Goal: Task Accomplishment & Management: Complete application form

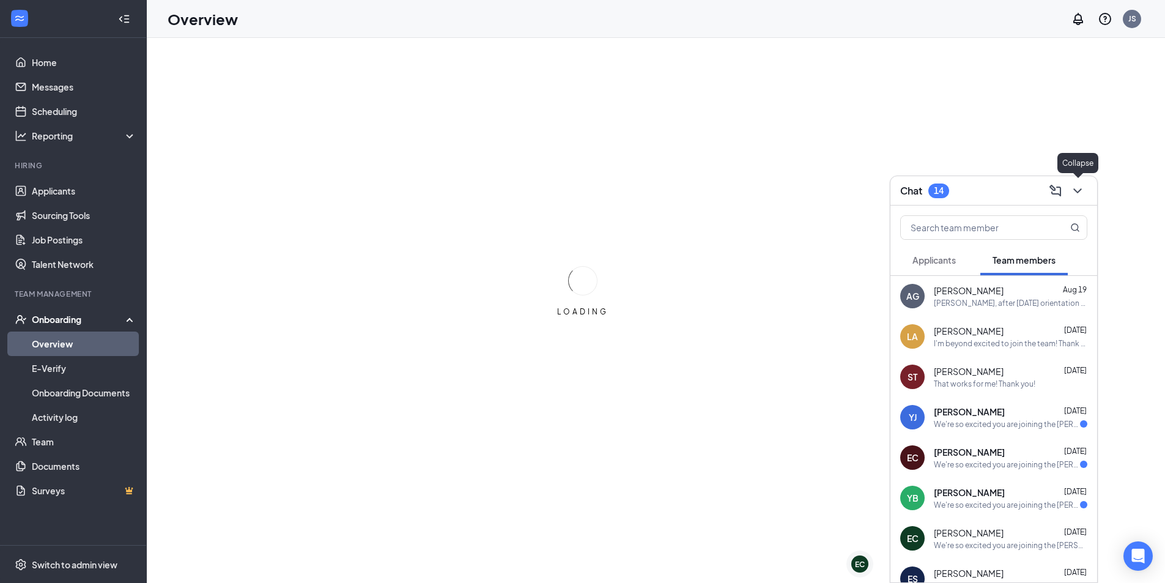
click at [1075, 194] on icon "ChevronDown" at bounding box center [1077, 190] width 15 height 15
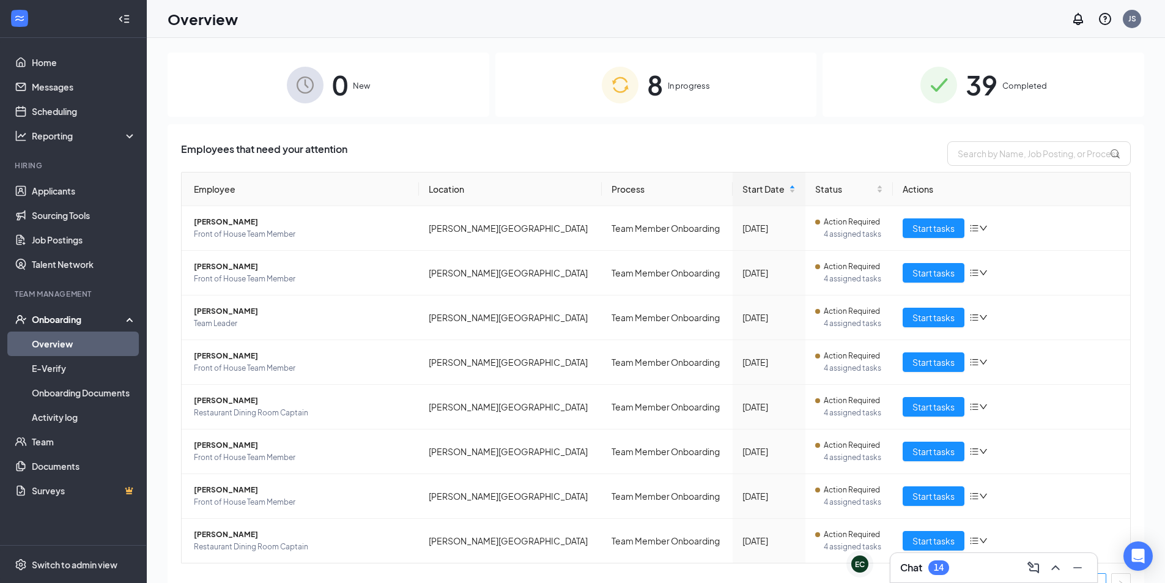
click at [715, 92] on div "8 In progress" at bounding box center [656, 85] width 322 height 64
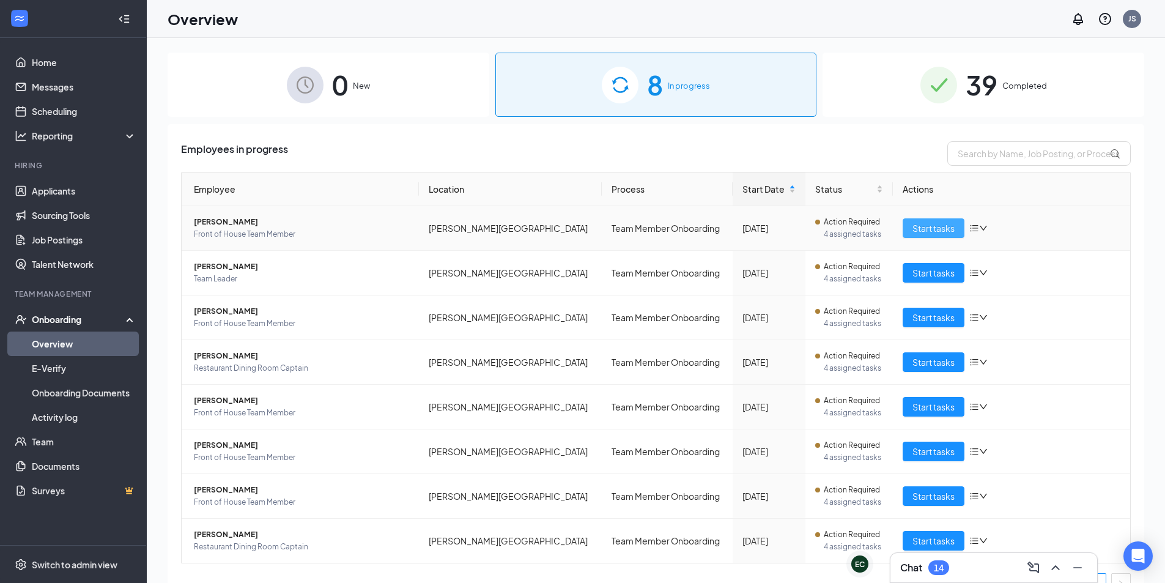
click at [944, 224] on span "Start tasks" at bounding box center [933, 227] width 42 height 13
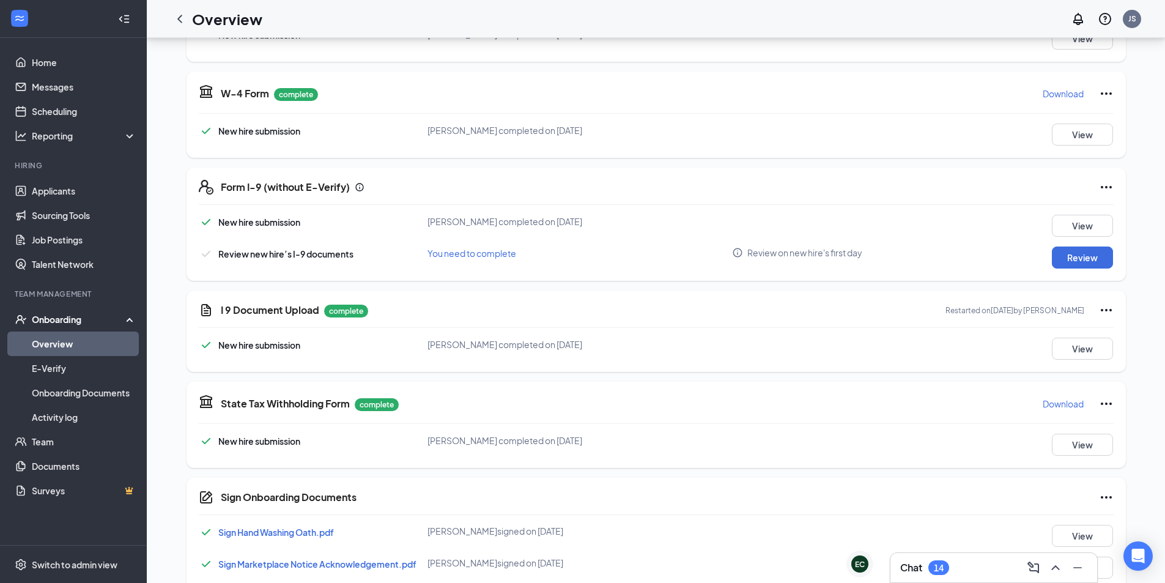
scroll to position [250, 0]
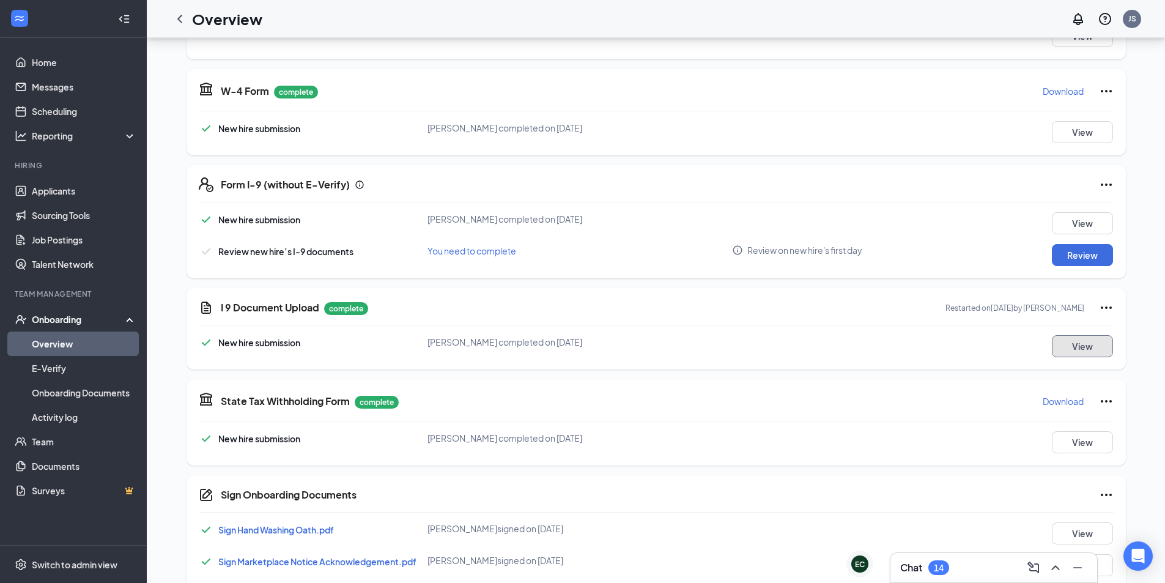
click at [1064, 346] on button "View" at bounding box center [1081, 346] width 61 height 22
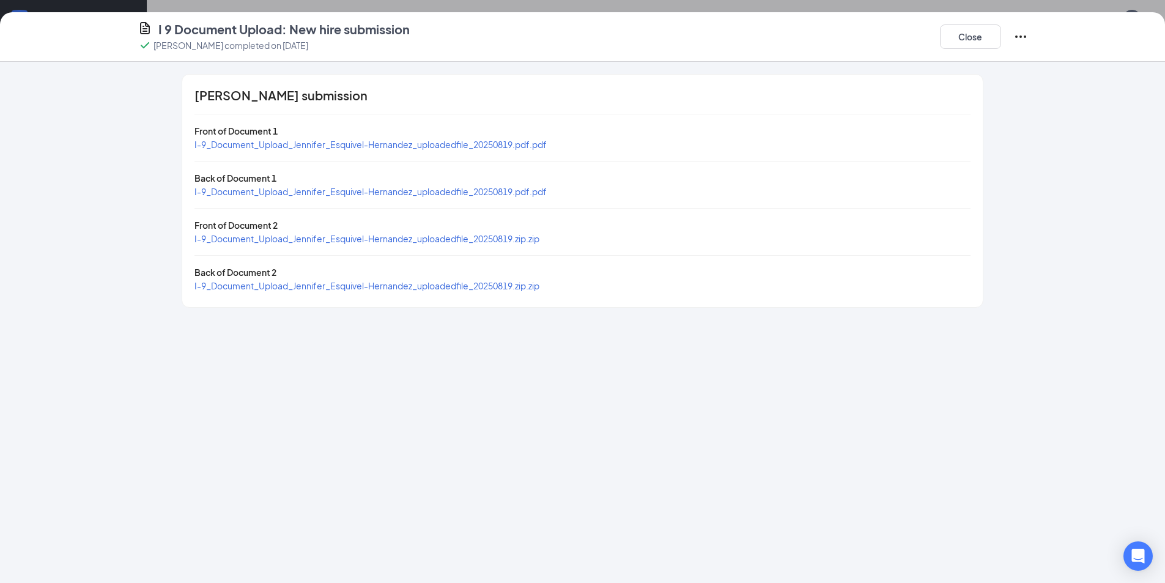
click at [434, 142] on span "I-9_Document_Upload_Jennifer_Esquivel-Hernandez_uploadedfile_20250819.pdf.pdf" at bounding box center [370, 144] width 352 height 11
click at [426, 243] on span "I-9_Document_Upload_Jennifer_Esquivel-Hernandez_uploadedfile_20250819.zip.zip" at bounding box center [366, 238] width 345 height 11
click at [54, 208] on div "[PERSON_NAME] submission Front of Document 1 I-9_Document_Upload_Jennifer_Esqui…" at bounding box center [582, 322] width 1165 height 521
click at [971, 45] on button "Close" at bounding box center [970, 36] width 61 height 24
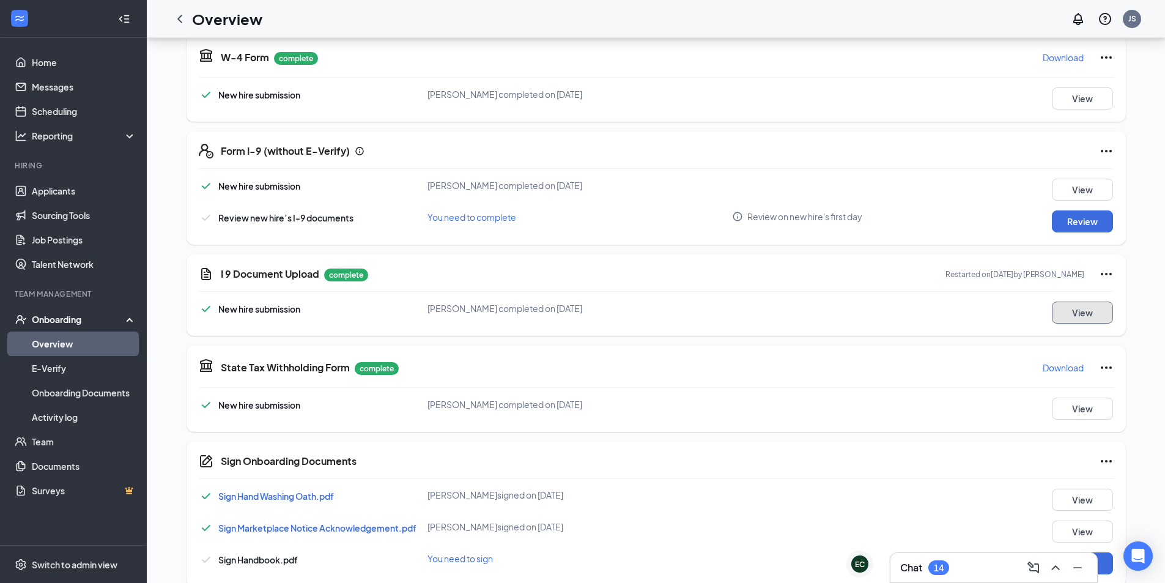
scroll to position [311, 0]
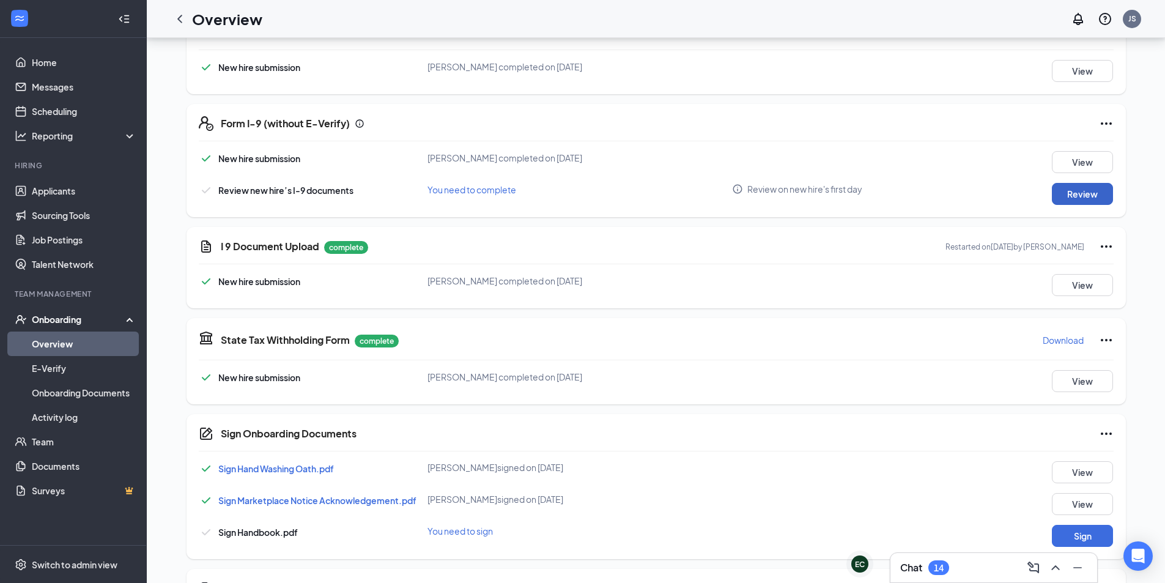
click at [1080, 192] on button "Review" at bounding box center [1081, 194] width 61 height 22
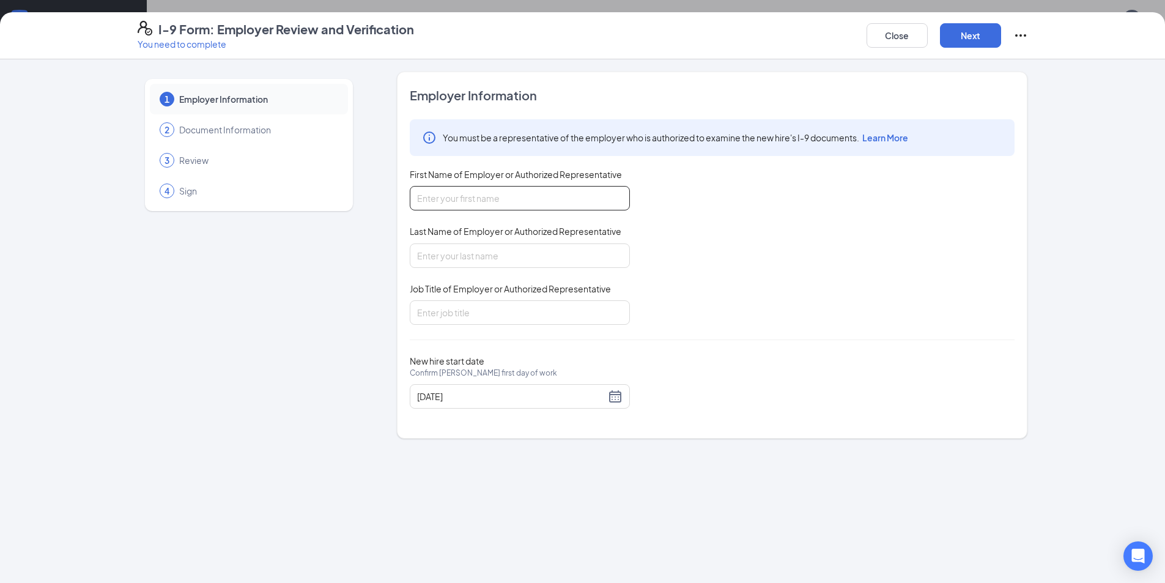
click at [548, 190] on input "First Name of Employer or Authorized Representative" at bounding box center [520, 198] width 220 height 24
type input "Jadon"
type input "[PERSON_NAME]"
type input "Team Leader"
click at [987, 32] on button "Next" at bounding box center [970, 35] width 61 height 24
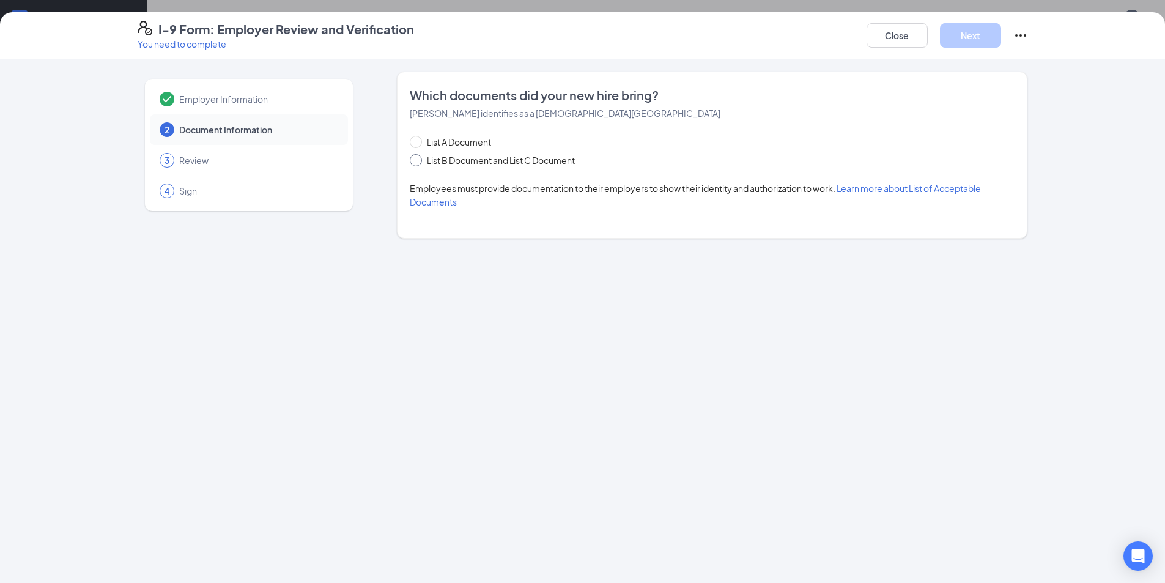
click at [457, 158] on span "List B Document and List C Document" at bounding box center [501, 159] width 158 height 13
click at [418, 158] on input "List B Document and List C Document" at bounding box center [414, 158] width 9 height 9
radio input "true"
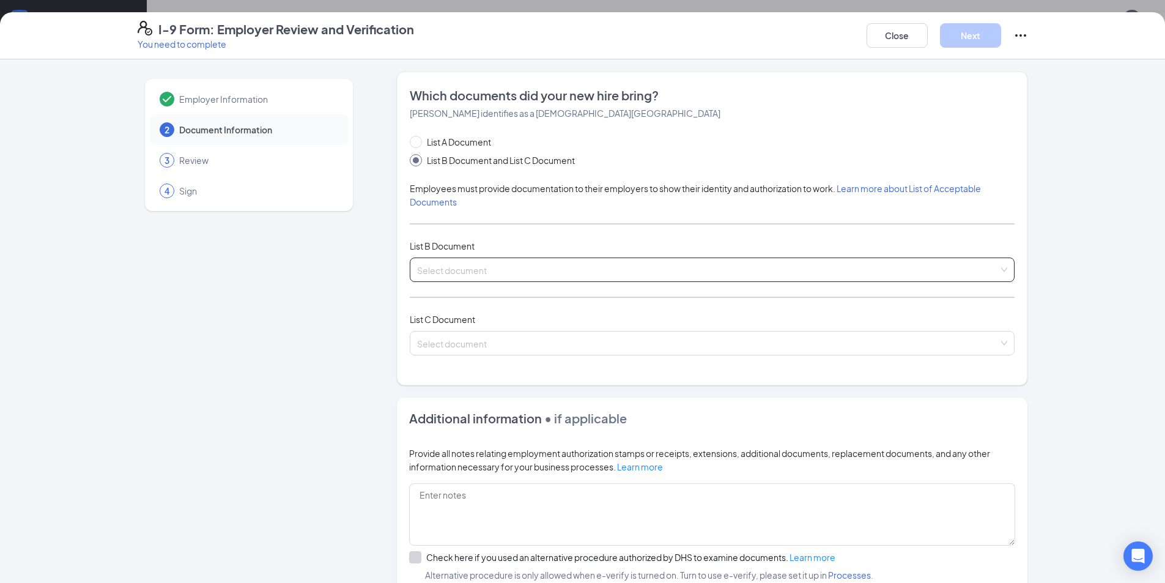
click at [452, 274] on input "search" at bounding box center [707, 267] width 581 height 18
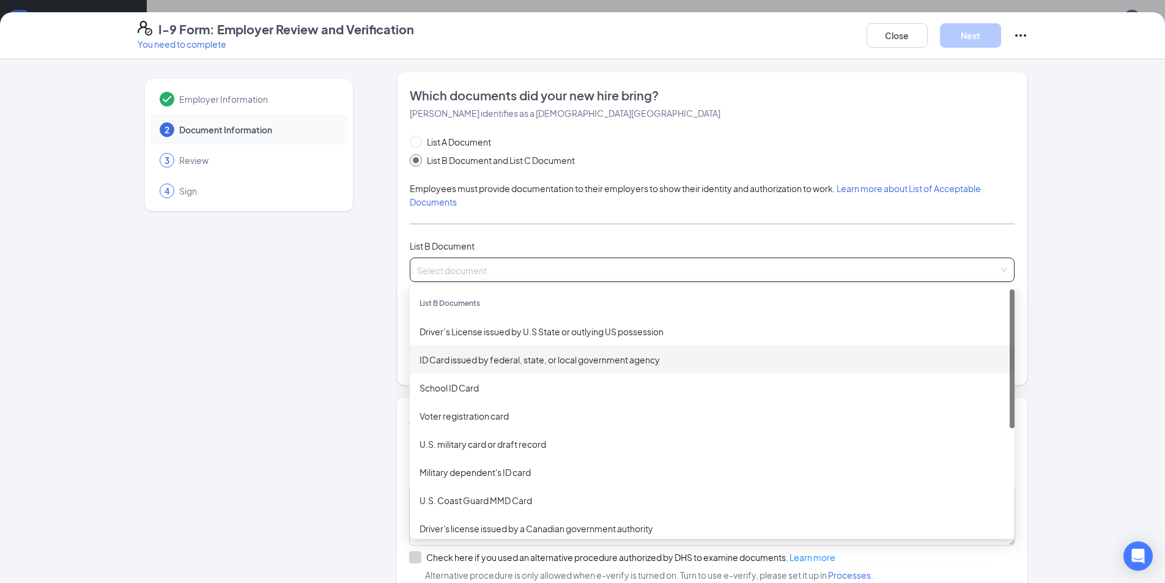
click at [512, 367] on div "ID Card issued by federal, state, or local government agency" at bounding box center [712, 359] width 605 height 28
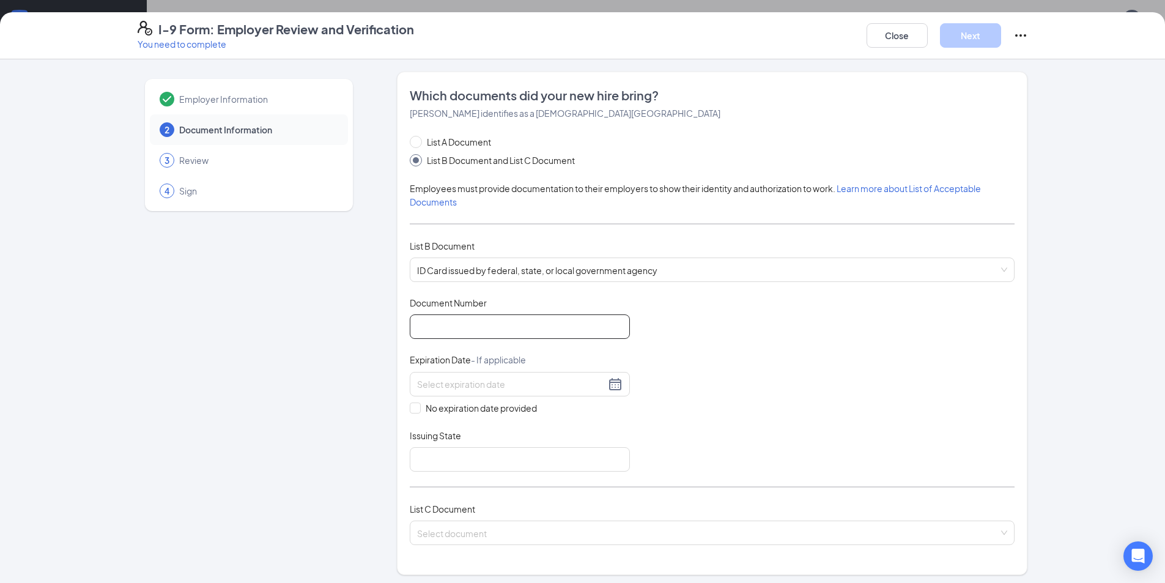
click at [506, 320] on input "Document Number" at bounding box center [520, 326] width 220 height 24
paste input "Y6643375"
type input "Y6643375"
click at [503, 385] on input at bounding box center [511, 383] width 188 height 13
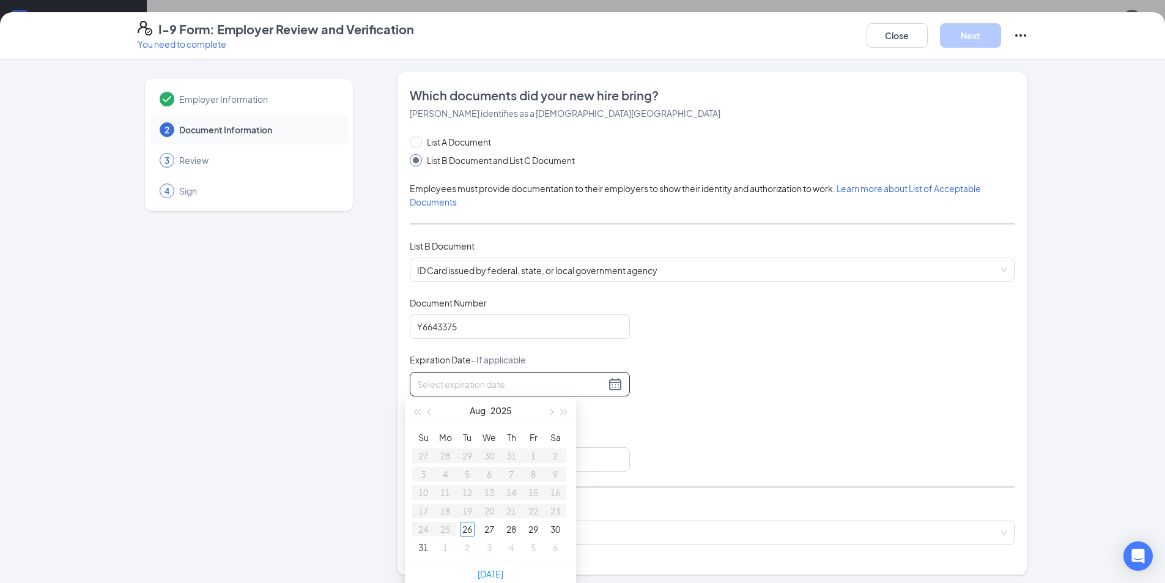
paste input "[DATE]"
click at [462, 490] on div "16" at bounding box center [467, 492] width 15 height 15
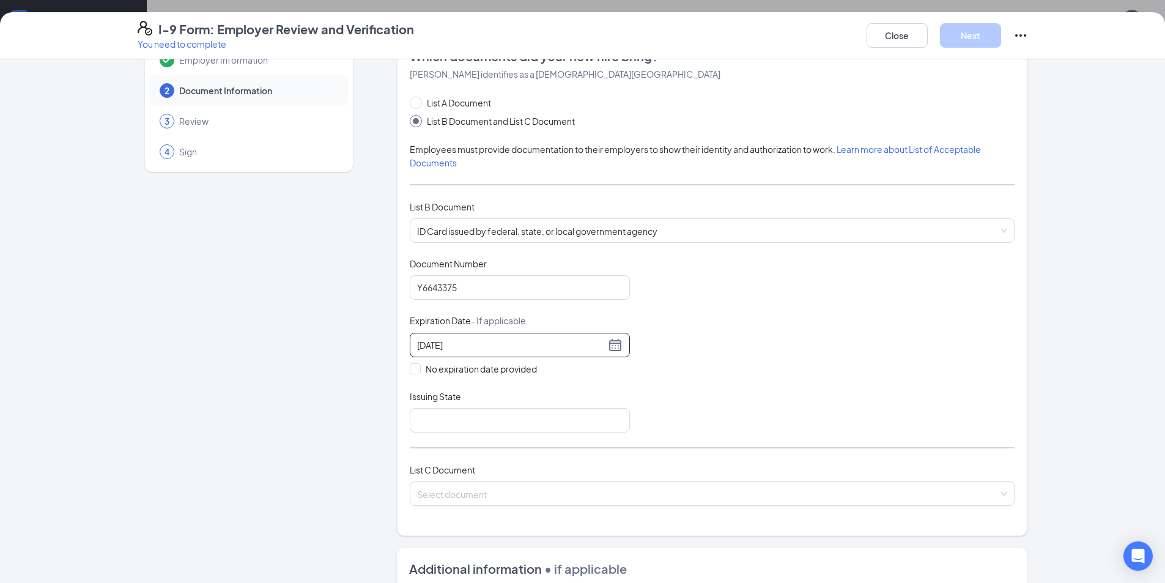
scroll to position [61, 0]
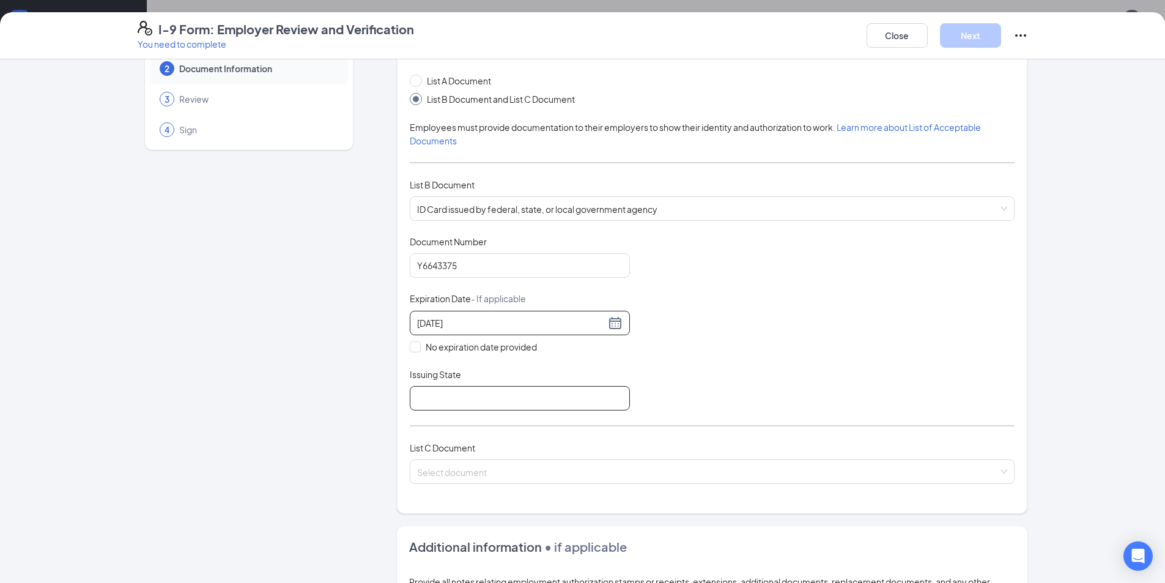
type input "[DATE]"
click at [469, 396] on input "Issuing State" at bounding box center [520, 398] width 220 height 24
type input "[US_STATE]"
click at [745, 208] on span "ID Card issued by federal, state, or local government agency" at bounding box center [712, 208] width 590 height 23
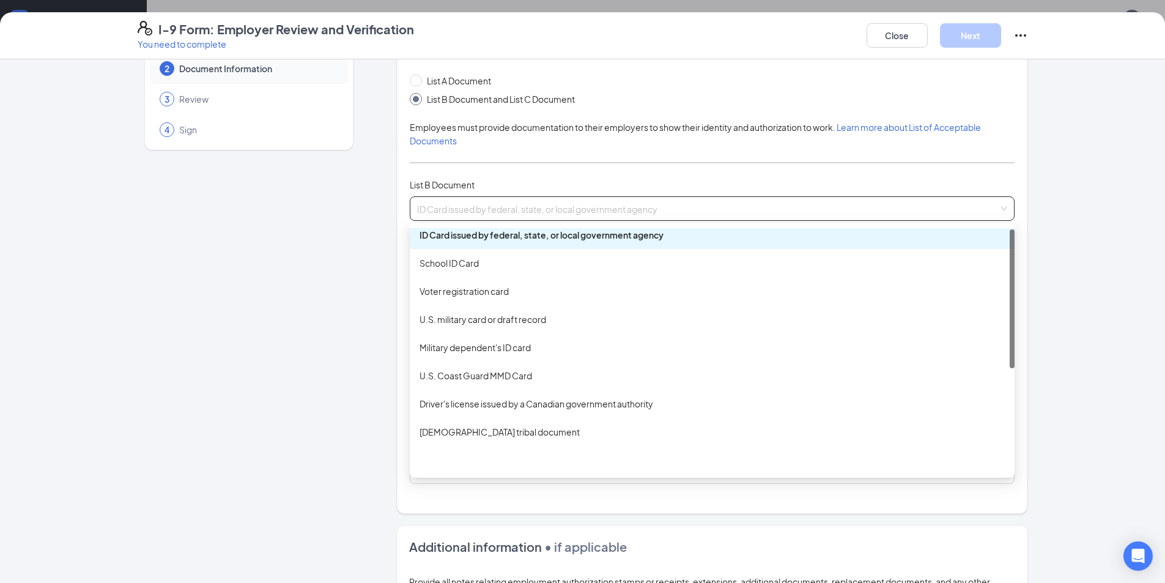
scroll to position [0, 0]
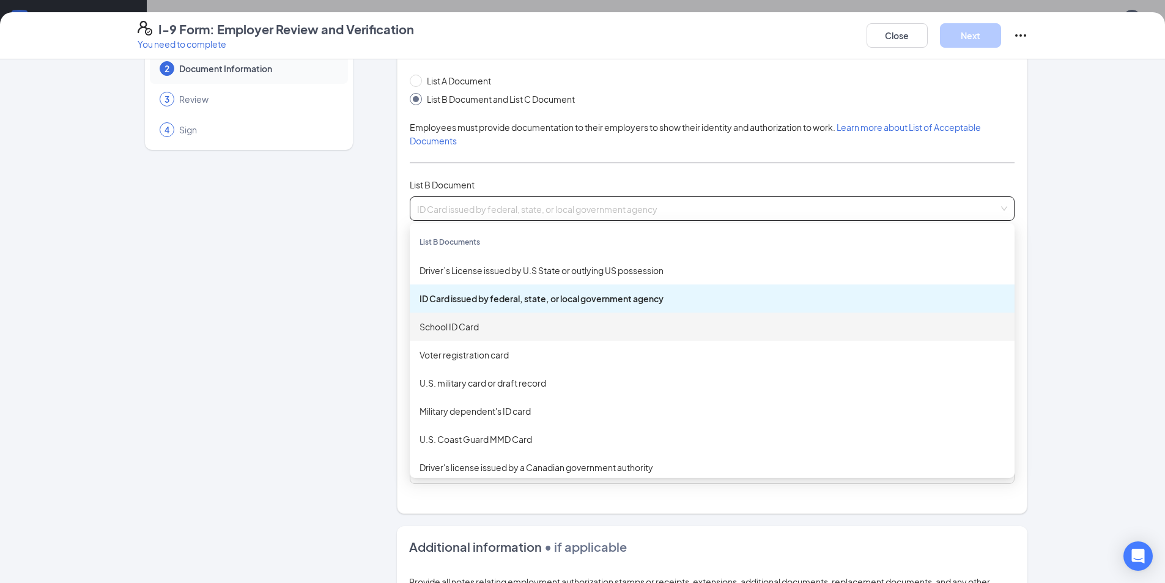
click at [318, 390] on div "Employer Information 2 Document Information 3 Review 4 Sign" at bounding box center [249, 424] width 223 height 828
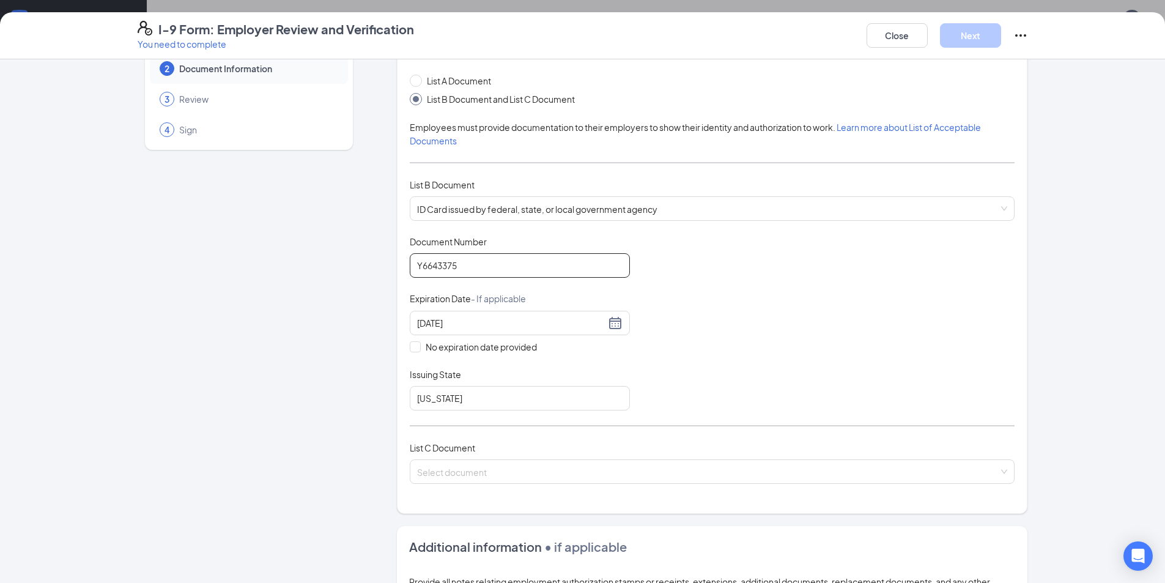
click at [512, 261] on input "Y6643375" at bounding box center [520, 265] width 220 height 24
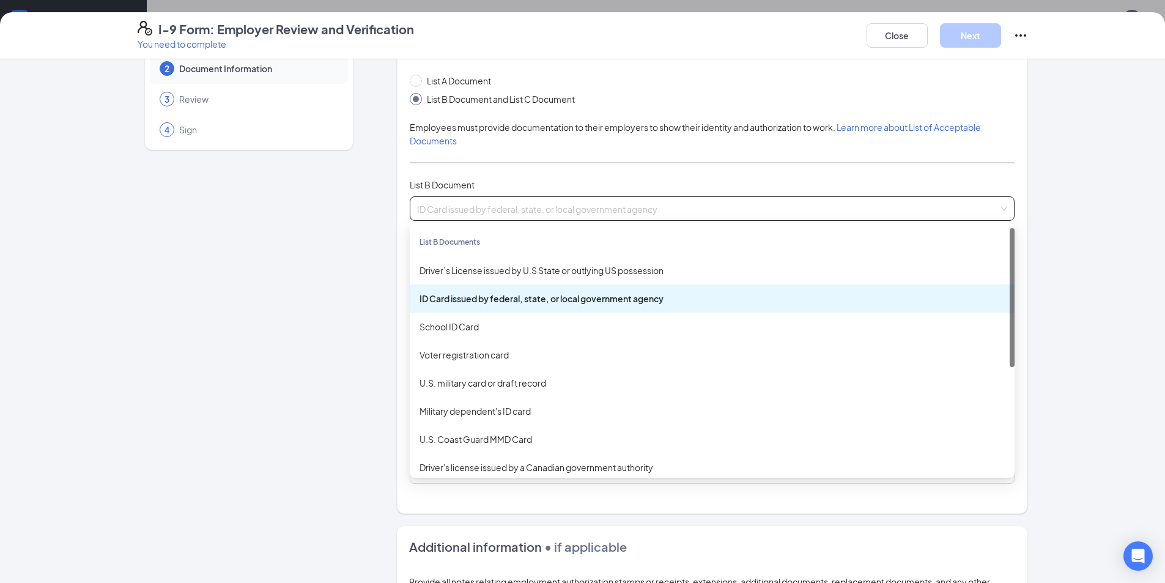
click at [726, 210] on span "ID Card issued by federal, state, or local government agency" at bounding box center [712, 208] width 590 height 23
click at [553, 274] on div "Driver’s License issued by U.S State or outlying US possession" at bounding box center [711, 269] width 585 height 13
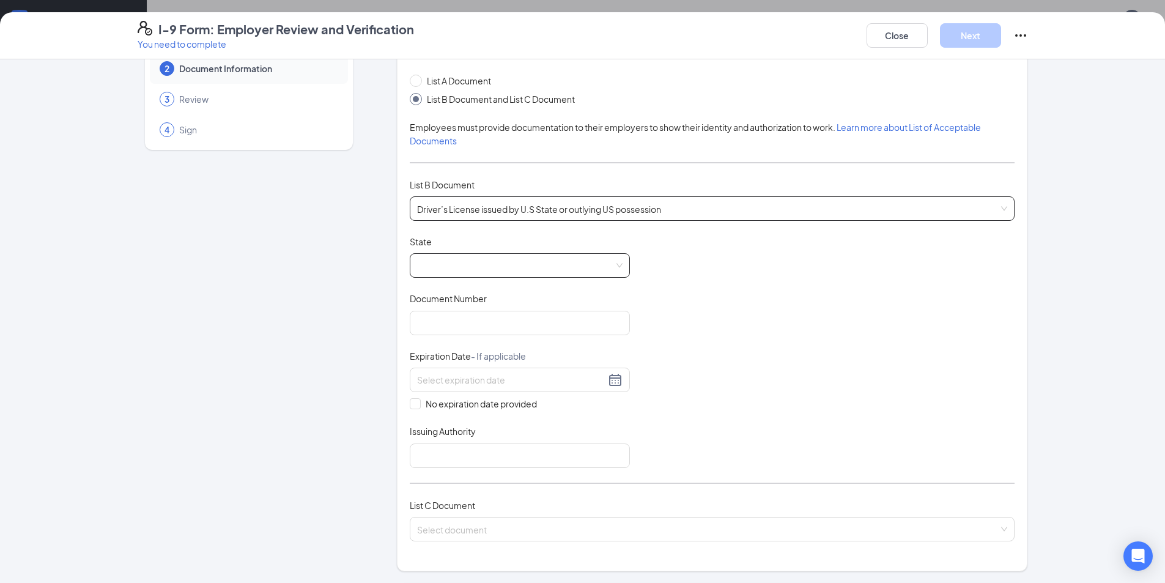
click at [547, 270] on span at bounding box center [519, 265] width 205 height 23
drag, startPoint x: 625, startPoint y: 292, endPoint x: 622, endPoint y: 308, distance: 15.5
click at [625, 308] on div at bounding box center [627, 311] width 5 height 20
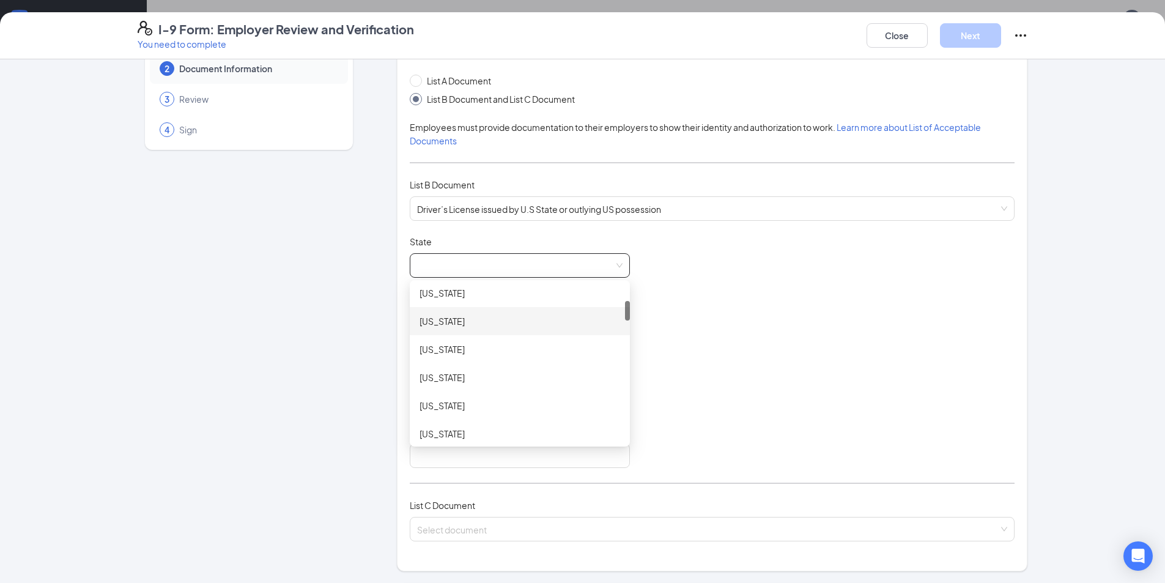
click at [490, 329] on div "[US_STATE]" at bounding box center [520, 321] width 220 height 28
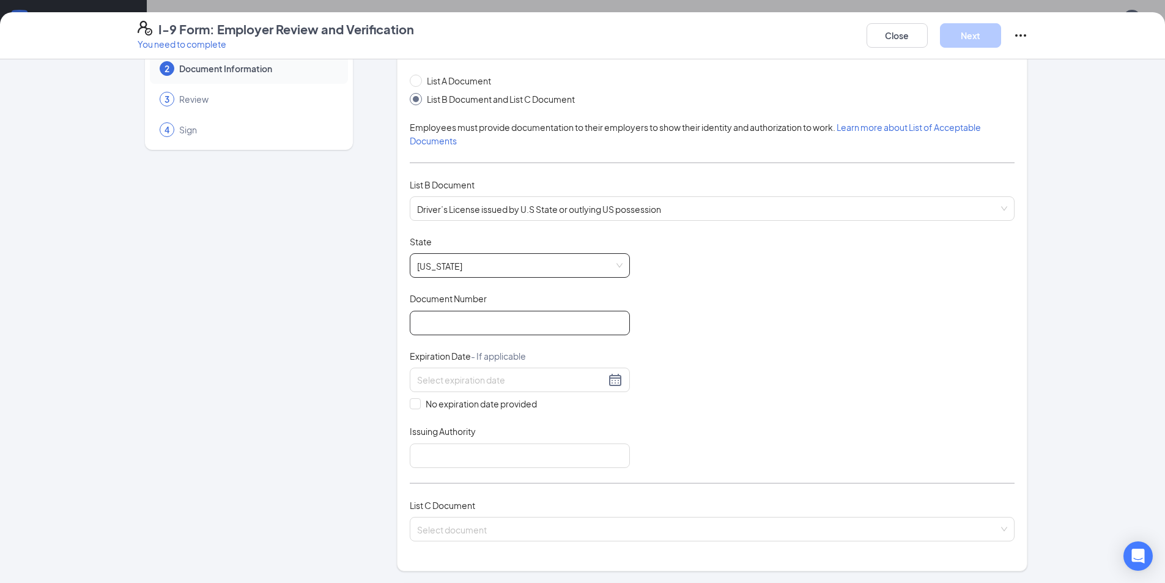
click at [487, 317] on input "Document Number" at bounding box center [520, 323] width 220 height 24
paste input "[DATE]"
type input "[DATE]"
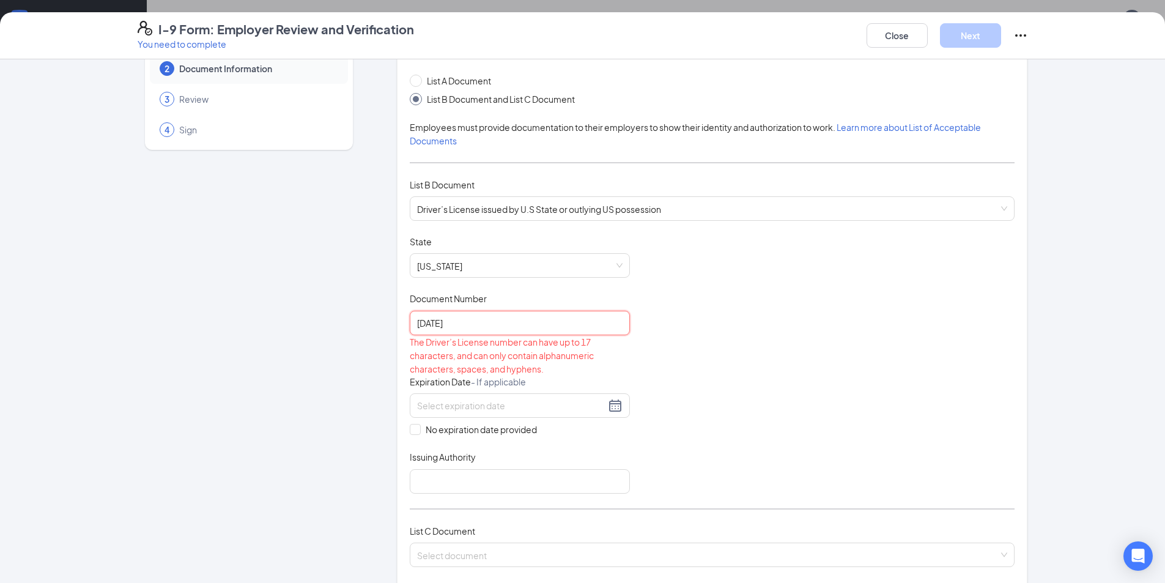
drag, startPoint x: 487, startPoint y: 317, endPoint x: 370, endPoint y: 330, distance: 118.1
click at [373, 328] on div "Employer Information 2 Document Information 3 Review 4 Sign Which documents did…" at bounding box center [583, 465] width 890 height 911
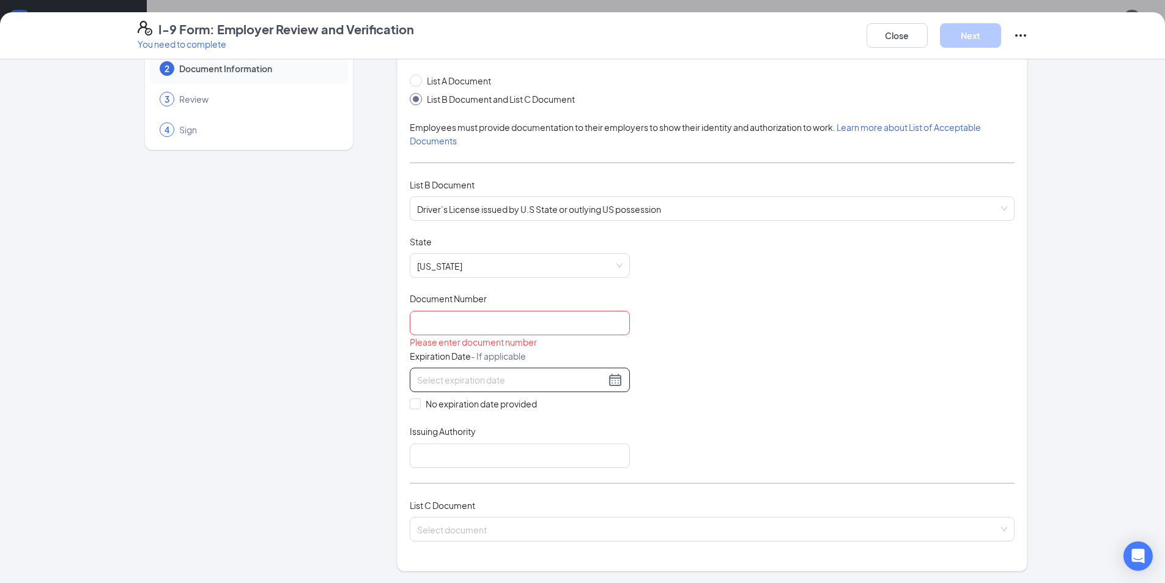
click at [417, 381] on input at bounding box center [511, 379] width 188 height 13
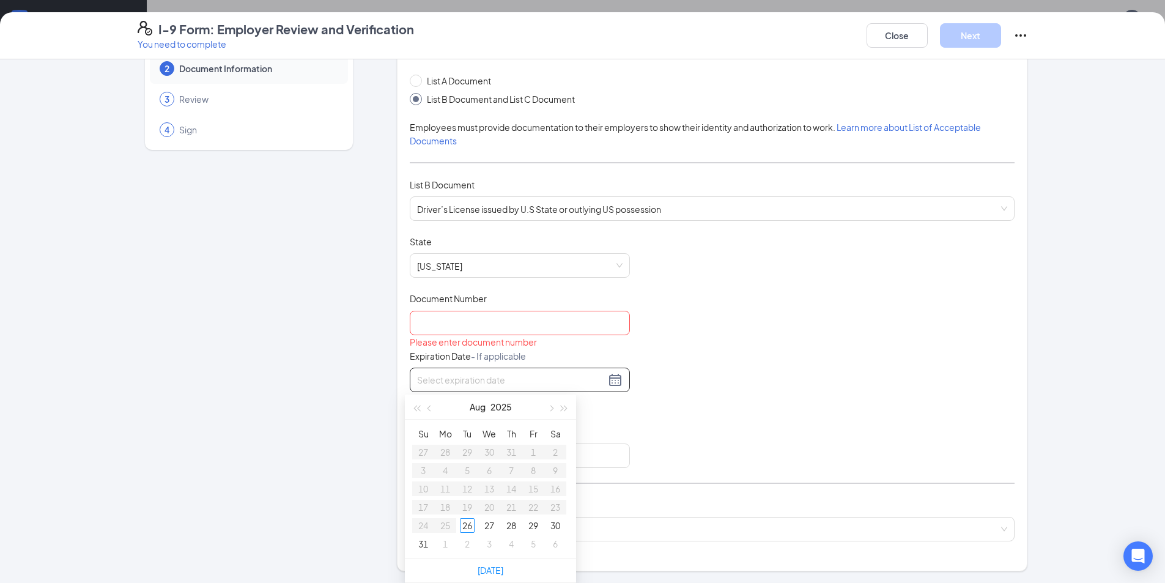
paste input "[DATE]"
click at [466, 490] on div "16" at bounding box center [467, 488] width 15 height 15
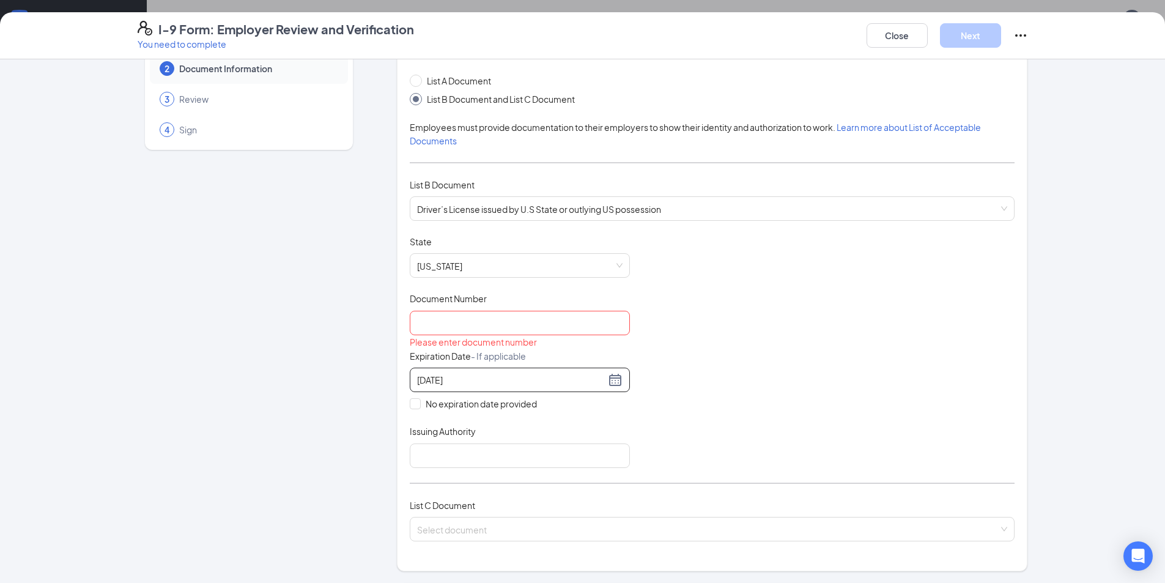
type input "[DATE]"
click at [464, 334] on input "Document Number" at bounding box center [520, 323] width 220 height 24
paste input "Y6643375"
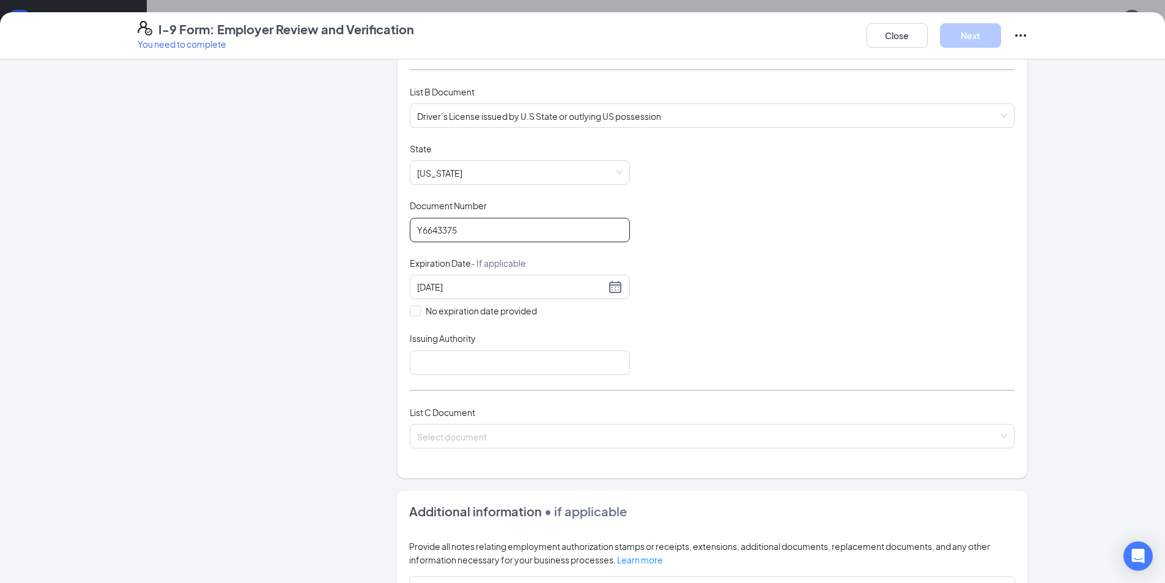
scroll to position [183, 0]
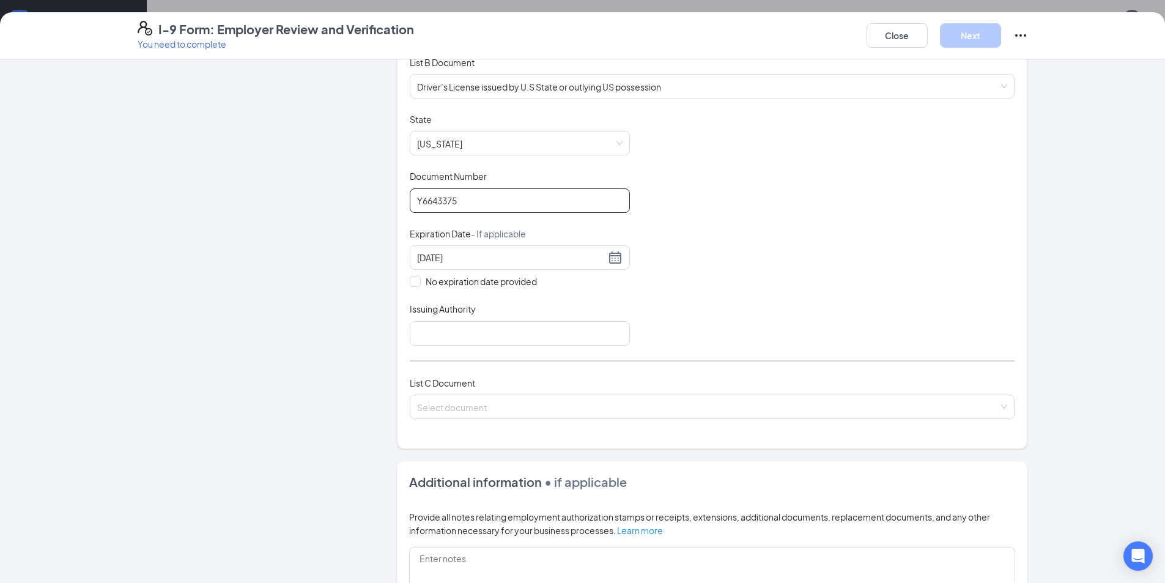
type input "Y6643375"
click at [455, 319] on div "Issuing Authority" at bounding box center [520, 312] width 220 height 18
click at [455, 323] on input "Issuing Authority" at bounding box center [520, 333] width 220 height 24
drag, startPoint x: 514, startPoint y: 334, endPoint x: 504, endPoint y: 334, distance: 10.4
click at [504, 334] on input "[US_STATE] Department for Motor Vehicles" at bounding box center [520, 333] width 220 height 24
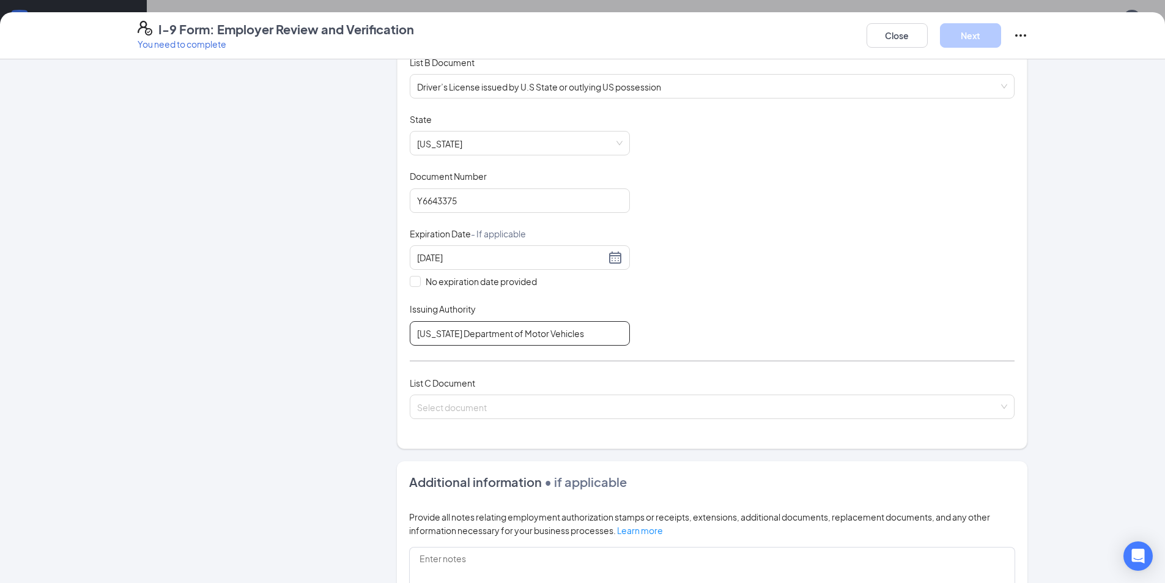
type input "[US_STATE] Department of Motor Vehicles"
click at [669, 337] on div "Document Title Driver’s License issued by U.S State or outlying US possession S…" at bounding box center [712, 229] width 605 height 232
click at [608, 389] on div "List C Document Select document" at bounding box center [712, 404] width 605 height 57
click at [611, 409] on input "search" at bounding box center [707, 404] width 581 height 18
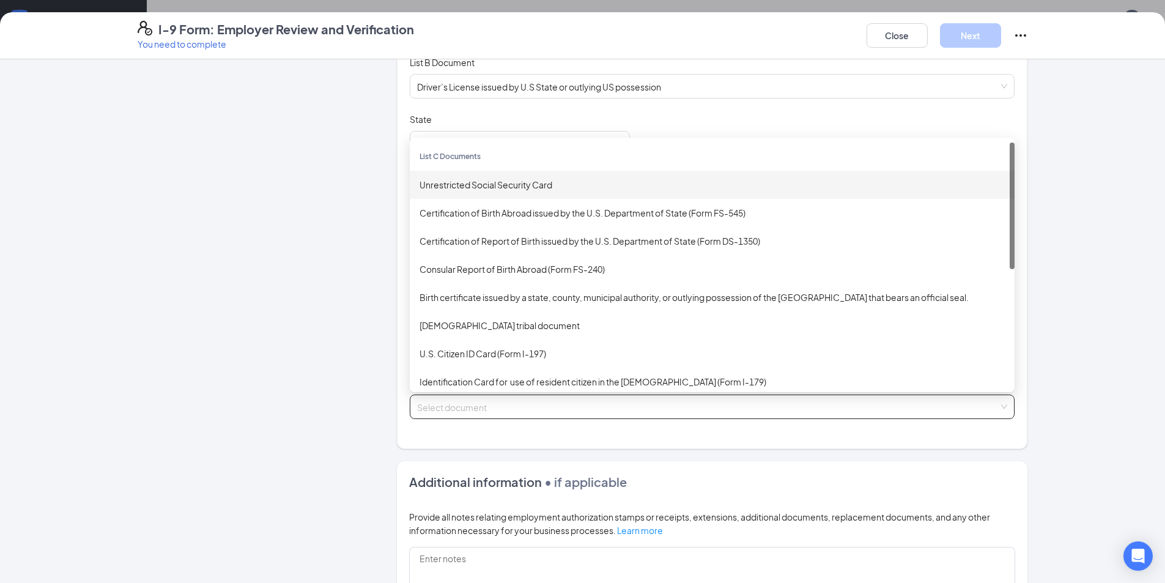
click at [491, 186] on div "Unrestricted Social Security Card" at bounding box center [711, 184] width 585 height 13
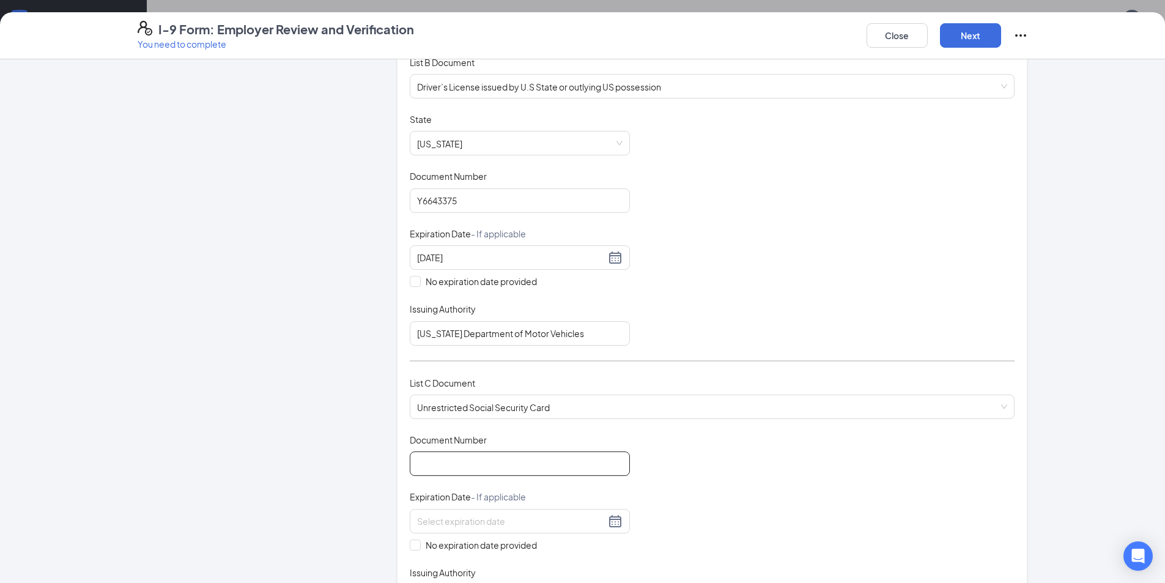
click at [462, 468] on input "Document Number" at bounding box center [520, 463] width 220 height 24
click at [38, 344] on div "Employer Information 2 Document Information 3 Review 4 Sign Which documents did…" at bounding box center [582, 320] width 1165 height 523
click at [466, 462] on input "Document Number" at bounding box center [520, 463] width 220 height 24
click at [538, 453] on input "606331689" at bounding box center [520, 463] width 220 height 24
type input "606331689"
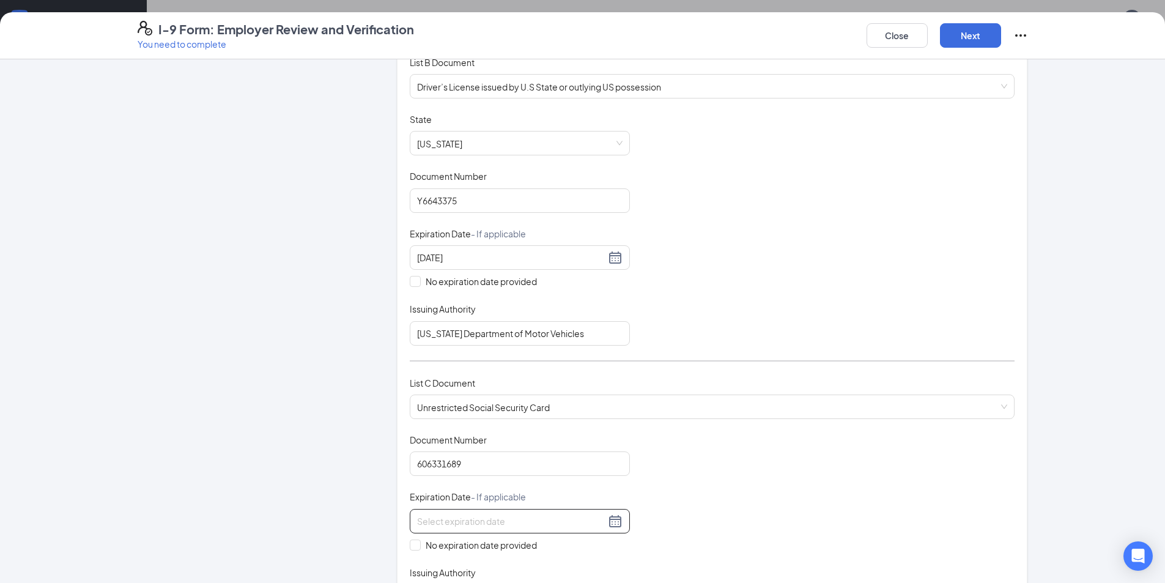
click at [456, 521] on input at bounding box center [511, 520] width 188 height 13
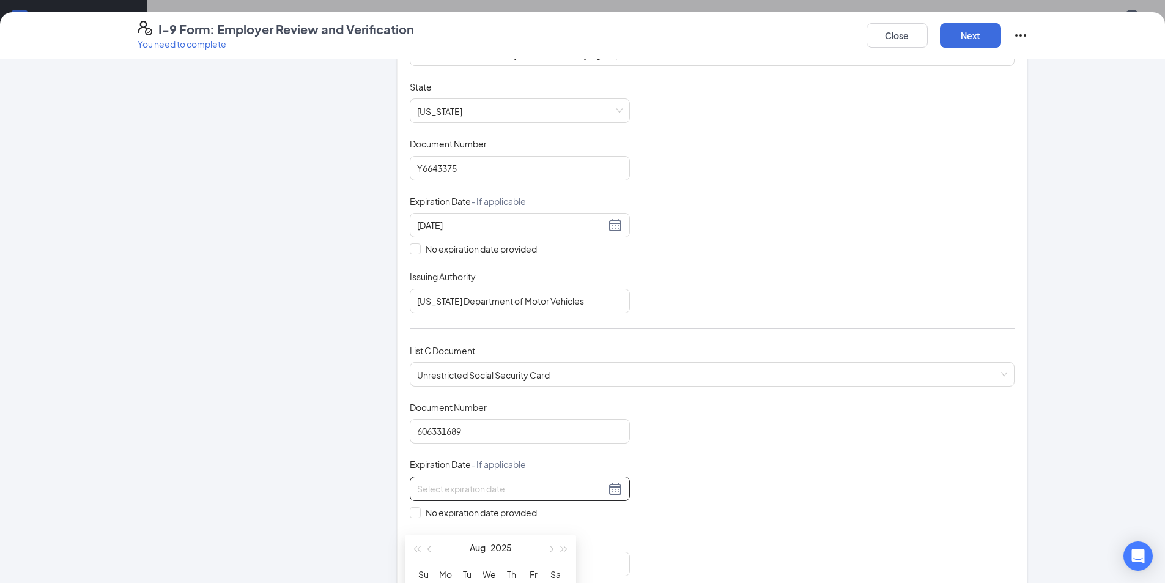
scroll to position [245, 0]
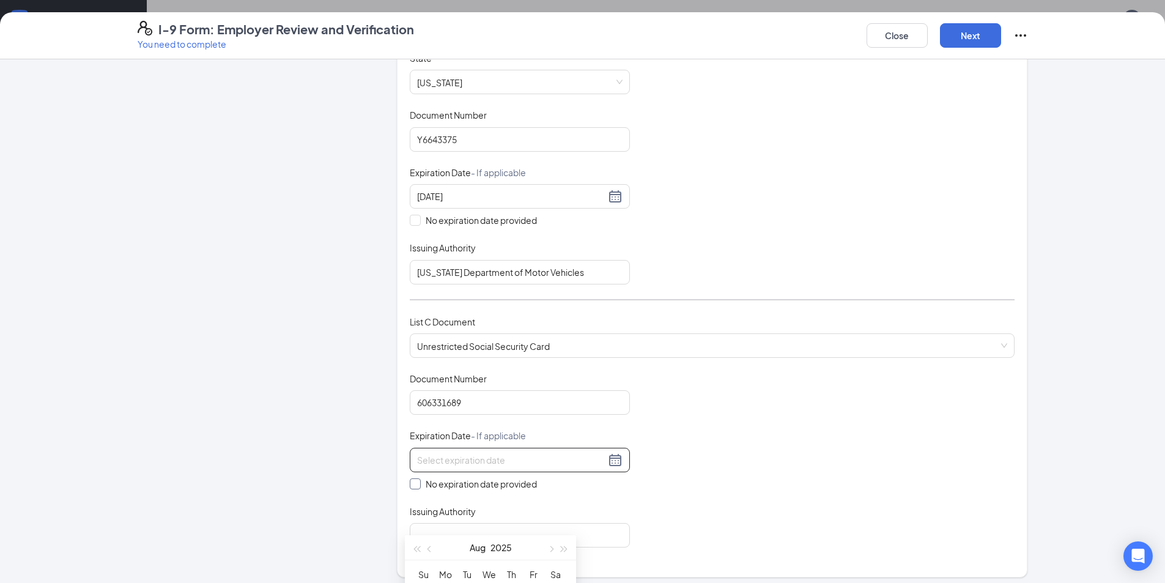
click at [458, 481] on span "No expiration date provided" at bounding box center [481, 483] width 121 height 13
click at [418, 481] on input "No expiration date provided" at bounding box center [414, 482] width 9 height 9
checkbox input "true"
click at [547, 542] on input "Issuing Authority" at bounding box center [520, 537] width 220 height 24
type input "US Social Security Administration"
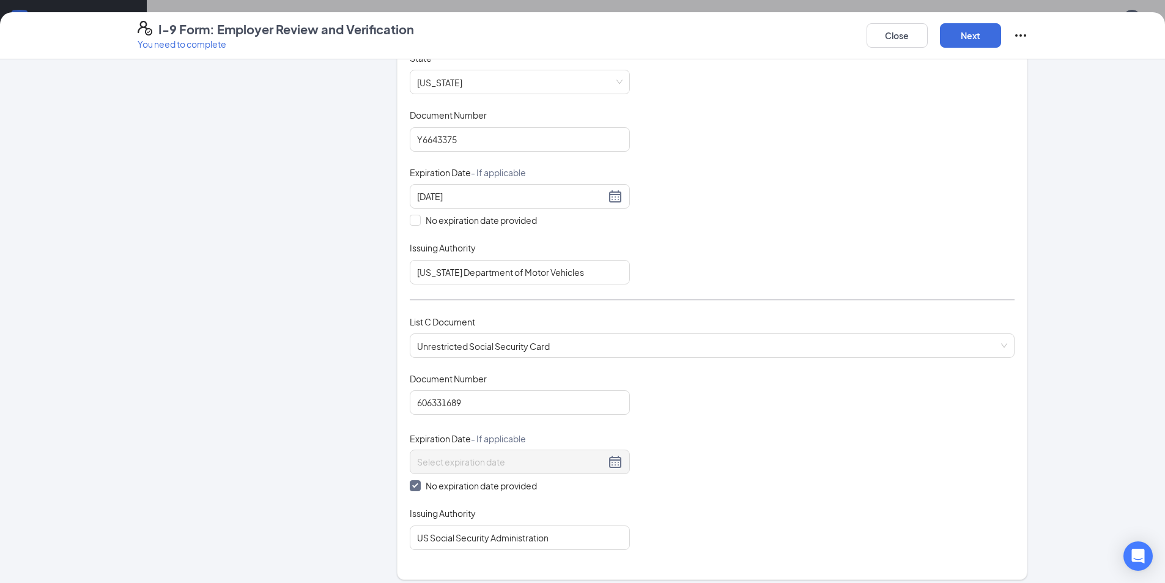
click at [768, 487] on div "Document Title Unrestricted Social Security Card Document Number 606331689 Expi…" at bounding box center [712, 460] width 605 height 177
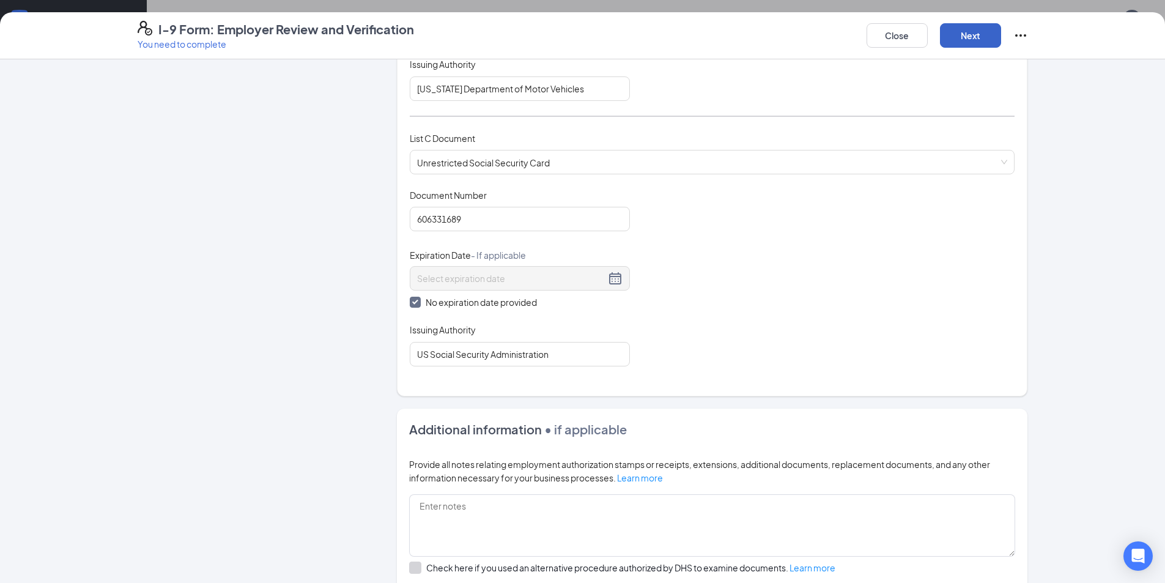
click at [970, 34] on button "Next" at bounding box center [970, 35] width 61 height 24
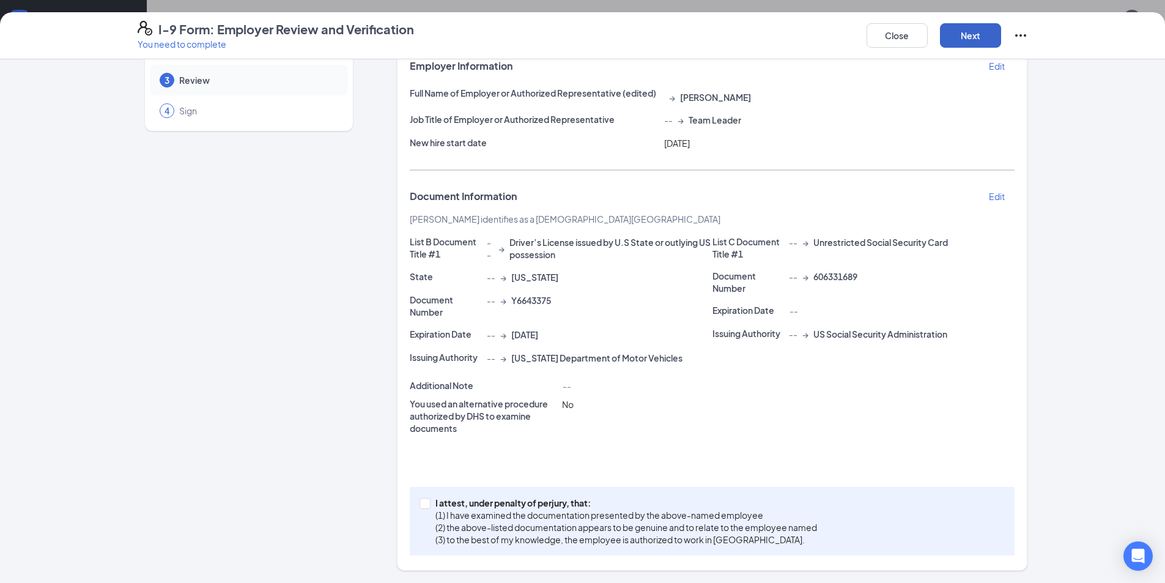
scroll to position [372, 0]
click at [471, 549] on div "I attest, under penalty of [PERSON_NAME], that: (1) I have examined the documen…" at bounding box center [712, 521] width 605 height 68
click at [482, 518] on p "(1) I have examined the documentation presented by the above-named employee" at bounding box center [625, 515] width 381 height 12
click at [428, 506] on input "I attest, under penalty of [PERSON_NAME], that: (1) I have examined the documen…" at bounding box center [423, 502] width 9 height 9
checkbox input "true"
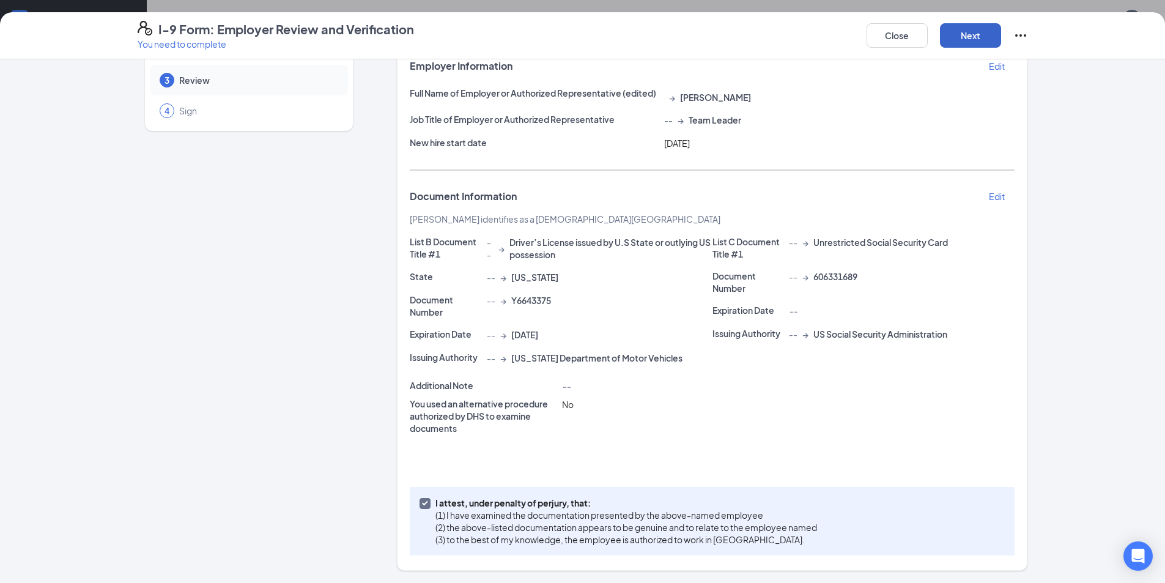
click at [974, 24] on button "Next" at bounding box center [970, 35] width 61 height 24
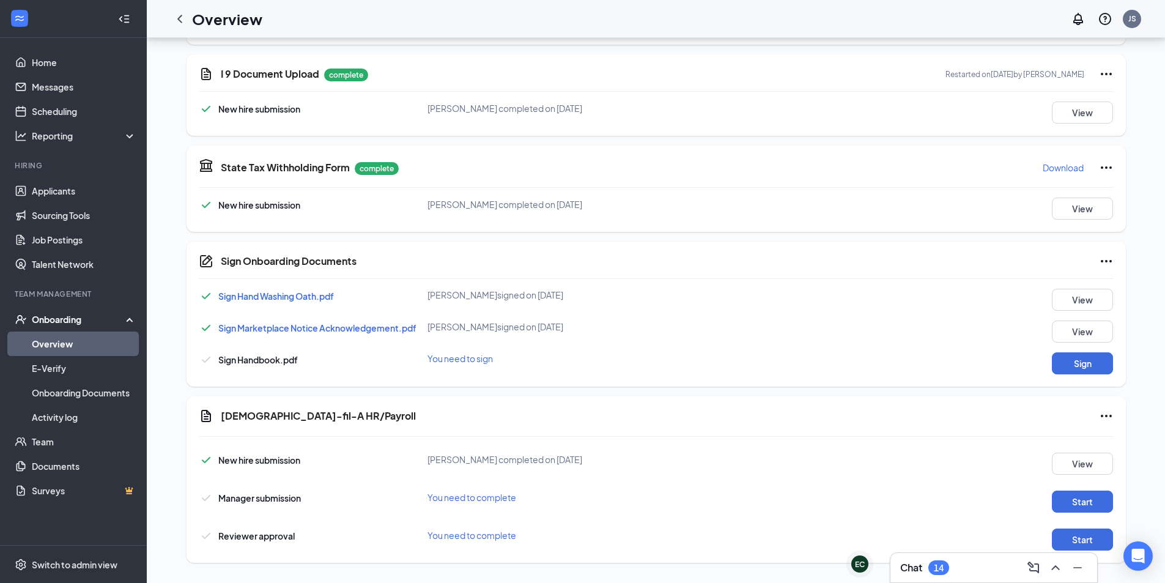
scroll to position [488, 0]
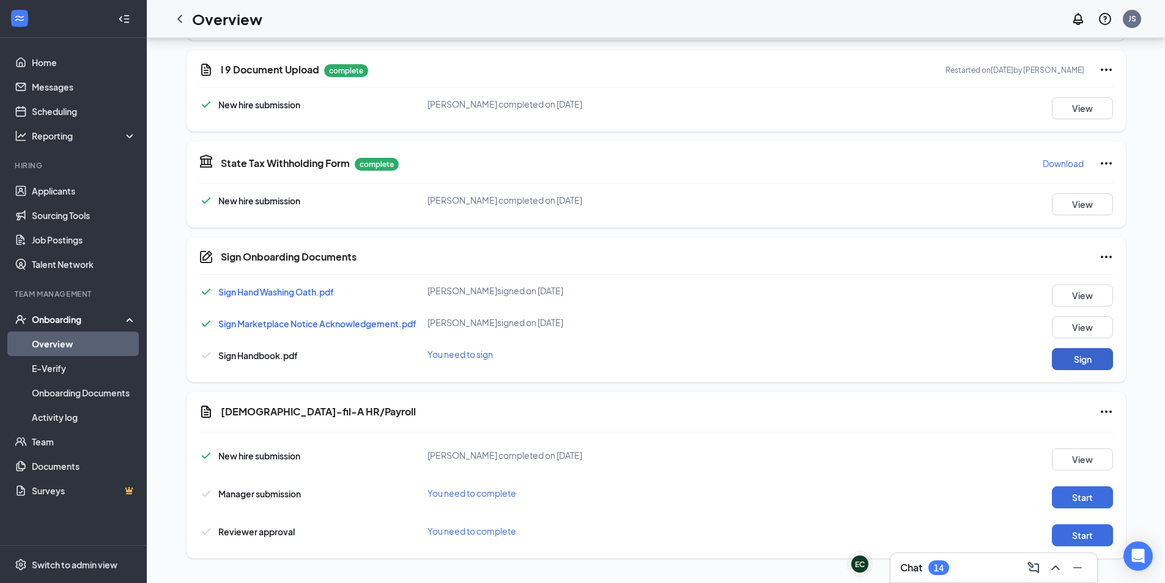
click at [1102, 366] on button "Sign" at bounding box center [1081, 359] width 61 height 22
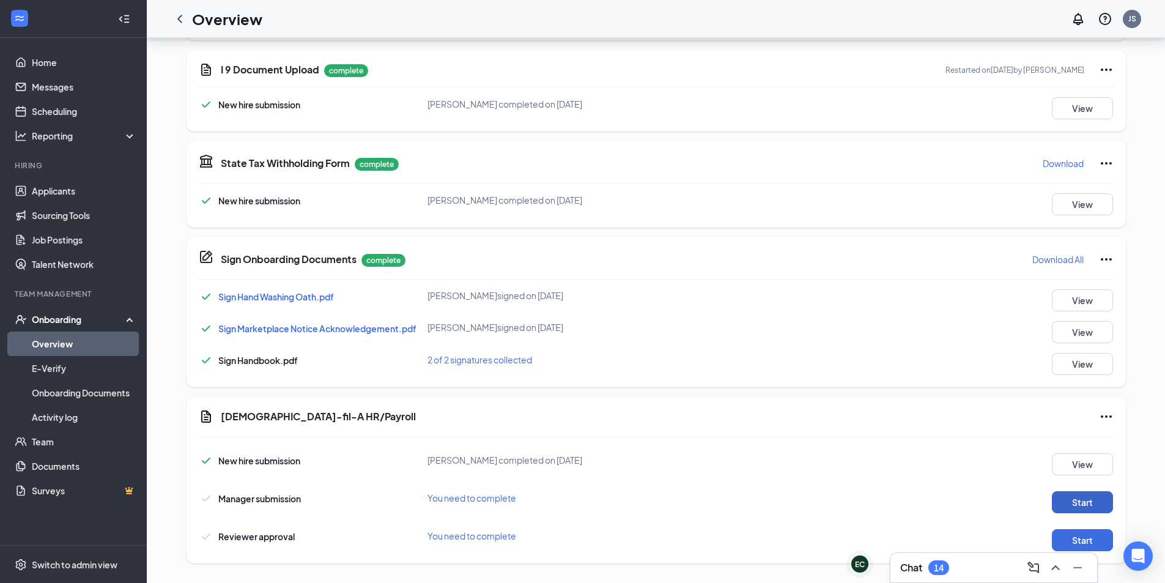
click at [1088, 498] on button "Start" at bounding box center [1081, 502] width 61 height 22
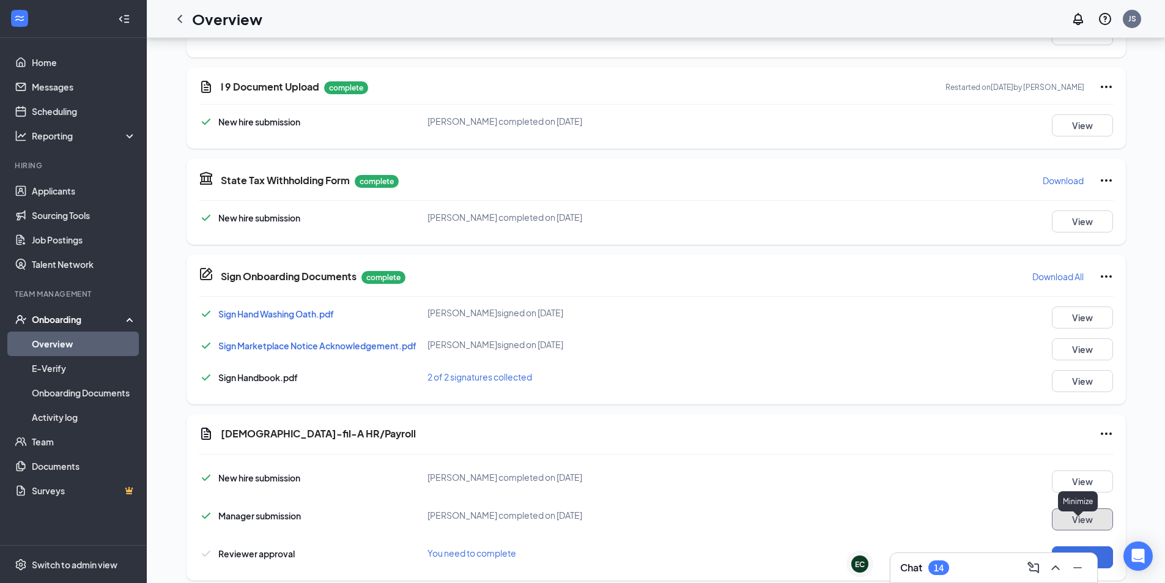
scroll to position [498, 0]
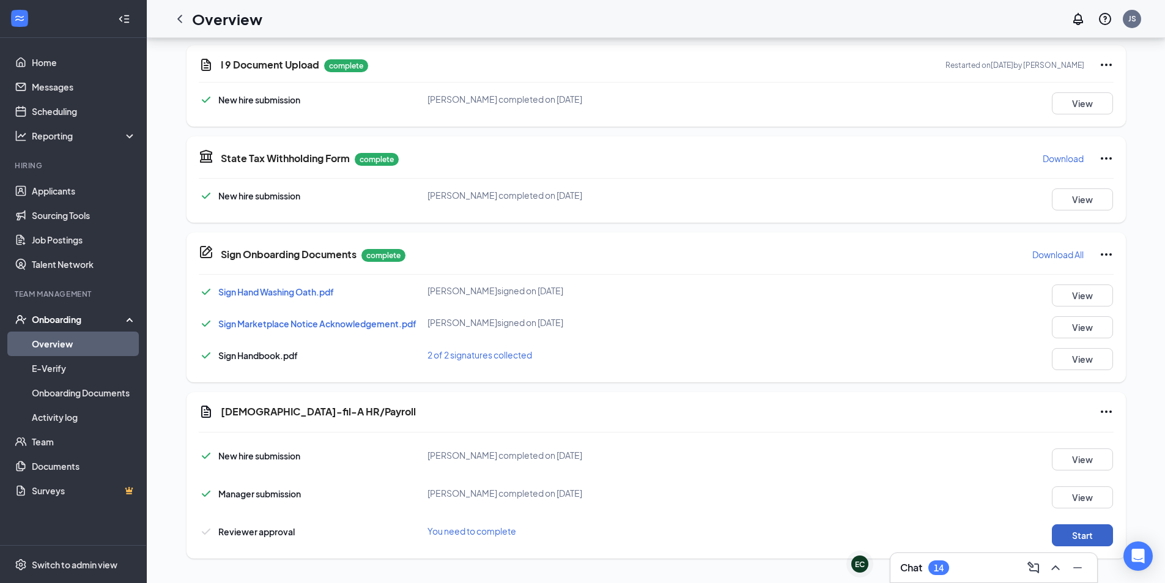
click at [1089, 532] on button "Start" at bounding box center [1081, 535] width 61 height 22
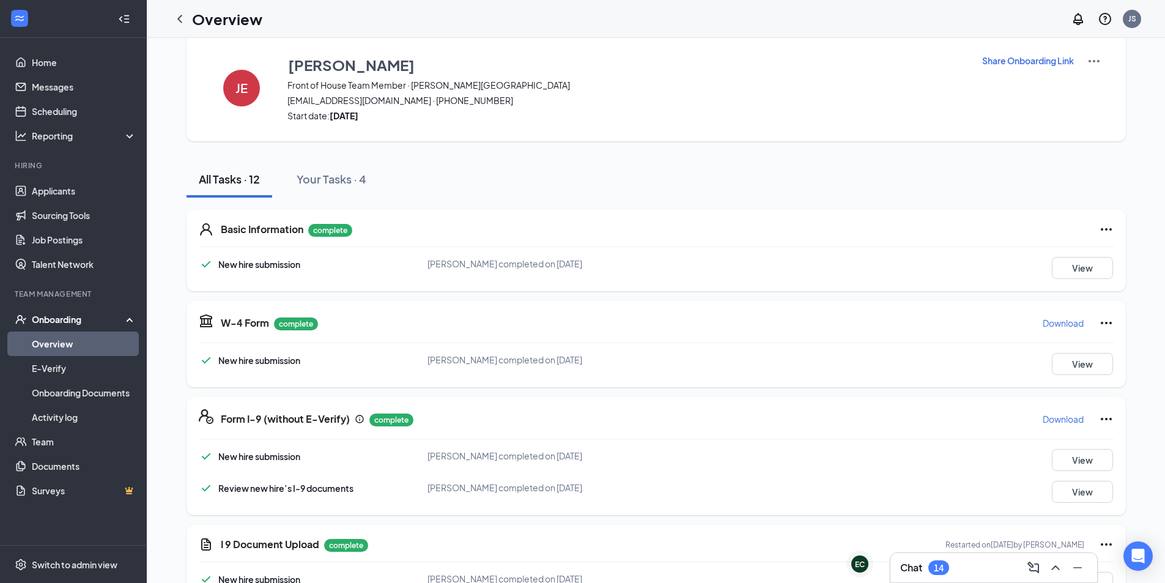
scroll to position [0, 0]
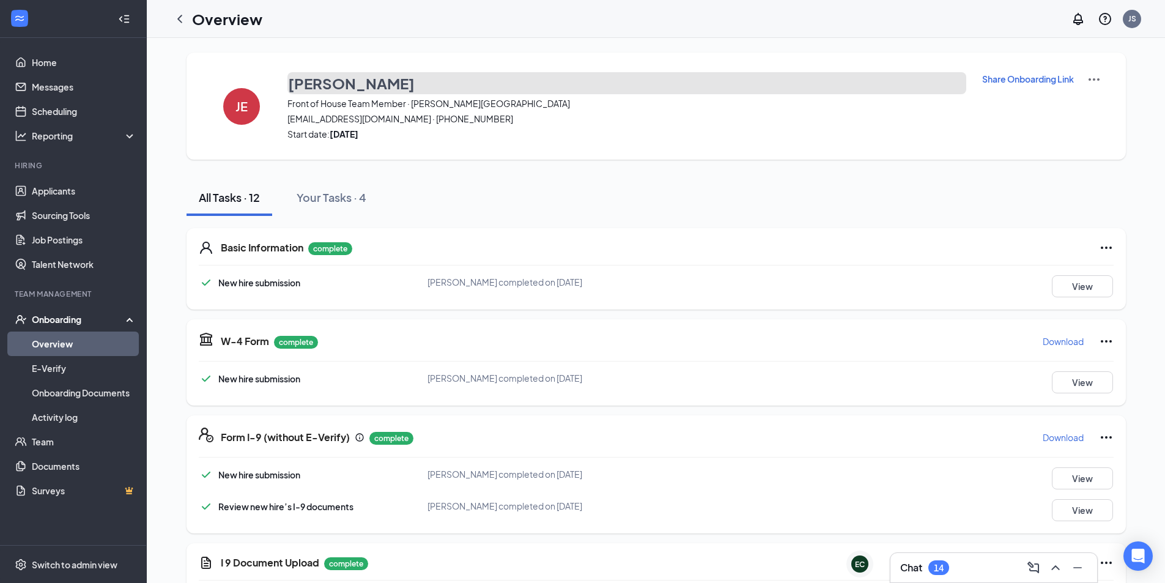
click at [354, 86] on h3 "[PERSON_NAME]" at bounding box center [351, 83] width 127 height 21
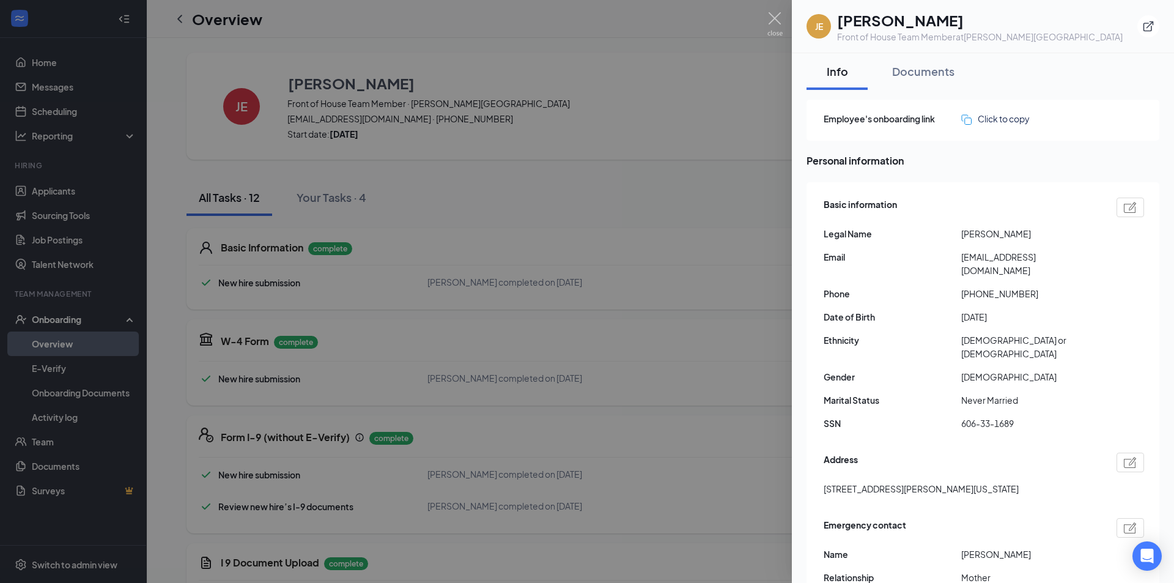
click at [726, 210] on div at bounding box center [587, 291] width 1174 height 583
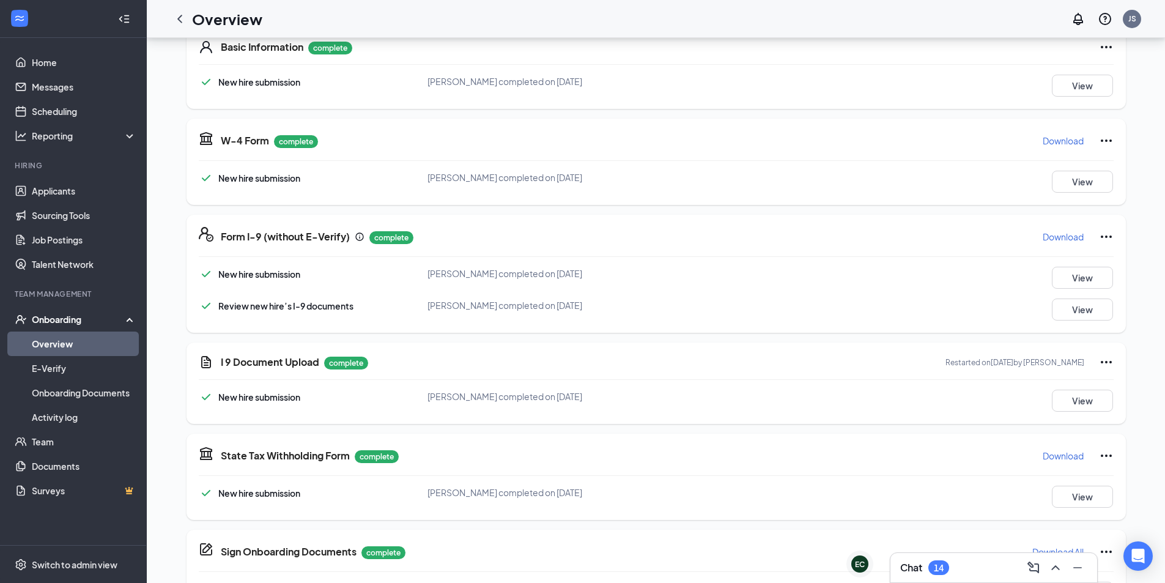
scroll to position [498, 0]
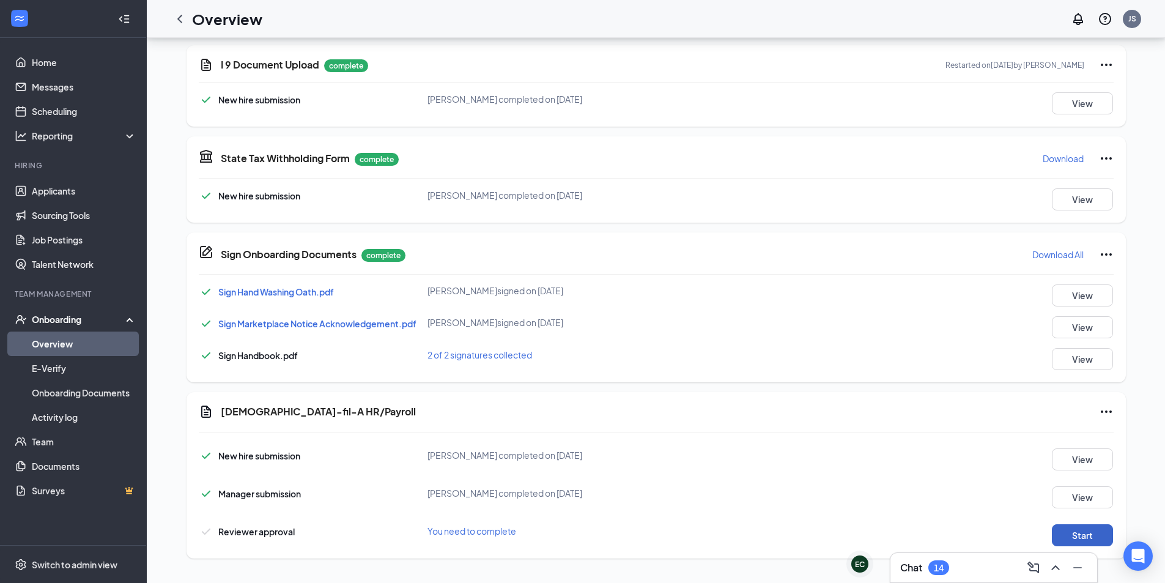
click at [1089, 543] on button "Start" at bounding box center [1081, 535] width 61 height 22
click at [1062, 530] on button "Start" at bounding box center [1081, 535] width 61 height 22
click at [1062, 536] on button "Start" at bounding box center [1081, 535] width 61 height 22
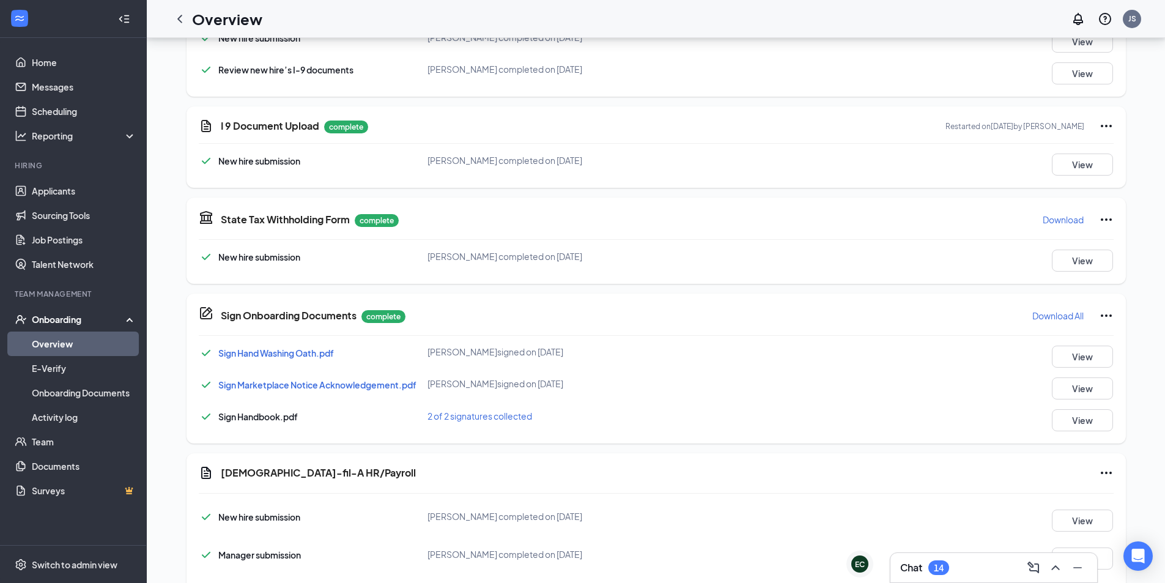
click at [41, 352] on link "Overview" at bounding box center [84, 343] width 105 height 24
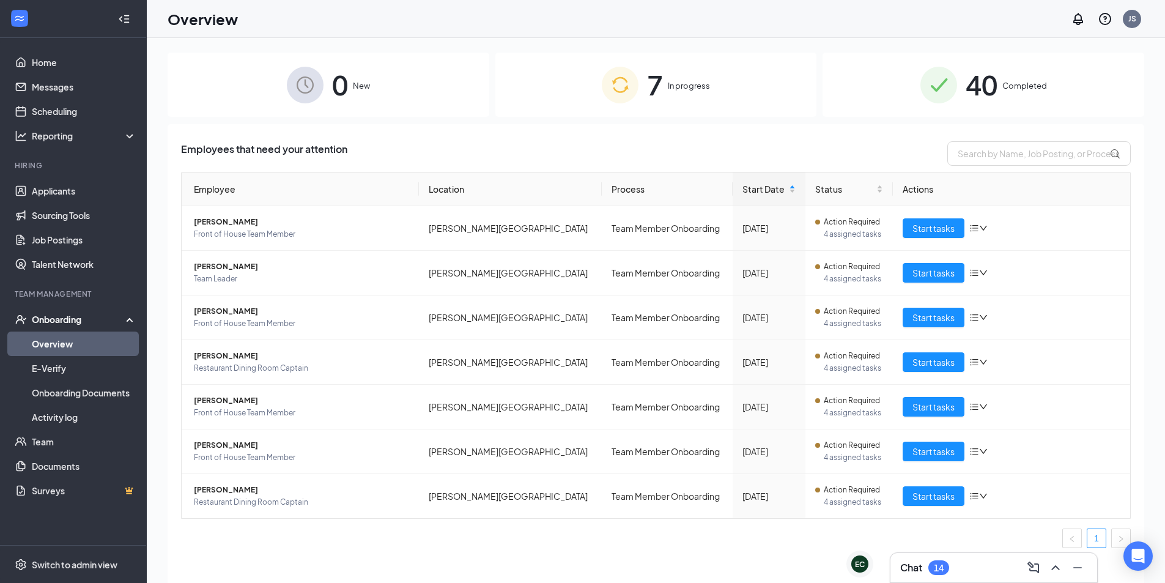
click at [896, 97] on div "40 Completed" at bounding box center [983, 85] width 322 height 64
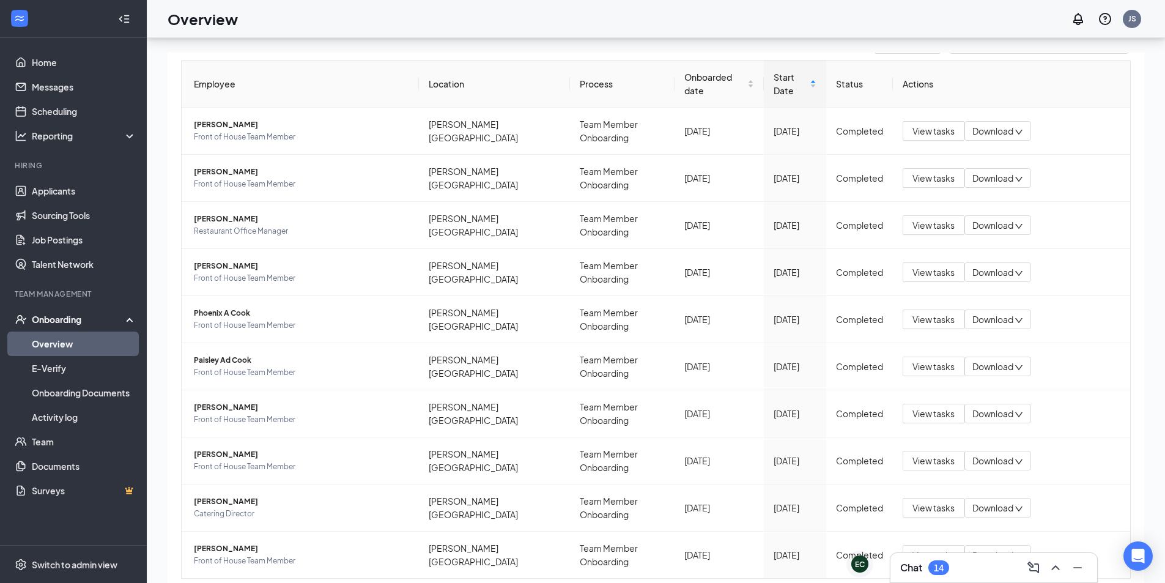
scroll to position [55, 0]
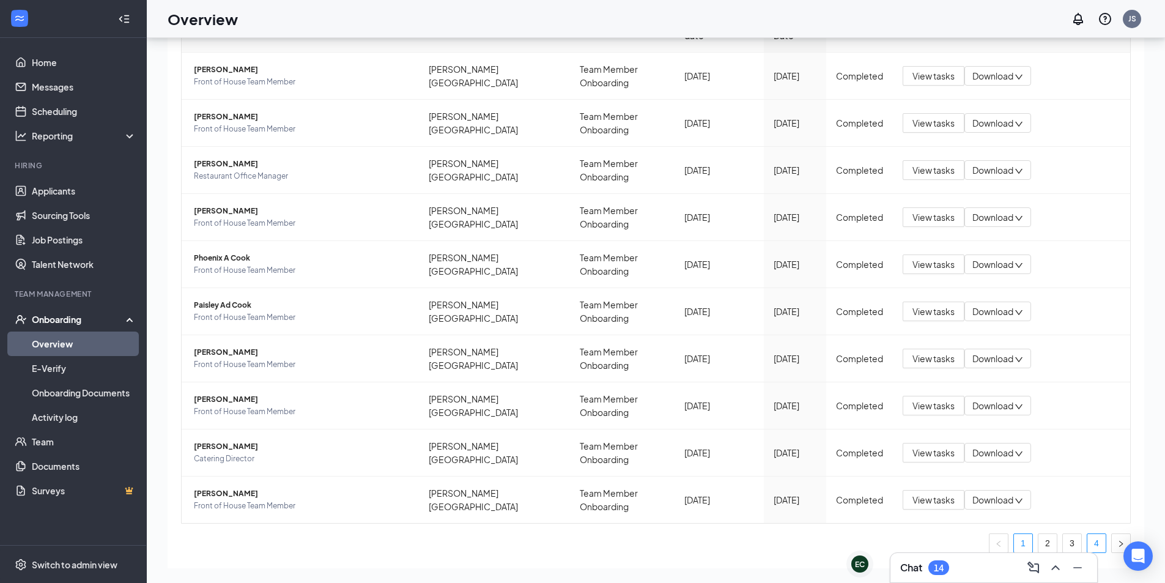
click at [1088, 534] on link "4" at bounding box center [1096, 543] width 18 height 18
click at [925, 399] on span "View tasks" at bounding box center [933, 405] width 42 height 13
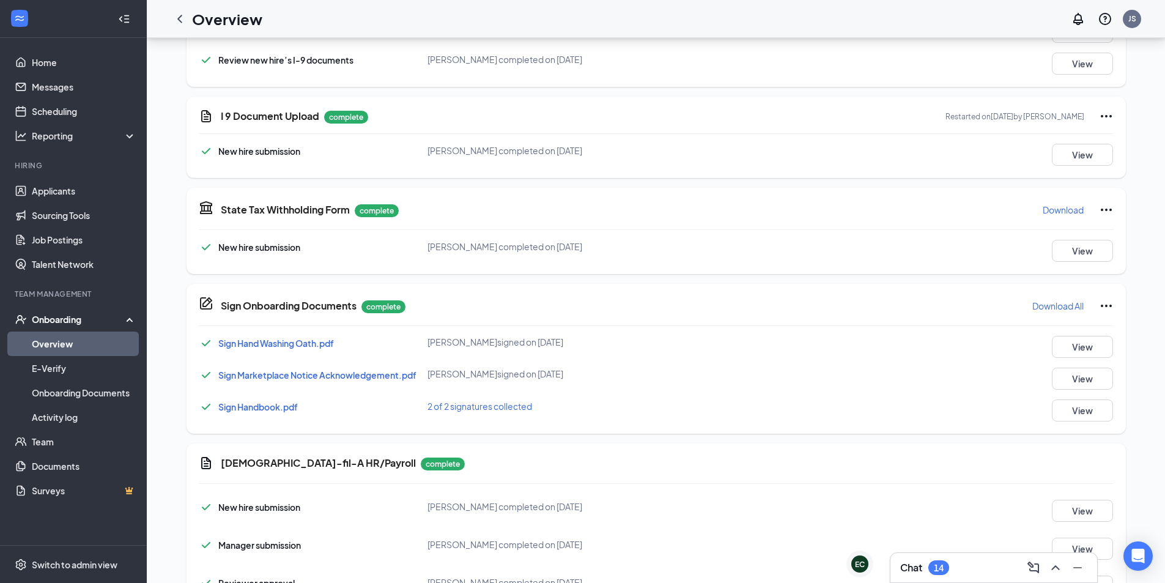
scroll to position [498, 0]
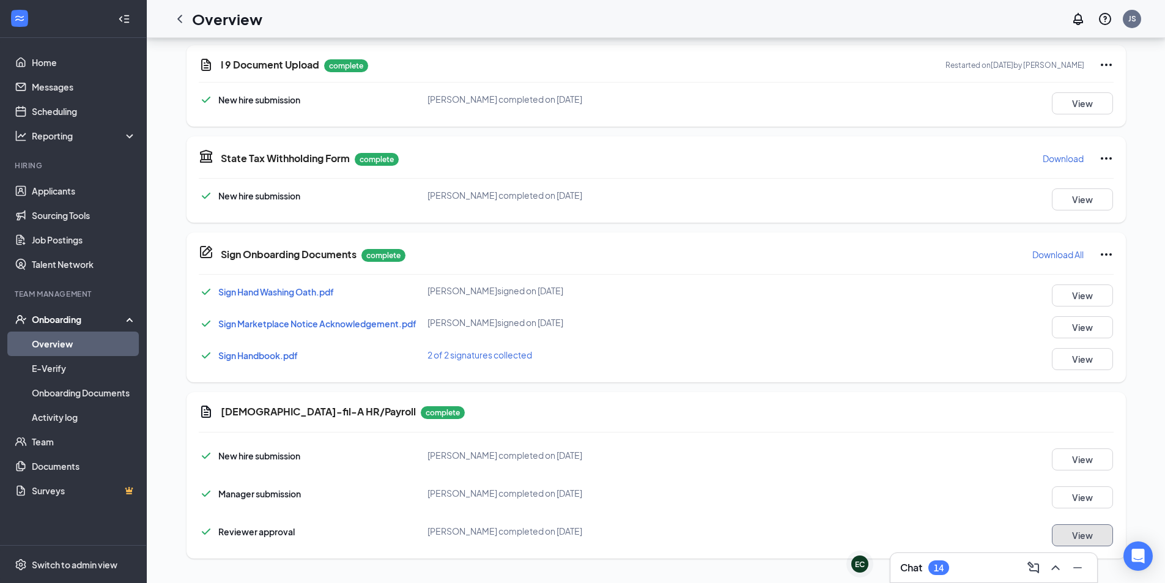
click at [1102, 528] on button "View" at bounding box center [1081, 535] width 61 height 22
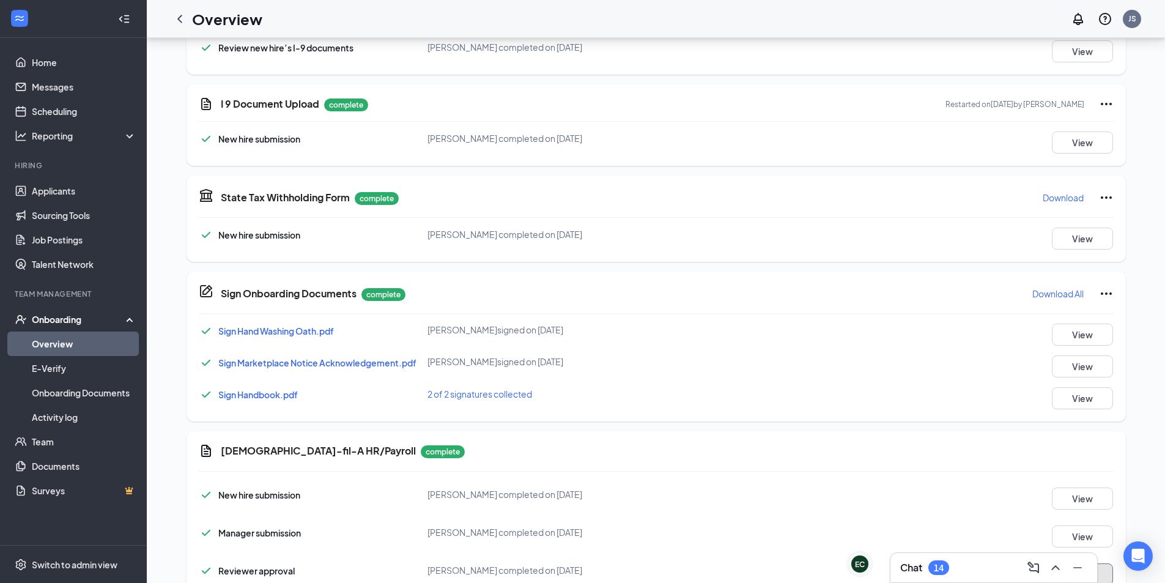
scroll to position [436, 0]
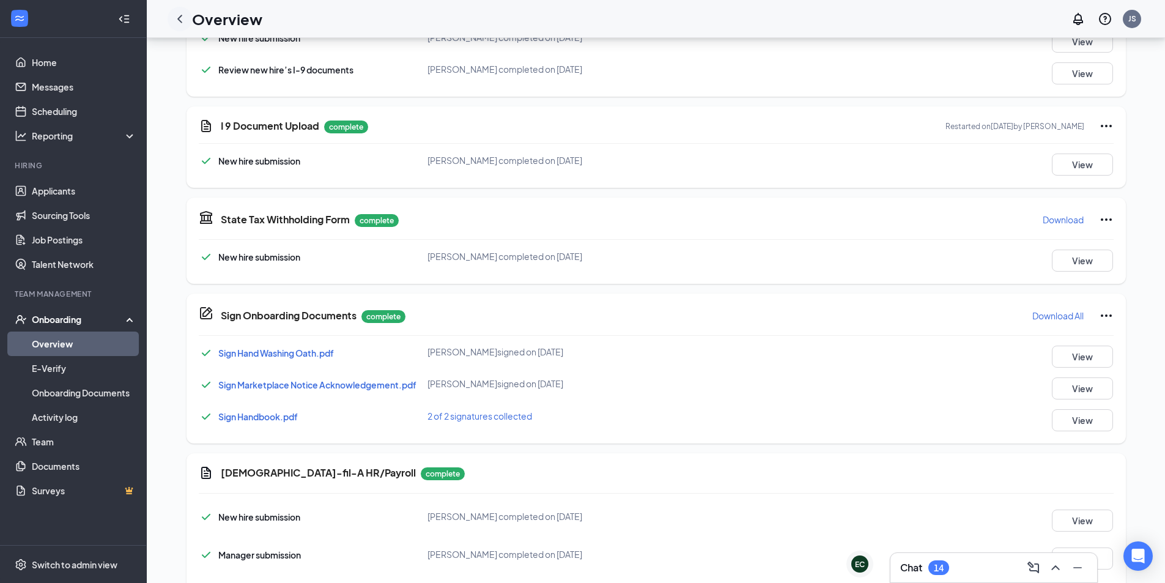
click at [171, 25] on div at bounding box center [180, 19] width 24 height 24
click at [177, 23] on icon "ChevronLeft" at bounding box center [179, 19] width 15 height 15
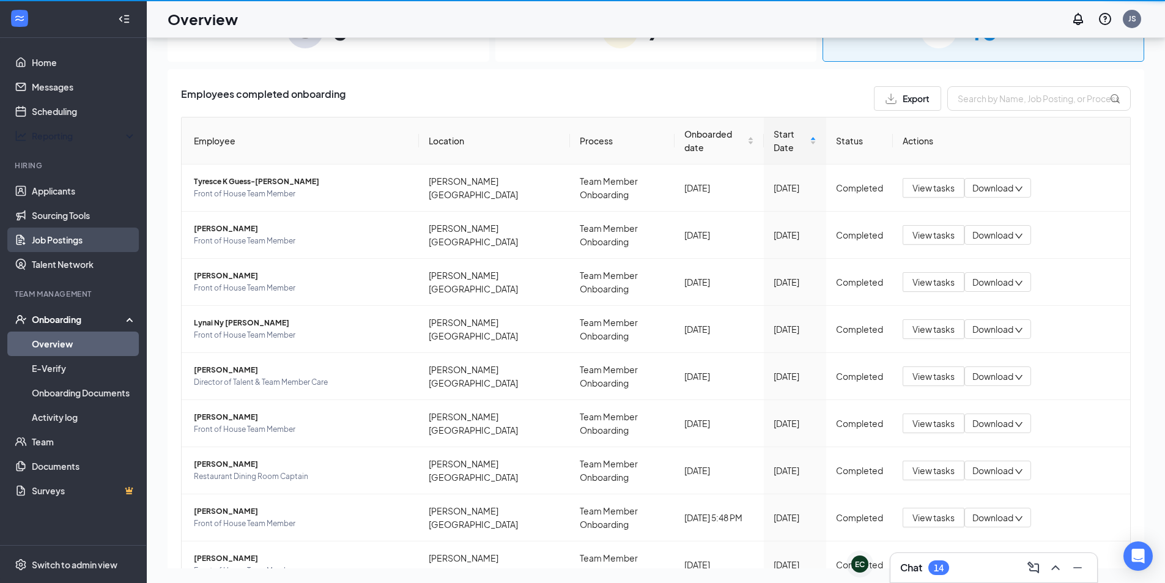
scroll to position [55, 0]
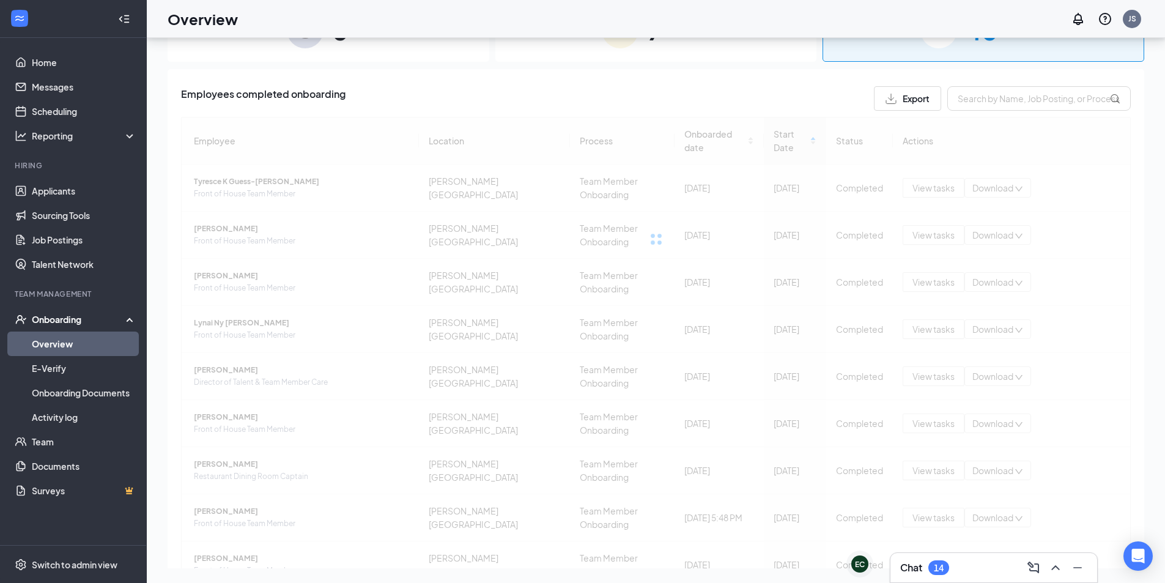
click at [68, 349] on link "Overview" at bounding box center [84, 343] width 105 height 24
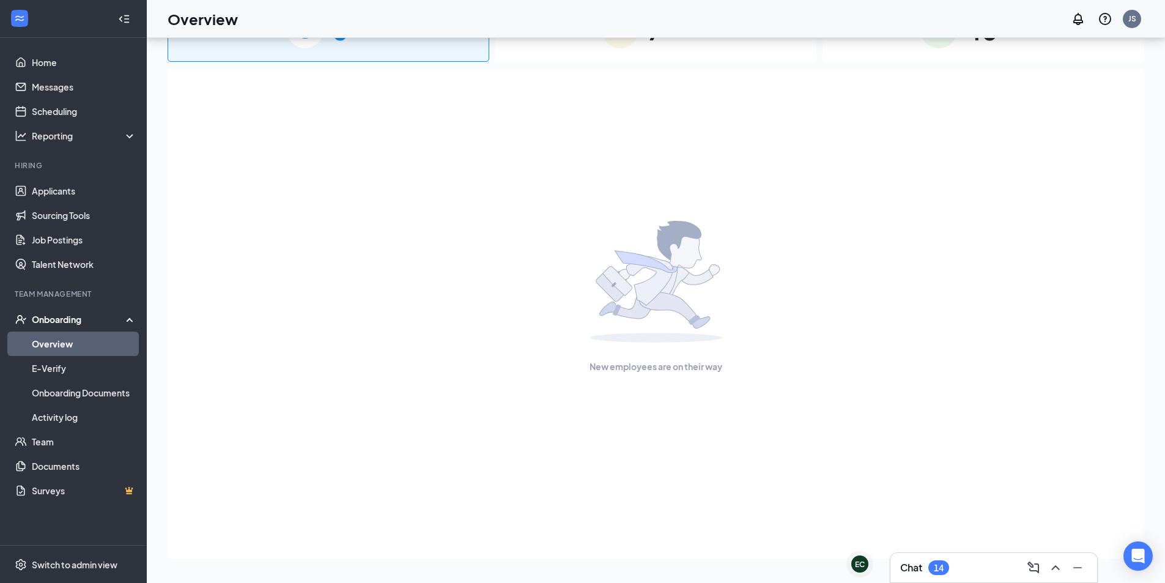
click at [588, 56] on div "7 In progress" at bounding box center [656, 30] width 322 height 64
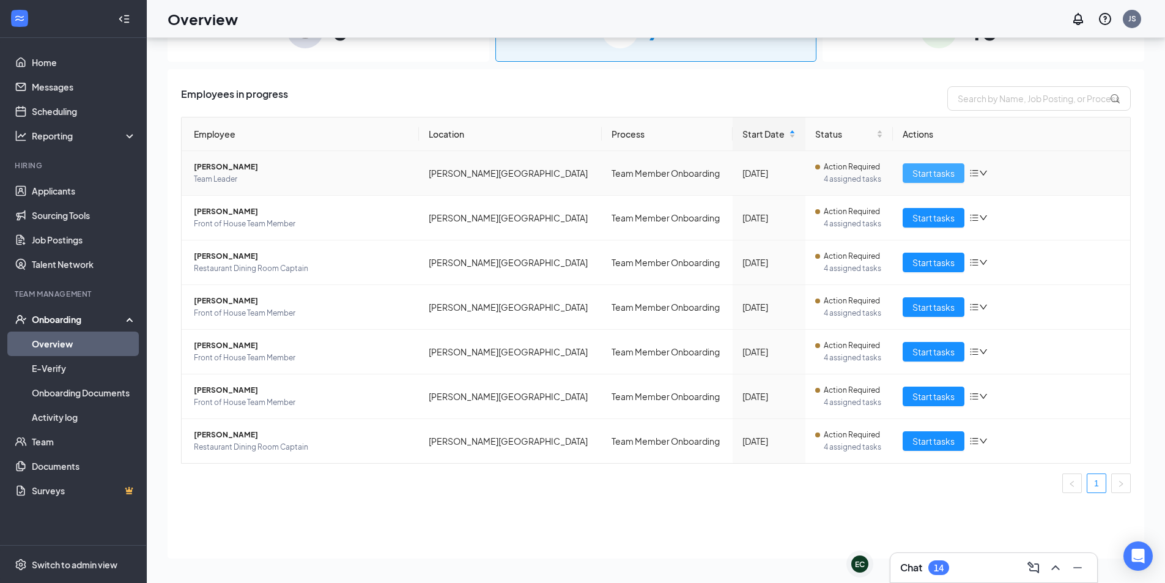
click at [927, 172] on span "Start tasks" at bounding box center [933, 172] width 42 height 13
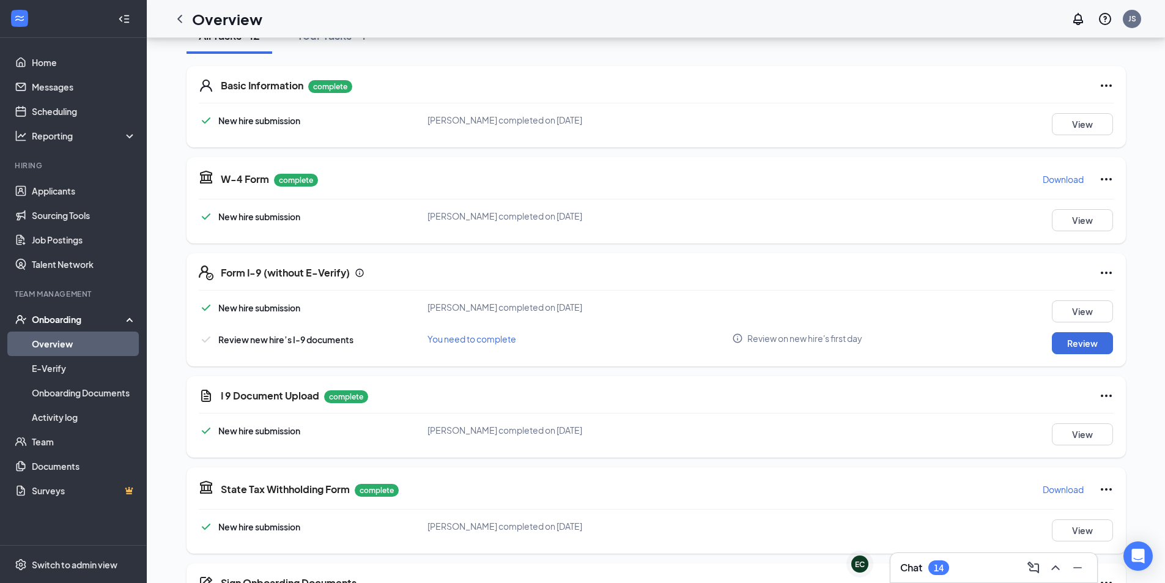
scroll to position [183, 0]
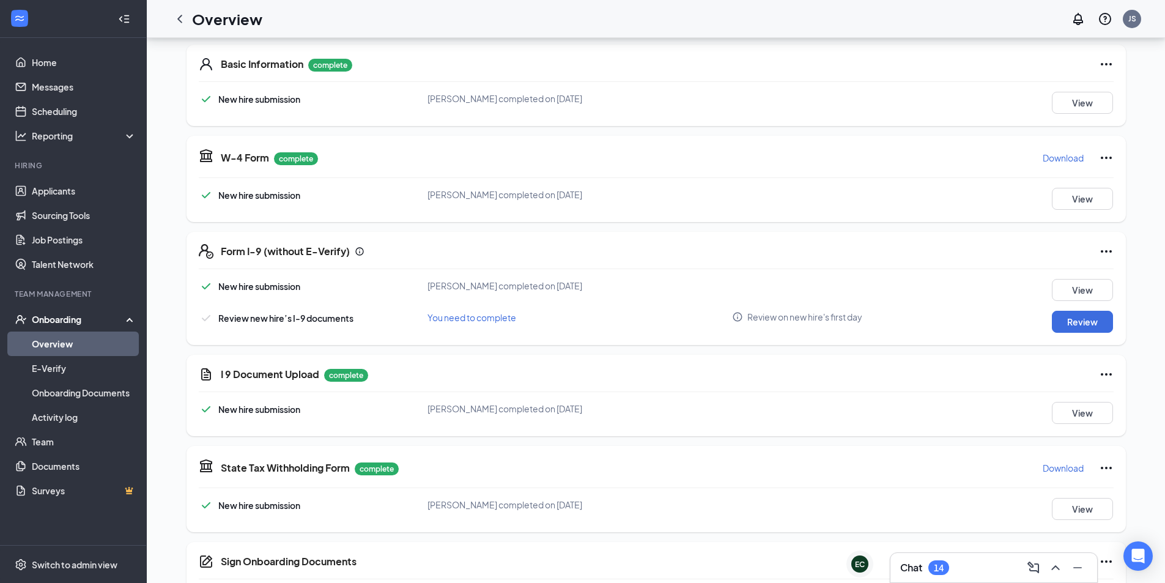
click at [1080, 428] on div "I 9 Document Upload complete New hire submission [PERSON_NAME] completed on [DA…" at bounding box center [655, 395] width 939 height 81
click at [1080, 421] on button "View" at bounding box center [1081, 413] width 61 height 22
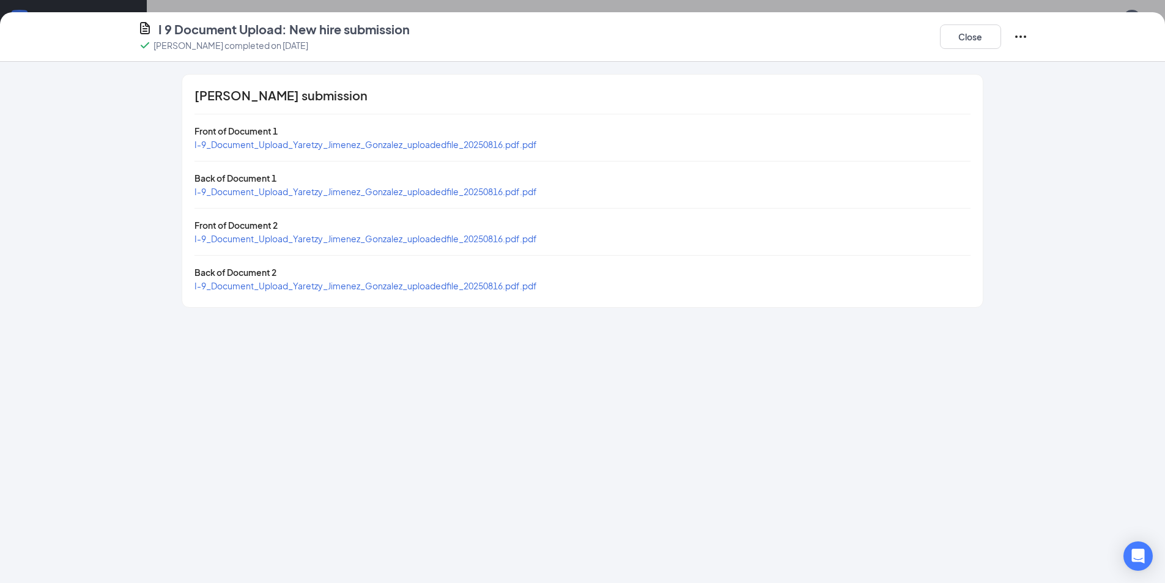
click at [437, 141] on span "I-9_Document_Upload_Yaretzy_Jimenez_Gonzalez_uploadedfile_20250816.pdf.pdf" at bounding box center [365, 144] width 342 height 11
click at [325, 241] on span "I-9_Document_Upload_Yaretzy_Jimenez_Gonzalez_uploadedfile_20250816.pdf.pdf" at bounding box center [365, 238] width 342 height 11
click at [972, 39] on button "Close" at bounding box center [970, 36] width 61 height 24
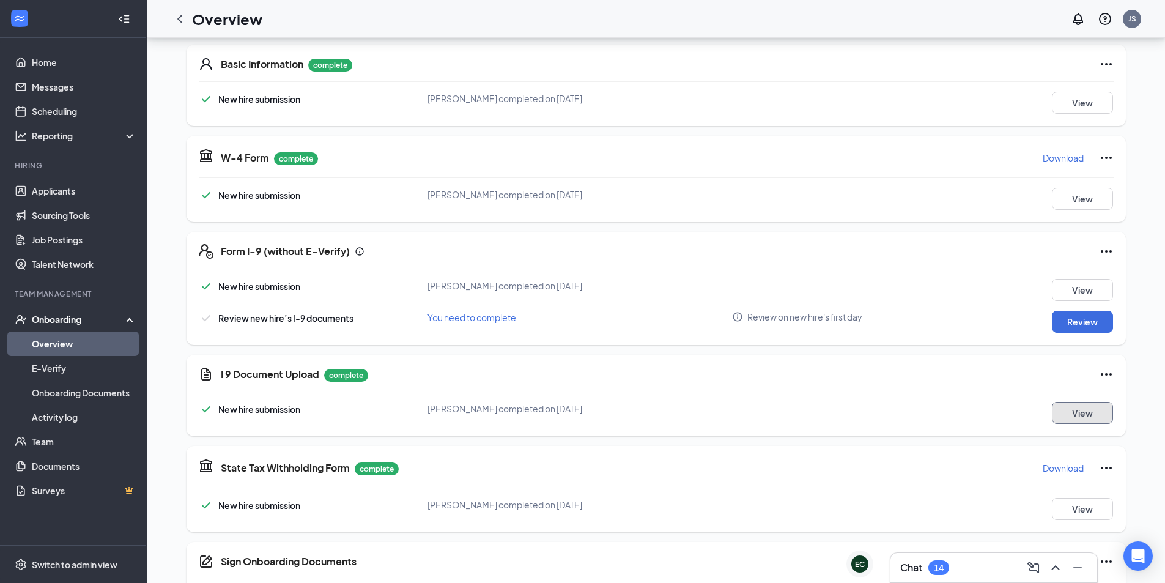
scroll to position [122, 0]
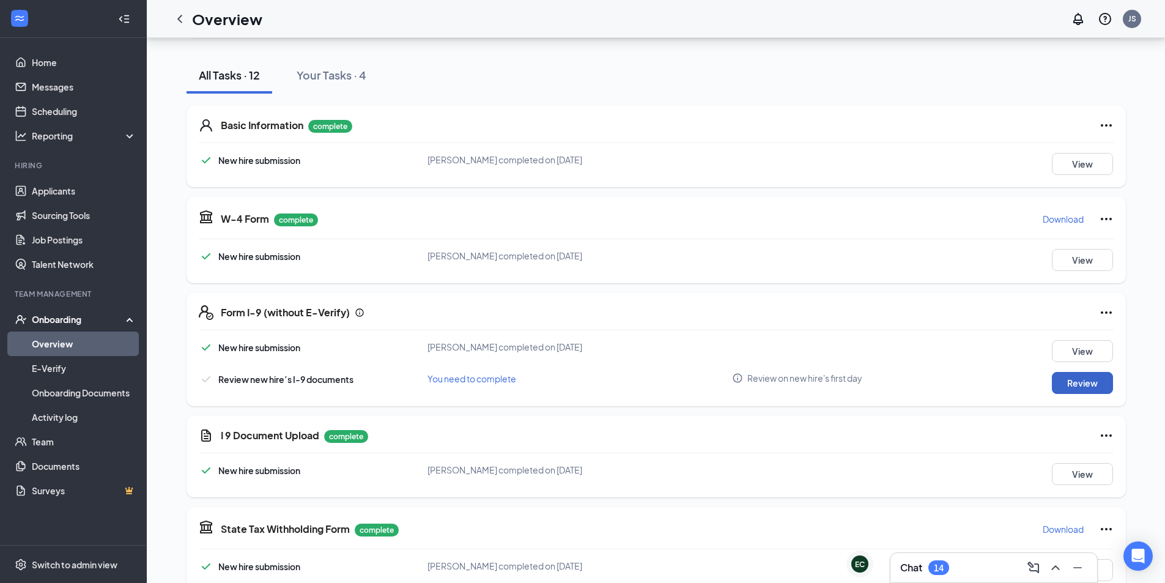
click at [1067, 378] on button "Review" at bounding box center [1081, 383] width 61 height 22
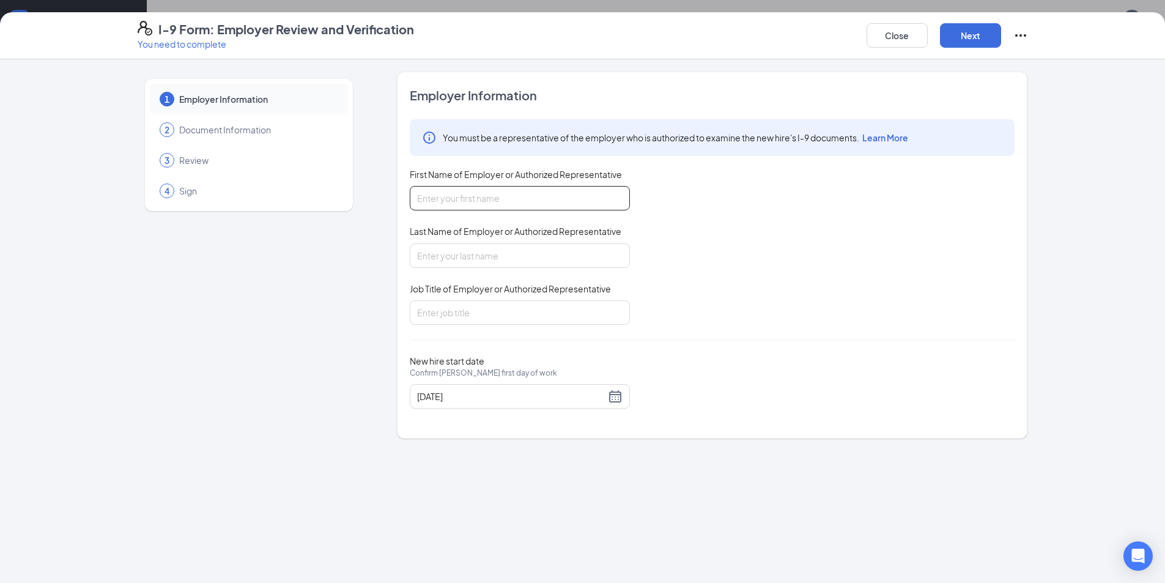
click at [507, 197] on input "First Name of Employer or Authorized Representative" at bounding box center [520, 198] width 220 height 24
type input "j"
type input "Jadon"
type input "[PERSON_NAME]"
type input "Team Leader"
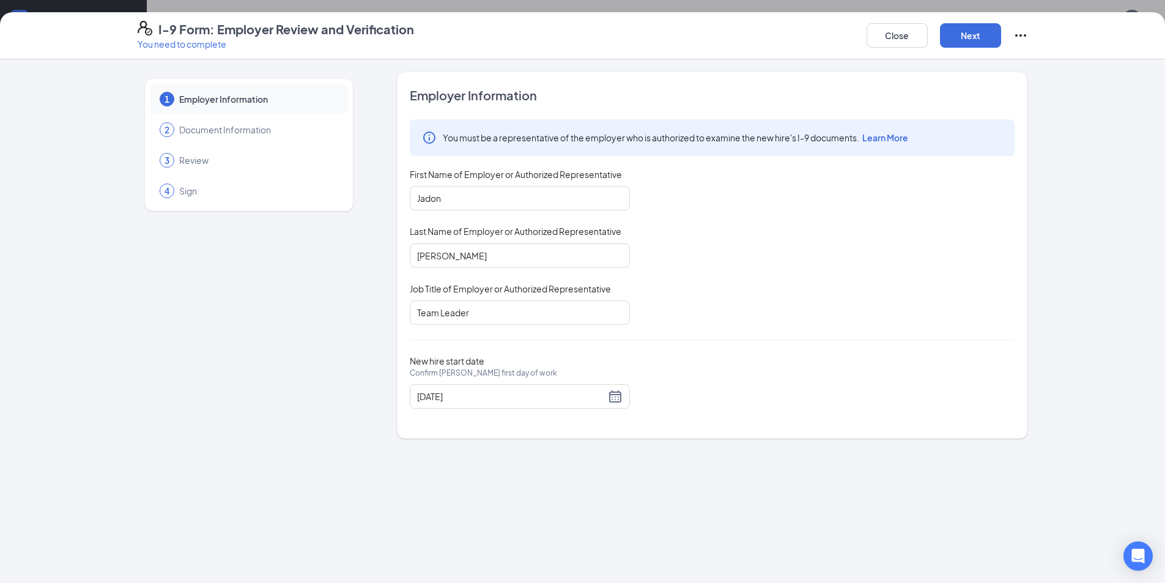
click at [777, 262] on div "You must be a representative of the employer who is authorized to examine the n…" at bounding box center [712, 221] width 605 height 205
click at [947, 45] on button "Next" at bounding box center [970, 35] width 61 height 24
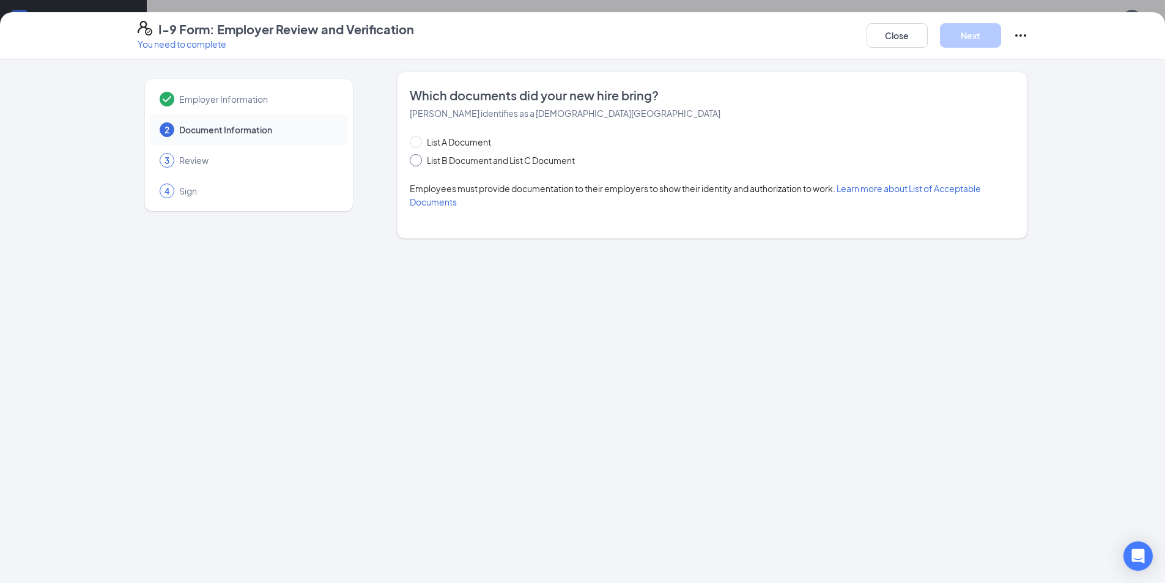
click at [443, 155] on span "List B Document and List C Document" at bounding box center [501, 159] width 158 height 13
click at [418, 155] on input "List B Document and List C Document" at bounding box center [414, 158] width 9 height 9
radio input "true"
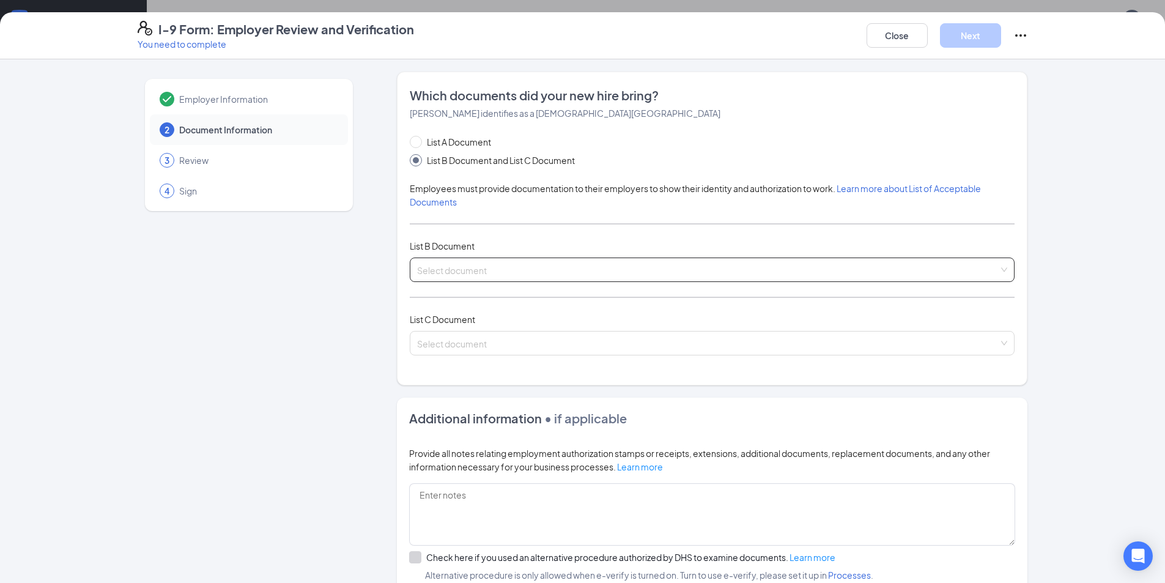
click at [556, 271] on input "search" at bounding box center [707, 267] width 581 height 18
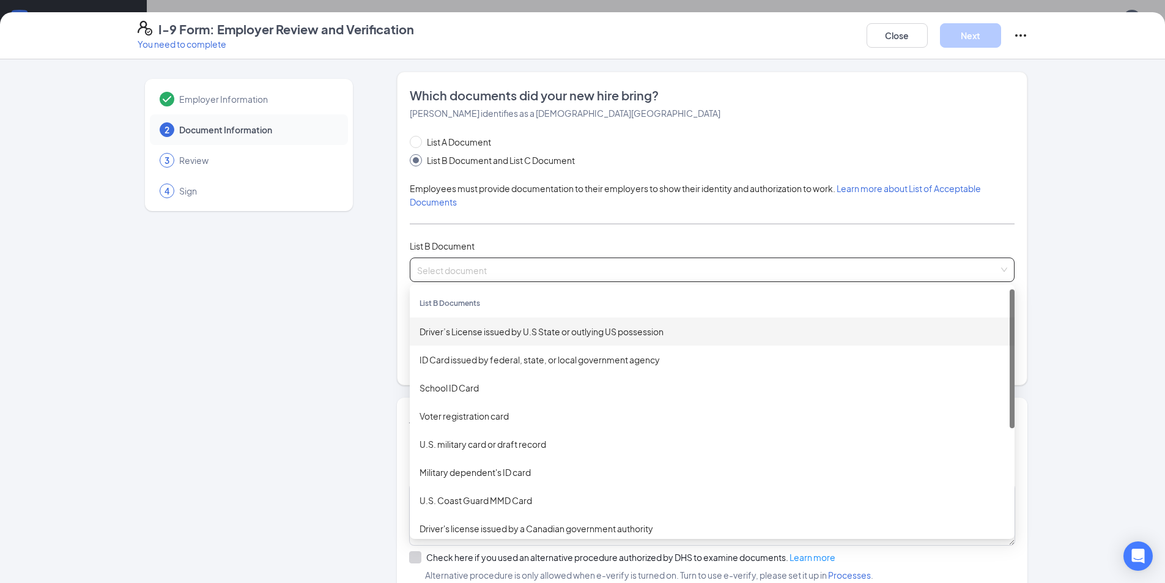
click at [554, 328] on div "Driver’s License issued by U.S State or outlying US possession" at bounding box center [711, 331] width 585 height 13
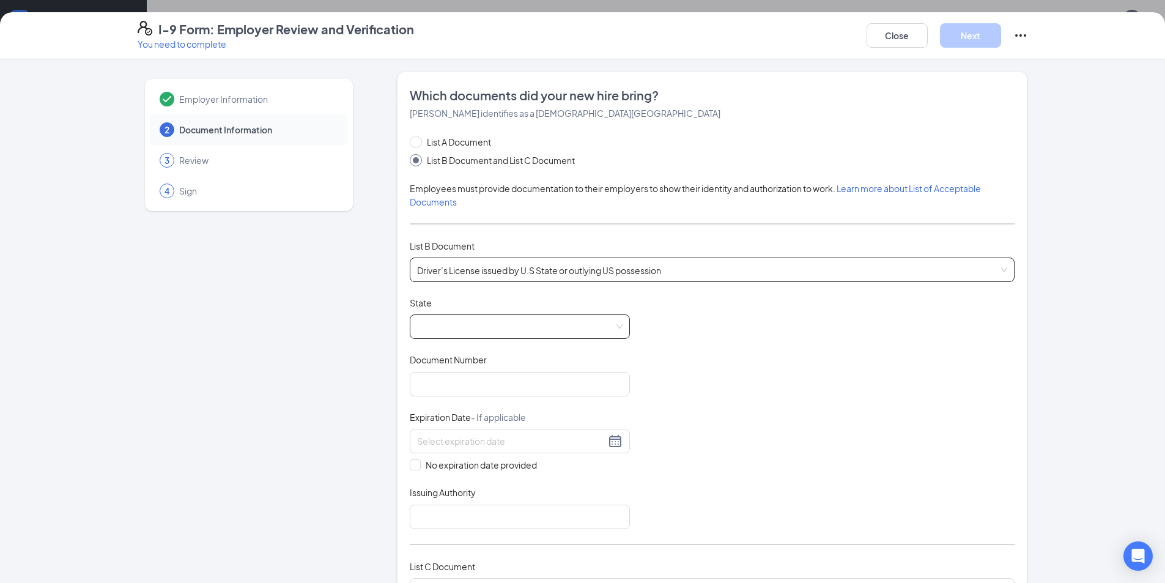
click at [496, 320] on span at bounding box center [519, 326] width 205 height 23
drag, startPoint x: 623, startPoint y: 357, endPoint x: 624, endPoint y: 412, distance: 55.0
click at [625, 412] on div at bounding box center [627, 409] width 5 height 19
click at [488, 417] on div "[US_STATE]" at bounding box center [519, 411] width 201 height 13
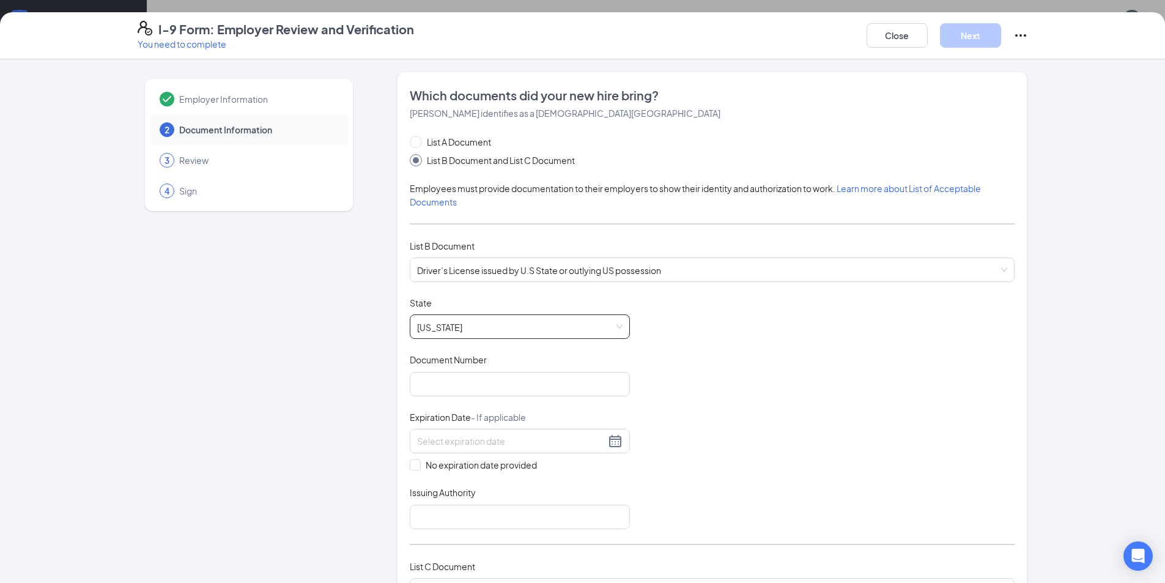
click at [462, 359] on span "Document Number" at bounding box center [448, 359] width 77 height 12
click at [462, 372] on input "Document Number" at bounding box center [520, 384] width 220 height 24
click at [460, 379] on input "Document Number" at bounding box center [520, 384] width 220 height 24
paste input "K03-97-3905"
type input "K03-97-3905"
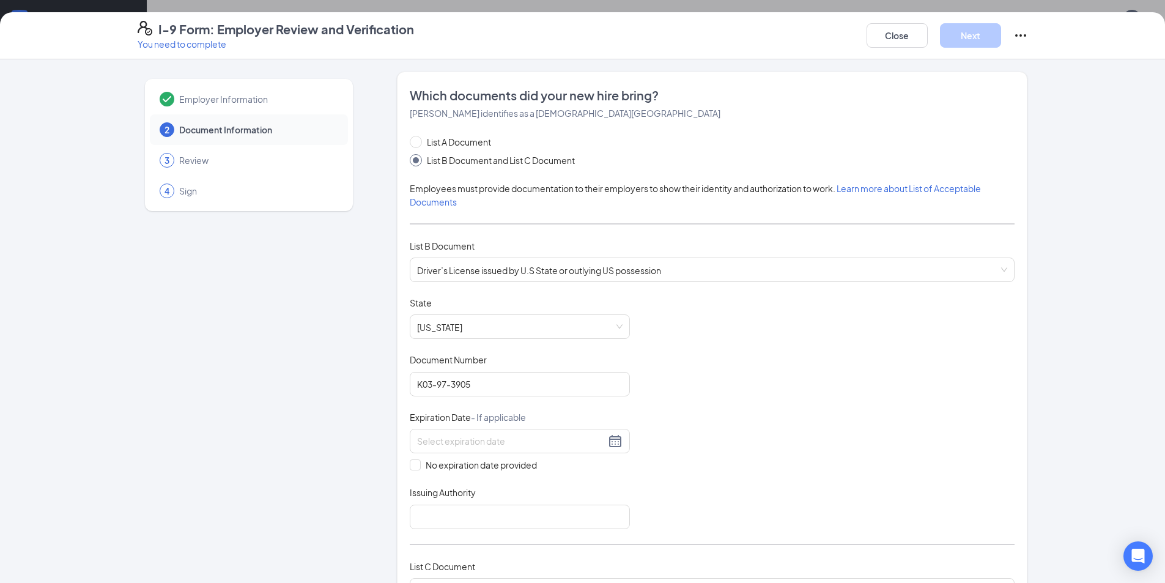
click at [462, 455] on div "No expiration date provided" at bounding box center [520, 450] width 220 height 43
click at [462, 447] on input at bounding box center [511, 440] width 188 height 13
paste input "[DATE]"
type input "[DATE]"
click at [548, 422] on div "Expiration Date - If applicable" at bounding box center [520, 420] width 220 height 18
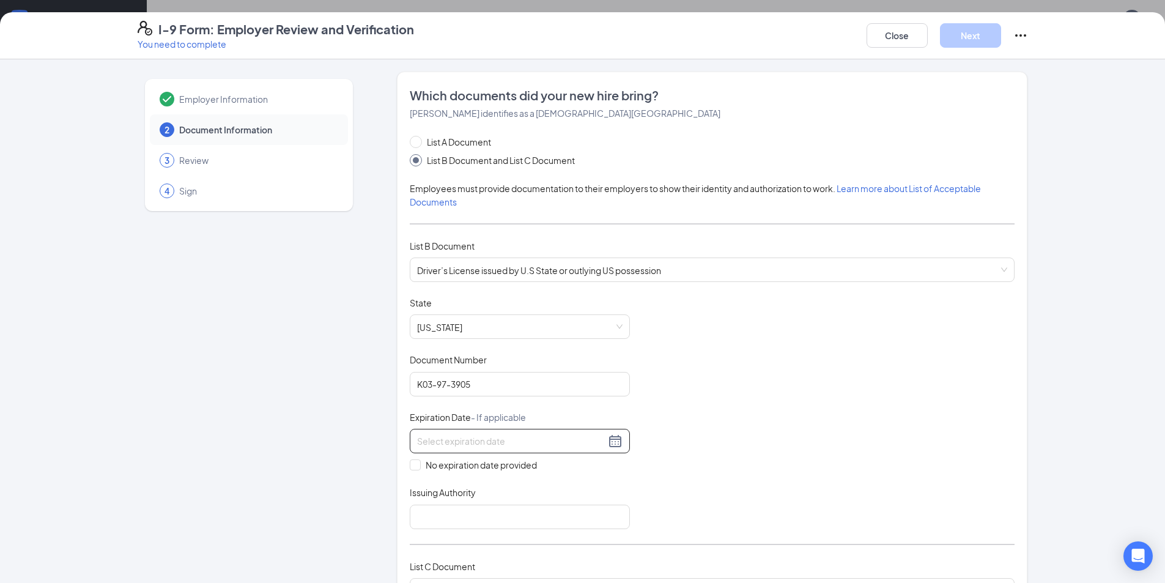
click at [522, 439] on input at bounding box center [511, 440] width 188 height 13
paste input "[DATE]"
click at [510, 561] on div "25" at bounding box center [511, 568] width 15 height 15
type input "[DATE]"
click at [640, 475] on div "Document Title Driver’s License issued by U.S State or outlying US possession S…" at bounding box center [712, 412] width 605 height 232
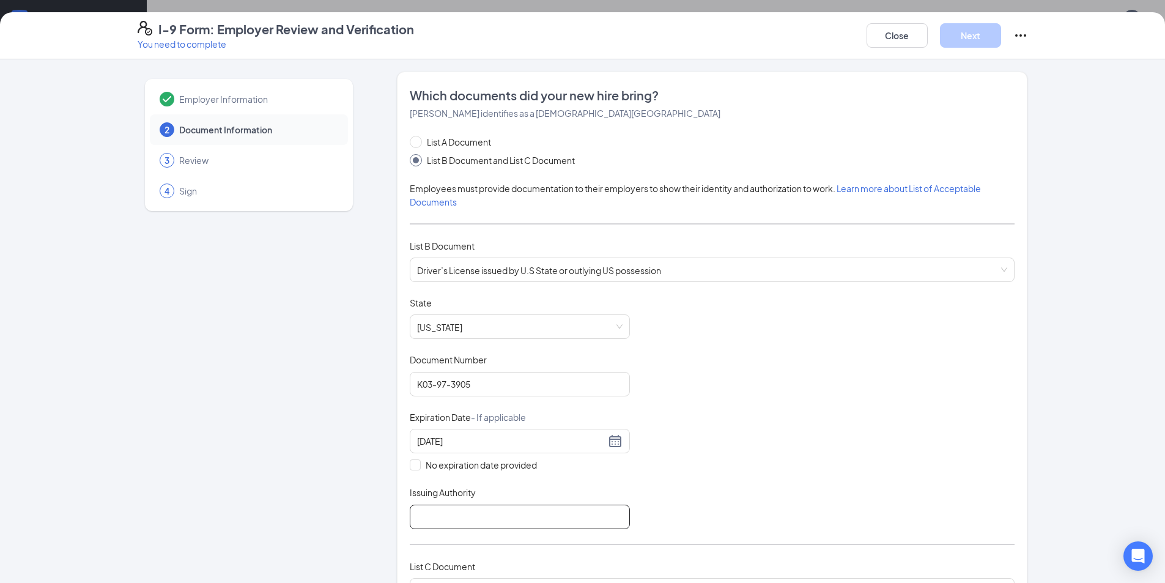
click at [470, 520] on input "Issuing Authority" at bounding box center [520, 516] width 220 height 24
type input "[US_STATE] Department of Revenue"
click at [589, 480] on div "Document Title Driver’s License issued by U.S State or outlying US possession S…" at bounding box center [712, 412] width 605 height 232
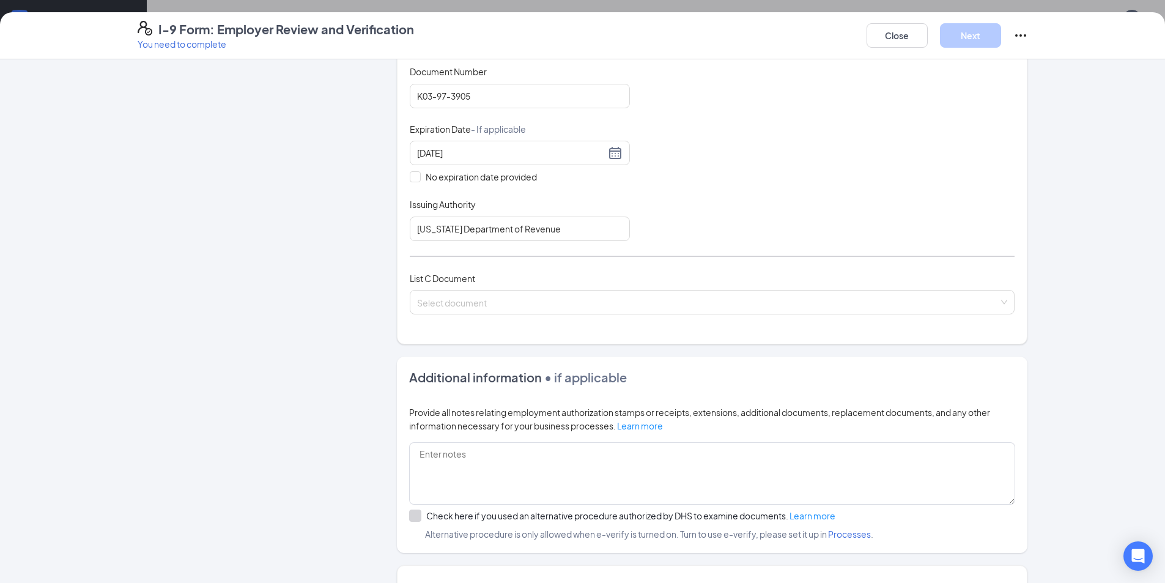
scroll to position [306, 0]
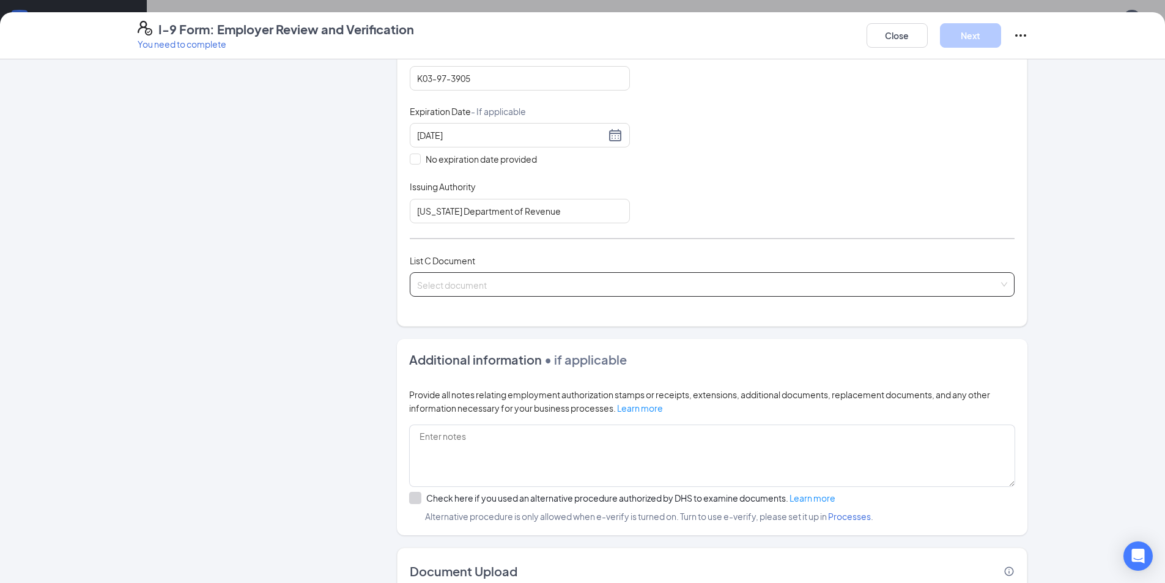
click at [451, 284] on input "search" at bounding box center [707, 282] width 581 height 18
click at [463, 260] on span "List C Document" at bounding box center [442, 260] width 65 height 11
click at [477, 299] on div "List C Document Select document List C Documents Unrestricted Social Security C…" at bounding box center [712, 282] width 605 height 57
click at [477, 290] on input "search" at bounding box center [707, 282] width 581 height 18
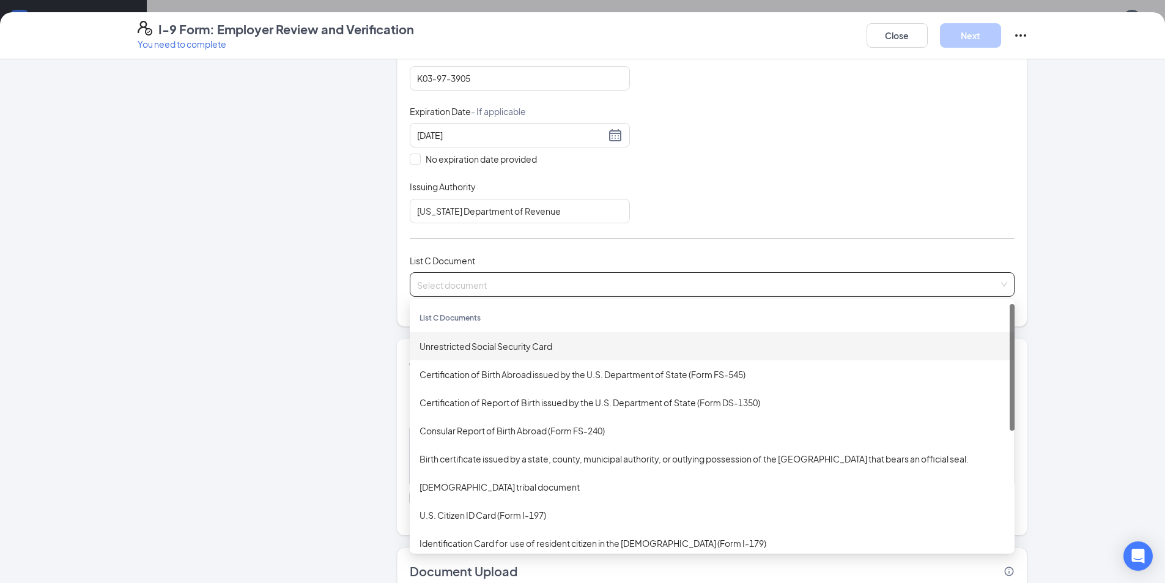
click at [482, 339] on div "Unrestricted Social Security Card" at bounding box center [711, 345] width 585 height 13
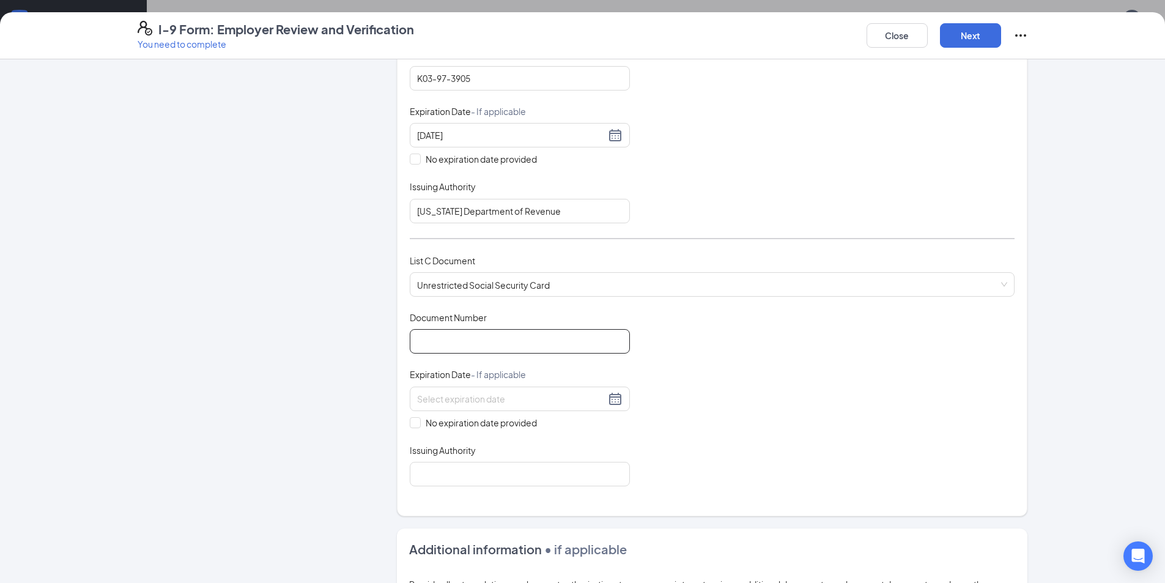
click at [458, 336] on input "Document Number" at bounding box center [520, 341] width 220 height 24
paste input "510-21-6354"
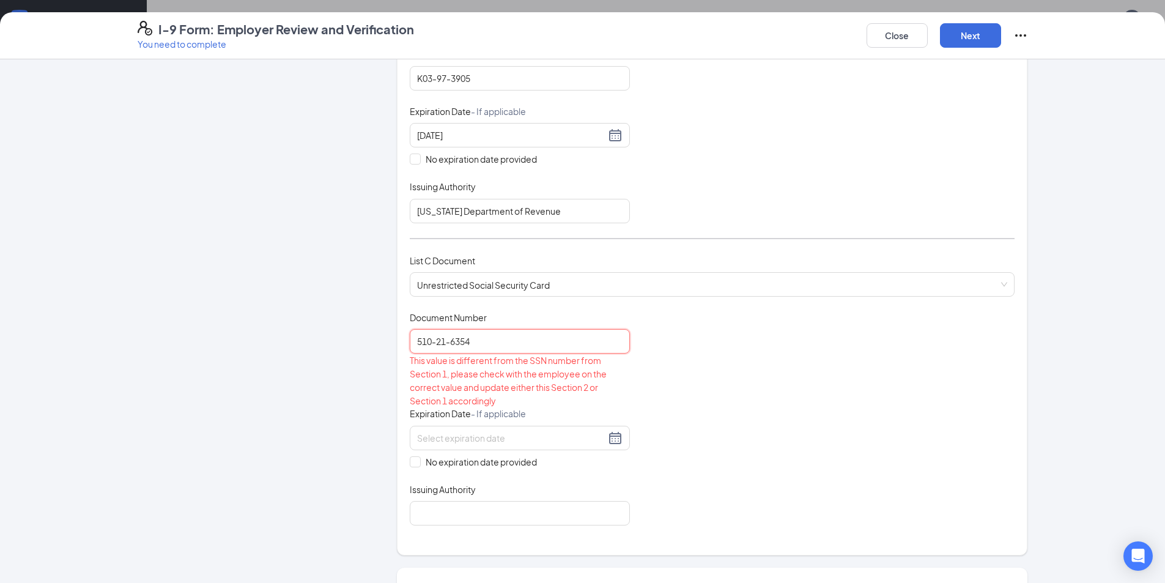
click at [447, 339] on input "510-21-6354" at bounding box center [520, 341] width 220 height 24
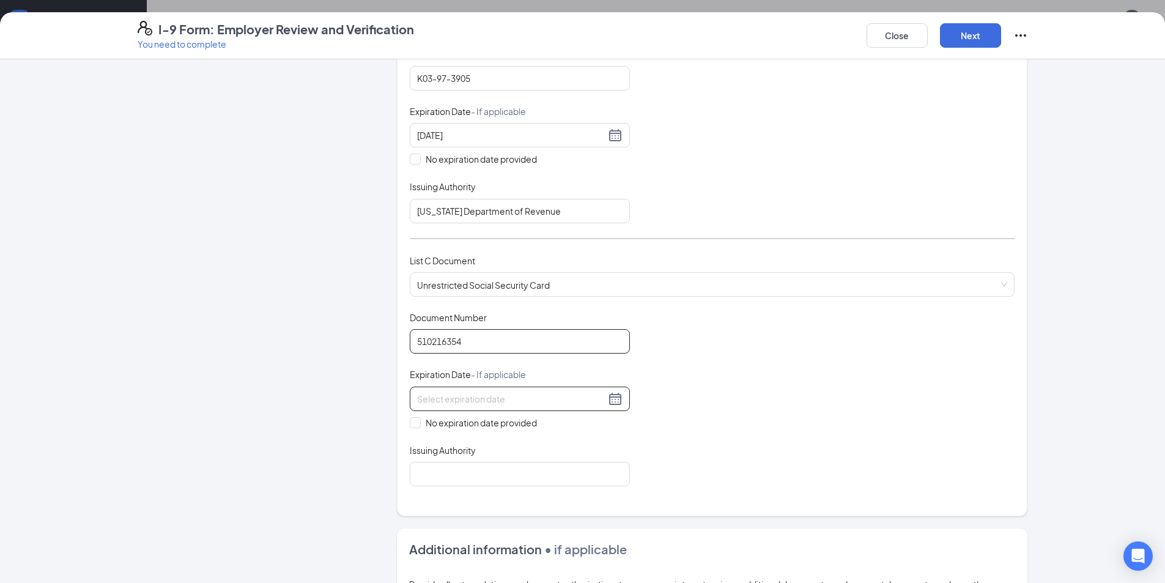
type input "510216354"
click at [466, 405] on div at bounding box center [519, 398] width 205 height 15
click at [338, 406] on div "Employer Information 2 Document Information 3 Review 4 Sign" at bounding box center [249, 303] width 223 height 1075
click at [404, 426] on div "Which documents did your new hire bring? [PERSON_NAME] identifies as a [DEMOGRA…" at bounding box center [712, 141] width 630 height 750
click at [410, 425] on input "No expiration date provided" at bounding box center [414, 421] width 9 height 9
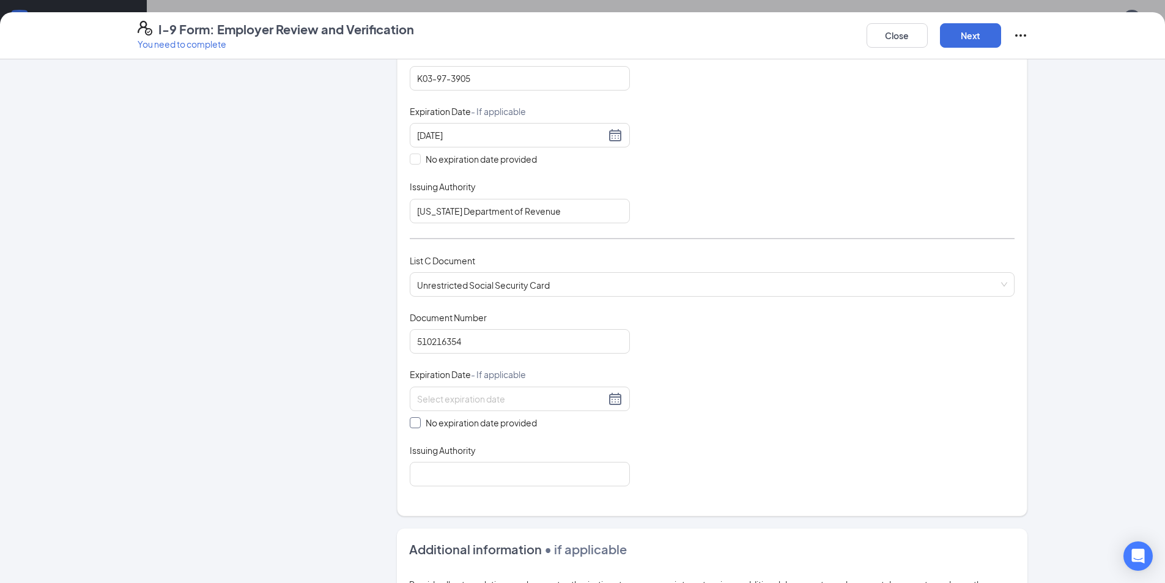
checkbox input "true"
click at [430, 484] on input "Issuing Authority" at bounding box center [520, 476] width 220 height 24
type input "US Social Security Administration"
click at [591, 509] on div "Which documents did your new hire bring? [PERSON_NAME] identifies as a [DEMOGRA…" at bounding box center [712, 142] width 630 height 753
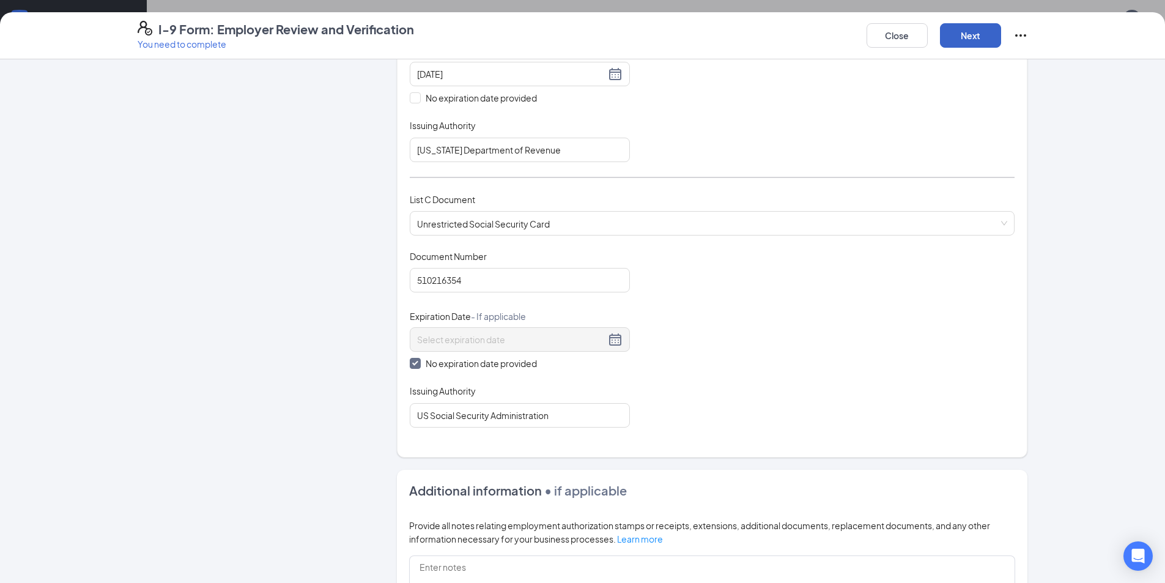
click at [961, 31] on button "Next" at bounding box center [970, 35] width 61 height 24
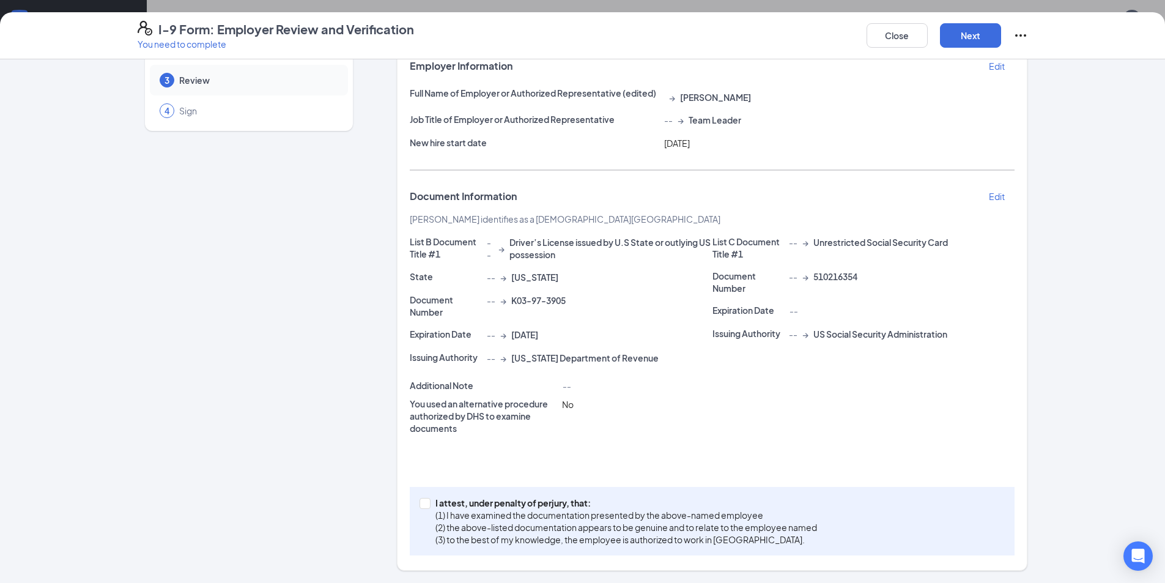
drag, startPoint x: 559, startPoint y: 560, endPoint x: 567, endPoint y: 546, distance: 16.2
click at [559, 559] on div "Review Please confirm the following information is correct. Employer Informatio…" at bounding box center [712, 280] width 630 height 579
click at [569, 538] on p "(3) to the best of my knowledge, the employee is authorized to work in [GEOGRAP…" at bounding box center [625, 539] width 381 height 12
click at [428, 506] on input "I attest, under penalty of [PERSON_NAME], that: (1) I have examined the documen…" at bounding box center [423, 502] width 9 height 9
checkbox input "true"
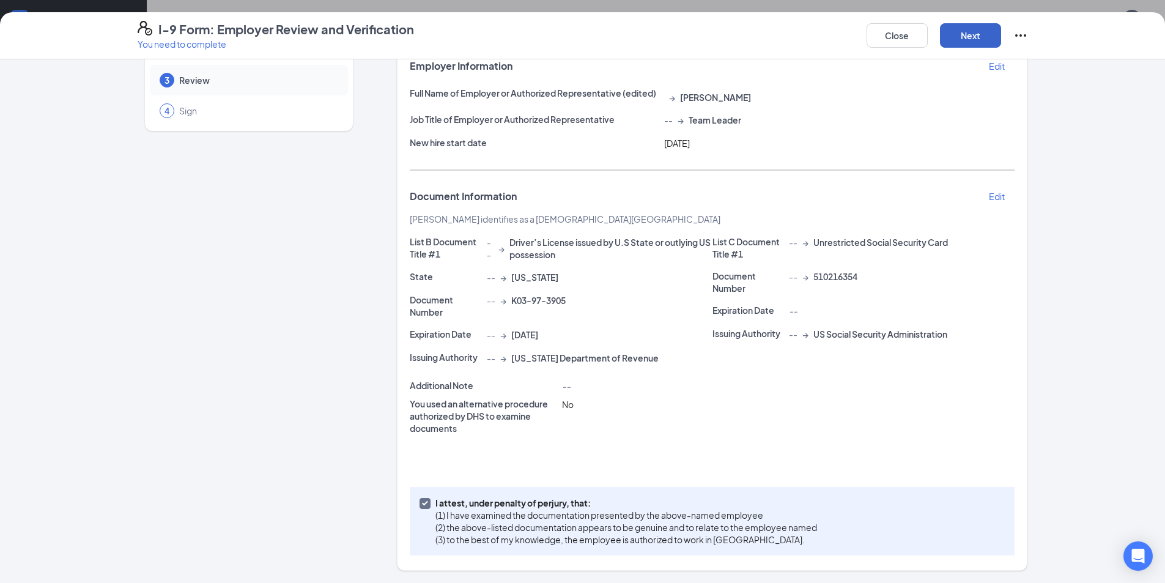
click at [960, 27] on button "Next" at bounding box center [970, 35] width 61 height 24
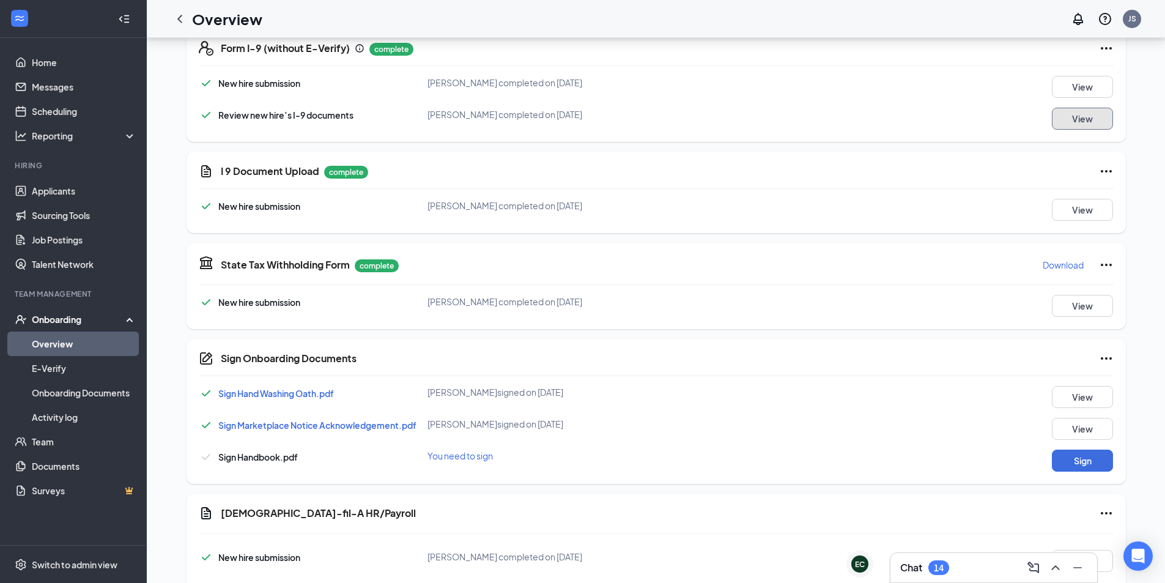
scroll to position [394, 0]
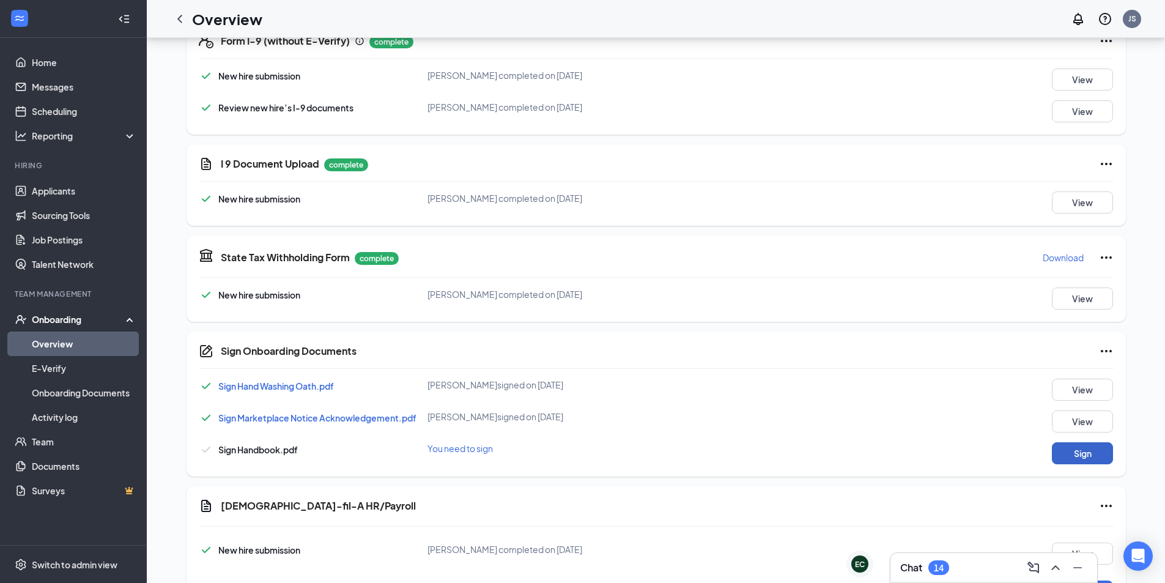
click at [1088, 460] on button "Sign" at bounding box center [1081, 453] width 61 height 22
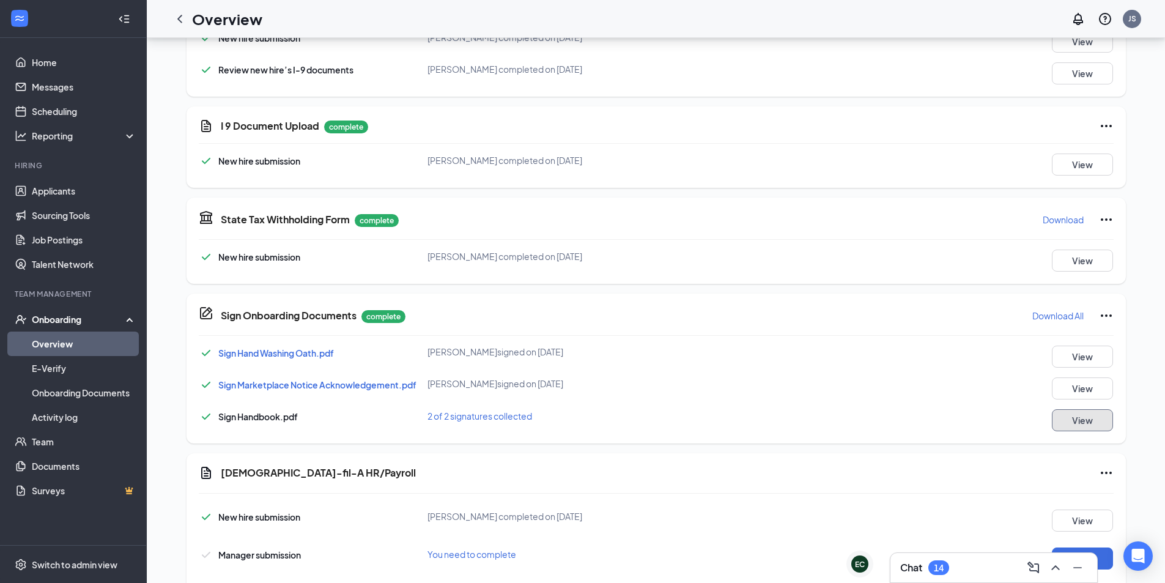
scroll to position [493, 0]
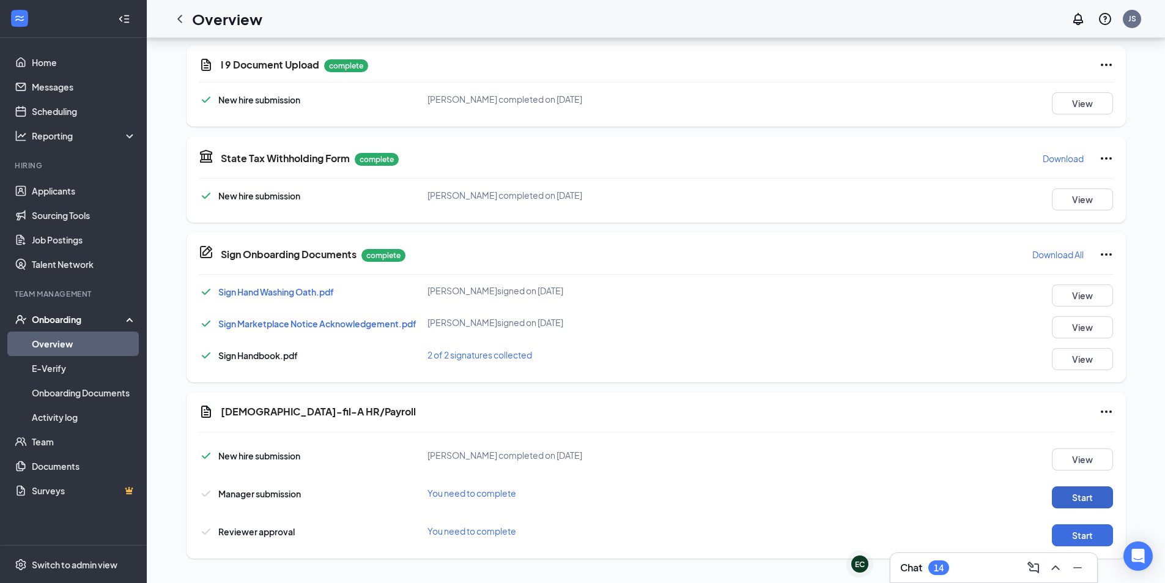
click at [1054, 499] on button "Start" at bounding box center [1081, 497] width 61 height 22
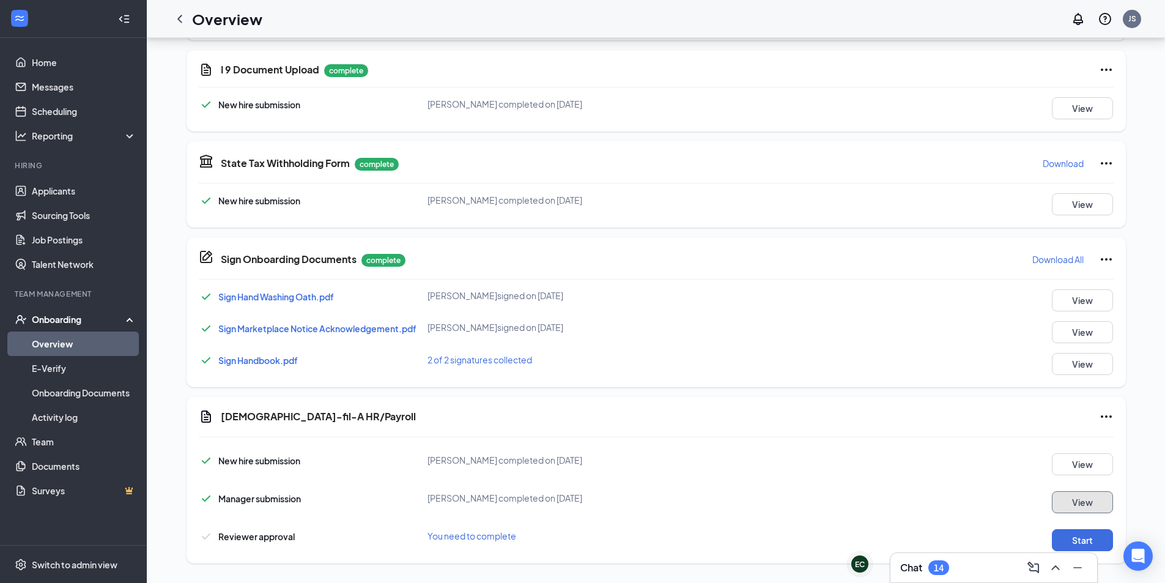
scroll to position [498, 0]
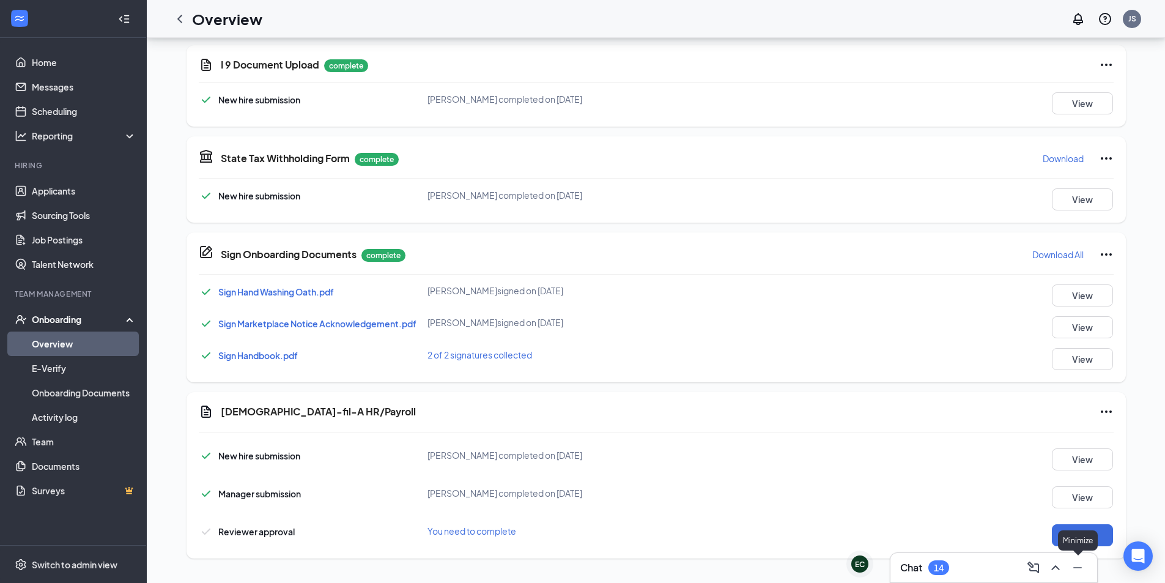
click at [1090, 538] on div "Minimize" at bounding box center [1078, 540] width 40 height 20
click at [1101, 532] on button "Start" at bounding box center [1081, 535] width 61 height 22
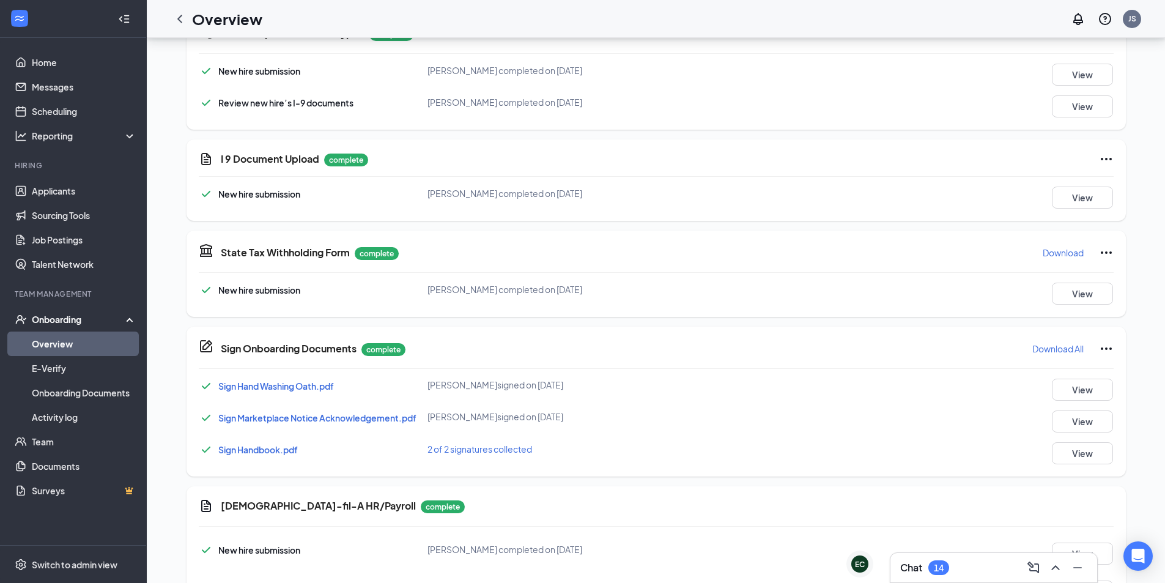
scroll to position [375, 0]
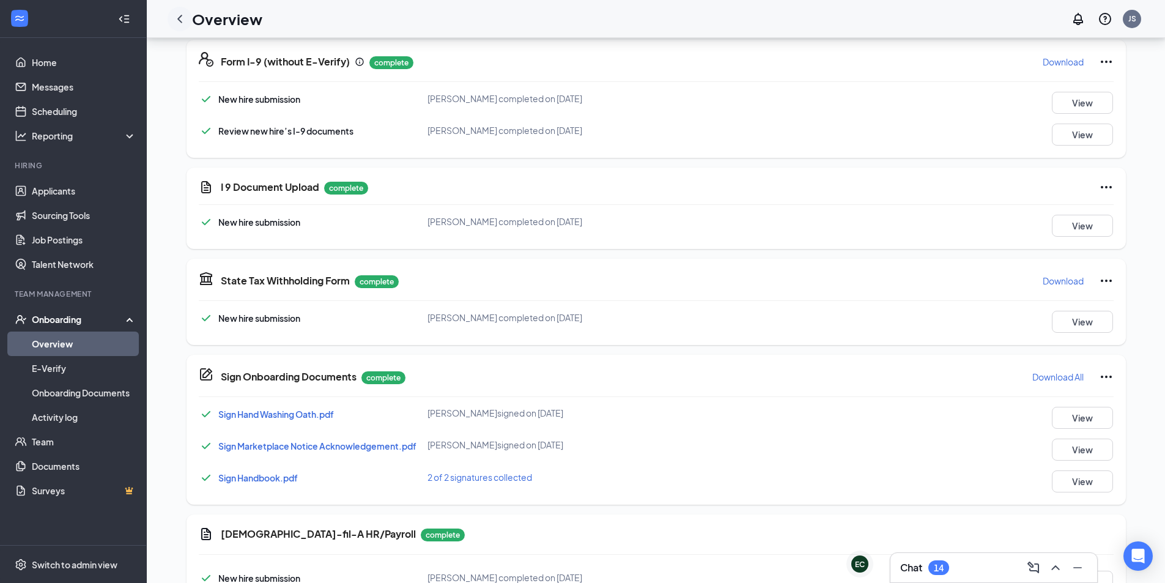
click at [179, 23] on icon "ChevronLeft" at bounding box center [179, 19] width 15 height 15
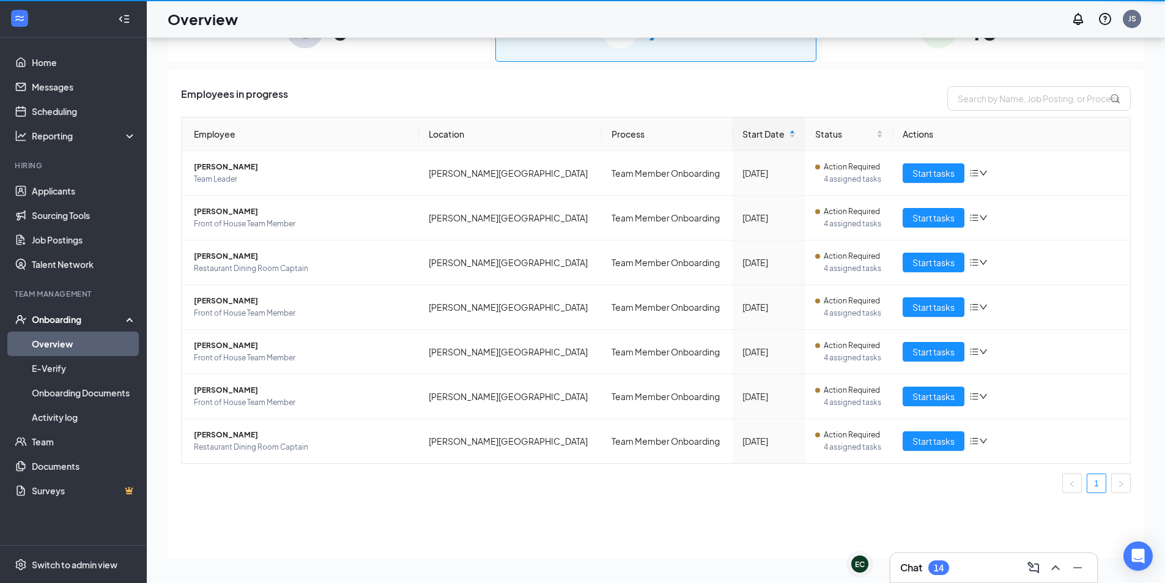
scroll to position [55, 0]
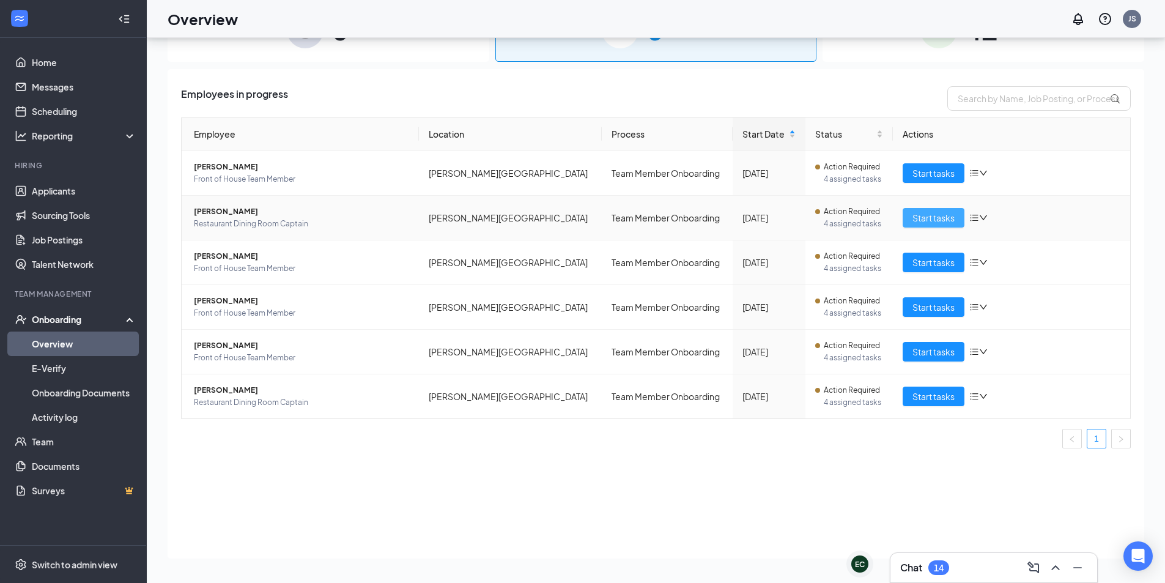
click at [950, 213] on span "Start tasks" at bounding box center [933, 217] width 42 height 13
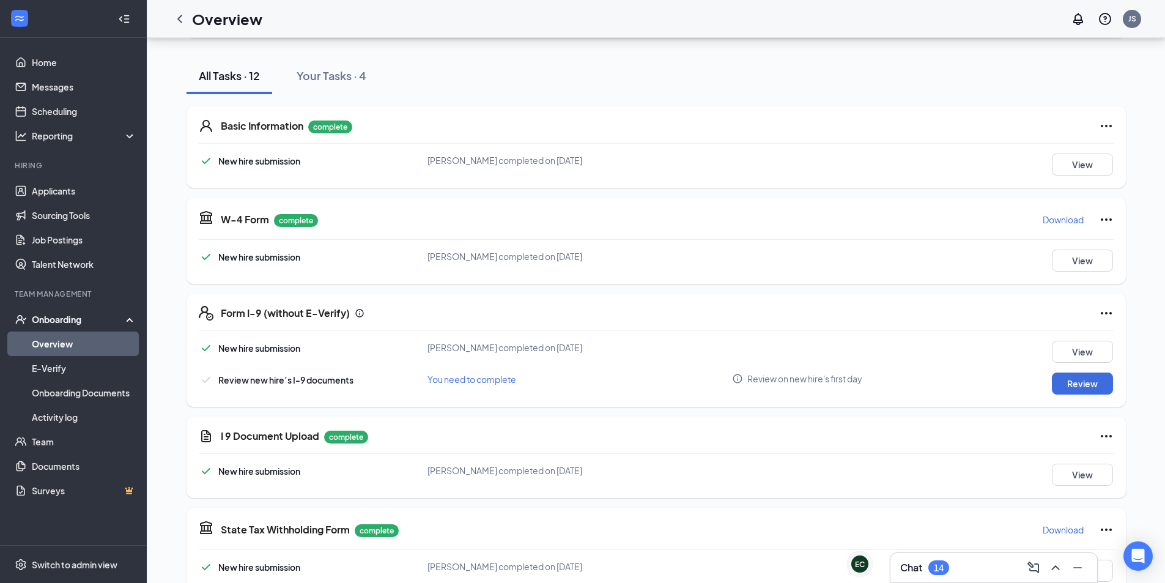
scroll to position [122, 0]
click at [1068, 394] on div "Form I-9 (without E-Verify) New hire submission [PERSON_NAME] completed on [DAT…" at bounding box center [655, 349] width 939 height 113
drag, startPoint x: 1068, startPoint y: 394, endPoint x: 1081, endPoint y: 446, distance: 53.5
click at [1072, 407] on div "Basic Information complete New hire submission [PERSON_NAME] completed on [DATE…" at bounding box center [655, 514] width 939 height 840
click at [1085, 471] on button "View" at bounding box center [1081, 474] width 61 height 22
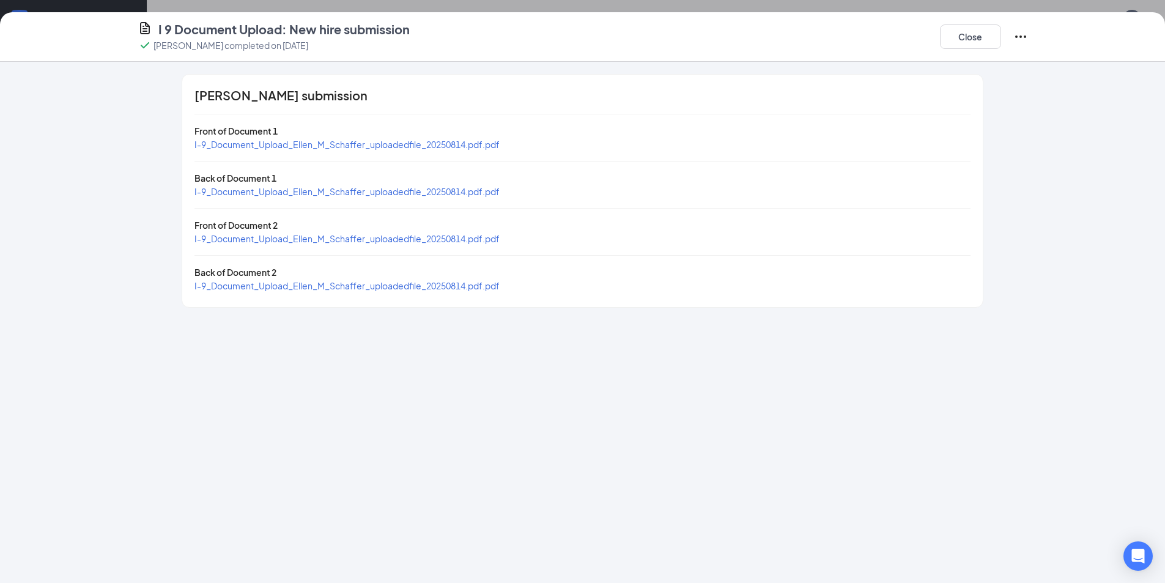
drag, startPoint x: 411, startPoint y: 153, endPoint x: 409, endPoint y: 147, distance: 7.0
click at [410, 152] on div "[PERSON_NAME] submission Front of Document 1 I-9_Document_Upload_Ellen_M_Schaff…" at bounding box center [582, 191] width 800 height 232
click at [409, 145] on span "I-9_Document_Upload_Ellen_M_Schaffer_uploadedfile_20250814.pdf.pdf" at bounding box center [346, 144] width 305 height 11
click at [341, 189] on span "I-9_Document_Upload_Ellen_M_Schaffer_uploadedfile_20250814.pdf.pdf" at bounding box center [346, 191] width 305 height 11
click at [327, 232] on div "I-9_Document_Upload_Ellen_M_Schaffer_uploadedfile_20250814.pdf.pdf" at bounding box center [346, 238] width 305 height 13
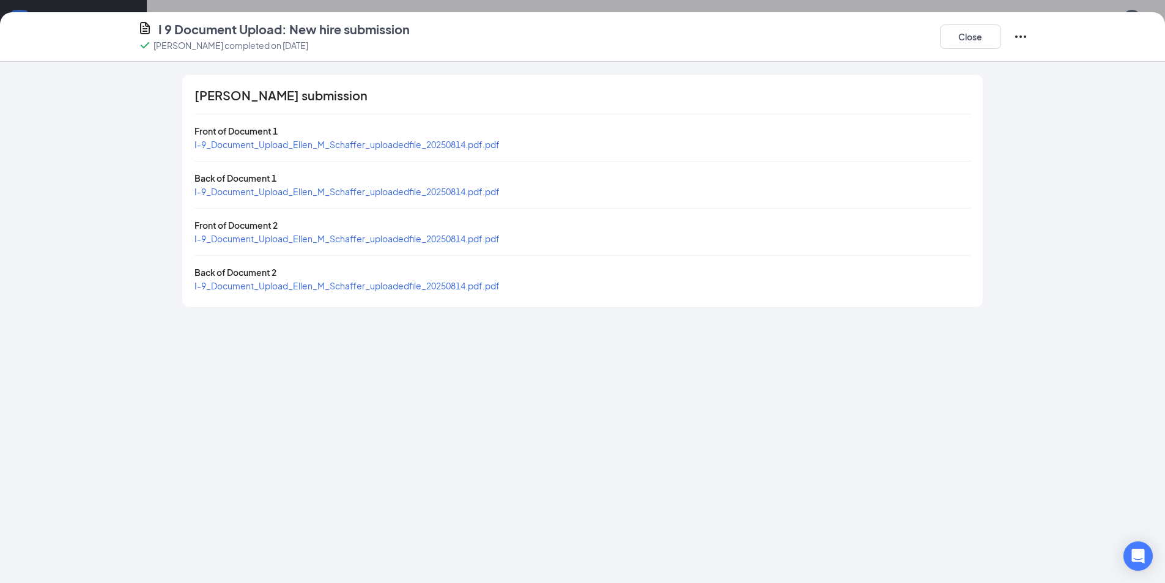
click at [327, 233] on span "I-9_Document_Upload_Ellen_M_Schaffer_uploadedfile_20250814.pdf.pdf" at bounding box center [346, 238] width 305 height 11
click at [319, 284] on span "I-9_Document_Upload_Ellen_M_Schaffer_uploadedfile_20250814.pdf.pdf" at bounding box center [346, 285] width 305 height 11
click at [940, 39] on button "Close" at bounding box center [970, 36] width 61 height 24
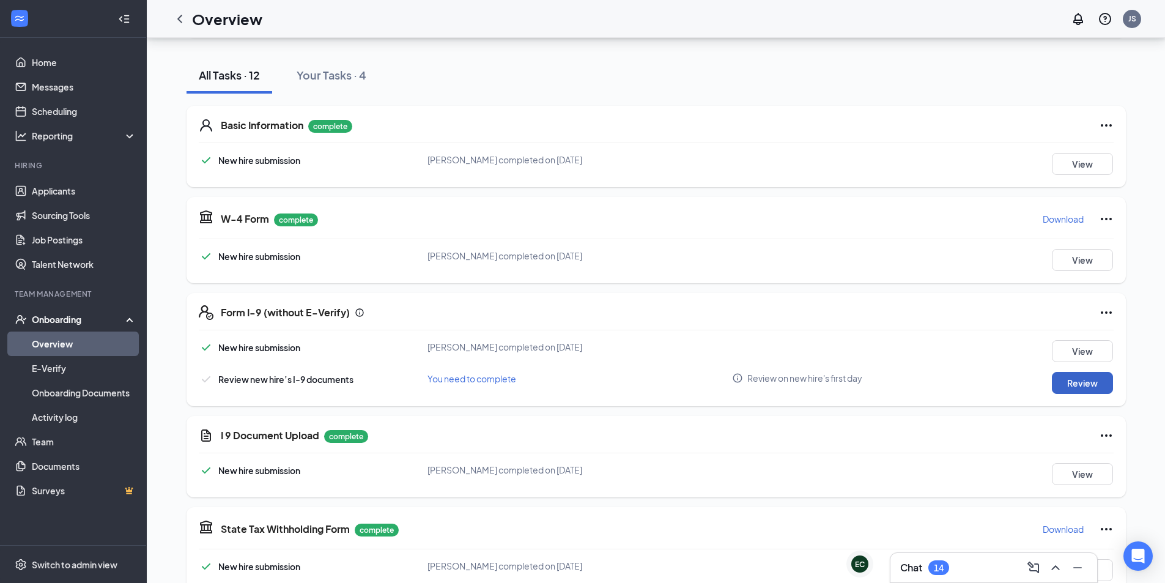
click at [1070, 388] on button "Review" at bounding box center [1081, 383] width 61 height 22
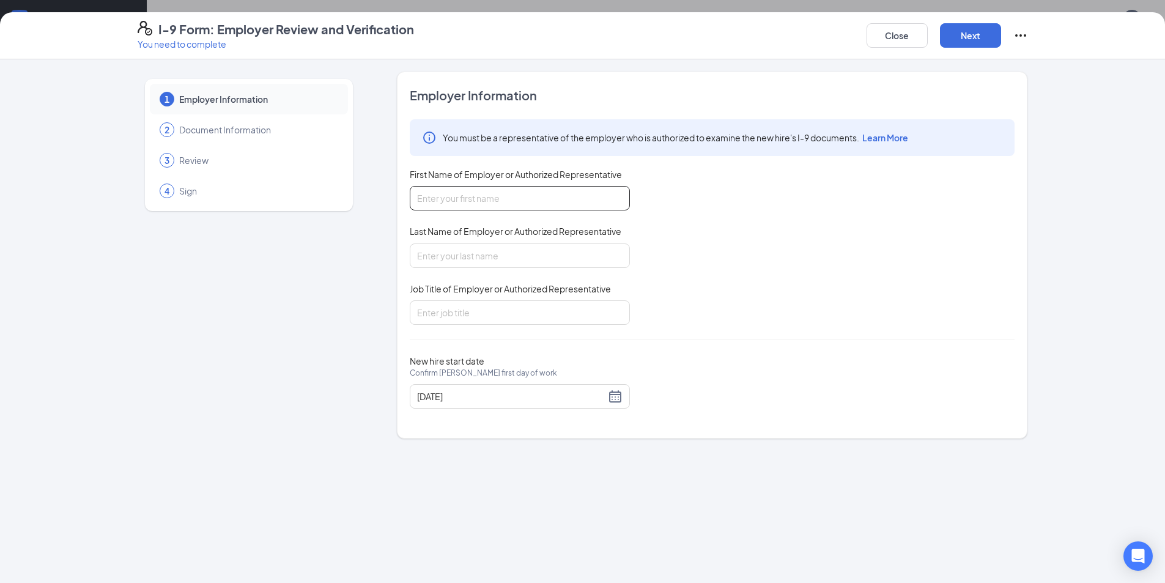
click at [471, 208] on input "First Name of Employer or Authorized Representative" at bounding box center [520, 198] width 220 height 24
type input "Jadon"
type input "[PERSON_NAME]"
type input "Team Leader"
click at [965, 37] on button "Next" at bounding box center [970, 35] width 61 height 24
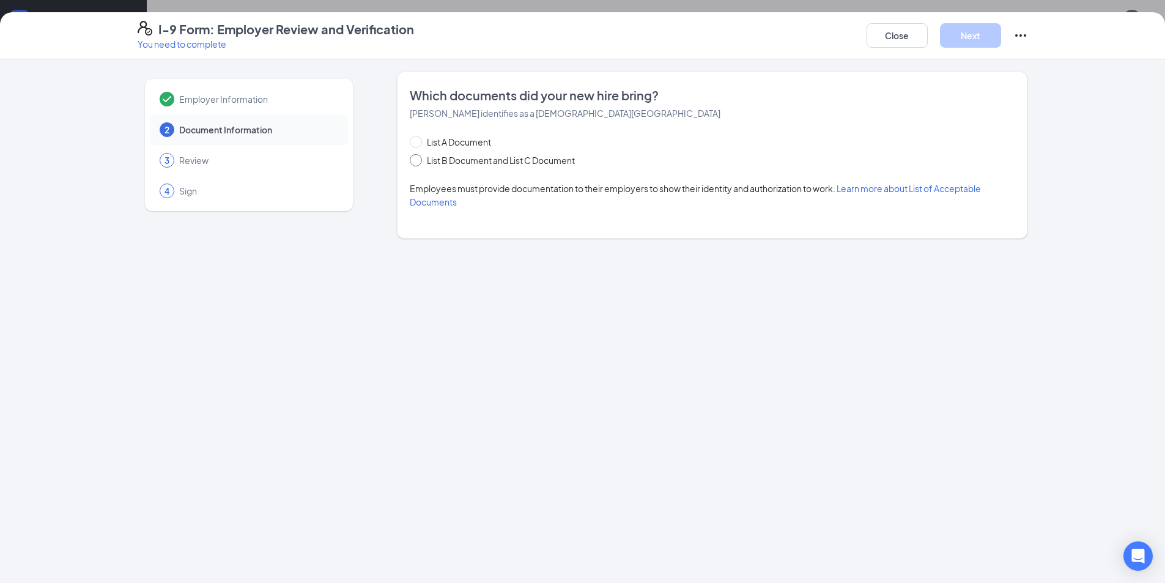
click at [474, 163] on span "List B Document and List C Document" at bounding box center [501, 159] width 158 height 13
click at [418, 163] on input "List B Document and List C Document" at bounding box center [414, 158] width 9 height 9
radio input "true"
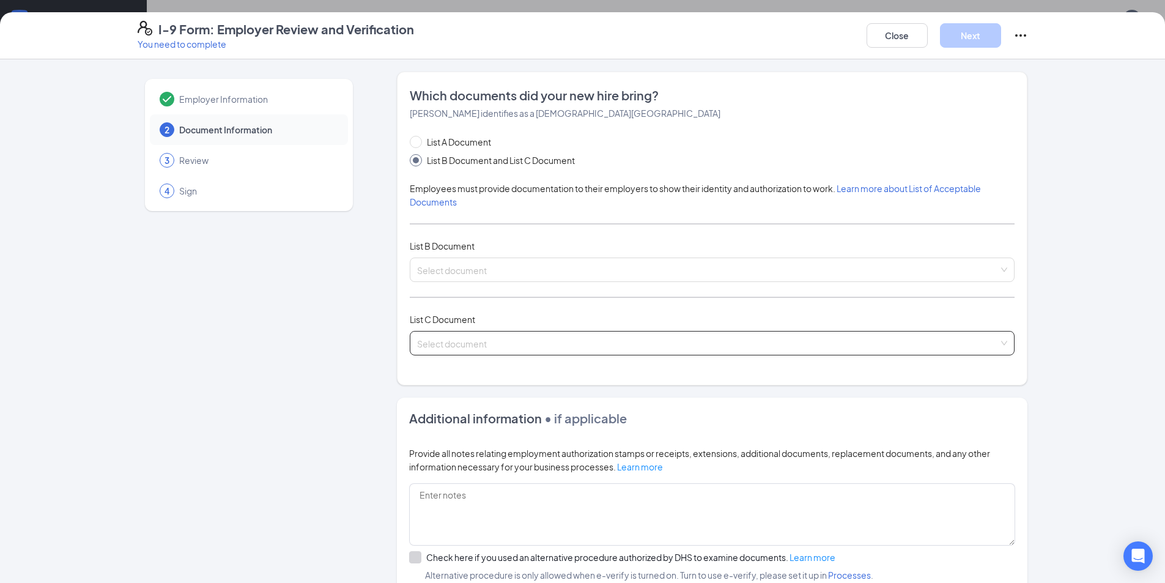
click at [493, 342] on input "search" at bounding box center [707, 340] width 581 height 18
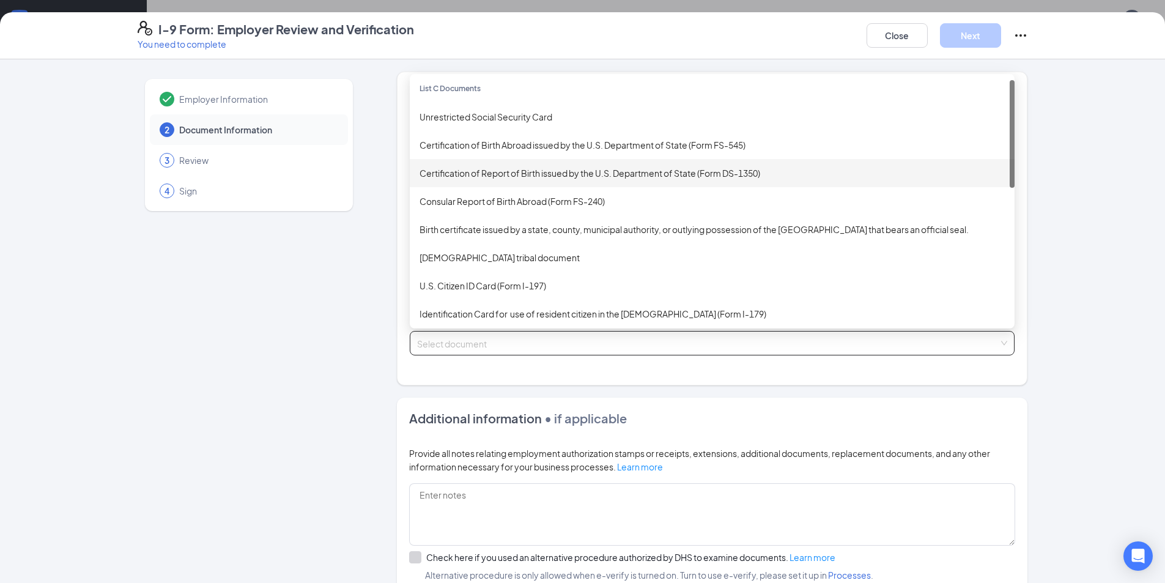
scroll to position [0, 0]
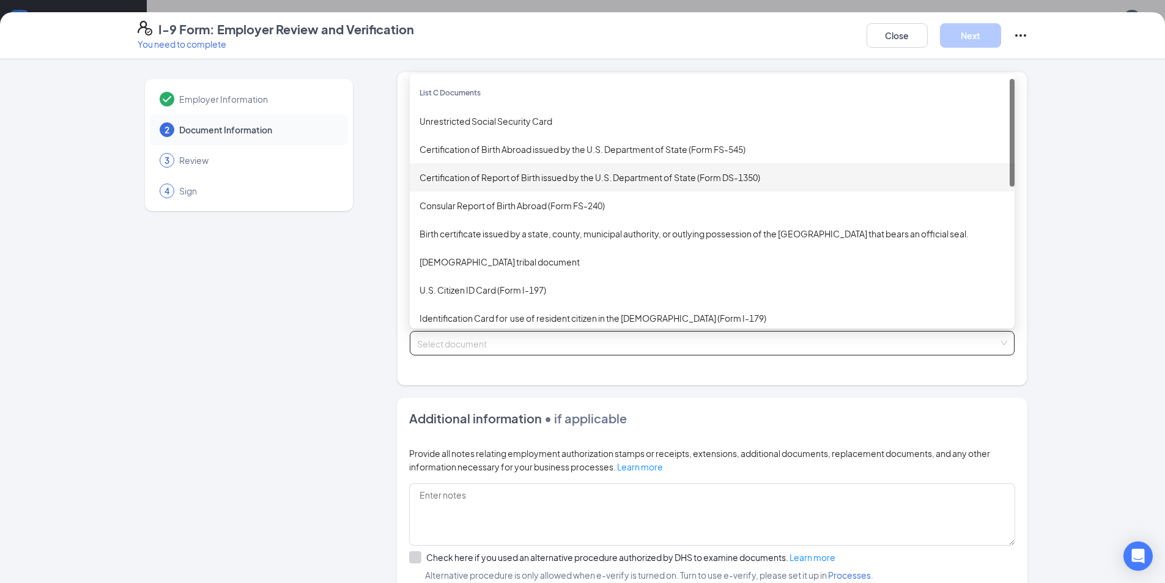
drag, startPoint x: 1009, startPoint y: 178, endPoint x: 960, endPoint y: 156, distance: 53.1
click at [960, 156] on div "List C Documents Unrestricted Social Security Card Certification of Birth Abroa…" at bounding box center [712, 201] width 605 height 245
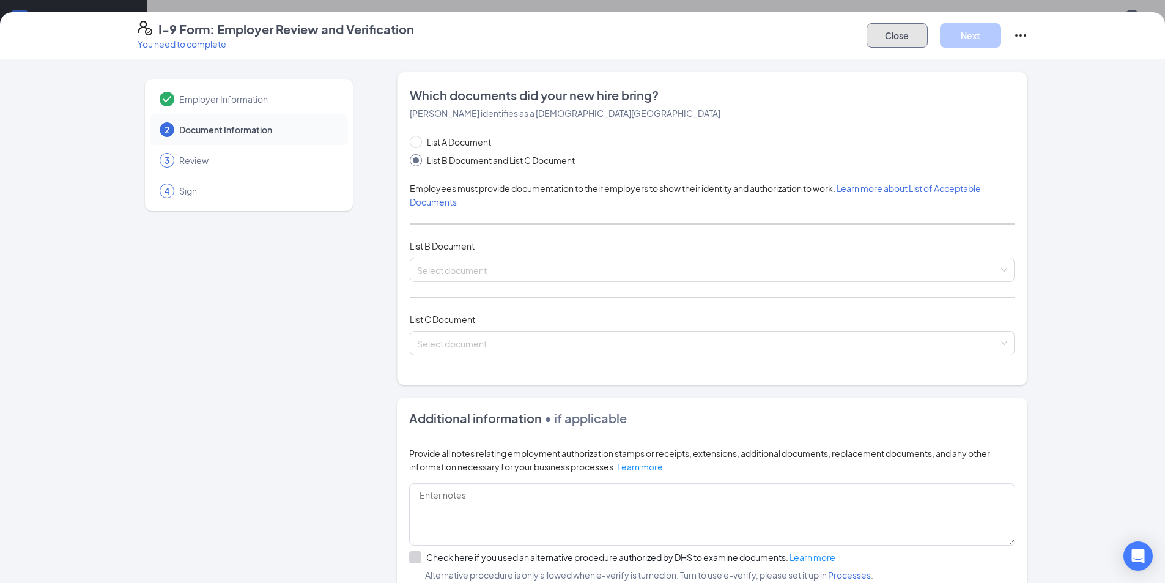
click at [885, 29] on button "Close" at bounding box center [896, 35] width 61 height 24
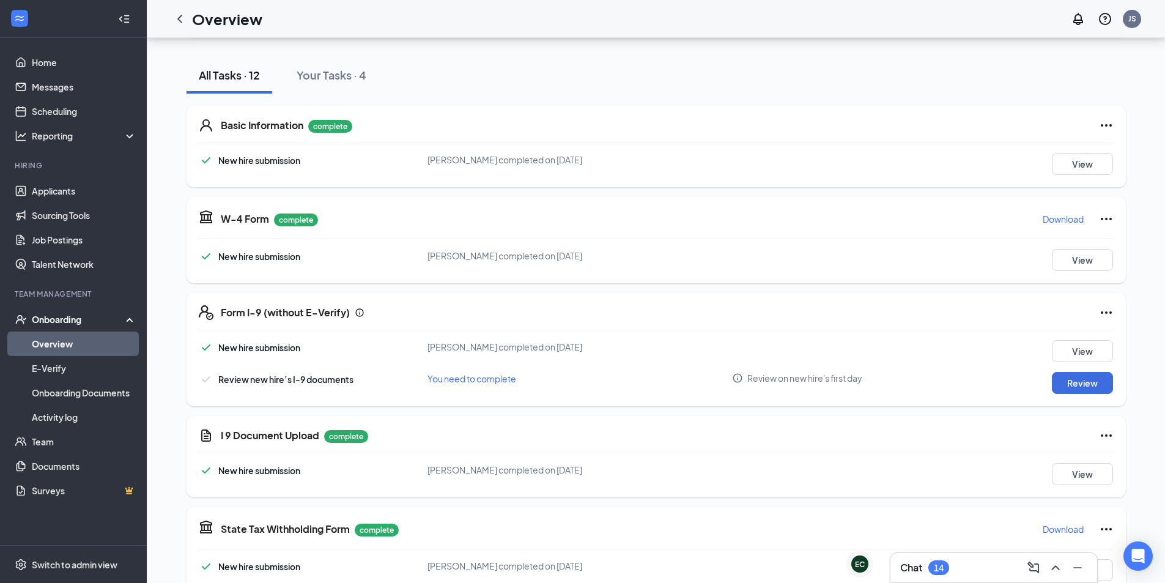
click at [1100, 430] on icon "Ellipses" at bounding box center [1106, 435] width 15 height 15
click at [1116, 455] on span "Restart" at bounding box center [1129, 460] width 29 height 12
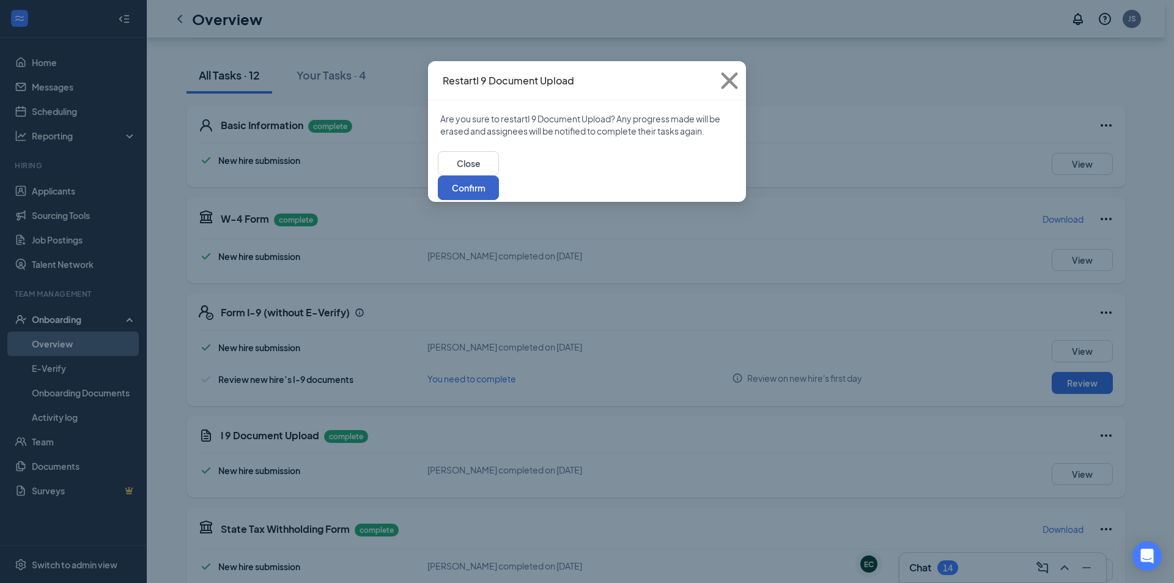
click at [499, 175] on button "Confirm" at bounding box center [468, 187] width 61 height 24
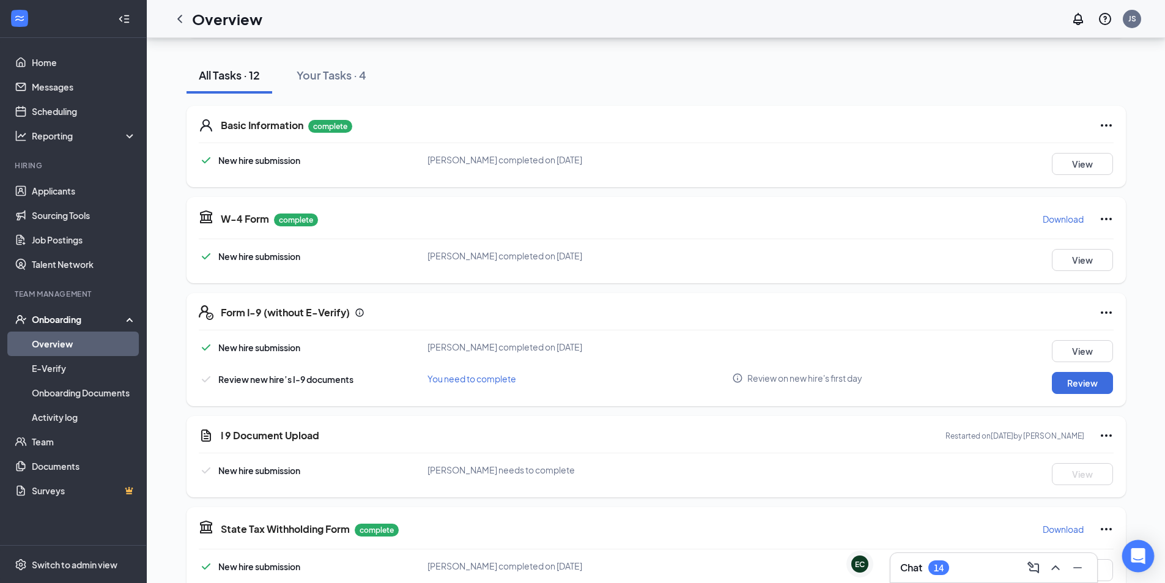
click at [1142, 557] on icon "Open Intercom Messenger" at bounding box center [1137, 556] width 14 height 16
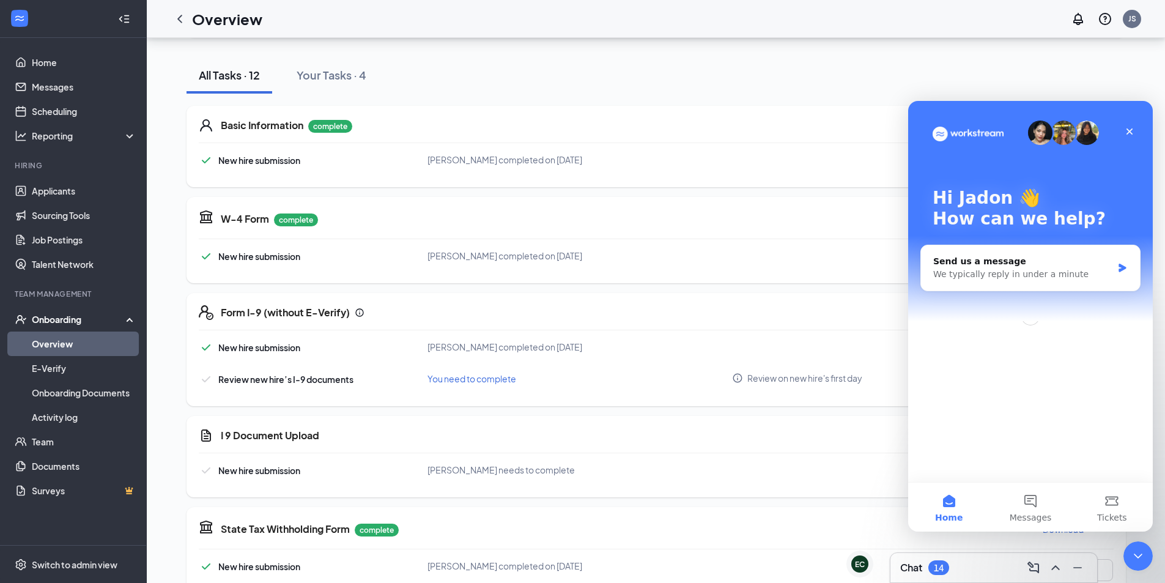
click at [1135, 561] on icon "Close Intercom Messenger" at bounding box center [1137, 555] width 15 height 15
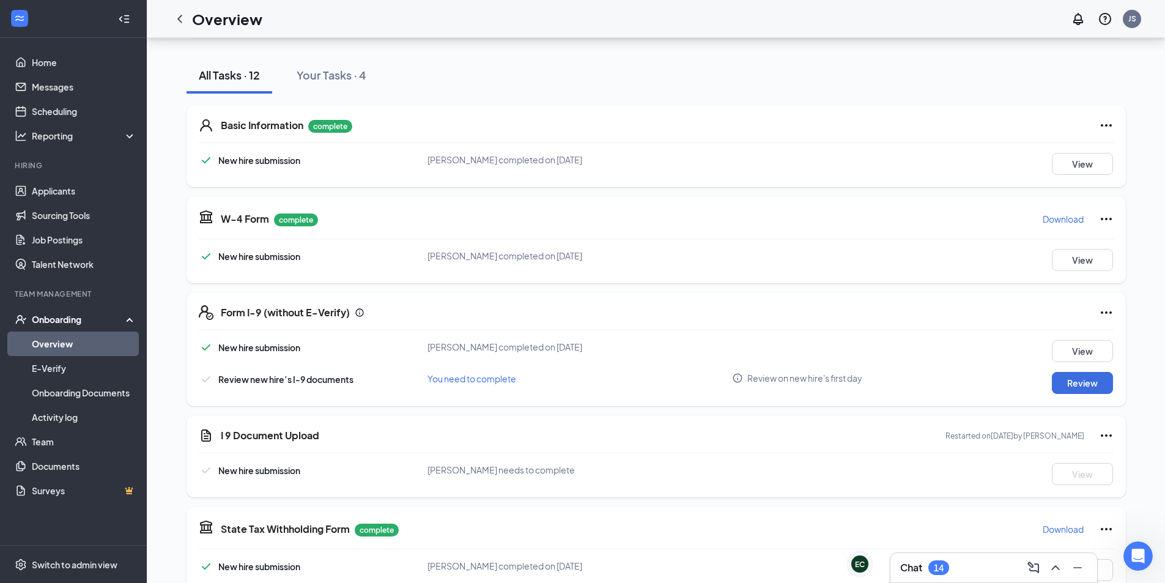
click at [1003, 561] on div "Chat 14" at bounding box center [993, 567] width 207 height 29
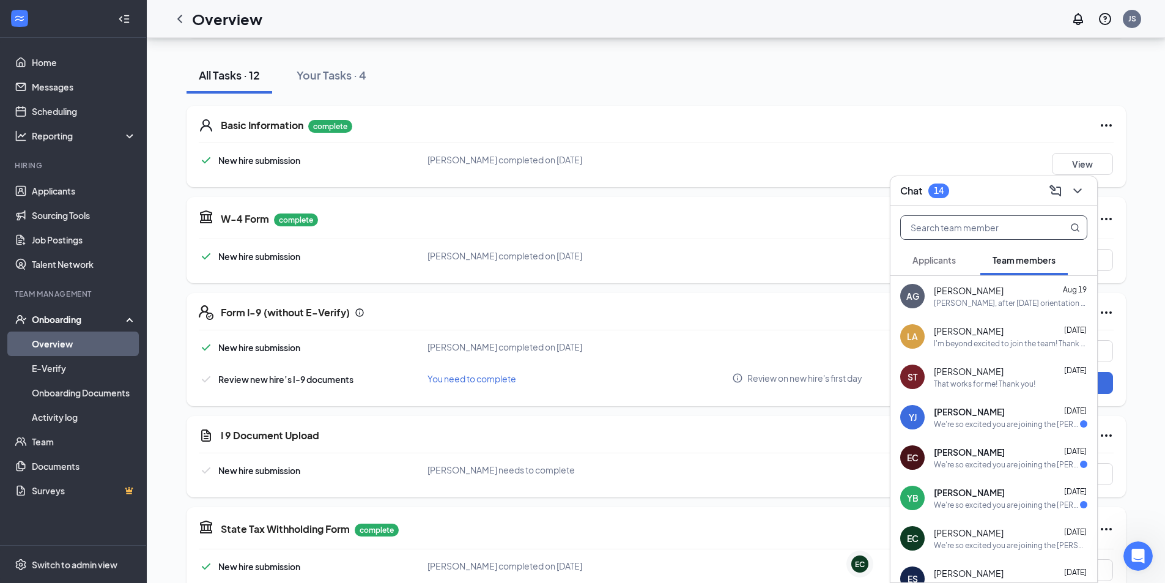
click at [956, 219] on input "text" at bounding box center [972, 227] width 145 height 23
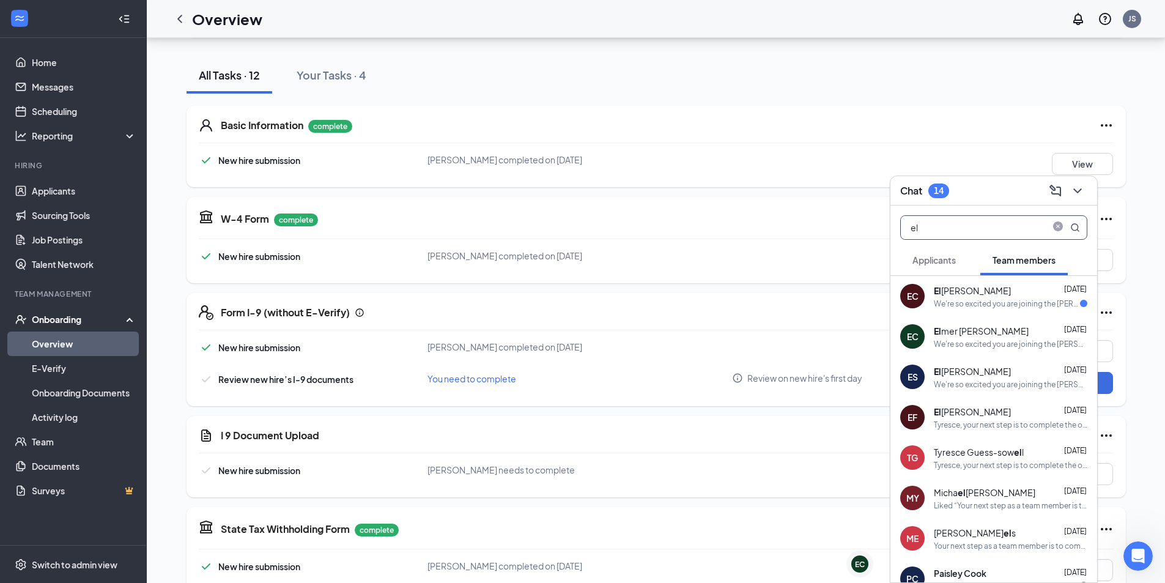
type input "el"
click at [990, 380] on div "We're so excited you are joining the [PERSON_NAME][GEOGRAPHIC_DATA] [DEMOGRAPHI…" at bounding box center [1010, 384] width 153 height 10
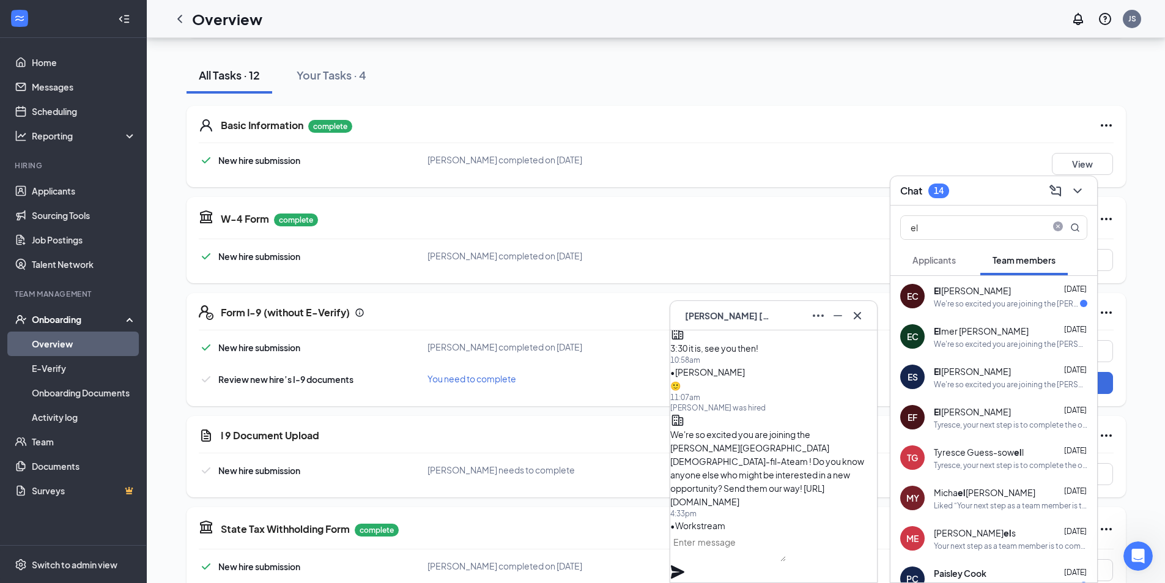
click at [727, 558] on textarea at bounding box center [728, 546] width 116 height 29
type textarea "H"
type textarea "G"
click at [503, 66] on div "All Tasks · 12 Your Tasks · 4" at bounding box center [655, 75] width 939 height 37
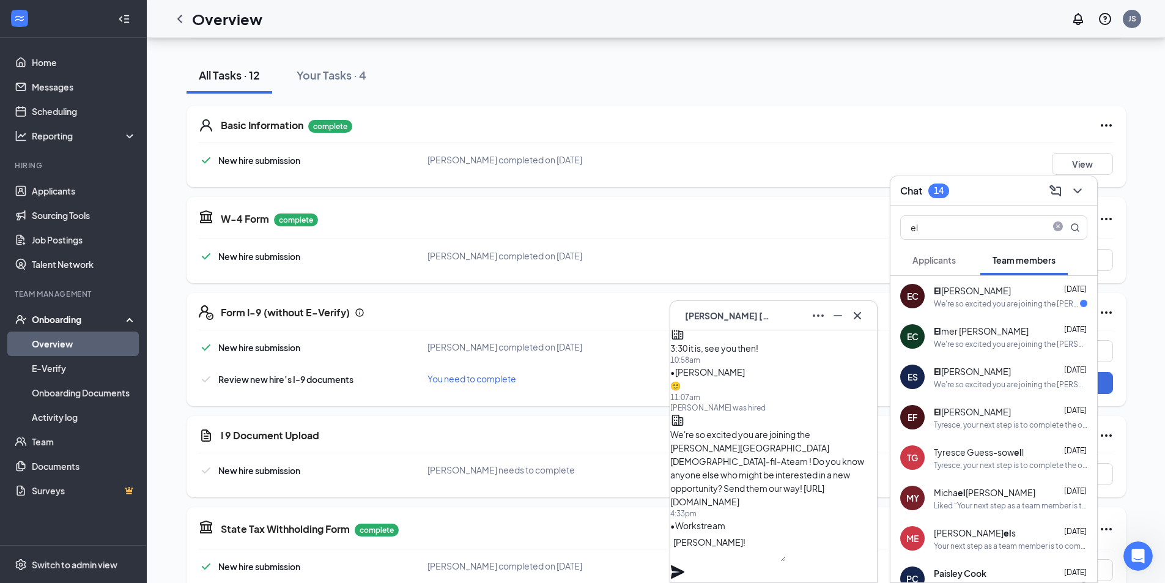
click at [565, 56] on div "ES [PERSON_NAME] Restaurant Dining Room Captain · [PERSON_NAME][GEOGRAPHIC_DATA…" at bounding box center [655, 431] width 939 height 1003
click at [735, 561] on textarea "[PERSON_NAME]!" at bounding box center [728, 546] width 116 height 29
click at [782, 561] on textarea "[PERSON_NAME]!" at bounding box center [728, 546] width 116 height 29
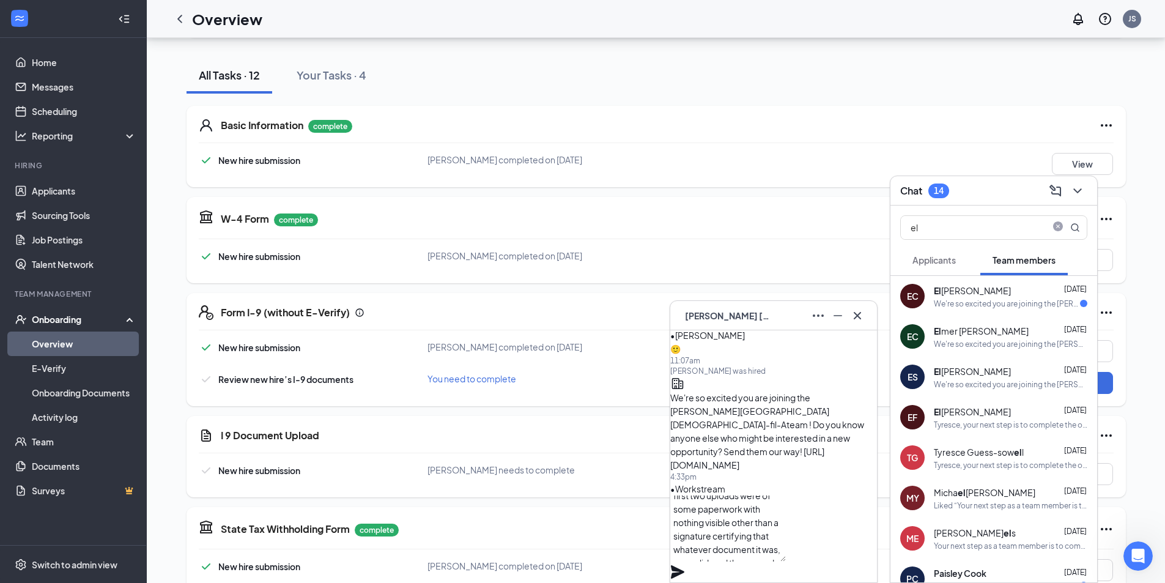
scroll to position [38, 0]
type textarea "[PERSON_NAME]! Restarted your "I-9 Document" module; the first two uploads were…"
click at [858, 548] on div "[PERSON_NAME]! Restarted your "I-9 Document" module; the first two uploads were…" at bounding box center [773, 538] width 207 height 87
click at [684, 561] on icon "Plane" at bounding box center [677, 571] width 13 height 13
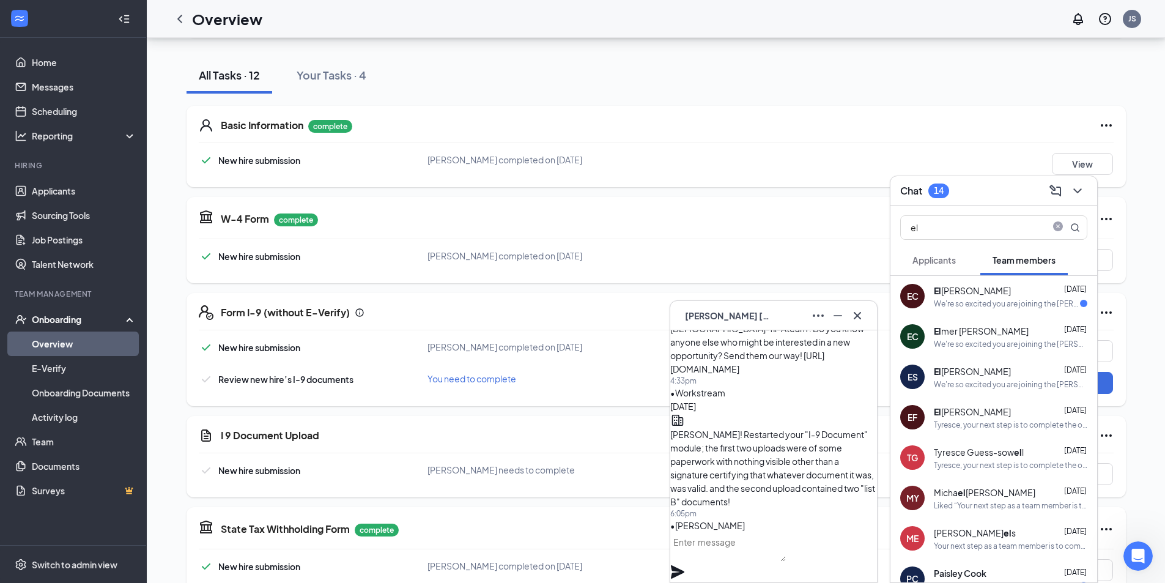
scroll to position [0, 0]
click at [786, 558] on textarea at bounding box center [728, 546] width 116 height 29
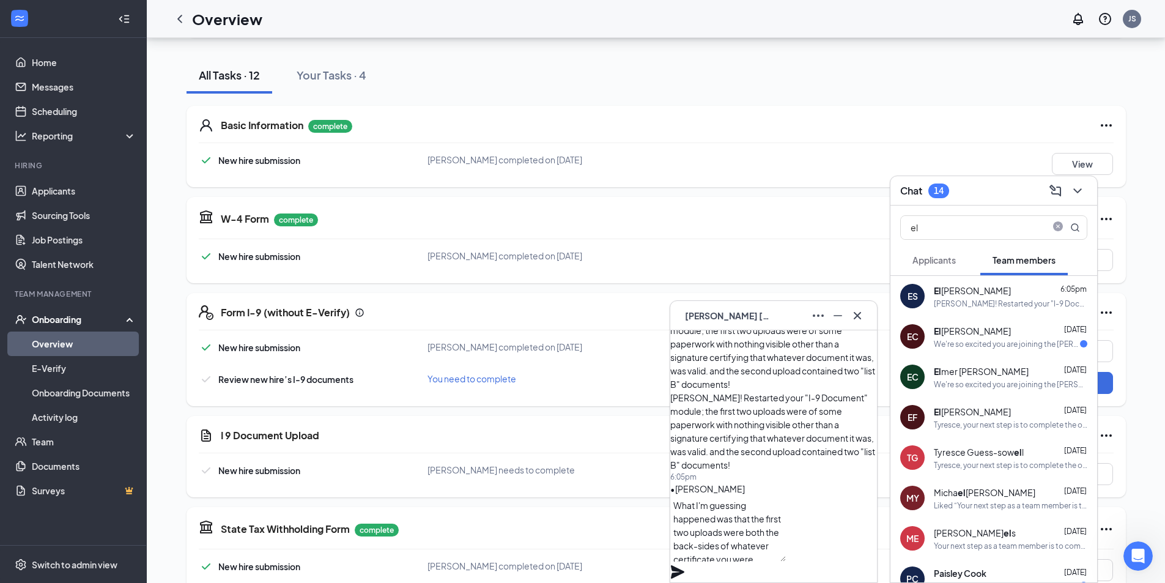
scroll to position [38, 0]
type textarea "What I'm guessing happened was that the first two uploads were both the back-si…"
click at [685, 561] on icon "Plane" at bounding box center [677, 571] width 15 height 15
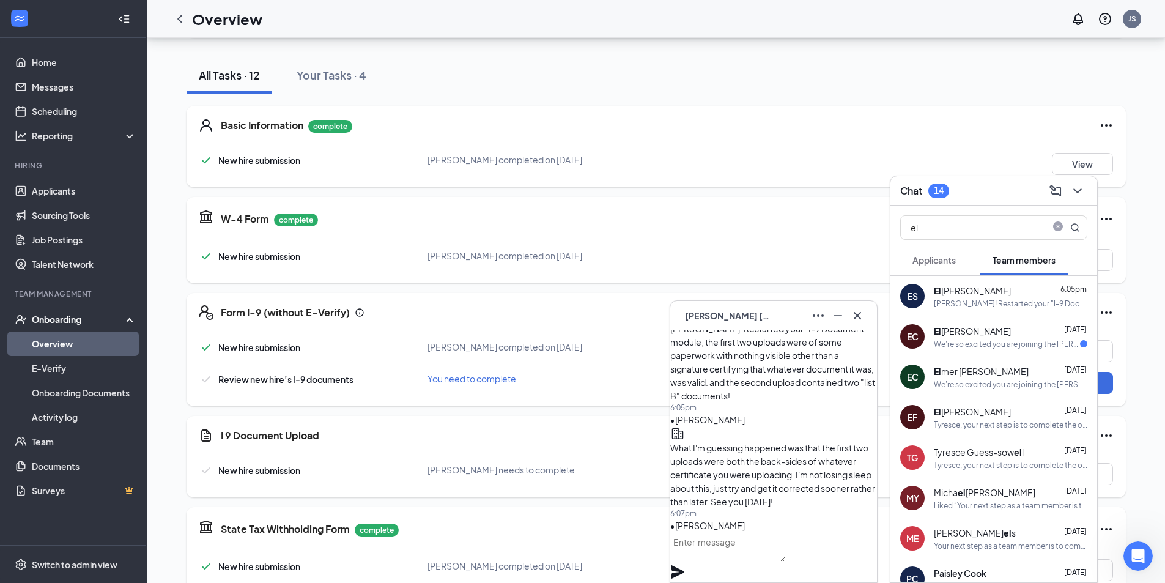
scroll to position [0, 0]
click at [861, 315] on icon "Cross" at bounding box center [857, 315] width 15 height 15
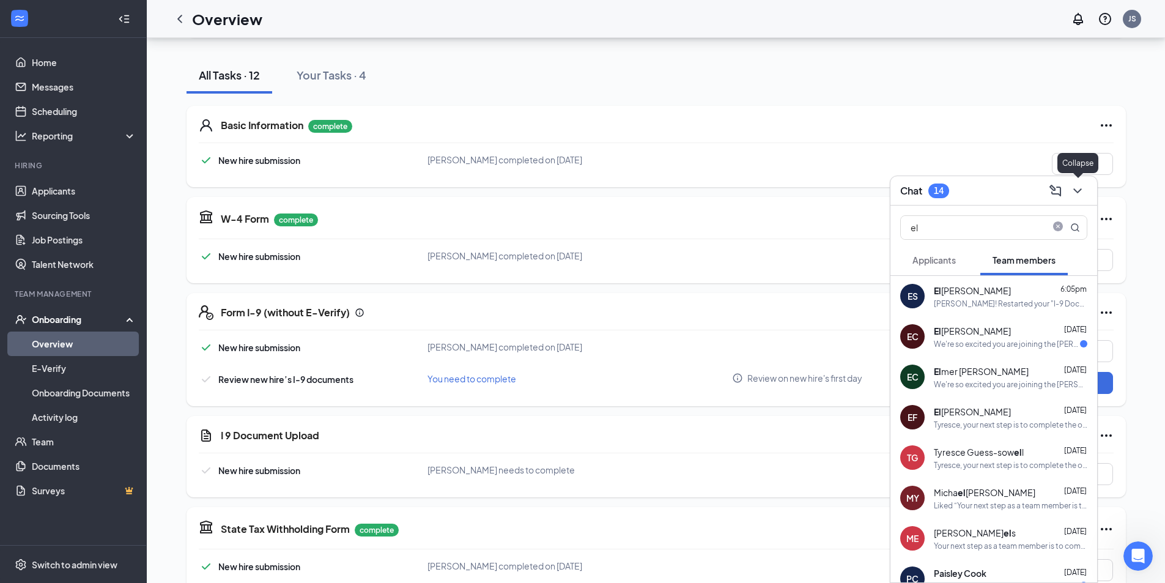
click at [1071, 196] on icon "ChevronDown" at bounding box center [1077, 190] width 15 height 15
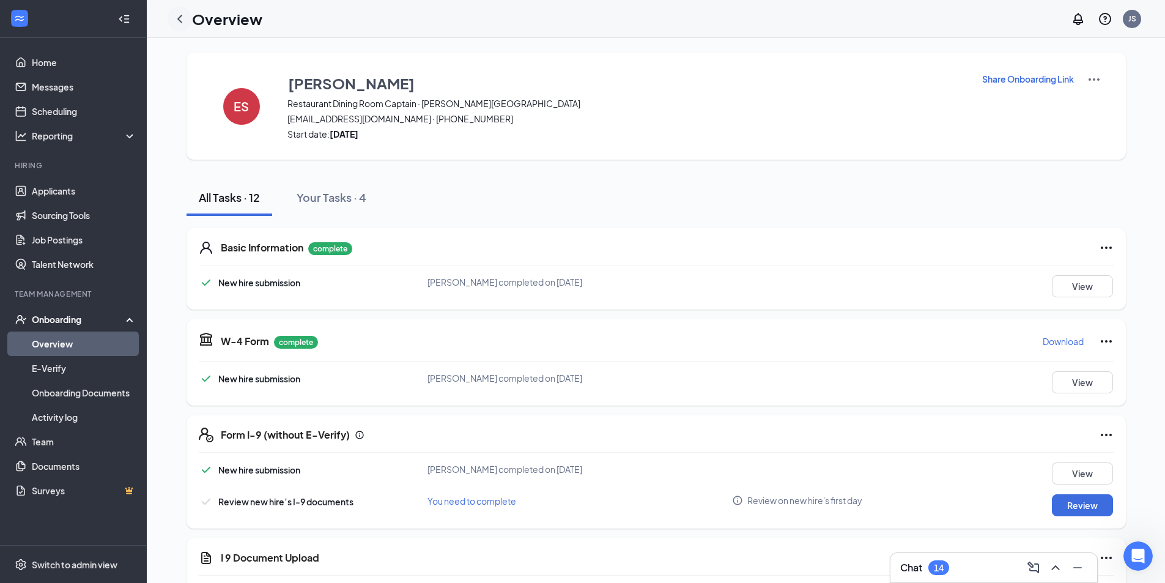
click at [179, 28] on div at bounding box center [180, 19] width 24 height 24
click at [186, 16] on icon "ChevronLeft" at bounding box center [179, 19] width 15 height 15
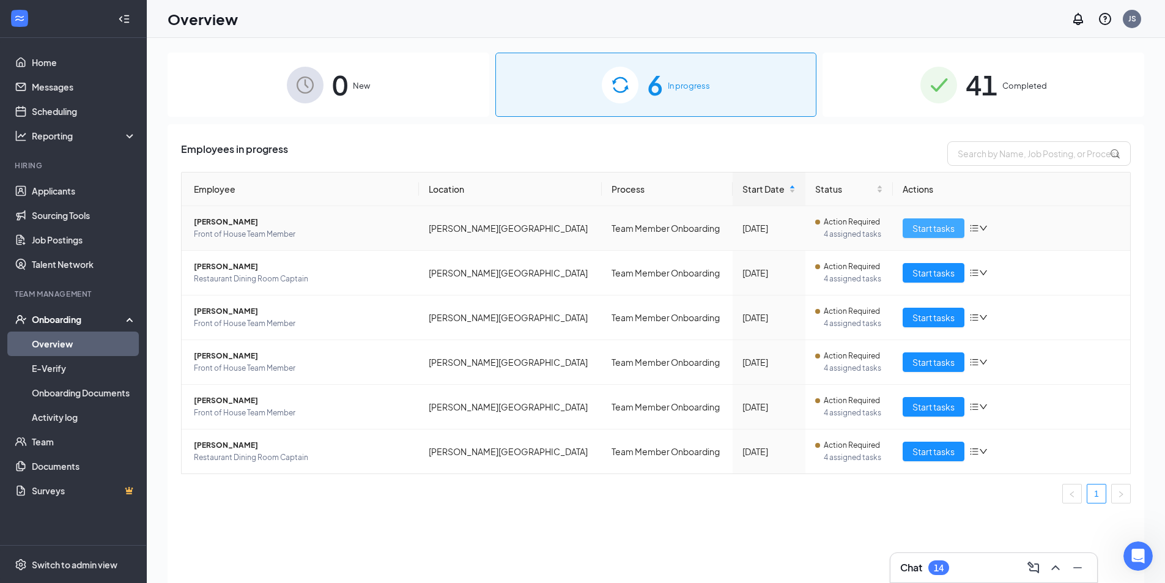
click at [917, 226] on span "Start tasks" at bounding box center [933, 227] width 42 height 13
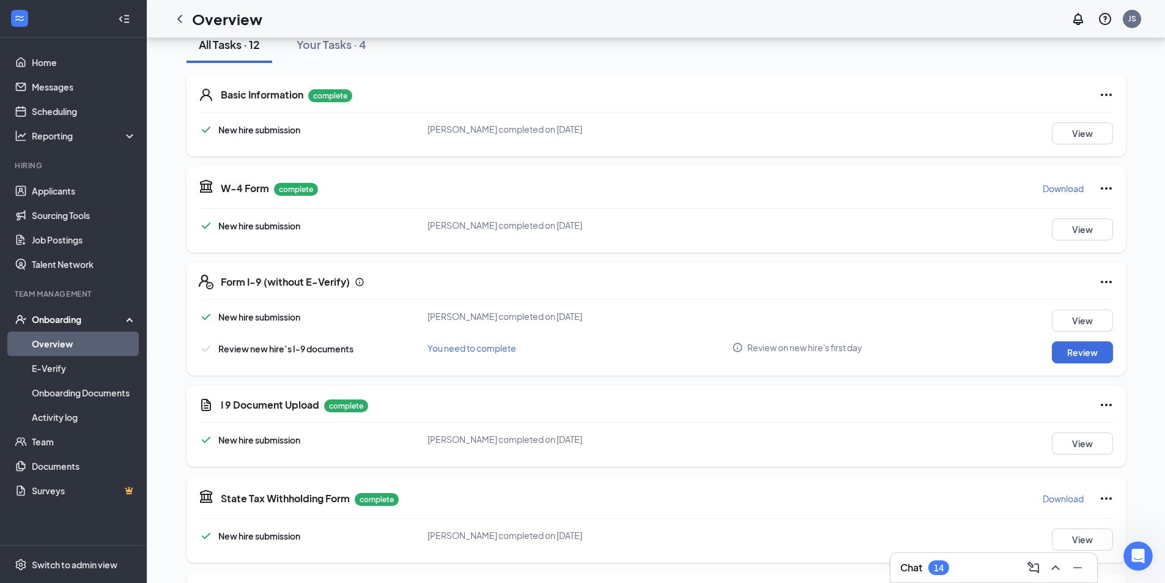
scroll to position [183, 0]
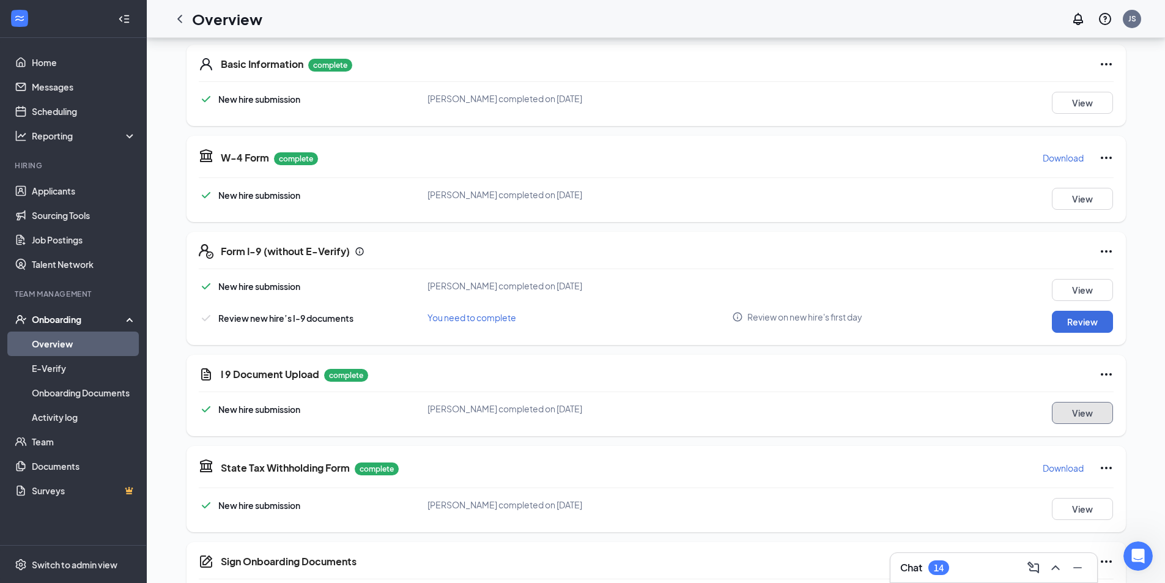
click at [1074, 416] on button "View" at bounding box center [1081, 413] width 61 height 22
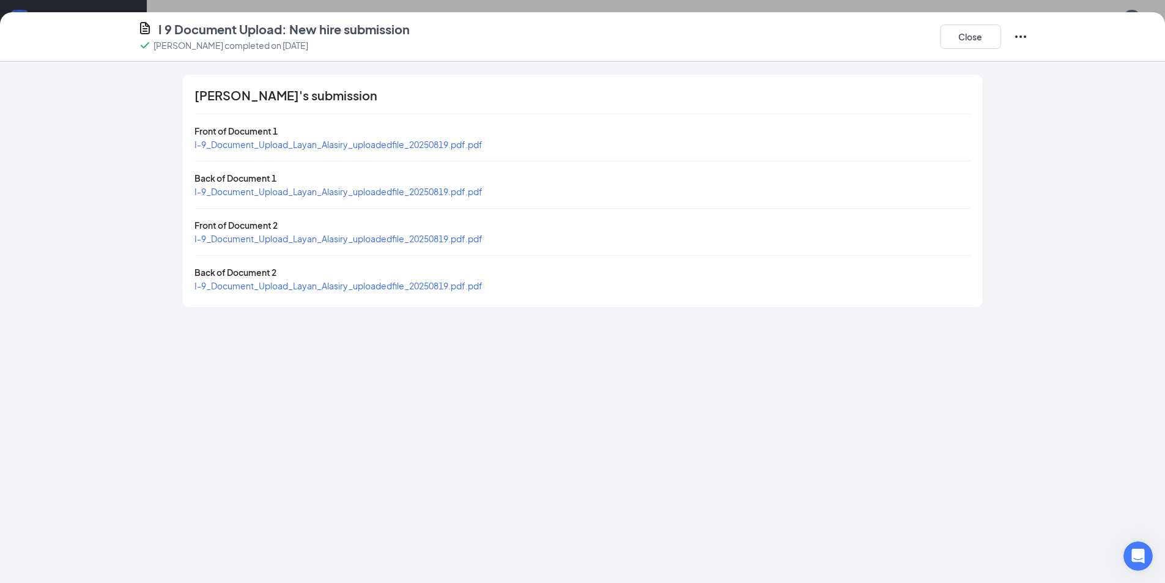
click at [276, 146] on span "I-9_Document_Upload_Layan_Alasiry_uploadedfile_20250819.pdf.pdf" at bounding box center [338, 144] width 288 height 11
click at [370, 241] on span "I-9_Document_Upload_Layan_Alasiry_uploadedfile_20250819.pdf.pdf" at bounding box center [338, 238] width 288 height 11
click at [971, 31] on button "Close" at bounding box center [970, 36] width 61 height 24
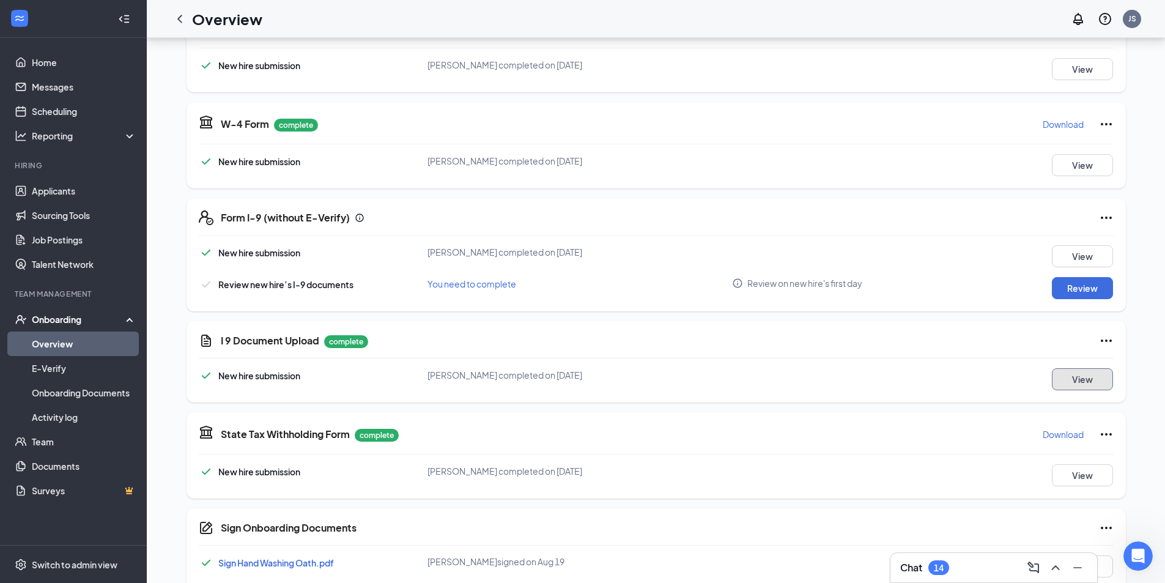
scroll to position [245, 0]
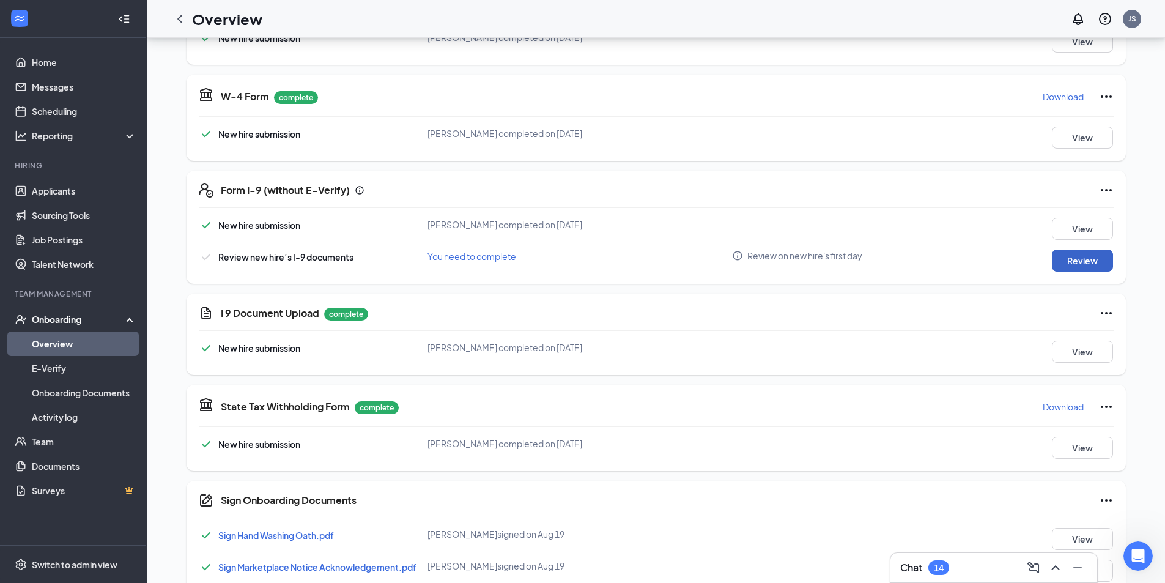
click at [1066, 259] on button "Review" at bounding box center [1081, 260] width 61 height 22
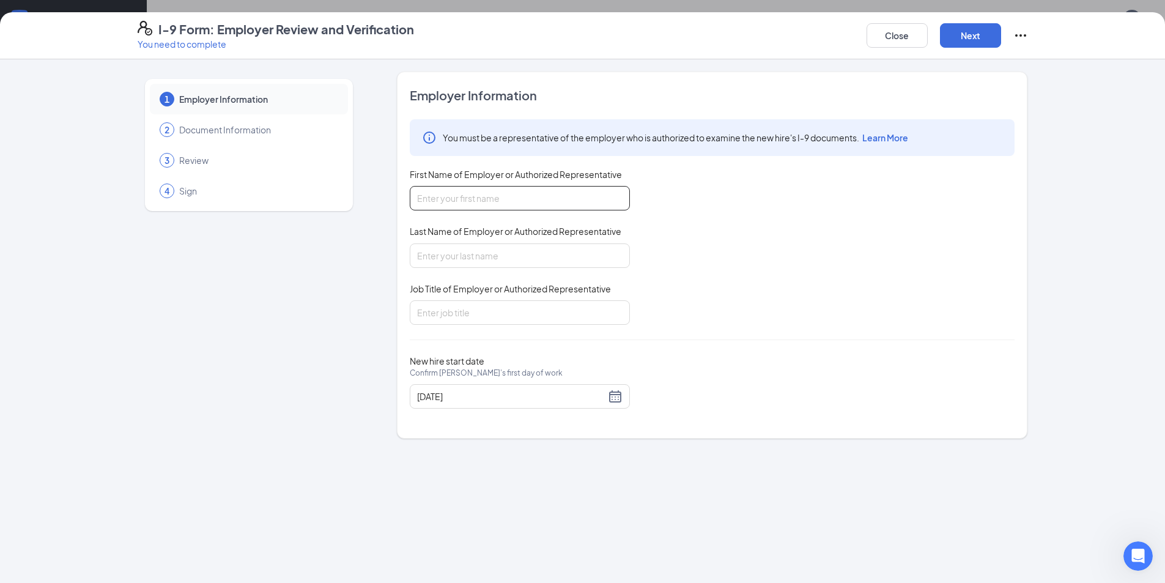
drag, startPoint x: 515, startPoint y: 204, endPoint x: 509, endPoint y: 197, distance: 8.2
click at [509, 197] on input "First Name of Employer or Authorized Representative" at bounding box center [520, 198] width 220 height 24
type input "L"
type input "Jadon"
type input "[PERSON_NAME]"
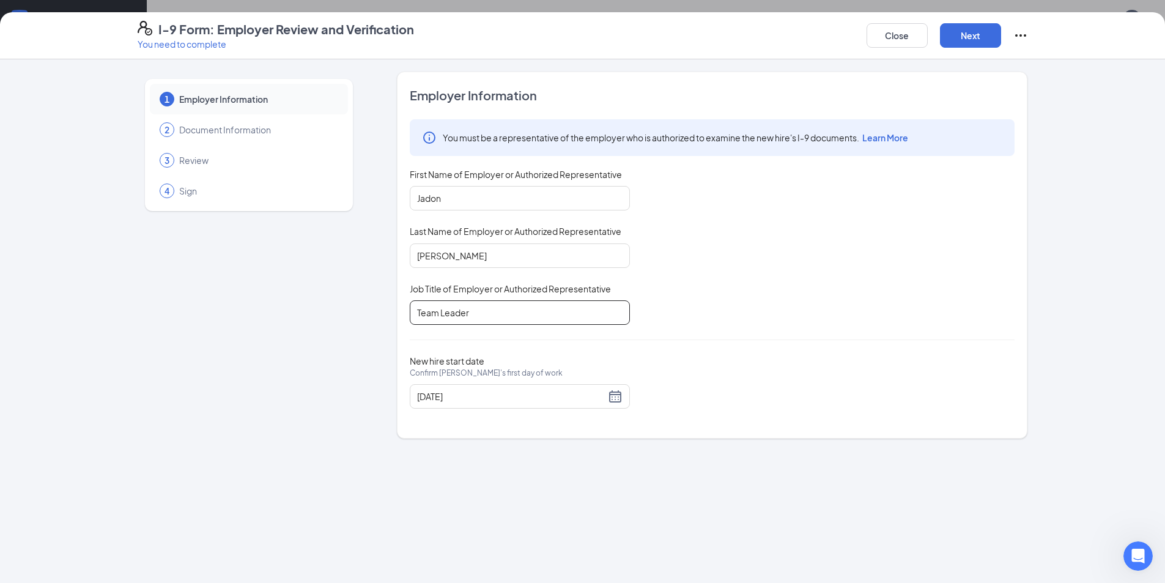
type input "Team Leader"
drag, startPoint x: 861, startPoint y: 279, endPoint x: 903, endPoint y: 118, distance: 166.8
click at [861, 268] on div "You must be a representative of the employer who is authorized to examine the n…" at bounding box center [712, 221] width 605 height 205
click at [960, 30] on button "Next" at bounding box center [970, 35] width 61 height 24
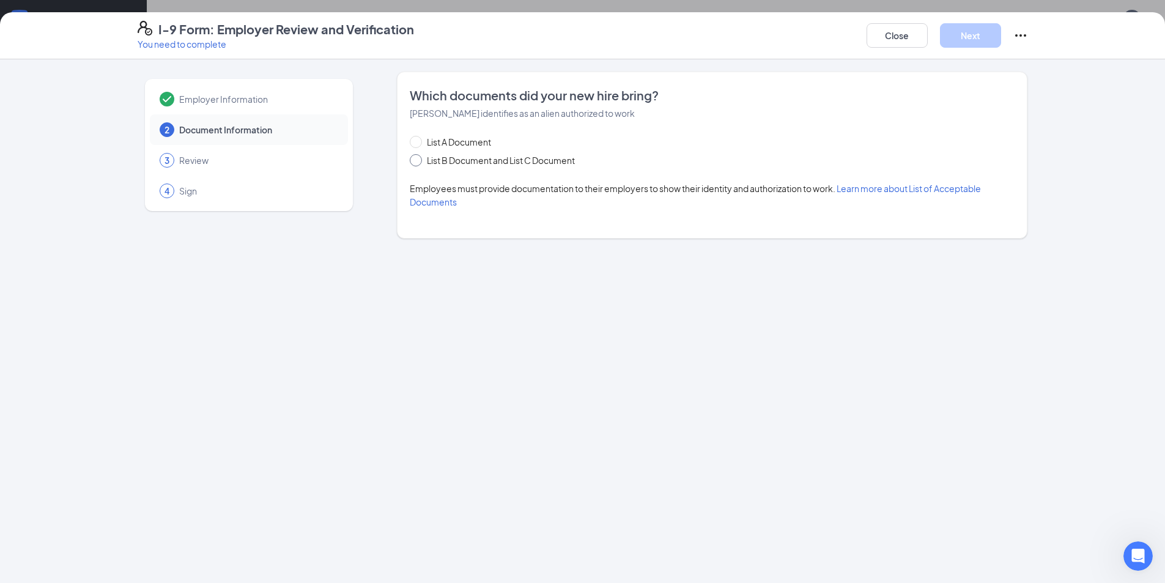
click at [485, 163] on span "List B Document and List C Document" at bounding box center [501, 159] width 158 height 13
click at [418, 163] on input "List B Document and List C Document" at bounding box center [414, 158] width 9 height 9
radio input "true"
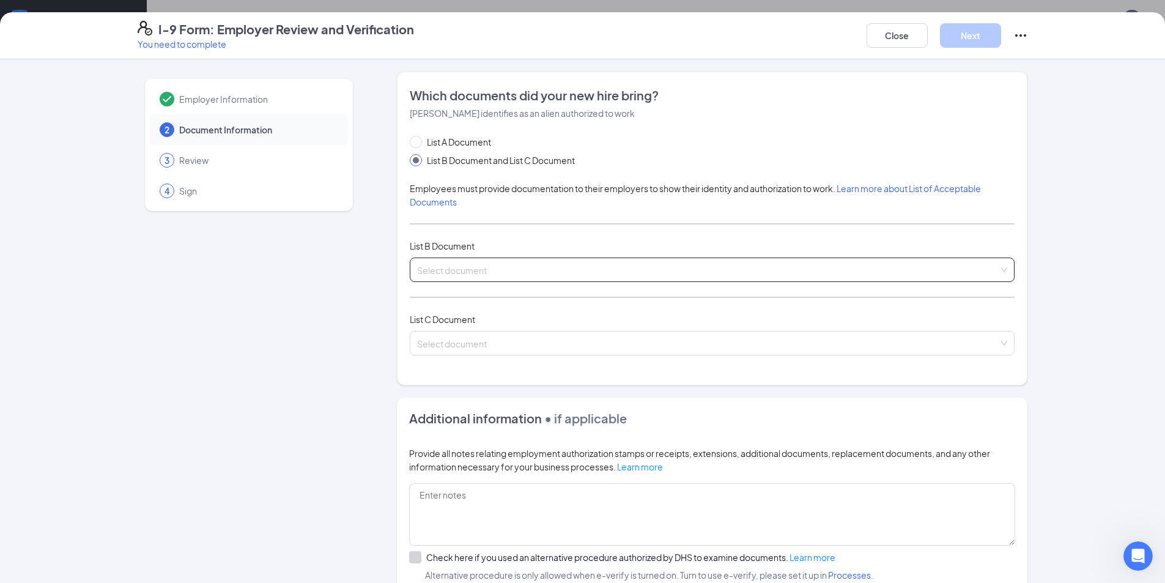
click at [490, 275] on input "search" at bounding box center [707, 267] width 581 height 18
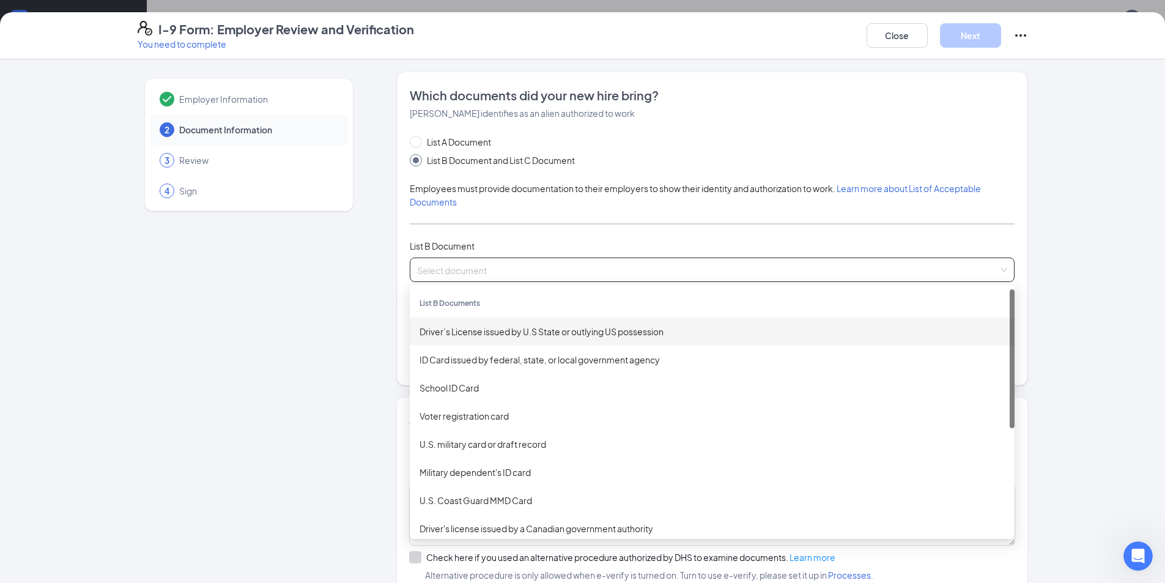
click at [485, 324] on div "Driver’s License issued by U.S State or outlying US possession" at bounding box center [712, 331] width 605 height 28
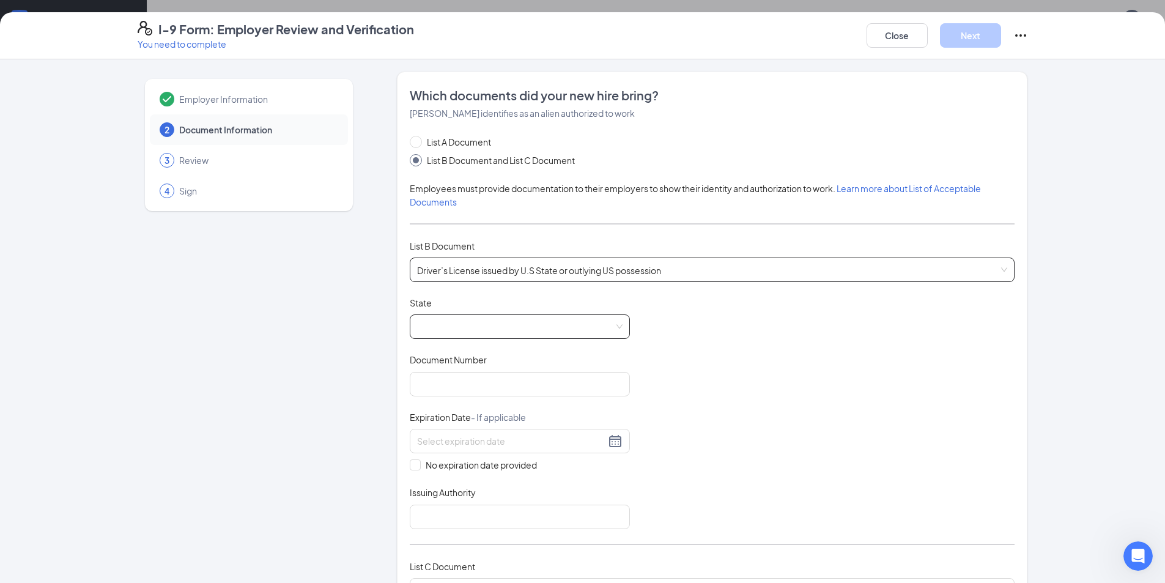
click at [444, 325] on span at bounding box center [519, 326] width 205 height 23
drag, startPoint x: 625, startPoint y: 359, endPoint x: 628, endPoint y: 437, distance: 78.3
click at [628, 437] on div "Document Title Driver’s License issued by U.S State or outlying US possession S…" at bounding box center [712, 412] width 605 height 232
click at [479, 442] on div "[US_STATE]" at bounding box center [519, 439] width 201 height 13
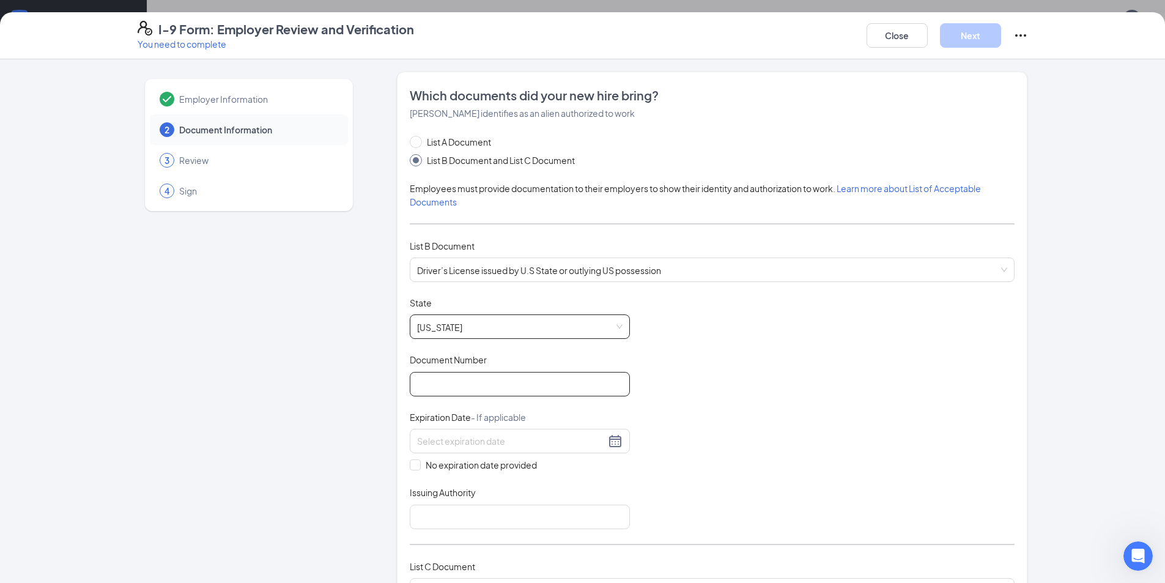
click at [462, 386] on input "Document Number" at bounding box center [520, 384] width 220 height 24
paste input "125D116008"
type input "125D116008"
click at [512, 439] on input at bounding box center [511, 440] width 188 height 13
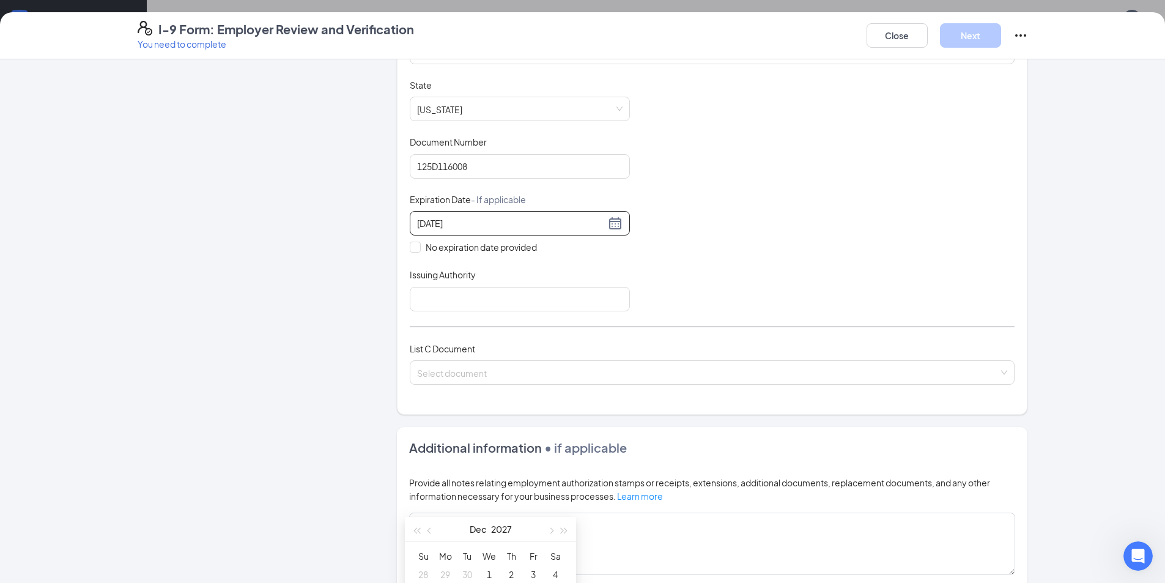
scroll to position [245, 0]
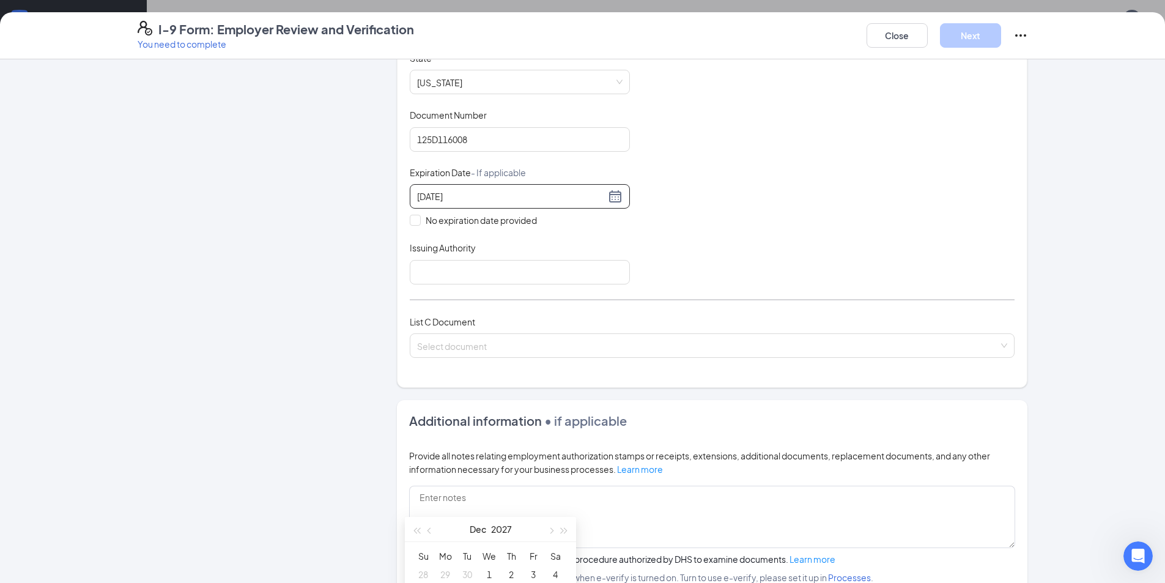
drag, startPoint x: 487, startPoint y: 525, endPoint x: 543, endPoint y: 539, distance: 58.1
click at [508, 373] on body "Home Messages Scheduling Reporting Hiring Applicants Sourcing Tools Job Posting…" at bounding box center [582, 108] width 1165 height 583
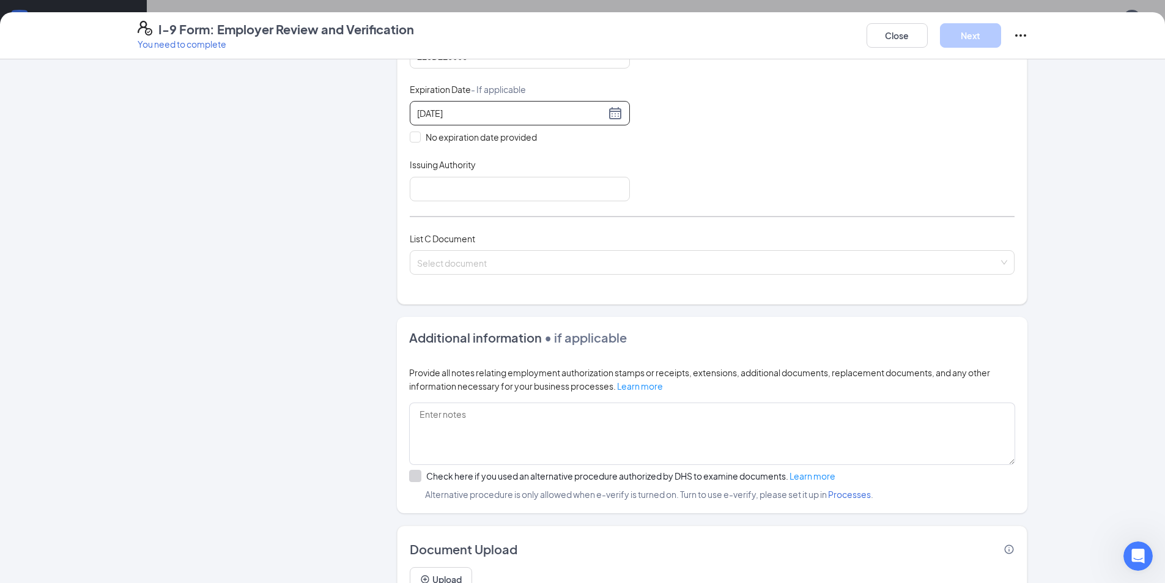
scroll to position [306, 0]
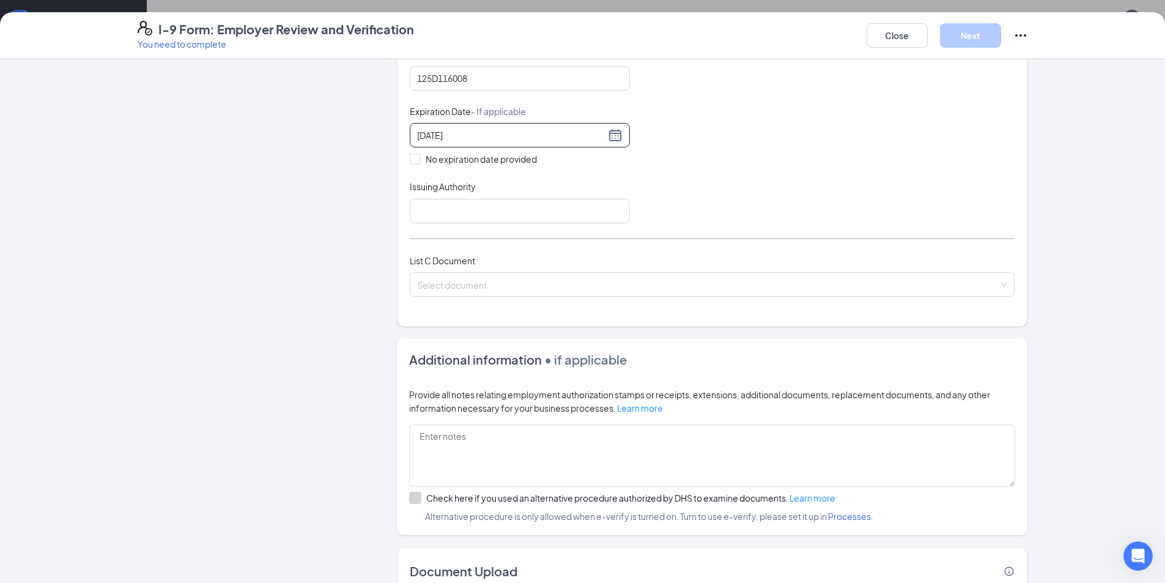
type input "[DATE]"
click at [611, 139] on div "[DATE]" at bounding box center [519, 135] width 205 height 15
drag, startPoint x: 608, startPoint y: 135, endPoint x: 547, endPoint y: 139, distance: 61.2
click at [603, 134] on div "[DATE]" at bounding box center [519, 135] width 205 height 15
drag, startPoint x: 532, startPoint y: 139, endPoint x: 511, endPoint y: 149, distance: 23.3
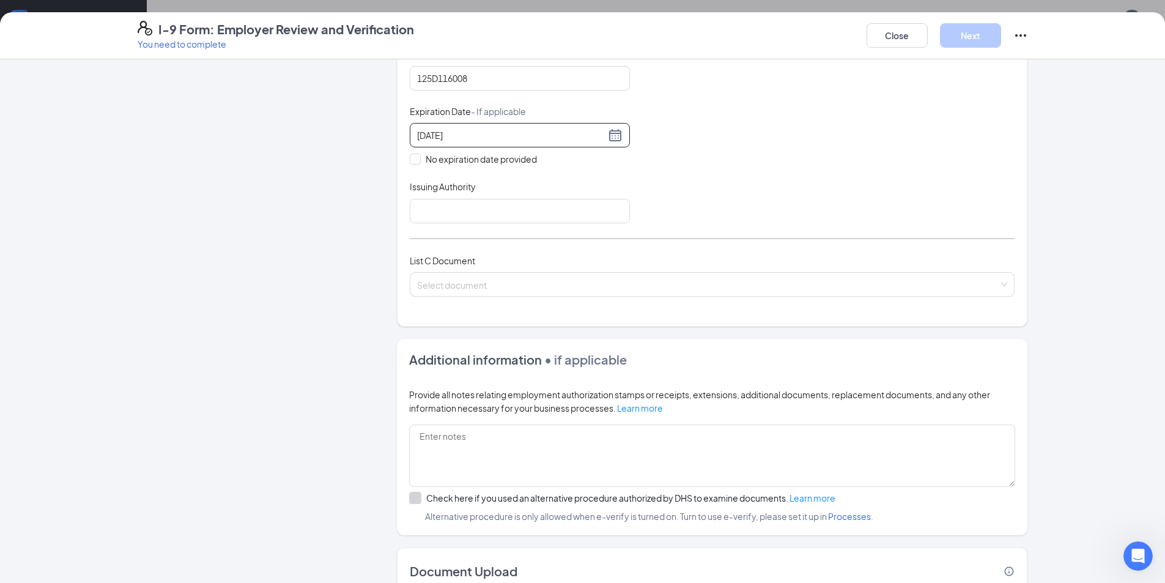
click at [531, 141] on input "[DATE]" at bounding box center [511, 134] width 188 height 13
click at [516, 141] on input "[DATE]" at bounding box center [511, 134] width 188 height 13
click at [502, 222] on input "Issuing Authority" at bounding box center [520, 211] width 220 height 24
click at [468, 132] on input at bounding box center [511, 134] width 188 height 13
type input "[DATE]"
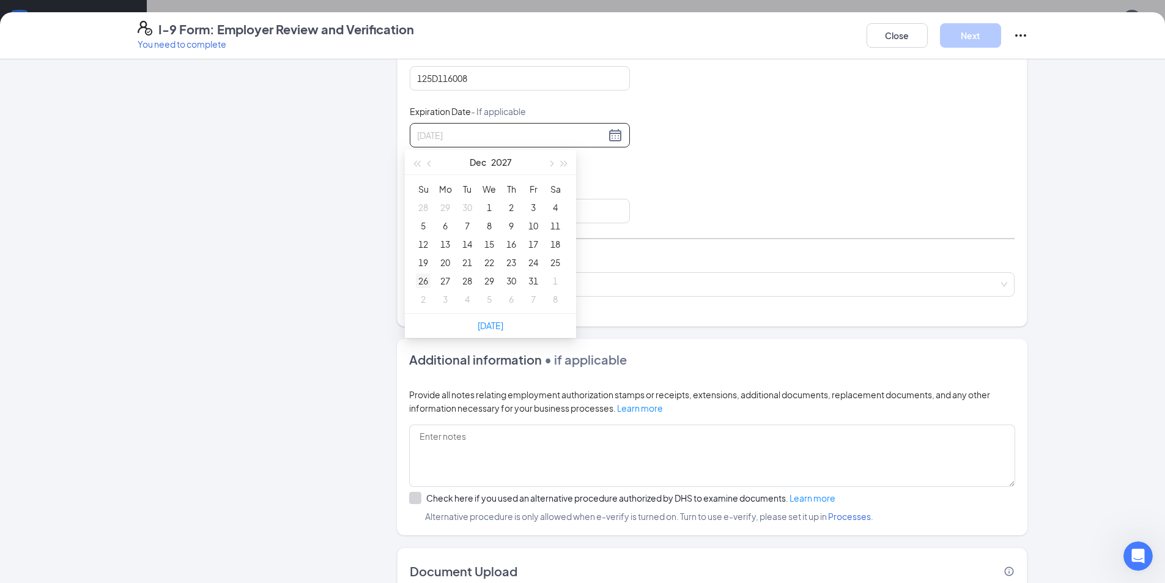
click at [422, 282] on div "26" at bounding box center [423, 280] width 15 height 15
click at [444, 208] on input "Issuing Authority" at bounding box center [520, 211] width 220 height 24
type input "D"
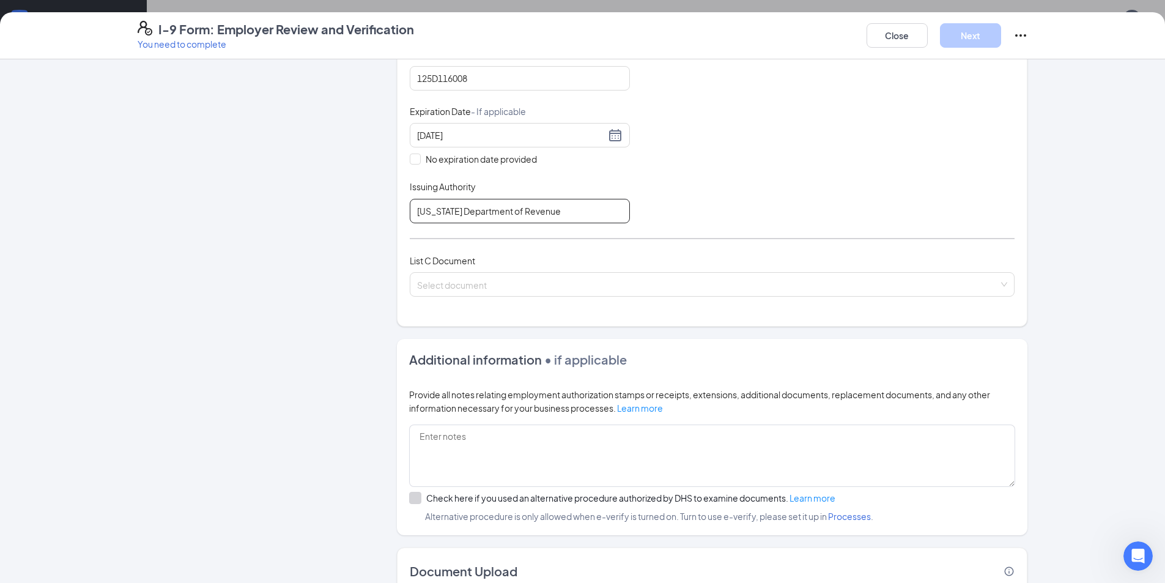
type input "[US_STATE] Department of Revenue"
click at [735, 154] on div "Document Title Driver’s License issued by U.S State or outlying US possession S…" at bounding box center [712, 107] width 605 height 232
click at [527, 283] on input "search" at bounding box center [707, 282] width 581 height 18
click at [448, 282] on input "search" at bounding box center [707, 282] width 581 height 18
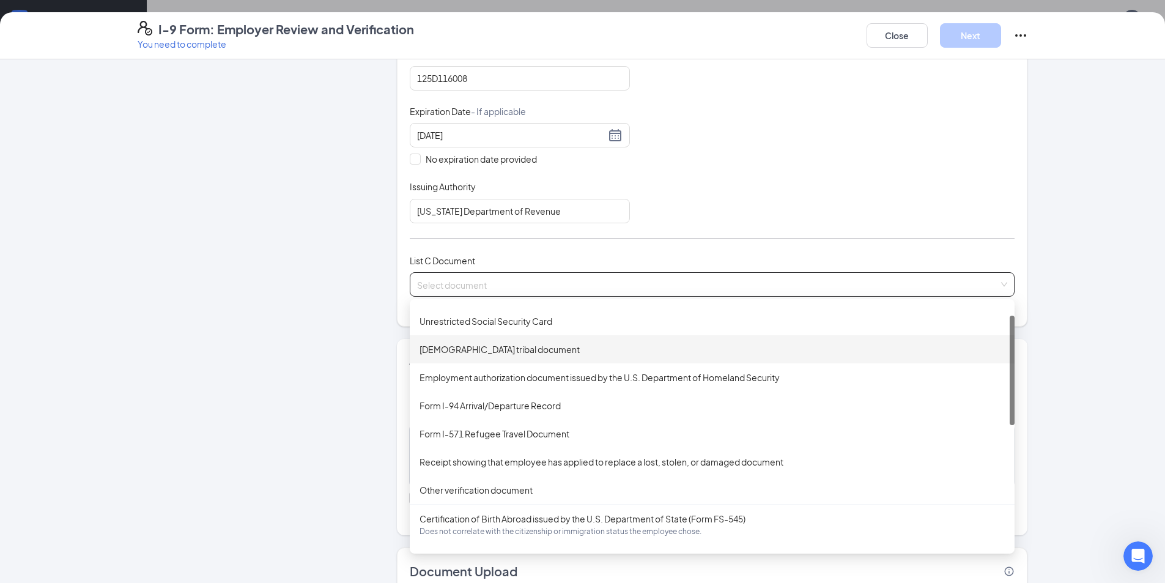
scroll to position [26, 0]
drag, startPoint x: 1008, startPoint y: 375, endPoint x: 1005, endPoint y: 386, distance: 12.0
click at [1009, 386] on div at bounding box center [1011, 369] width 5 height 109
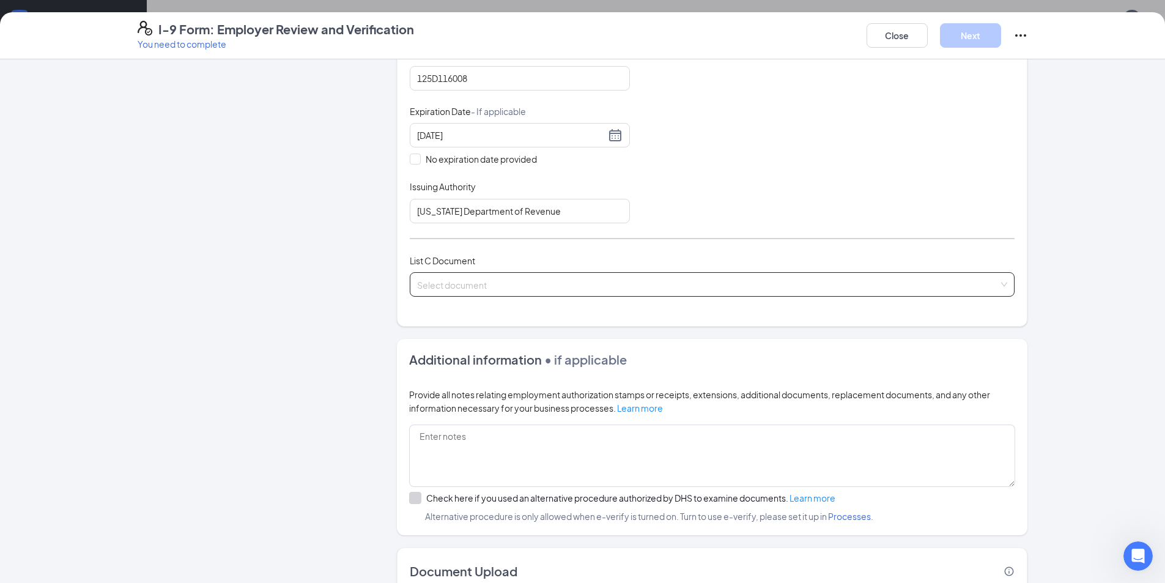
click at [517, 284] on input "search" at bounding box center [707, 282] width 581 height 18
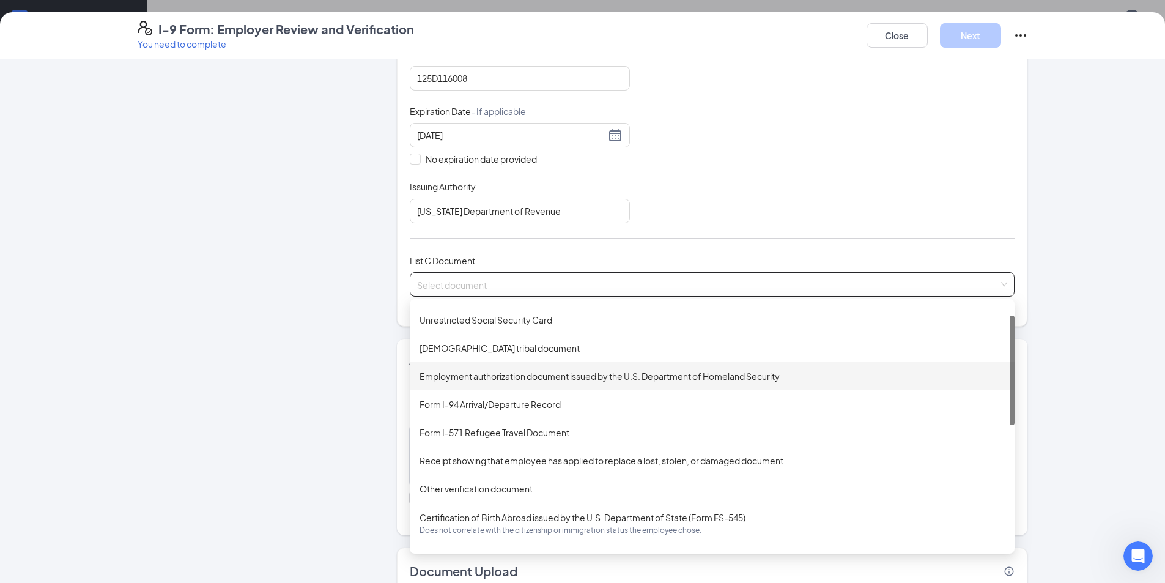
click at [529, 374] on div "Employment authorization document issued by the U.S. Department of Homeland Sec…" at bounding box center [711, 375] width 585 height 13
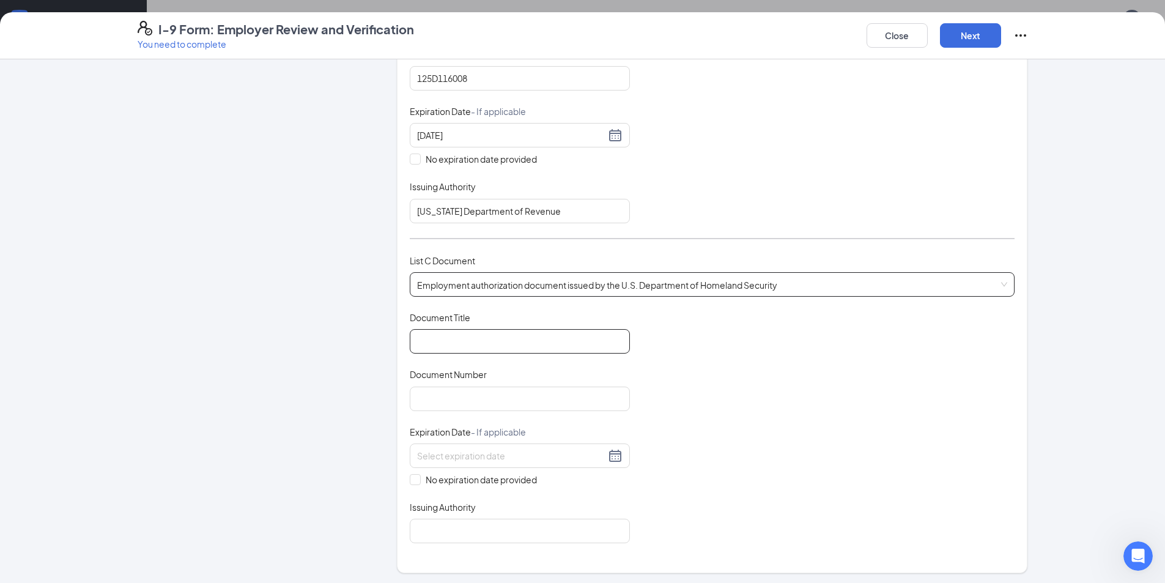
click at [523, 337] on input "Document Title" at bounding box center [520, 341] width 220 height 24
type input "USA Employment Authorization"
paste input "10E0919056877"
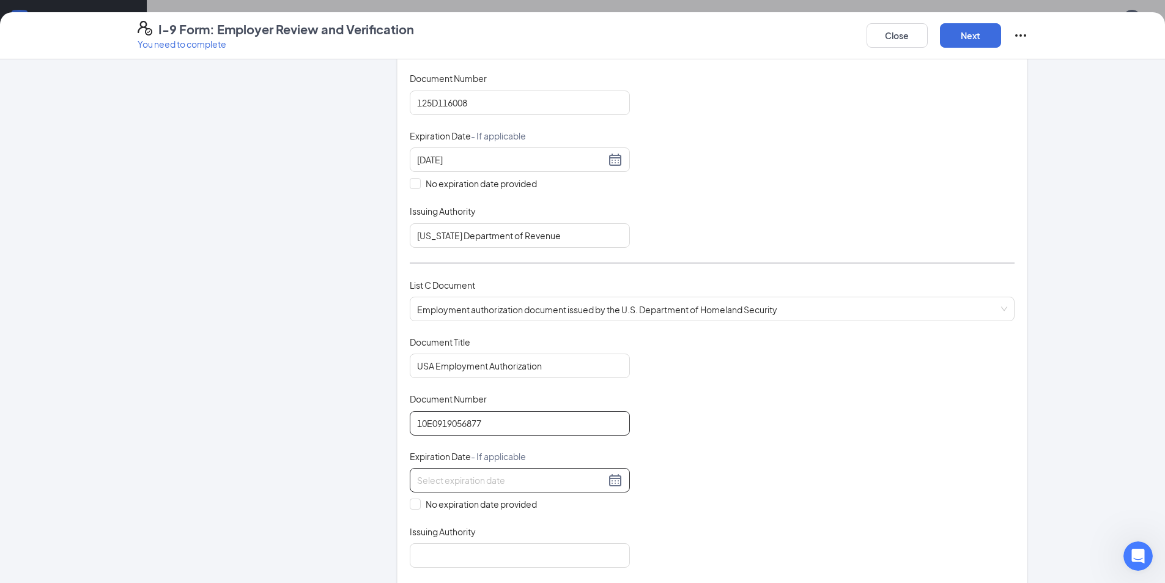
scroll to position [306, 0]
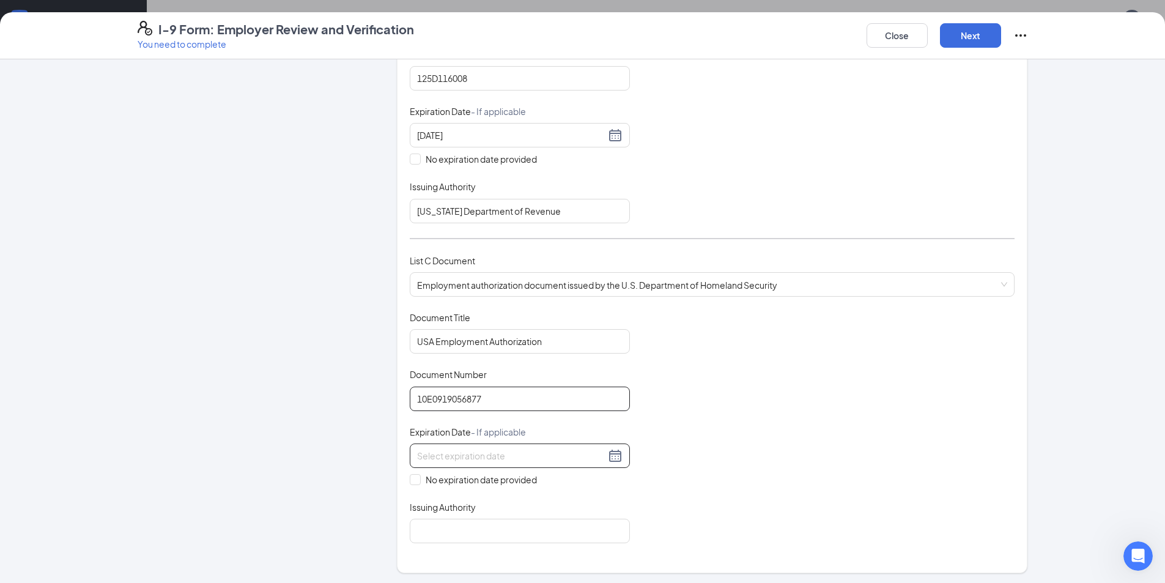
type input "10E0919056877"
click at [484, 456] on input at bounding box center [511, 455] width 188 height 13
paste input "[DATE]"
click at [486, 452] on input "[DATE]" at bounding box center [511, 455] width 188 height 13
drag, startPoint x: 477, startPoint y: 457, endPoint x: 201, endPoint y: 435, distance: 277.1
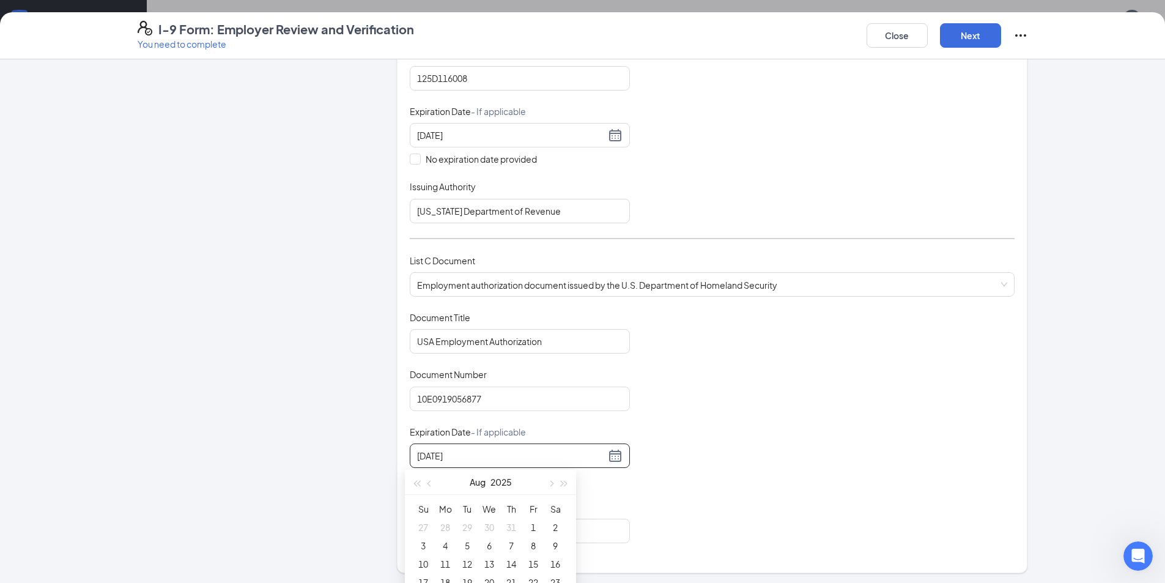
click at [201, 435] on div "Employer Information 2 Document Information 3 Review 4 Sign Which documents did…" at bounding box center [583, 332] width 890 height 1132
click at [422, 545] on div "4" at bounding box center [423, 545] width 15 height 15
type input "[DATE]"
click at [432, 531] on input "Issuing Authority" at bounding box center [520, 530] width 220 height 24
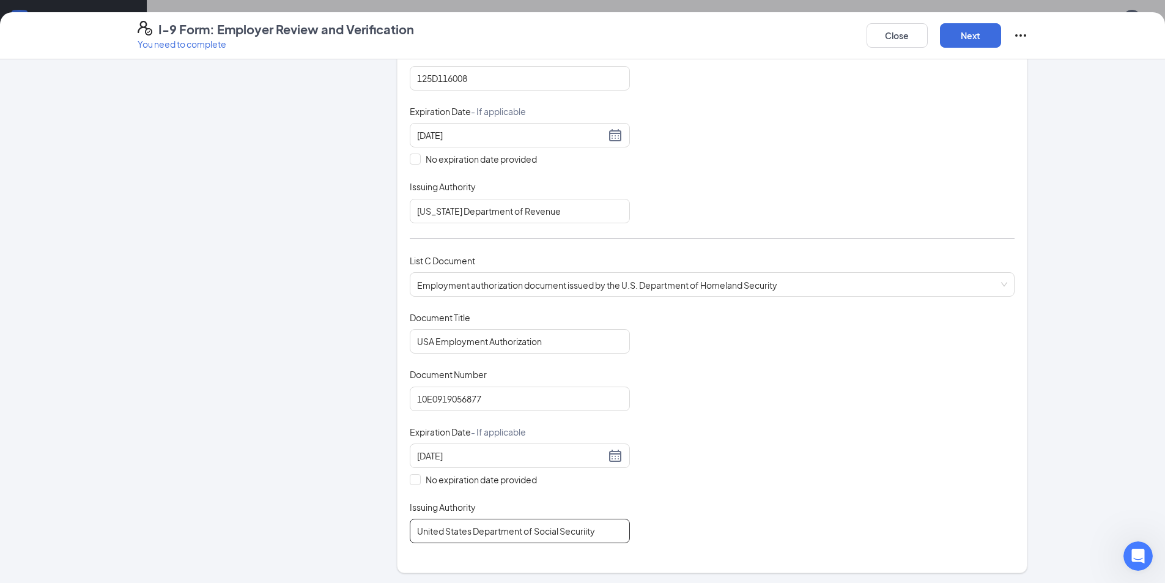
drag, startPoint x: 616, startPoint y: 525, endPoint x: 204, endPoint y: 515, distance: 411.5
click at [204, 515] on div "Employer Information 2 Document Information 3 Review 4 Sign Which documents did…" at bounding box center [583, 332] width 890 height 1132
paste input ".S. Citizenship and Immigration Services"
type input "U.S. Citizenship and Immigration Services"
click at [688, 514] on div "Document Title USA Employment Authorization Document Number 10E0919056877 Expir…" at bounding box center [712, 427] width 605 height 232
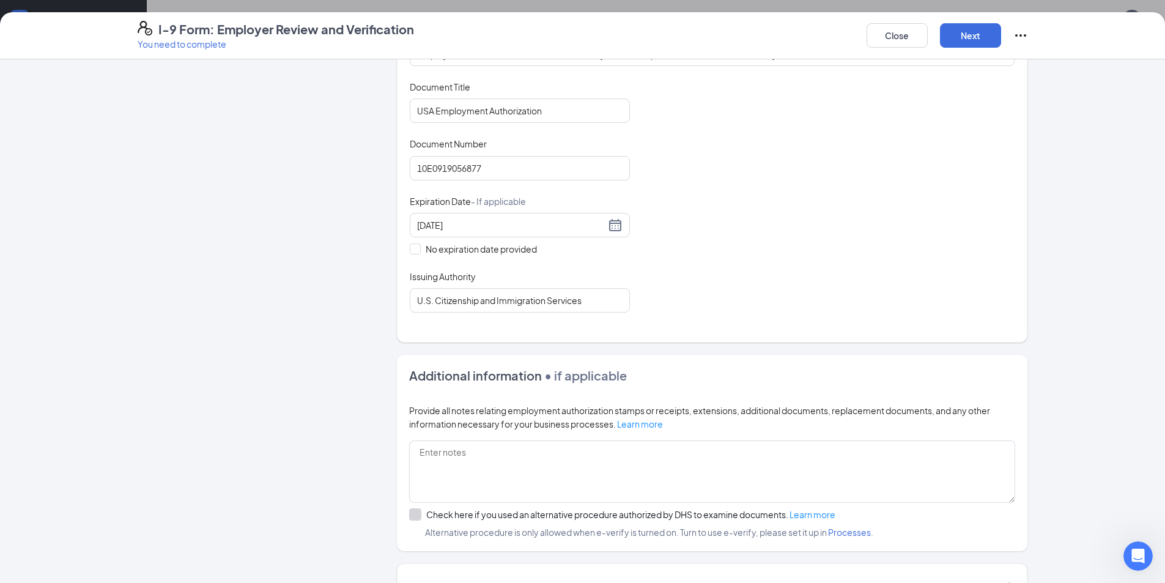
scroll to position [550, 0]
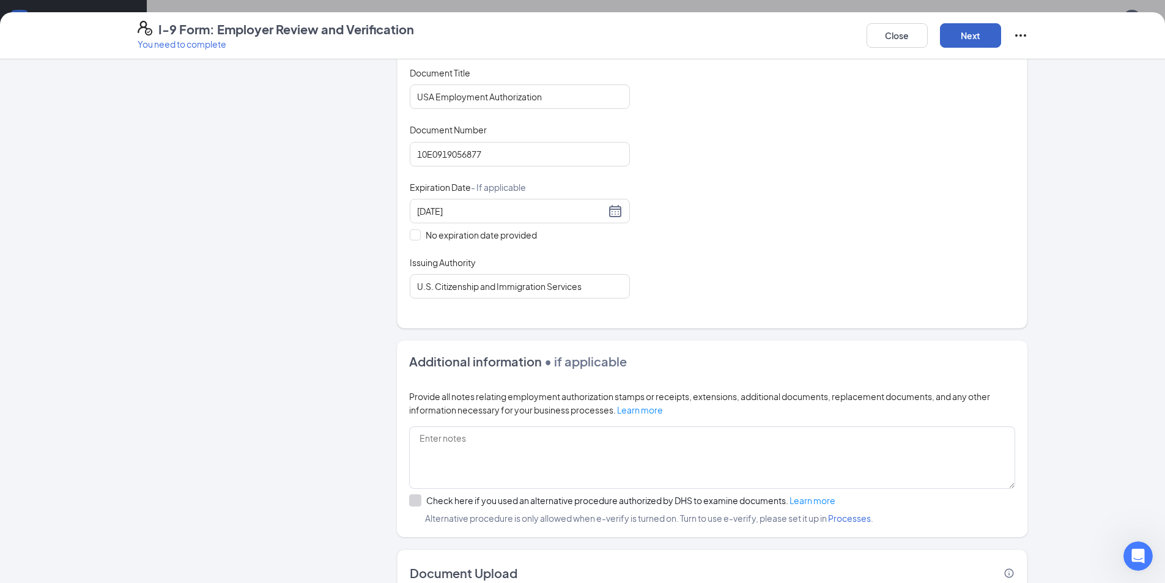
click at [967, 34] on button "Next" at bounding box center [970, 35] width 61 height 24
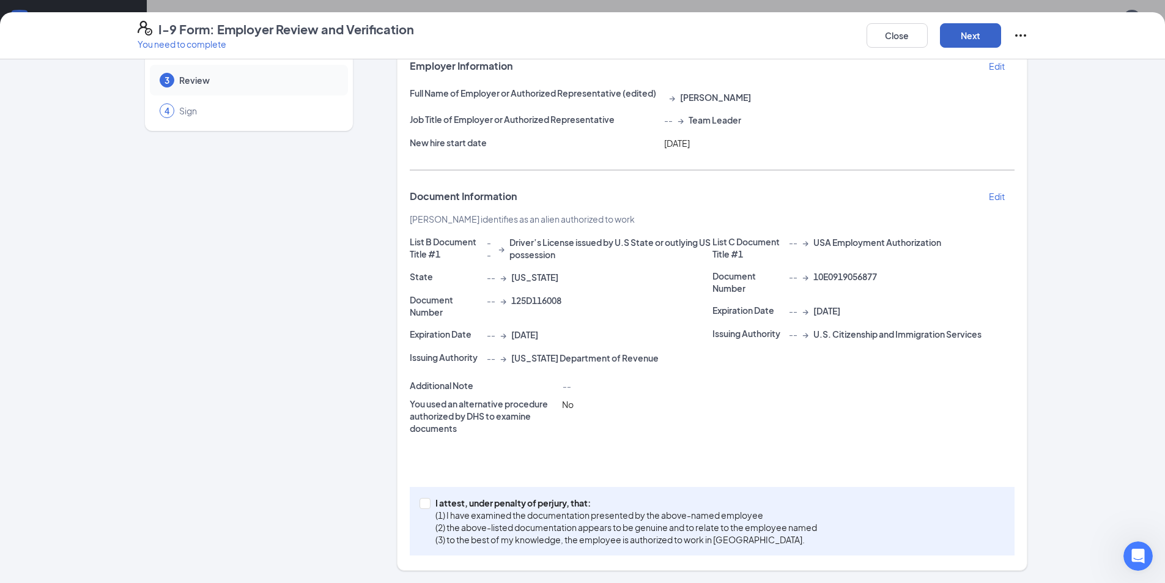
scroll to position [80, 0]
click at [632, 534] on p "(3) to the best of my knowledge, the employee is authorized to work in [GEOGRAP…" at bounding box center [625, 539] width 381 height 12
click at [428, 506] on input "I attest, under penalty of [PERSON_NAME], that: (1) I have examined the documen…" at bounding box center [423, 502] width 9 height 9
checkbox input "true"
click at [972, 37] on button "Next" at bounding box center [970, 35] width 61 height 24
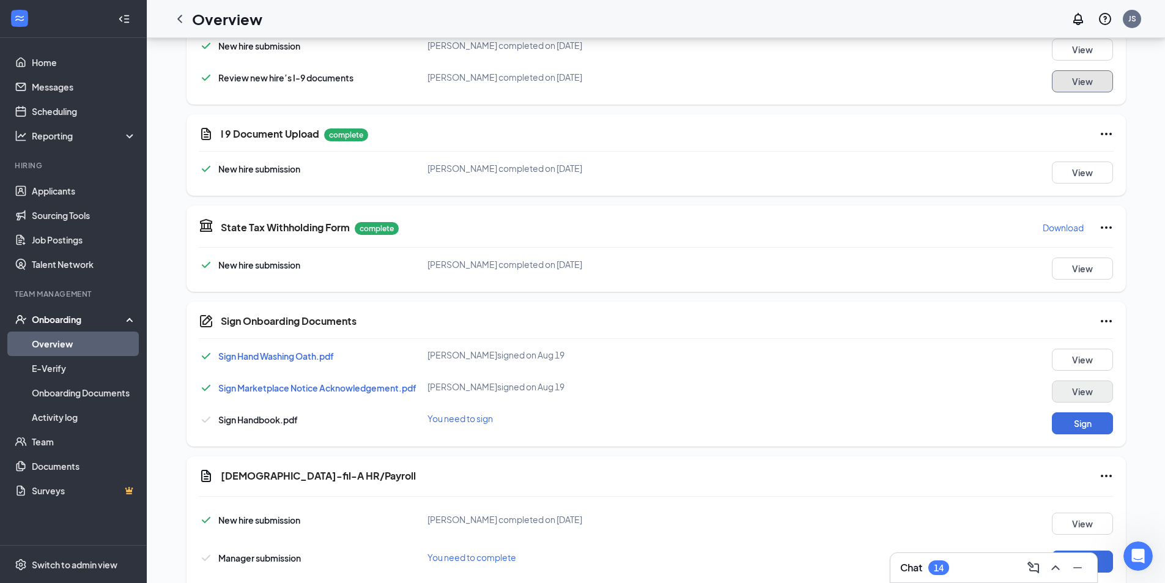
scroll to position [428, 0]
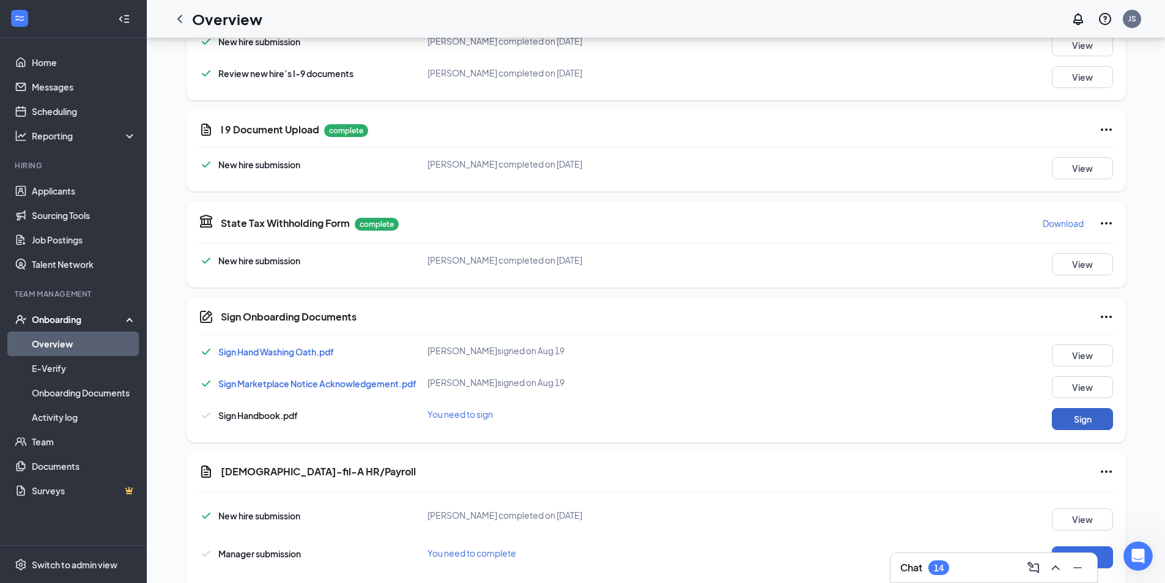
click at [1070, 419] on button "Sign" at bounding box center [1081, 419] width 61 height 22
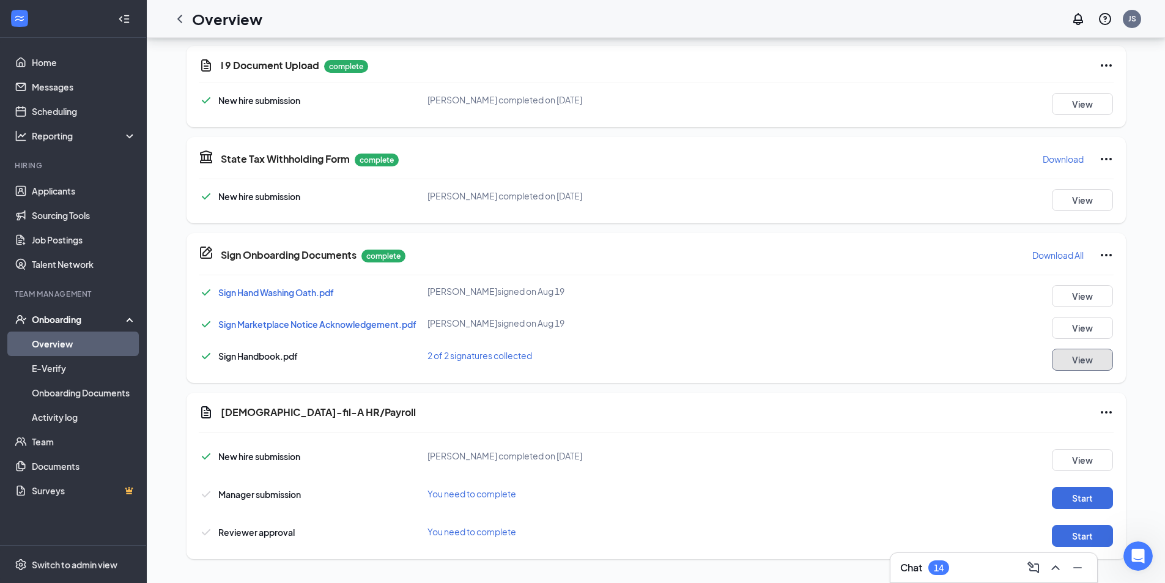
scroll to position [493, 0]
click at [1082, 481] on div "Manager submission You need to complete Start" at bounding box center [656, 494] width 915 height 28
click at [1086, 495] on button "Start" at bounding box center [1081, 497] width 61 height 22
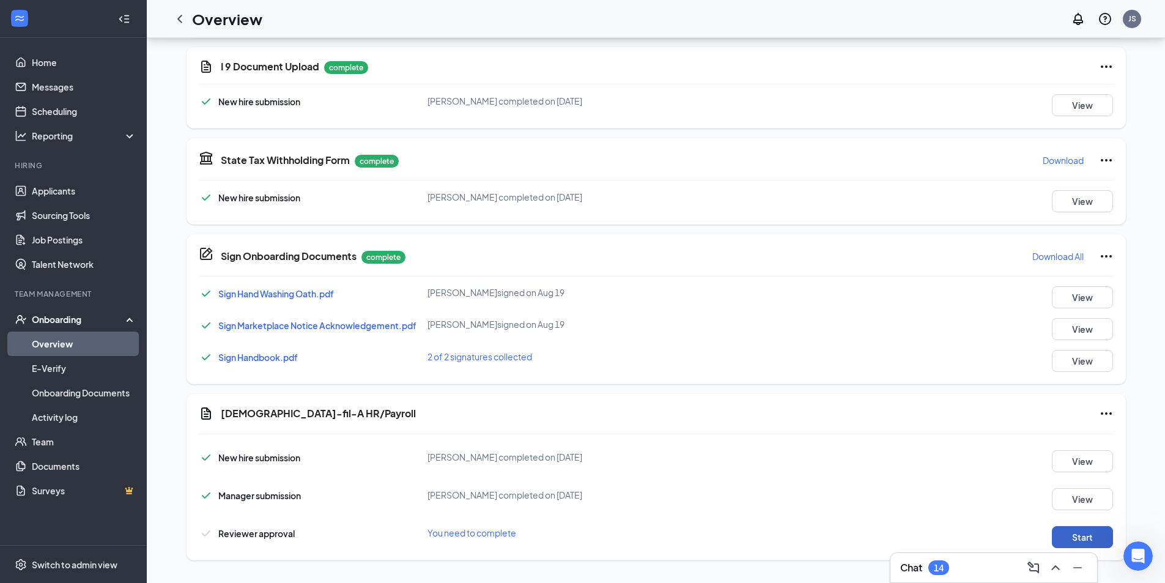
click at [1100, 539] on button "Start" at bounding box center [1081, 537] width 61 height 22
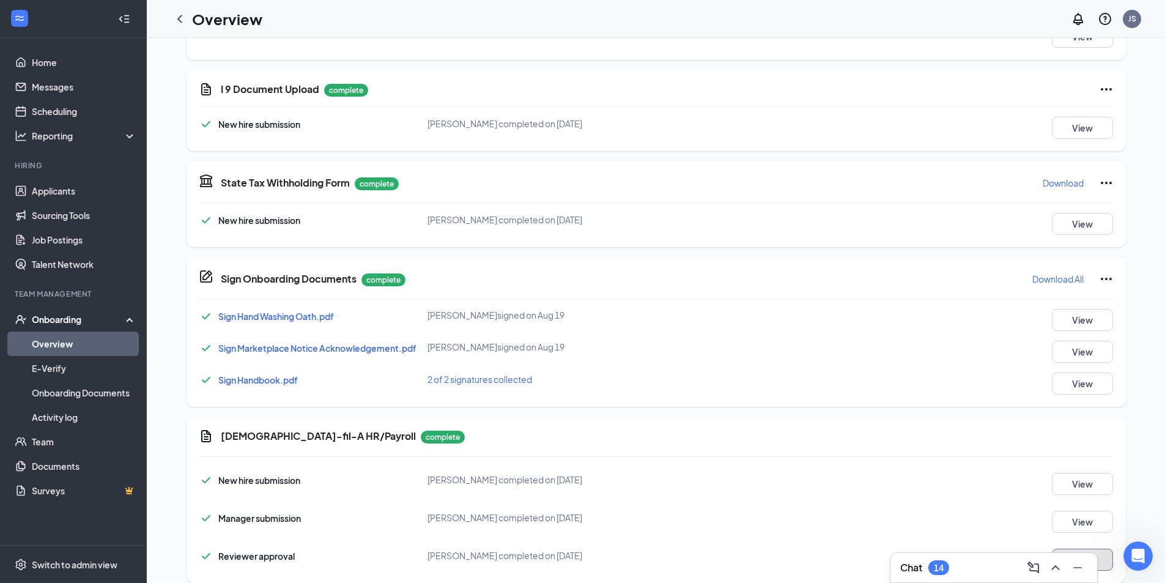
scroll to position [498, 0]
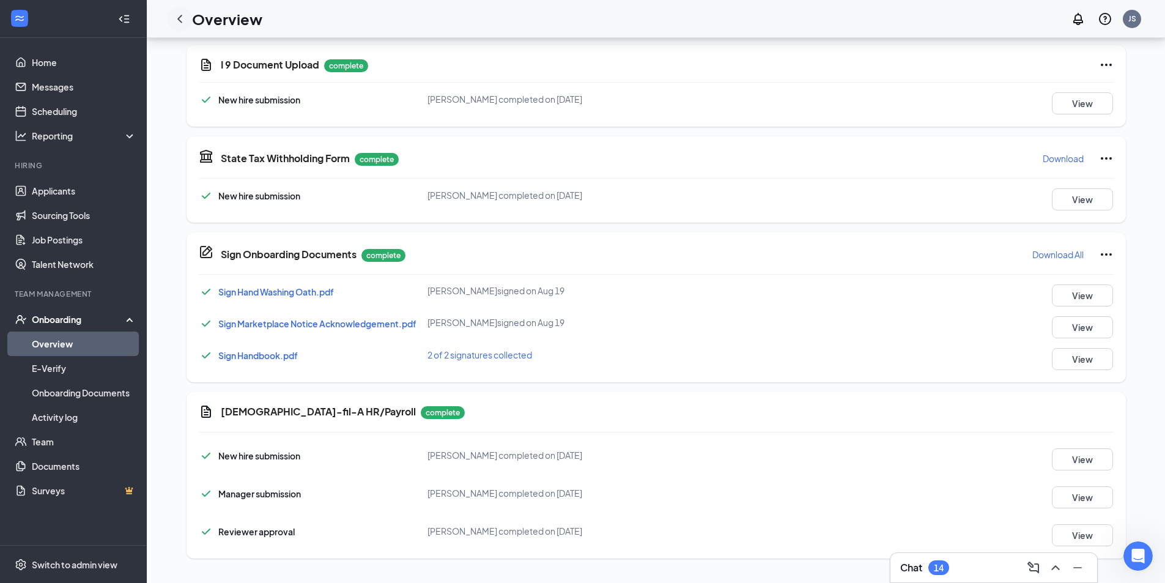
click at [183, 10] on div at bounding box center [180, 19] width 24 height 24
click at [182, 15] on icon "ChevronLeft" at bounding box center [179, 19] width 5 height 8
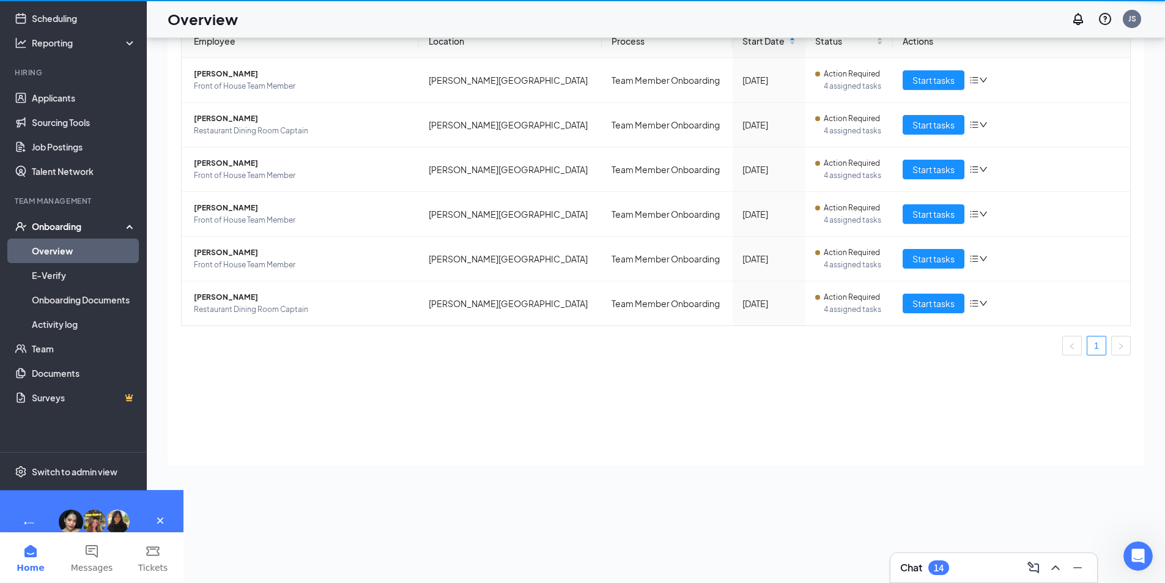
scroll to position [55, 0]
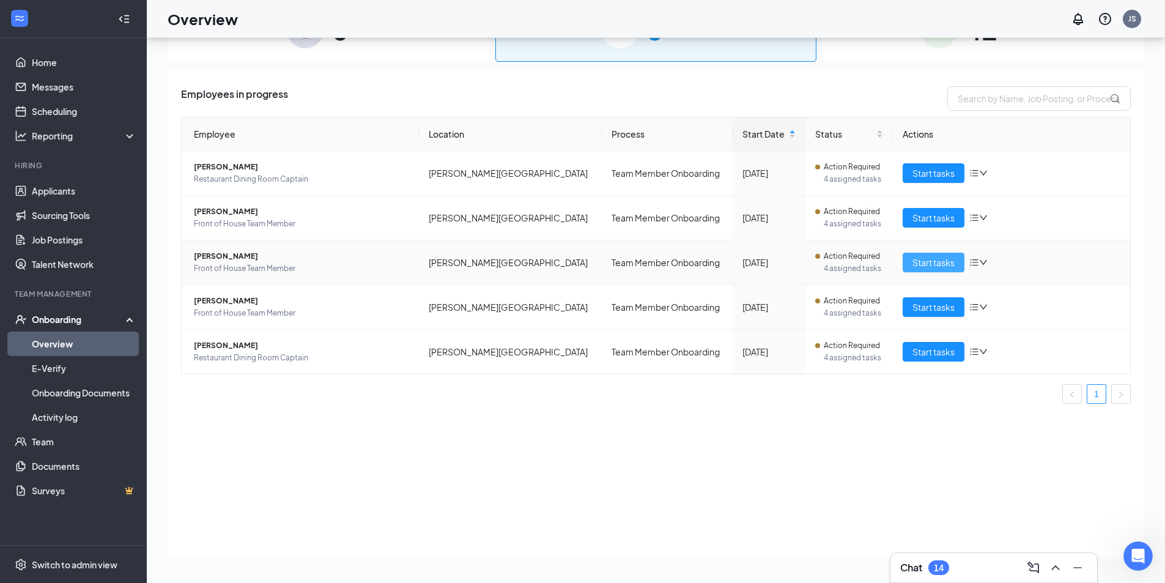
click at [923, 253] on button "Start tasks" at bounding box center [933, 262] width 62 height 20
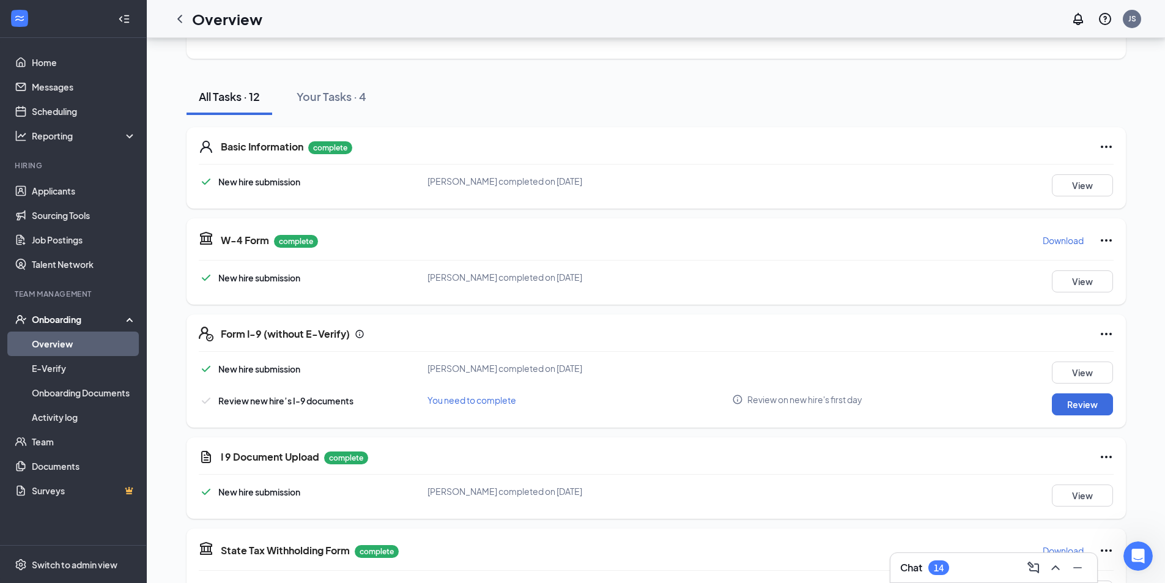
scroll to position [122, 0]
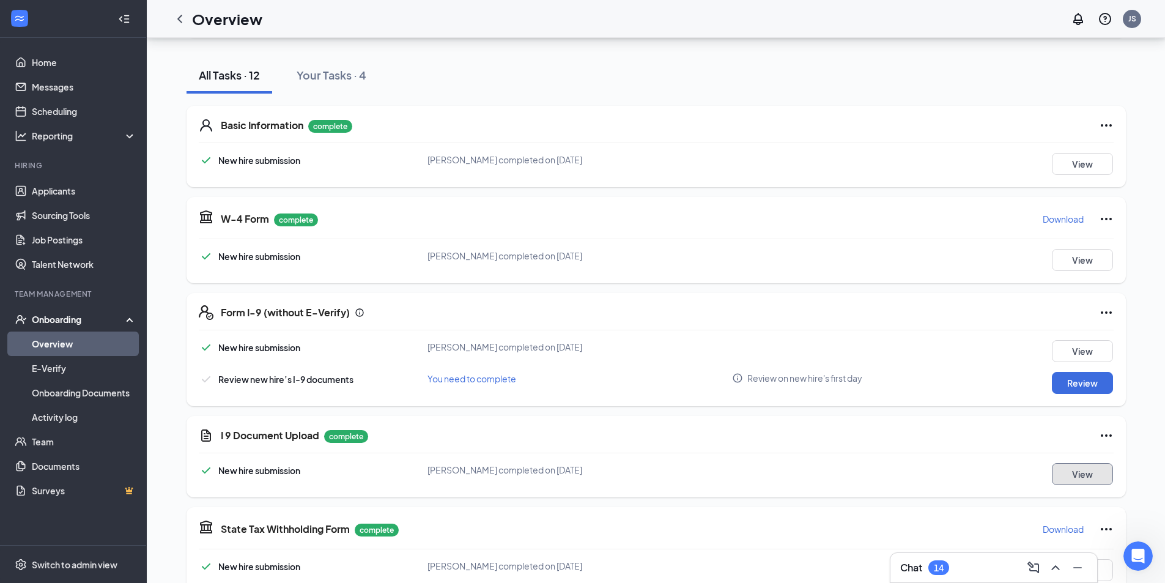
click at [1059, 471] on button "View" at bounding box center [1081, 474] width 61 height 22
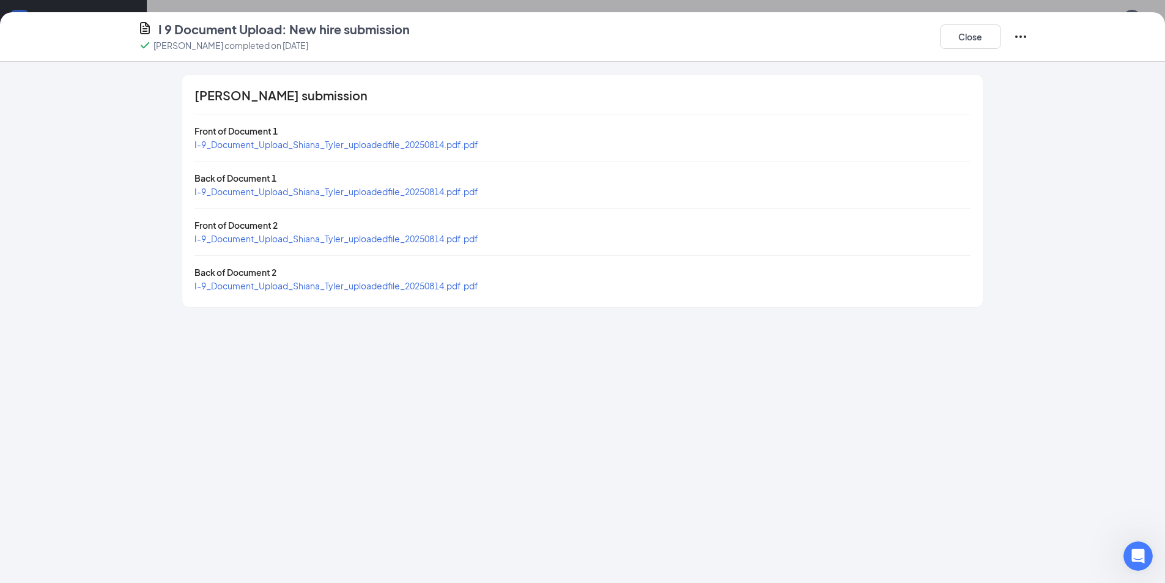
click at [396, 146] on span "I-9_Document_Upload_Shiana_Tyler_uploadedfile_20250814.pdf.pdf" at bounding box center [336, 144] width 284 height 11
click at [973, 32] on button "Close" at bounding box center [970, 36] width 61 height 24
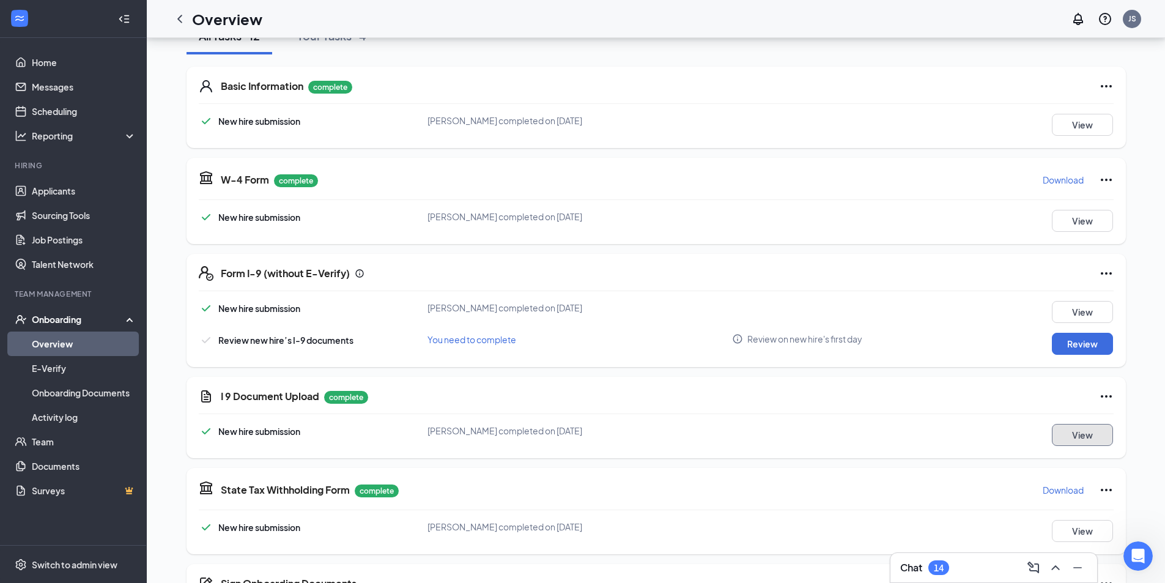
scroll to position [183, 0]
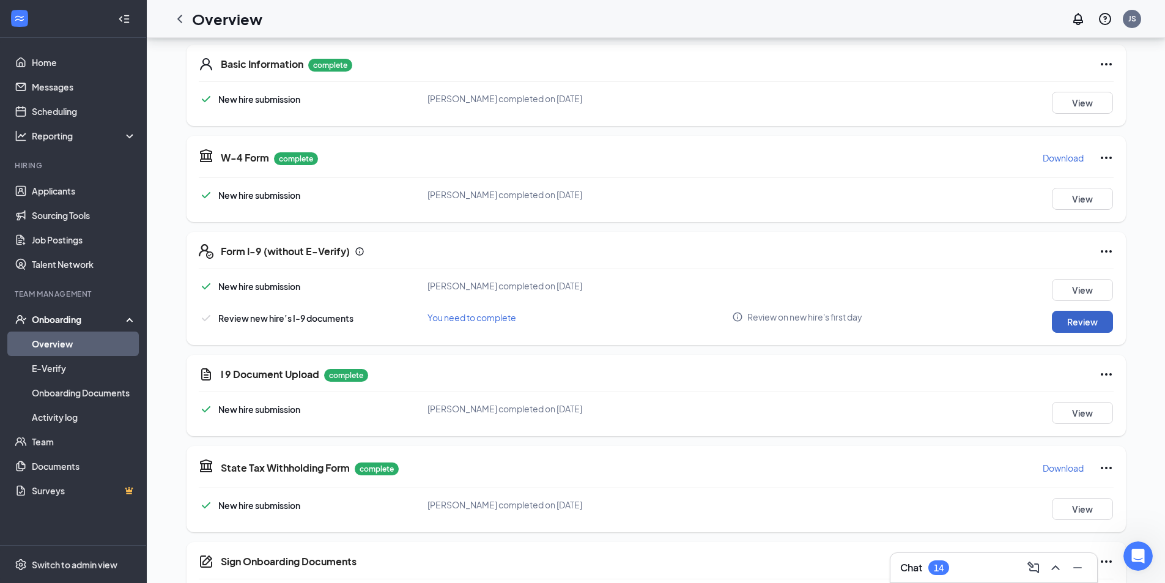
click at [1091, 319] on button "Review" at bounding box center [1081, 322] width 61 height 22
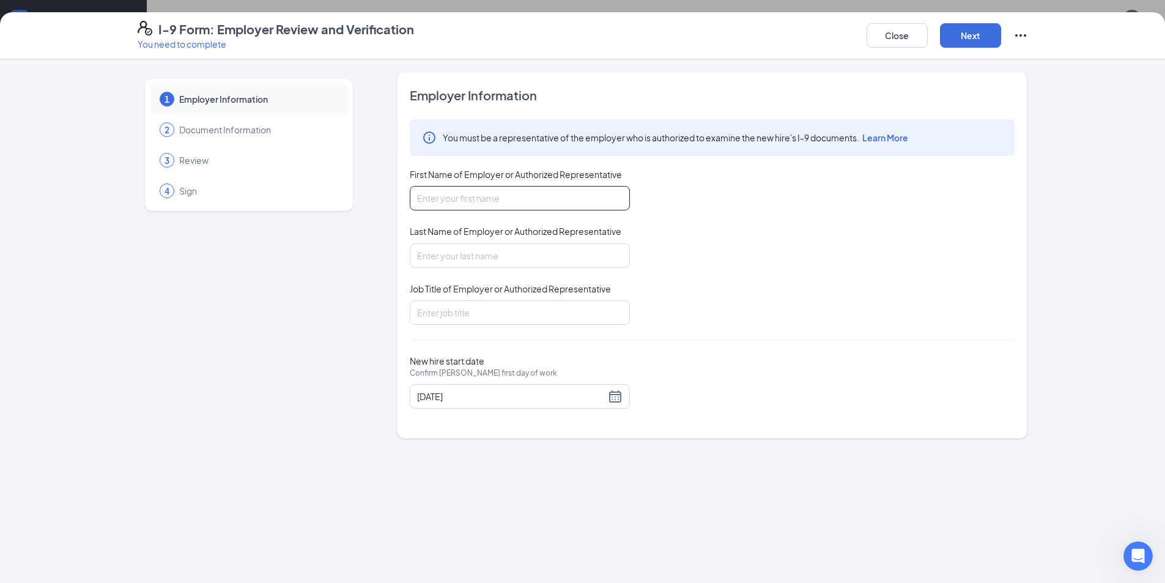
click at [543, 200] on input "First Name of Employer or Authorized Representative" at bounding box center [520, 198] width 220 height 24
type input "Jadon"
type input "[PERSON_NAME]"
type input "Team Leader"
drag, startPoint x: 872, startPoint y: 297, endPoint x: 923, endPoint y: 130, distance: 175.0
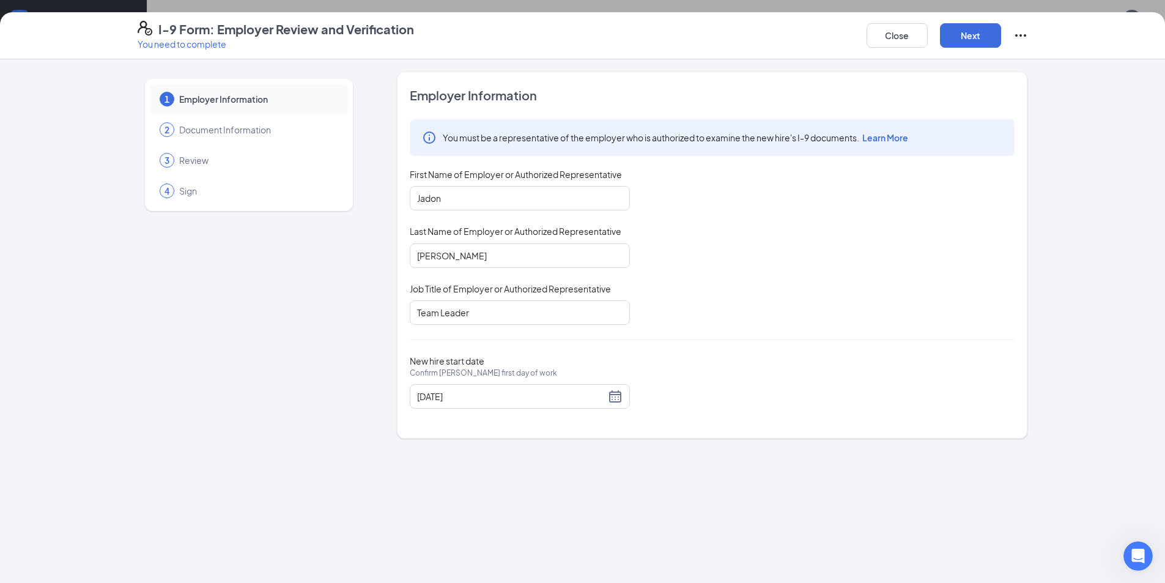
click at [878, 285] on div "You must be a representative of the employer who is authorized to examine the n…" at bounding box center [712, 221] width 605 height 205
click at [955, 49] on div "I-9 Form: Employer Review and Verification You need to complete Close Next" at bounding box center [582, 35] width 1165 height 47
click at [955, 45] on button "Next" at bounding box center [970, 35] width 61 height 24
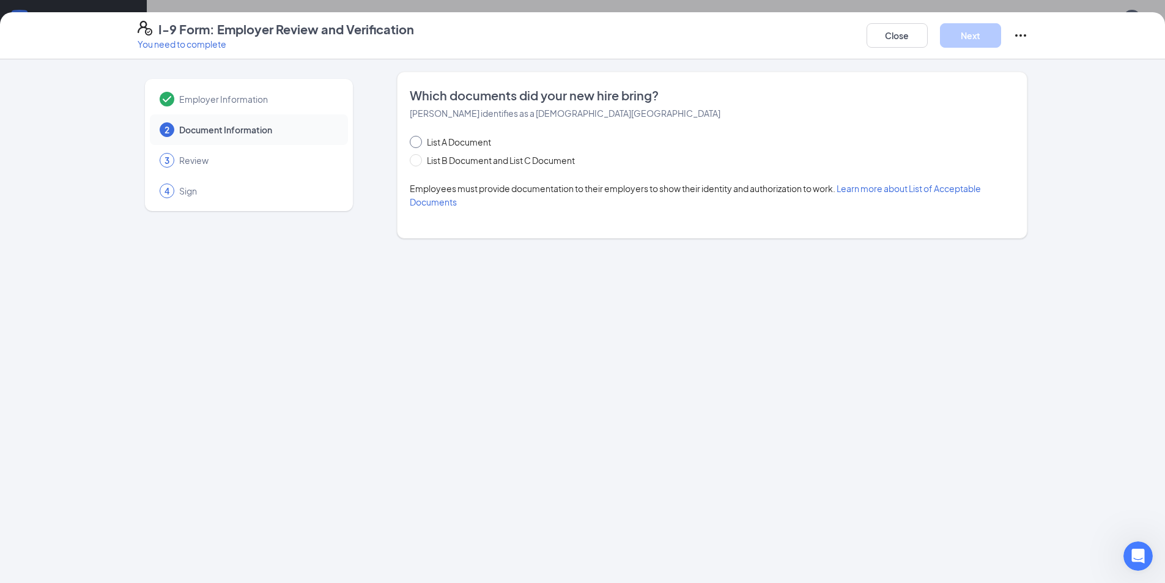
click at [463, 136] on span "List A Document" at bounding box center [459, 141] width 74 height 13
click at [418, 136] on input "List A Document" at bounding box center [414, 140] width 9 height 9
radio input "true"
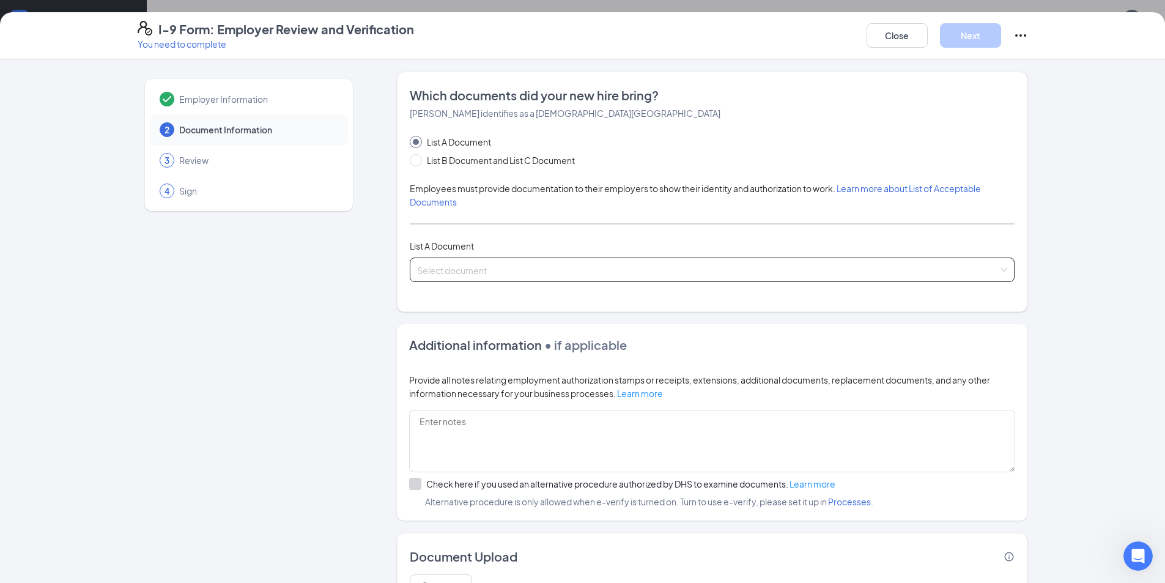
click at [470, 262] on input "search" at bounding box center [707, 267] width 581 height 18
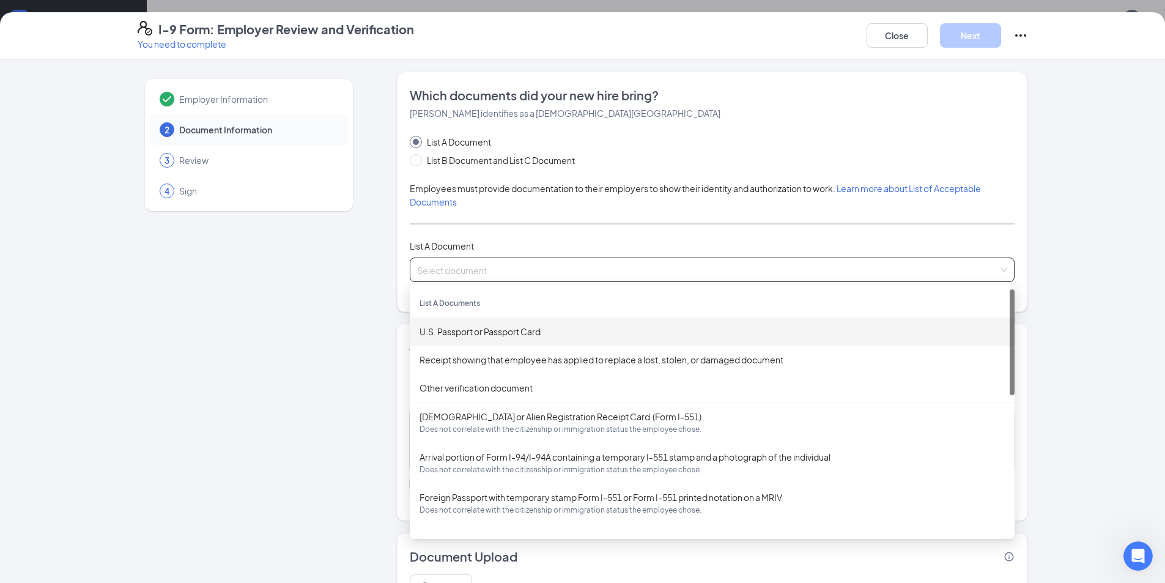
click at [509, 335] on div "U.S. Passport or Passport Card" at bounding box center [711, 331] width 585 height 13
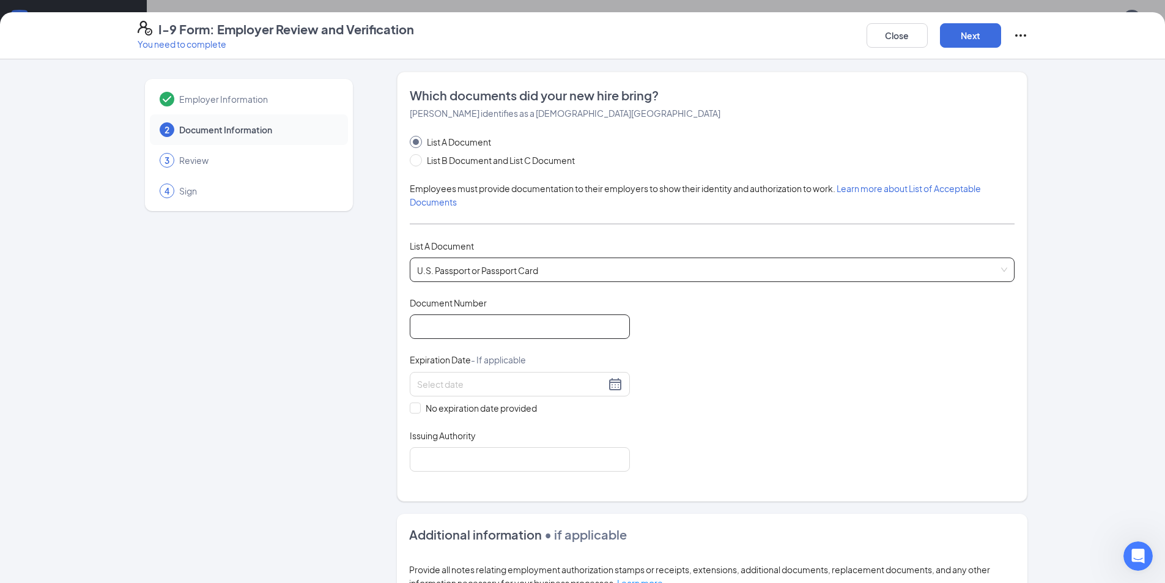
click at [496, 325] on input "Document Number" at bounding box center [520, 326] width 220 height 24
paste input "588606481"
type input "588606481"
click at [451, 391] on div at bounding box center [519, 384] width 205 height 15
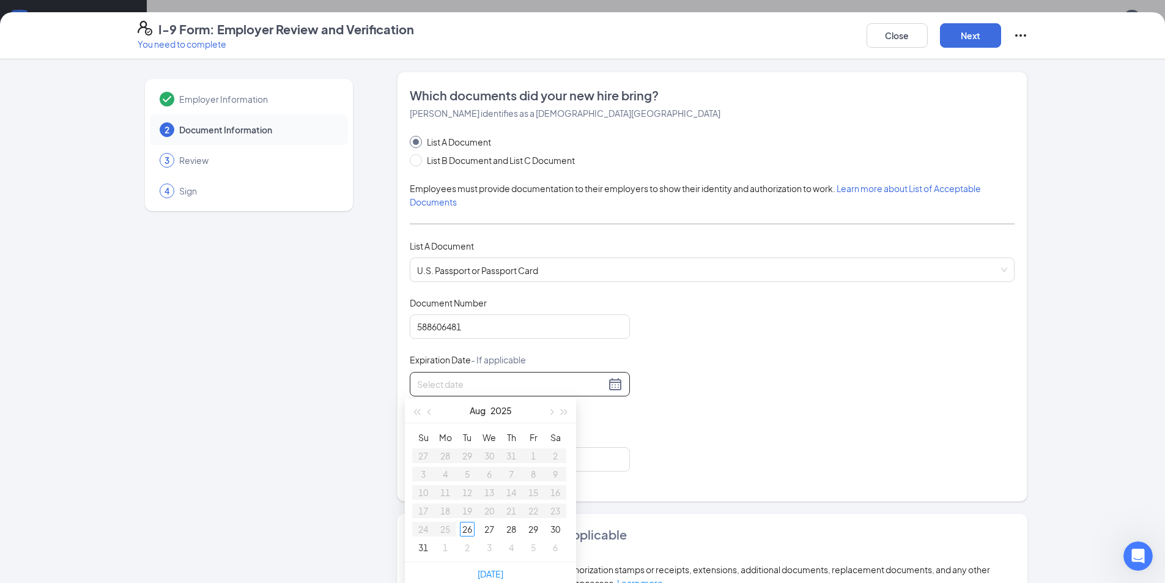
click at [458, 377] on div at bounding box center [519, 384] width 205 height 15
click at [447, 509] on div "20" at bounding box center [445, 510] width 15 height 15
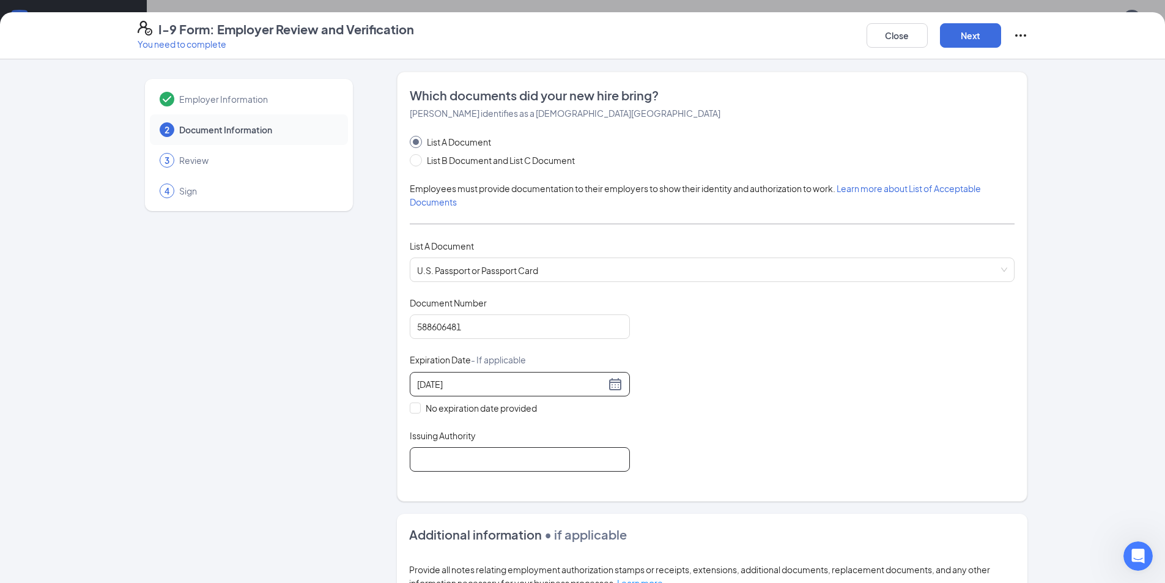
type input "[DATE]"
click at [465, 460] on input "Issuing Authority" at bounding box center [520, 459] width 220 height 24
type input "United States Department of State"
click at [973, 29] on button "Next" at bounding box center [970, 35] width 61 height 24
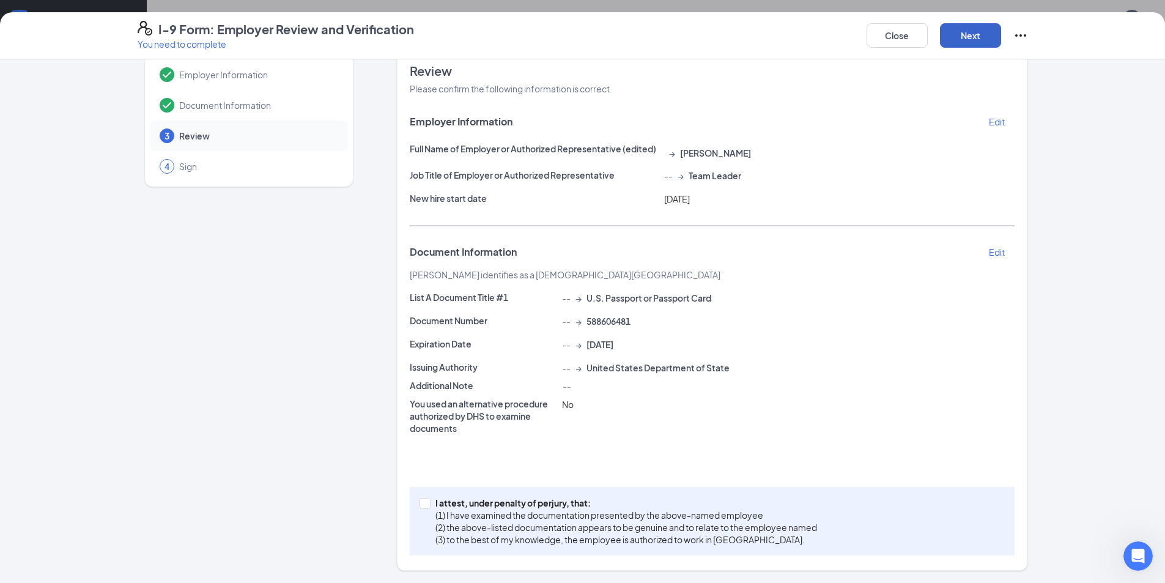
scroll to position [54, 0]
click at [680, 510] on p "(1) I have examined the documentation presented by the above-named employee" at bounding box center [625, 515] width 381 height 12
click at [428, 506] on input "I attest, under penalty of [PERSON_NAME], that: (1) I have examined the documen…" at bounding box center [423, 502] width 9 height 9
checkbox input "true"
click at [985, 26] on button "Next" at bounding box center [970, 35] width 61 height 24
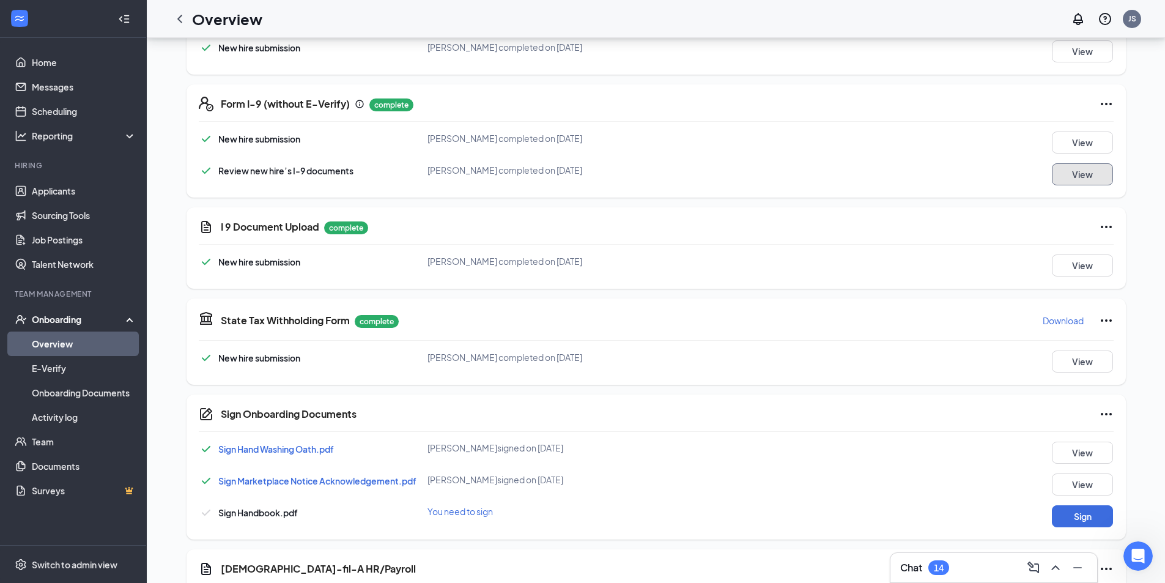
scroll to position [485, 0]
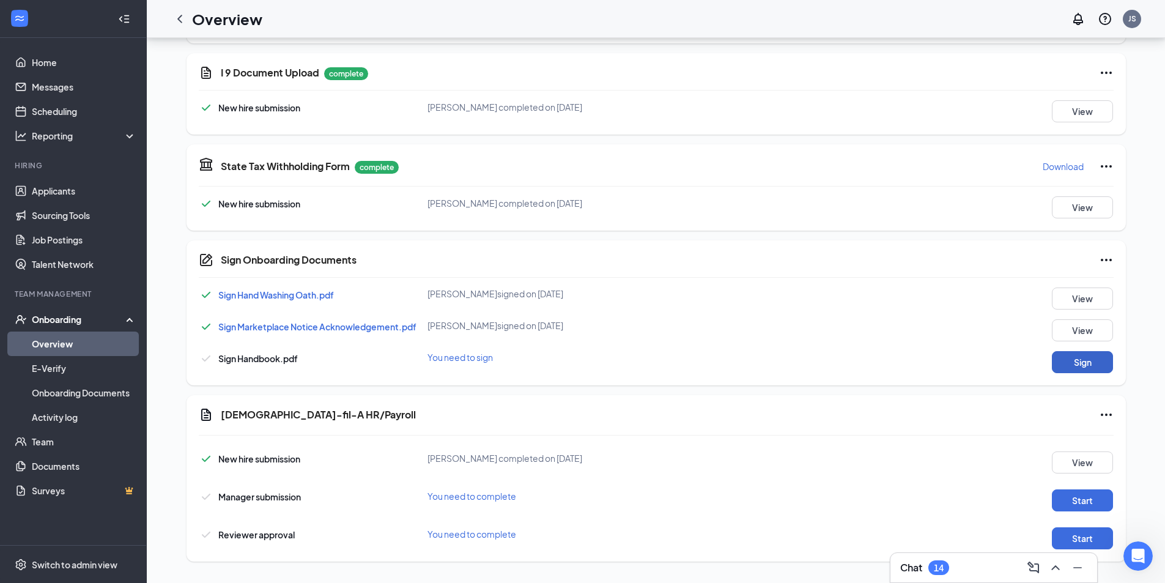
click at [1070, 367] on button "Sign" at bounding box center [1081, 362] width 61 height 22
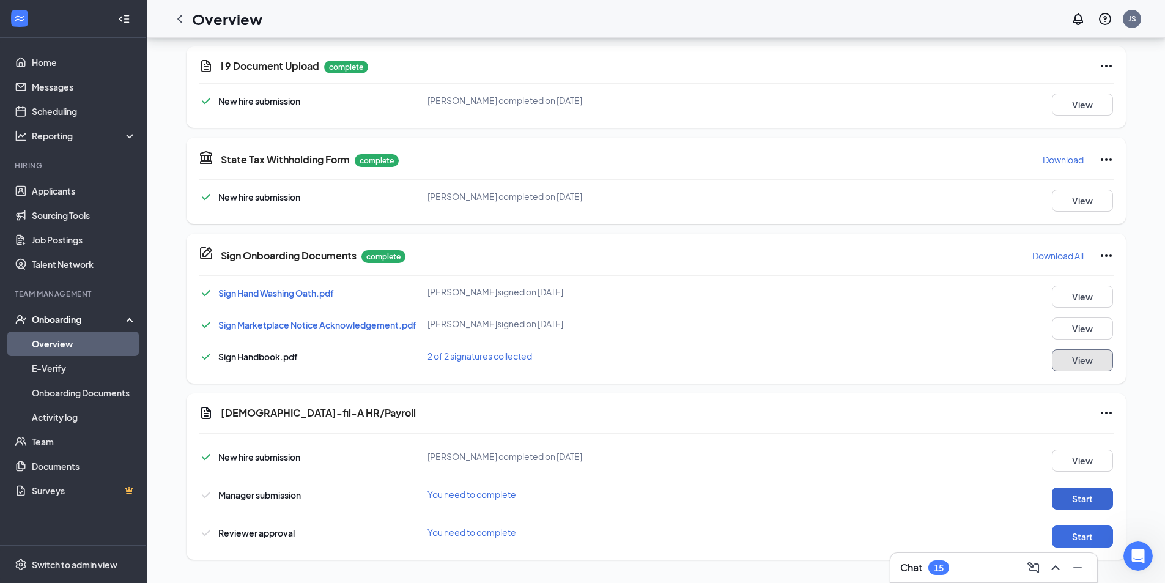
scroll to position [493, 0]
click at [1078, 493] on button "Start" at bounding box center [1081, 497] width 61 height 22
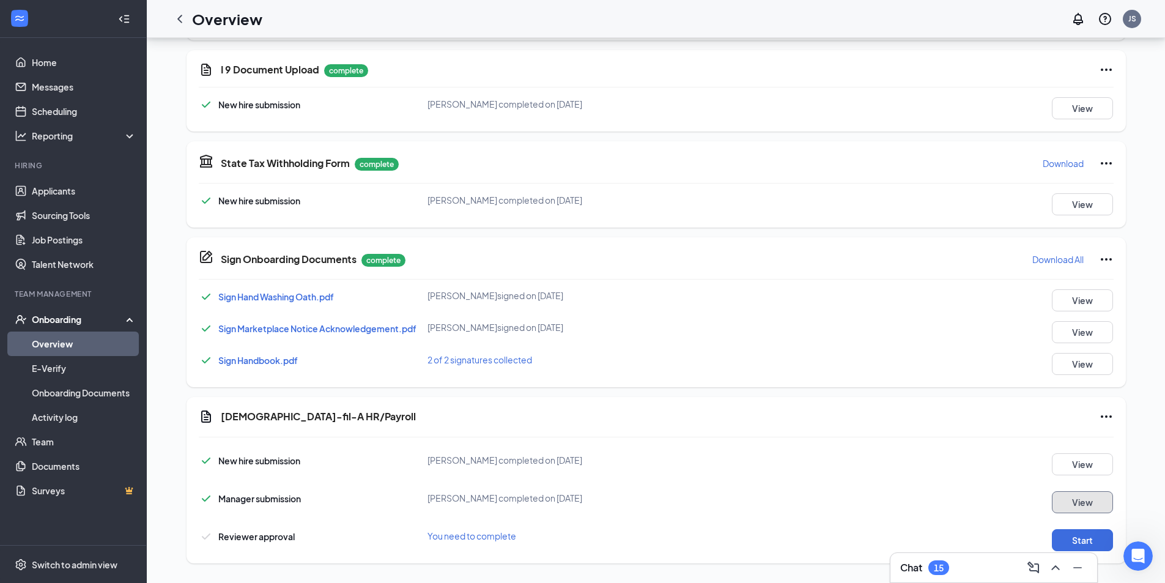
scroll to position [498, 0]
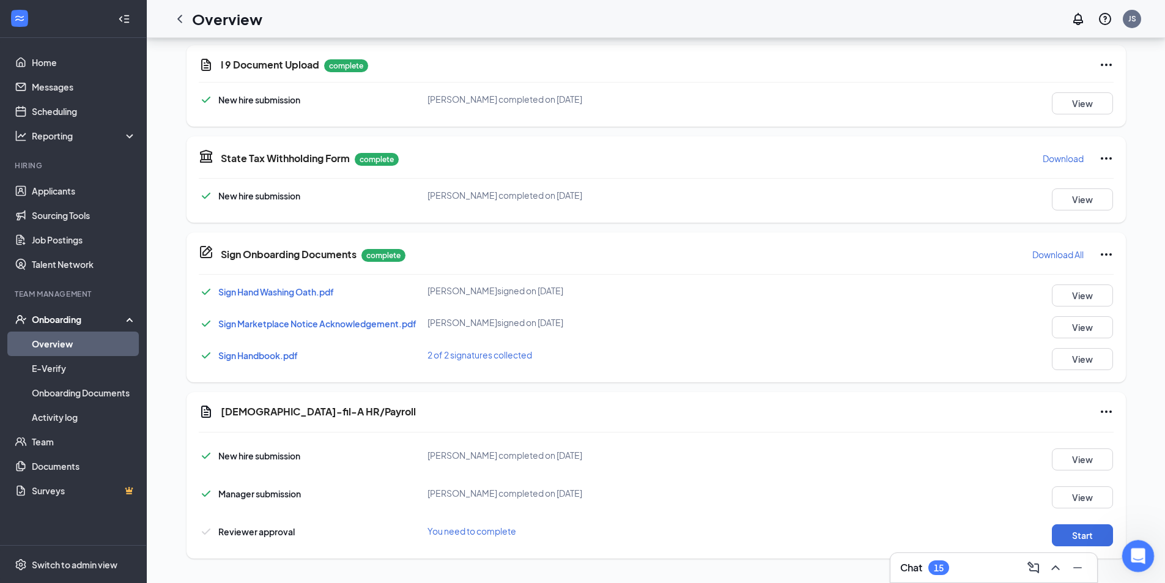
drag, startPoint x: 2250, startPoint y: 1047, endPoint x: 1132, endPoint y: 540, distance: 1227.4
drag, startPoint x: 1133, startPoint y: 540, endPoint x: 882, endPoint y: 509, distance: 253.3
click at [882, 509] on div "New hire submission [PERSON_NAME] completed on [DATE] View Manager submission […" at bounding box center [656, 494] width 915 height 104
click at [1085, 535] on button "Start" at bounding box center [1081, 535] width 61 height 22
click at [183, 18] on icon "ChevronLeft" at bounding box center [179, 19] width 15 height 15
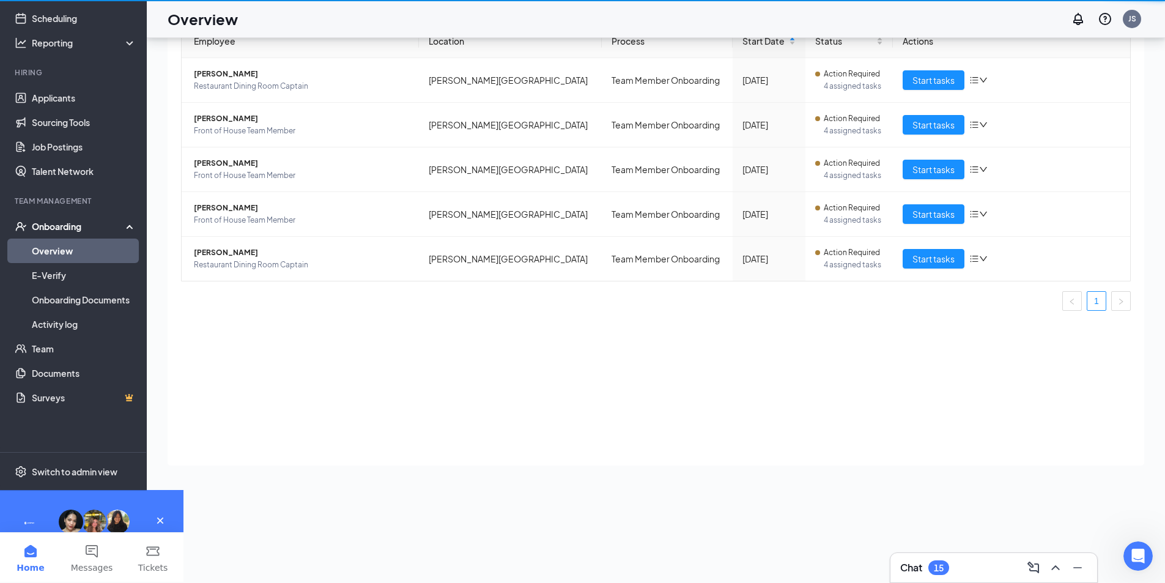
scroll to position [55, 0]
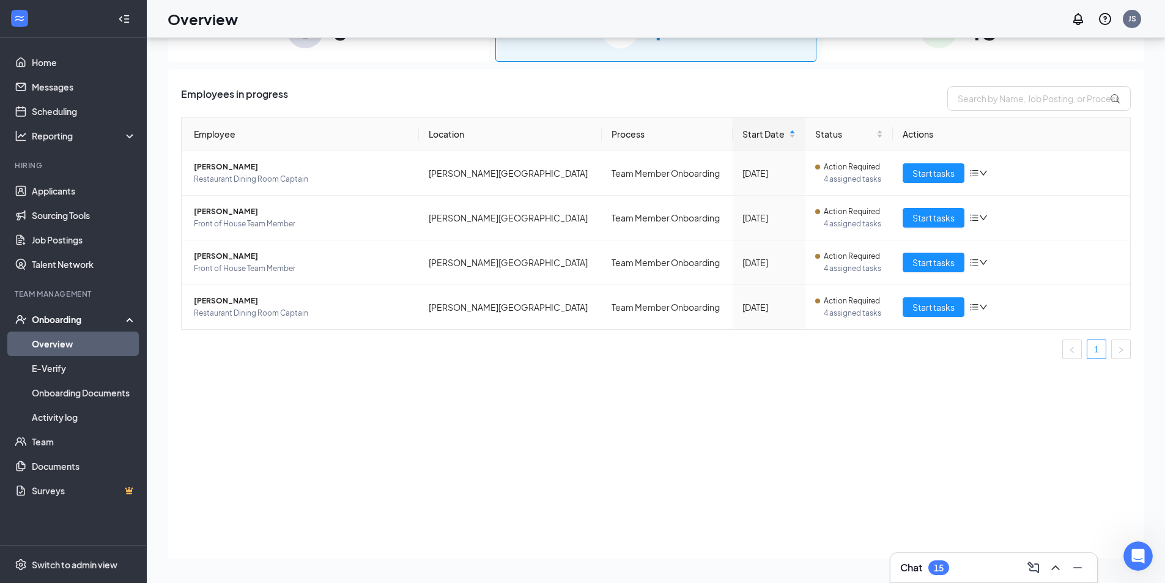
click at [981, 561] on div "Chat 15" at bounding box center [993, 567] width 207 height 29
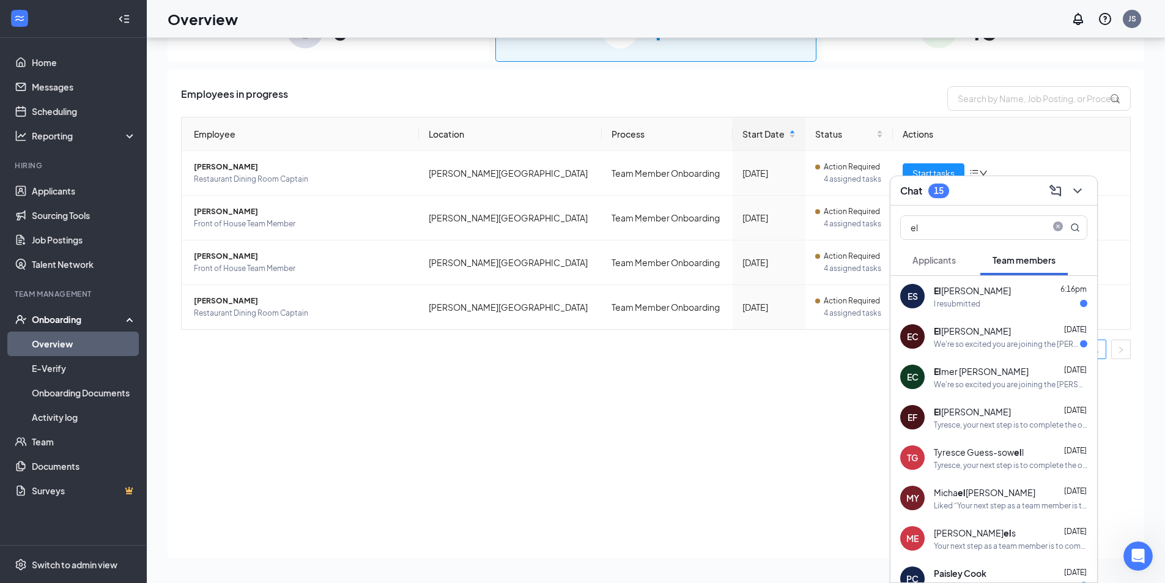
click at [1006, 296] on div "El [PERSON_NAME] 6:16pm I resubmitted" at bounding box center [1010, 296] width 153 height 25
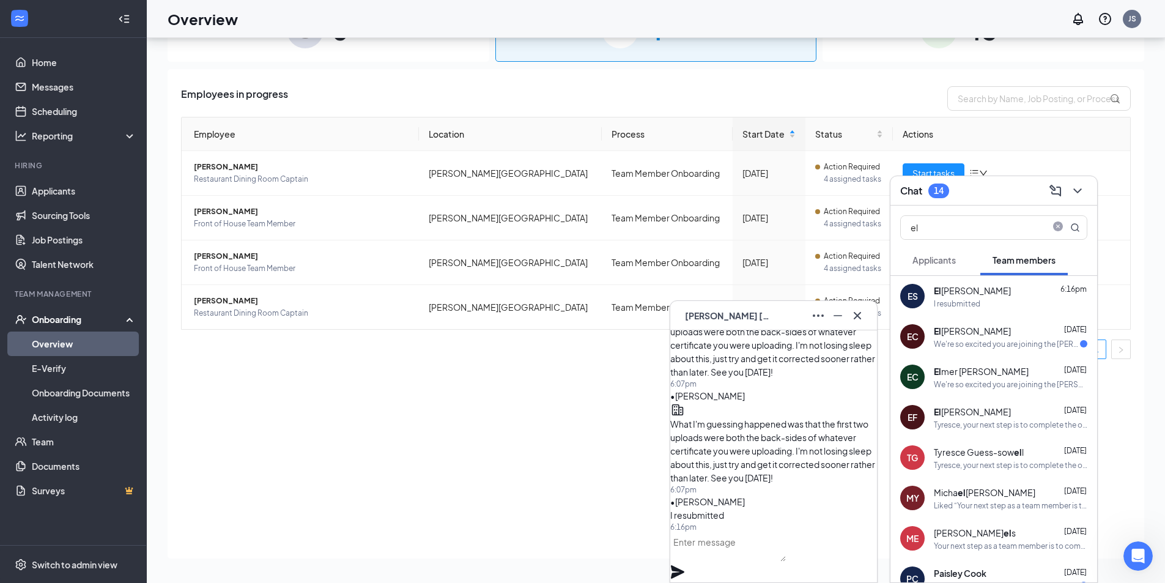
drag, startPoint x: 576, startPoint y: 482, endPoint x: 577, endPoint y: 455, distance: 27.5
click at [576, 482] on div "Employees in progress Employee Location Process Start Date Status Actions [PERS…" at bounding box center [656, 313] width 976 height 489
click at [1083, 190] on icon "ChevronDown" at bounding box center [1077, 190] width 15 height 15
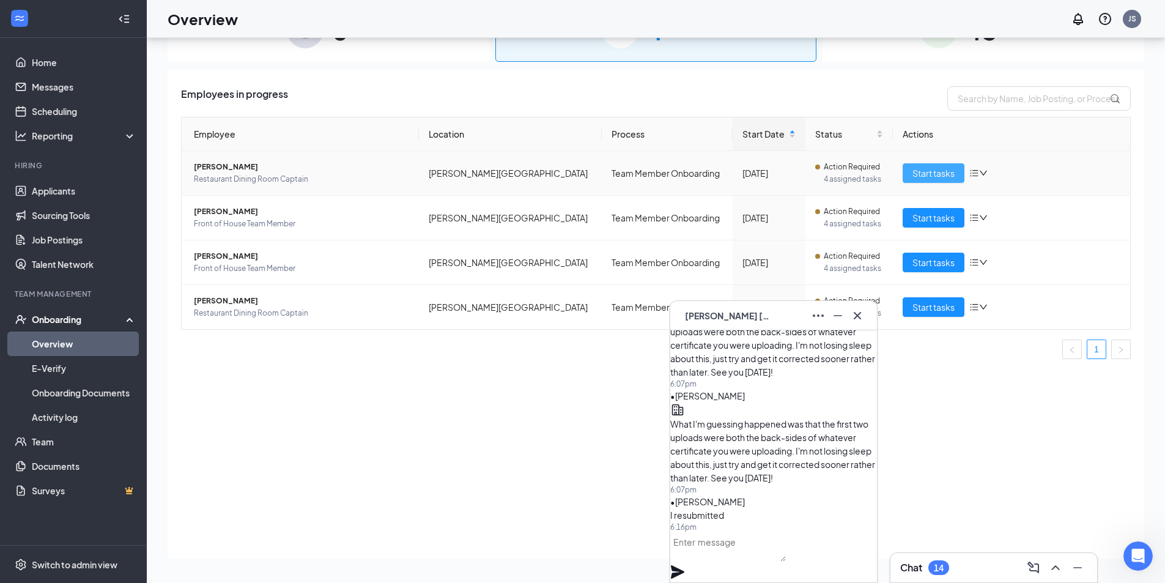
click at [920, 179] on span "Start tasks" at bounding box center [933, 172] width 42 height 13
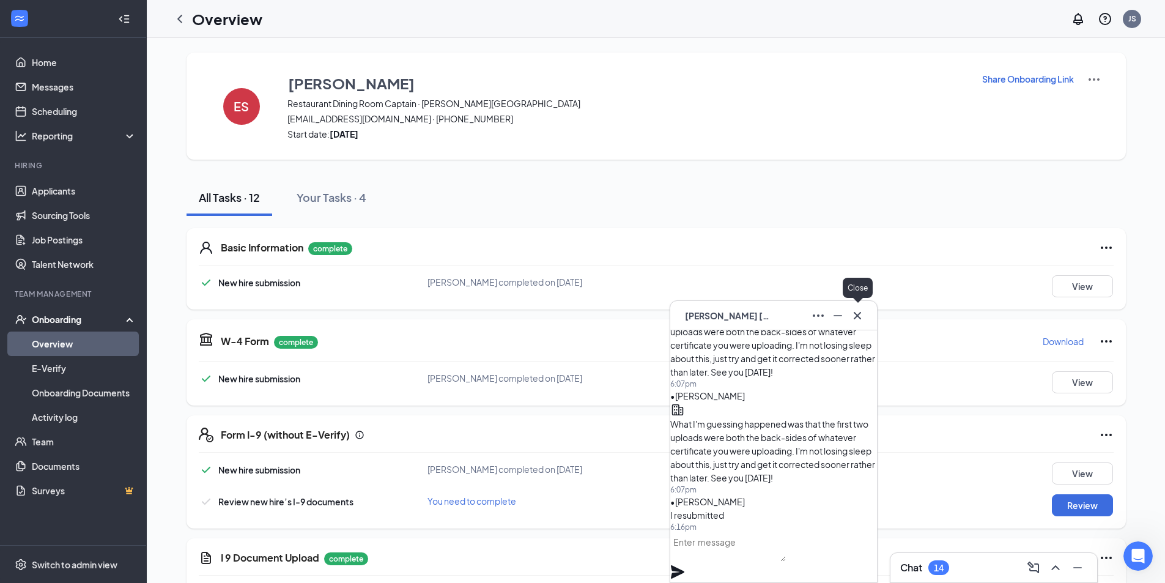
click at [865, 320] on button at bounding box center [857, 316] width 20 height 20
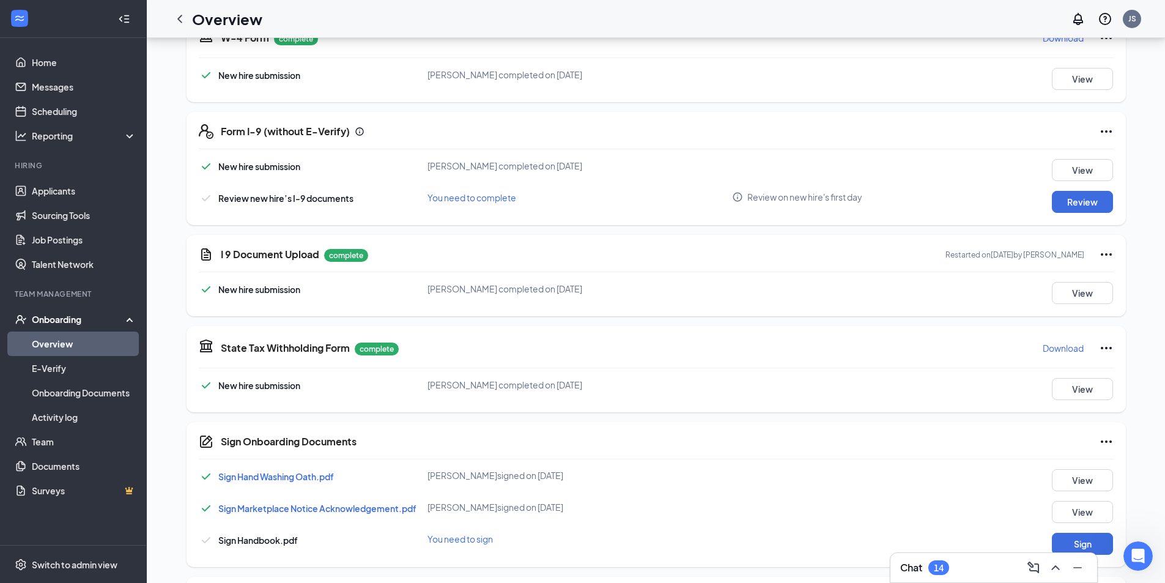
scroll to position [306, 0]
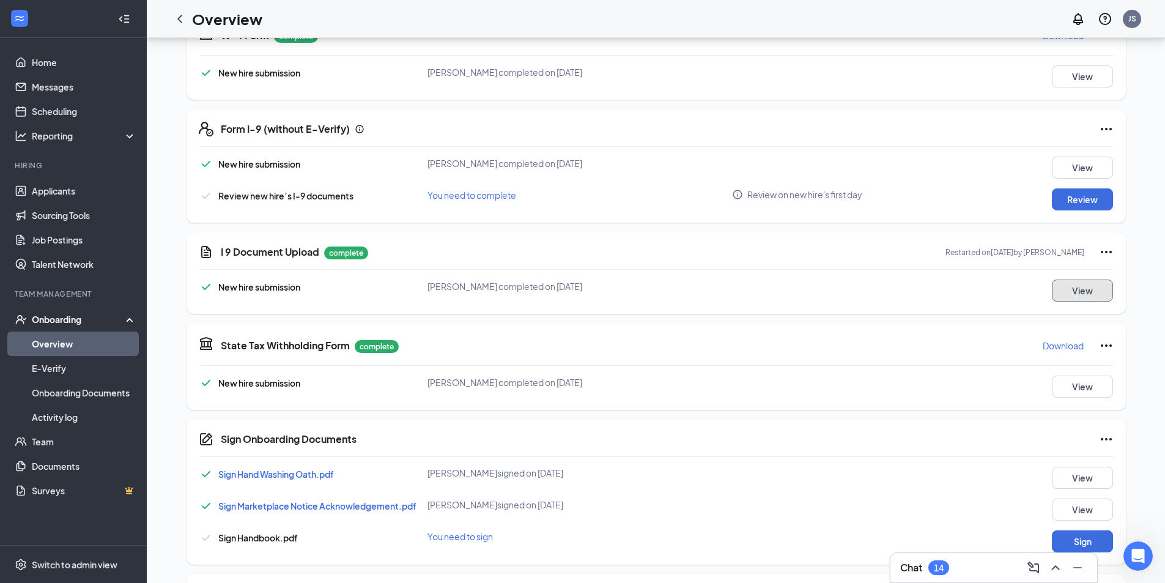
click at [1077, 292] on button "View" at bounding box center [1081, 290] width 61 height 22
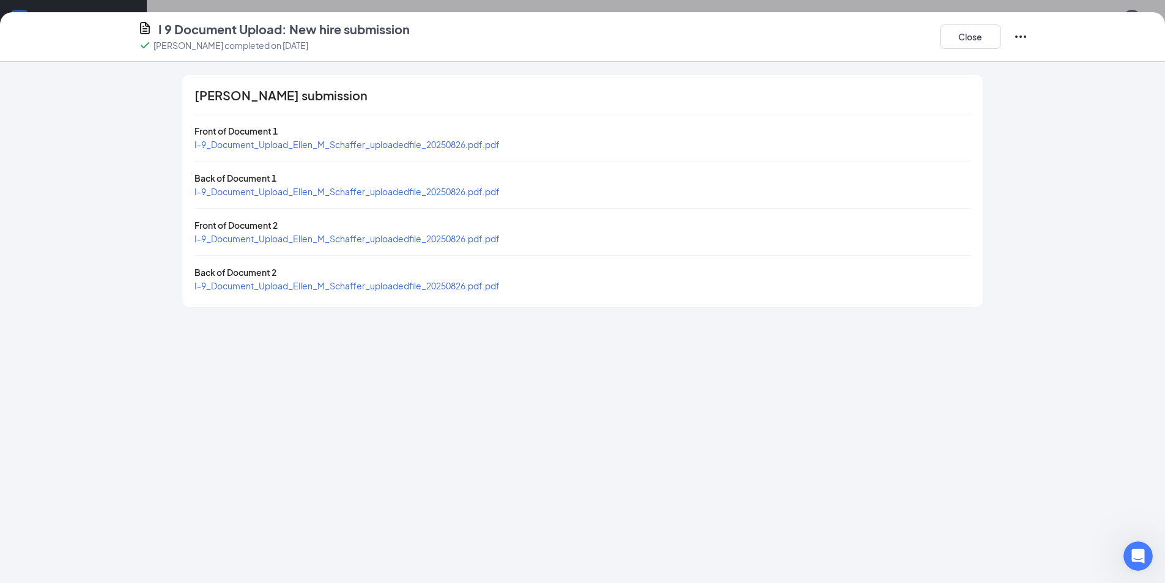
click at [421, 150] on div "I-9_Document_Upload_Ellen_M_Schaffer_uploadedfile_20250826.pdf.pdf" at bounding box center [346, 144] width 305 height 13
click at [419, 140] on span "I-9_Document_Upload_Ellen_M_Schaffer_uploadedfile_20250826.pdf.pdf" at bounding box center [346, 144] width 305 height 11
click at [305, 194] on span "I-9_Document_Upload_Ellen_M_Schaffer_uploadedfile_20250826.pdf.pdf" at bounding box center [346, 191] width 305 height 11
click at [330, 235] on span "I-9_Document_Upload_Ellen_M_Schaffer_uploadedfile_20250826.pdf.pdf" at bounding box center [346, 238] width 305 height 11
click at [345, 288] on span "I-9_Document_Upload_Ellen_M_Schaffer_uploadedfile_20250826.pdf.pdf" at bounding box center [346, 285] width 305 height 11
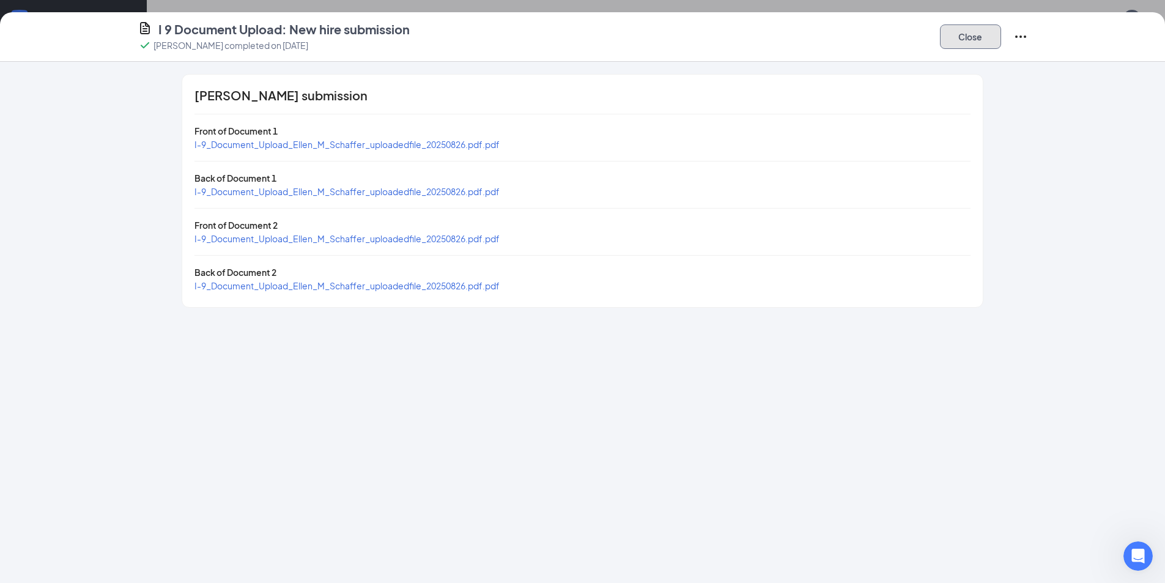
click at [951, 35] on button "Close" at bounding box center [970, 36] width 61 height 24
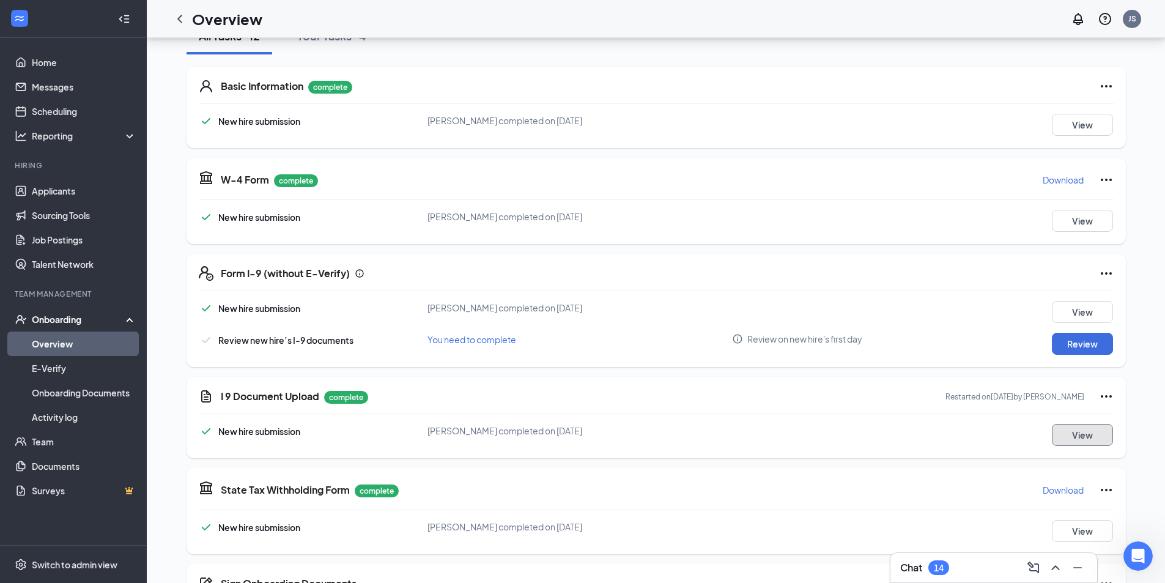
scroll to position [183, 0]
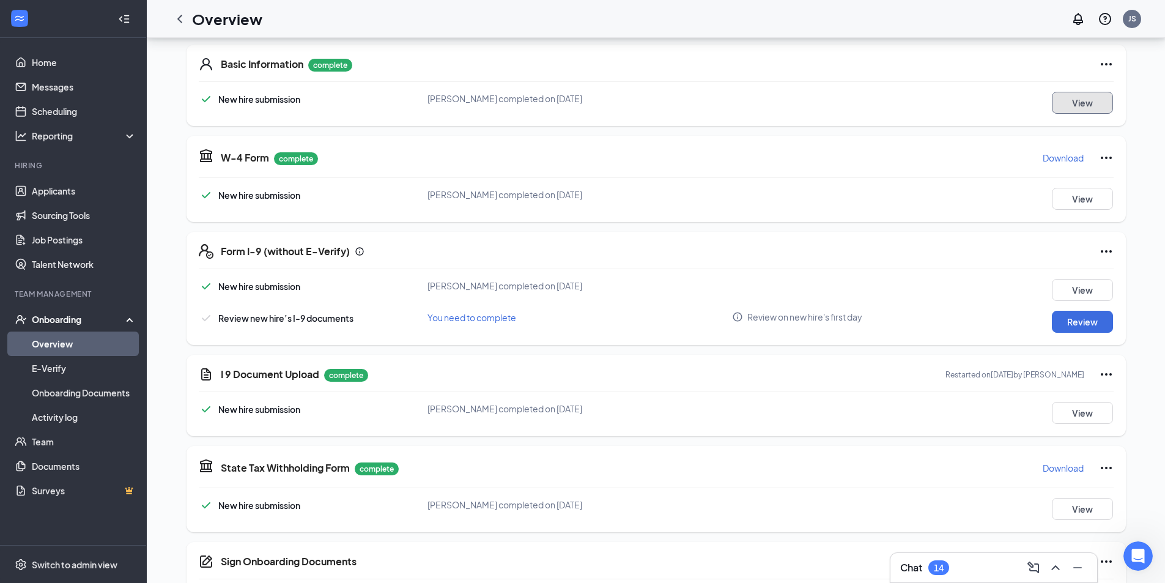
click at [1102, 102] on button "View" at bounding box center [1081, 103] width 61 height 22
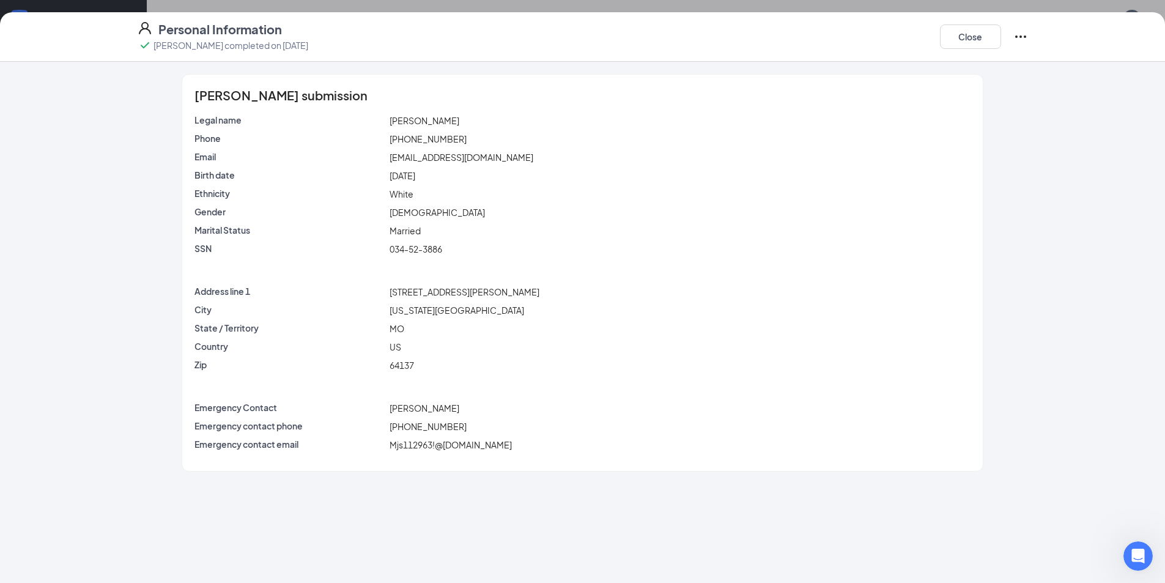
click at [391, 157] on div "[EMAIL_ADDRESS][DOMAIN_NAME]" at bounding box center [679, 156] width 585 height 13
drag, startPoint x: 391, startPoint y: 157, endPoint x: 484, endPoint y: 157, distance: 93.5
click at [484, 157] on div "[EMAIL_ADDRESS][DOMAIN_NAME]" at bounding box center [679, 156] width 585 height 13
copy span "[EMAIL_ADDRESS][DOMAIN_NAME]"
click at [955, 42] on button "Close" at bounding box center [970, 36] width 61 height 24
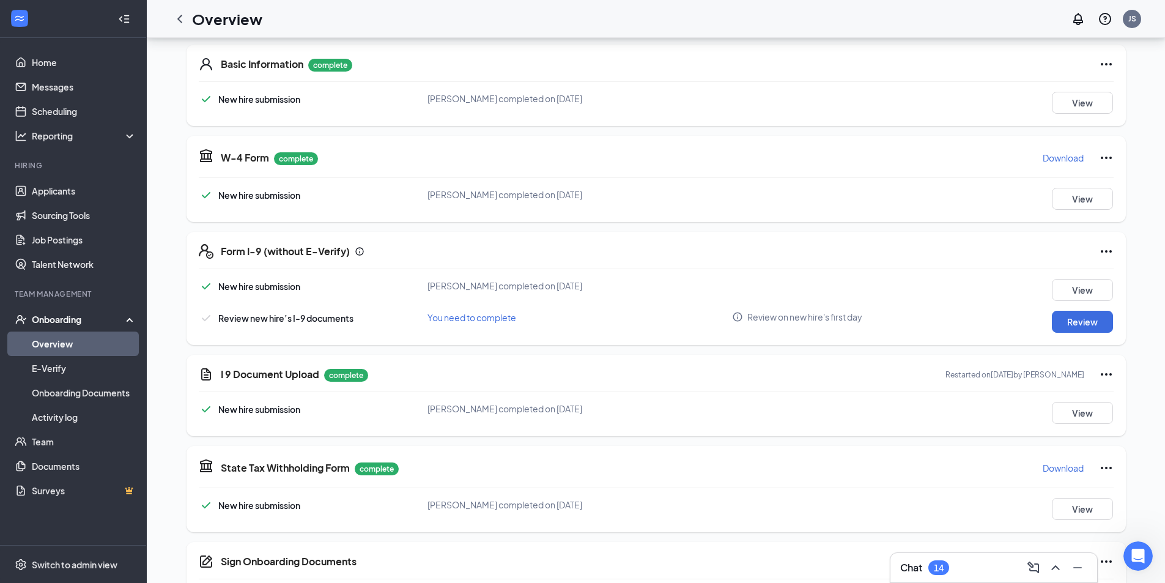
click at [1011, 561] on div "Chat 14" at bounding box center [993, 567] width 207 height 29
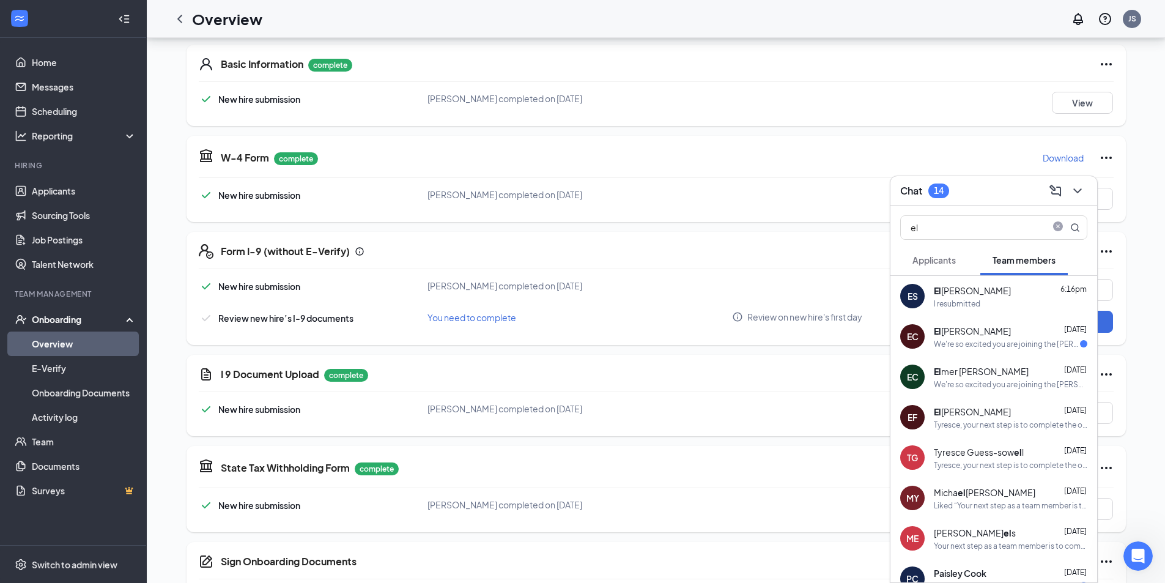
click at [995, 301] on div "I resubmitted" at bounding box center [1010, 303] width 153 height 10
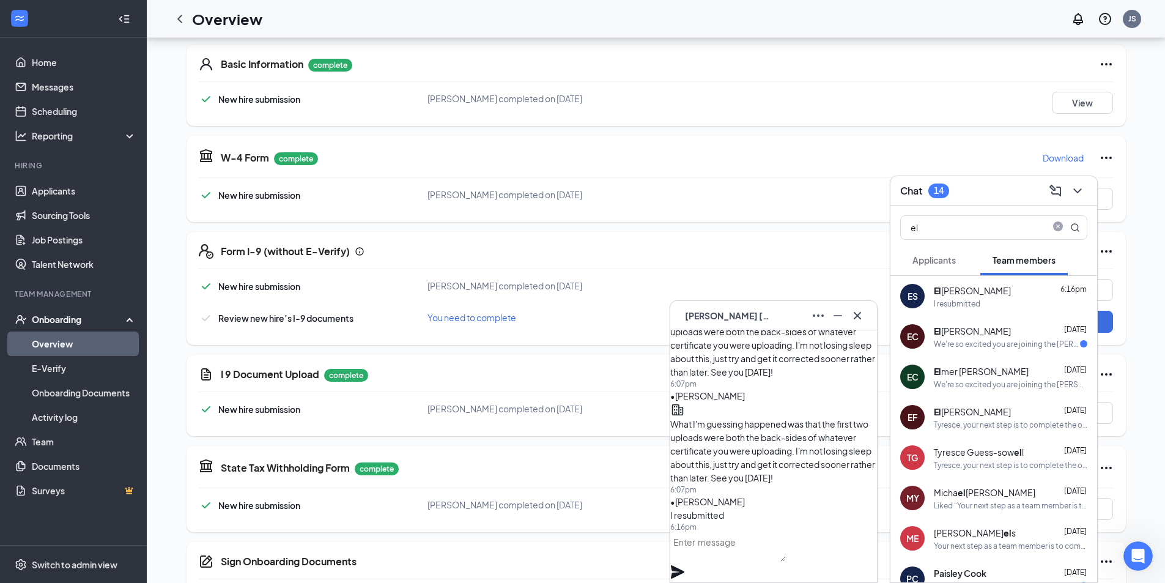
click at [784, 554] on textarea at bounding box center [728, 546] width 116 height 29
type textarea "E"
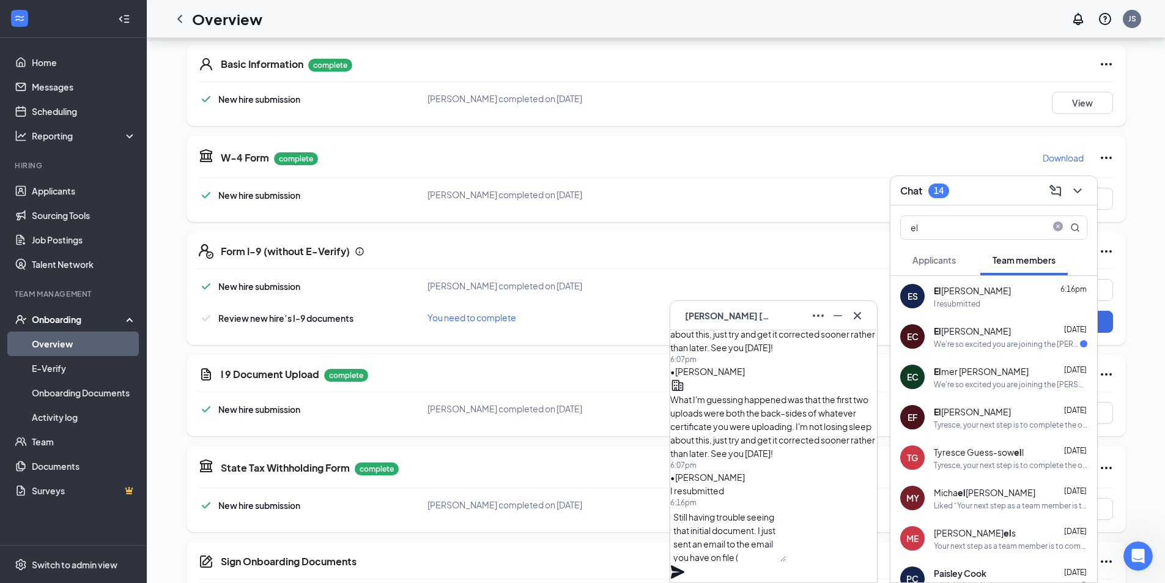
paste textarea "[EMAIL_ADDRESS][DOMAIN_NAME]"
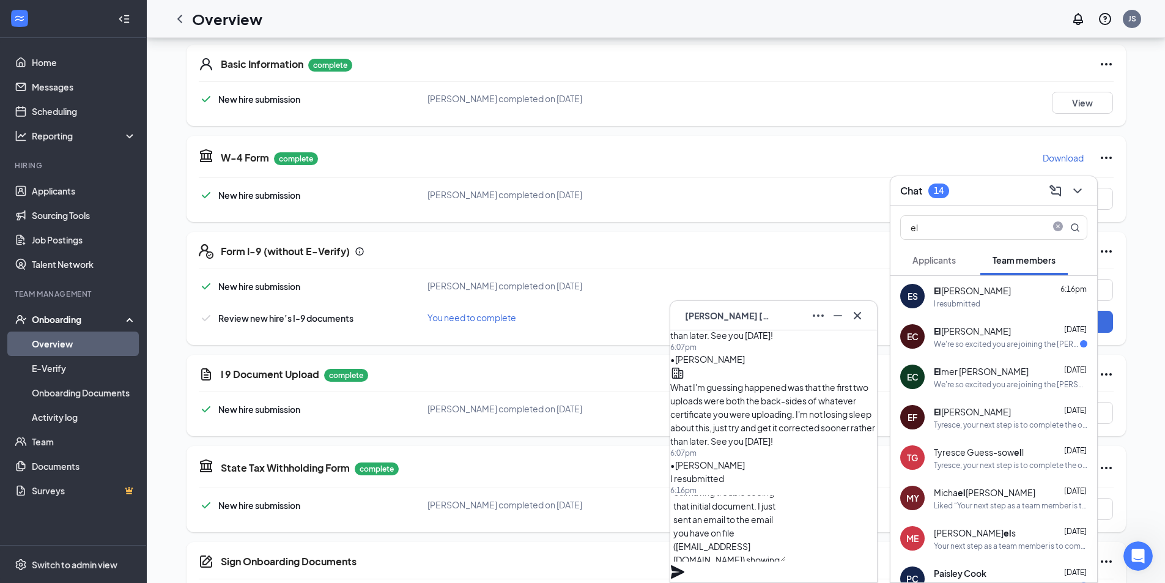
scroll to position [25, 0]
type textarea "Still having trouble seeing that initial document. I just sent an email to the …"
click at [752, 561] on textarea "Still having trouble seeing that initial document. I just sent an email to the …" at bounding box center [728, 528] width 116 height 66
click at [684, 561] on icon "Plane" at bounding box center [677, 571] width 13 height 13
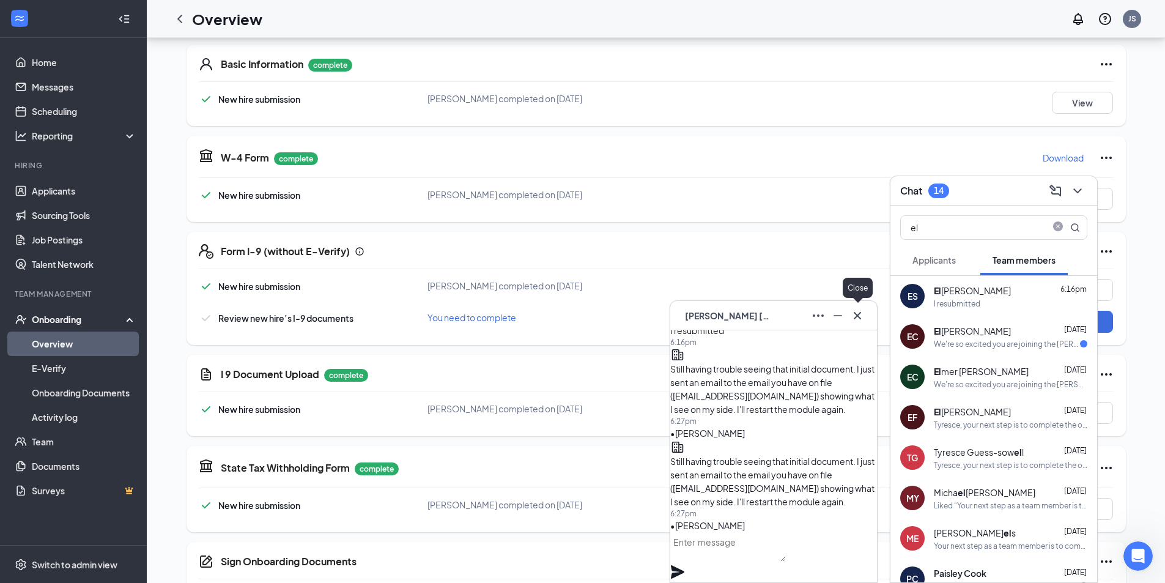
click at [860, 319] on icon "Cross" at bounding box center [856, 314] width 7 height 7
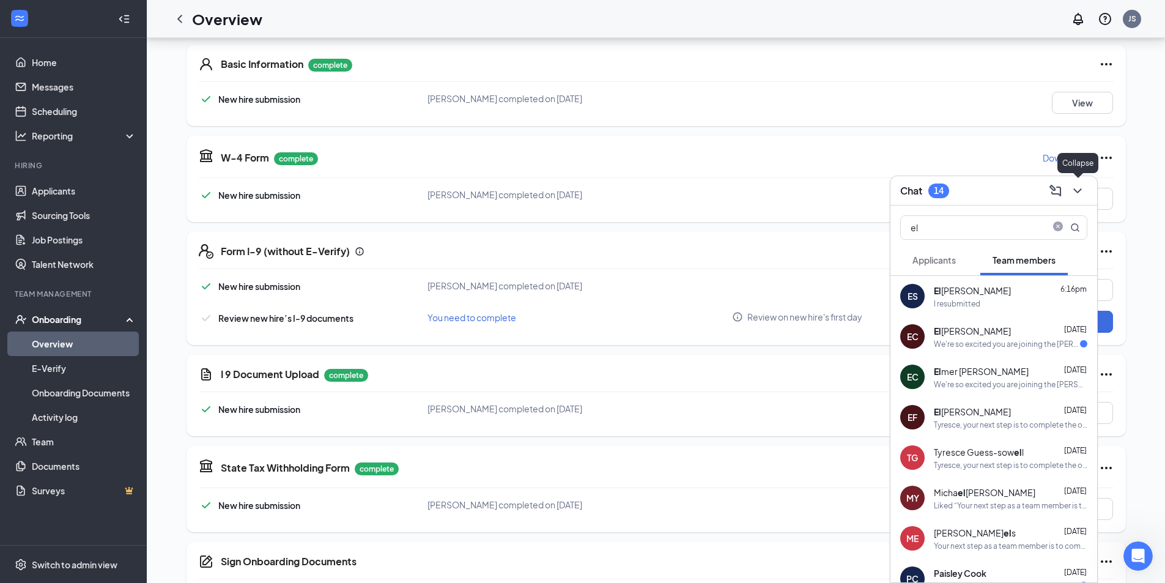
click at [1085, 182] on div at bounding box center [1076, 191] width 22 height 20
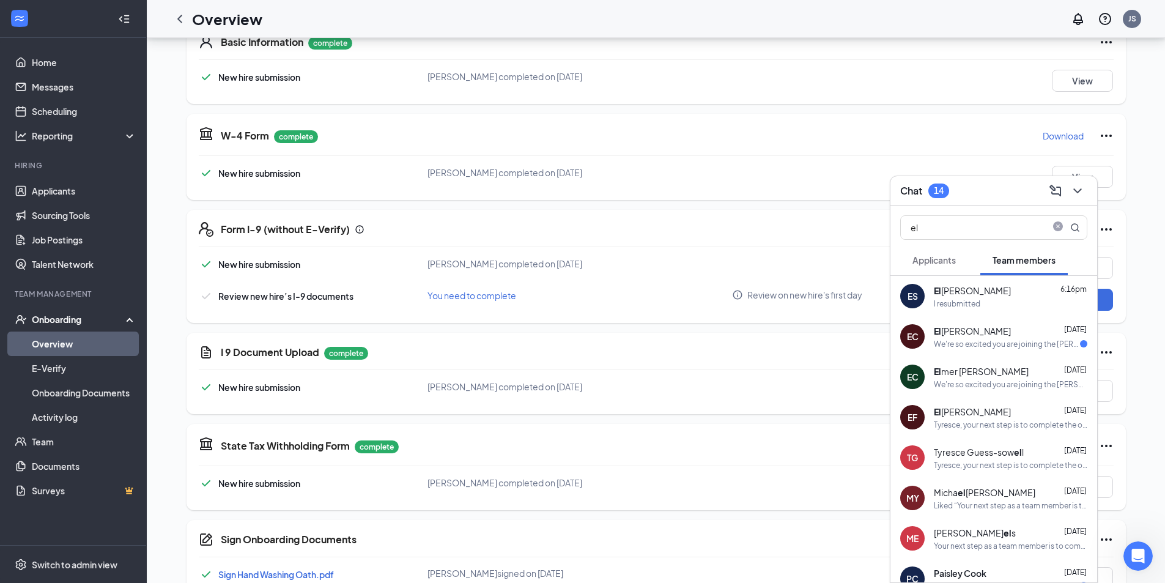
scroll to position [245, 0]
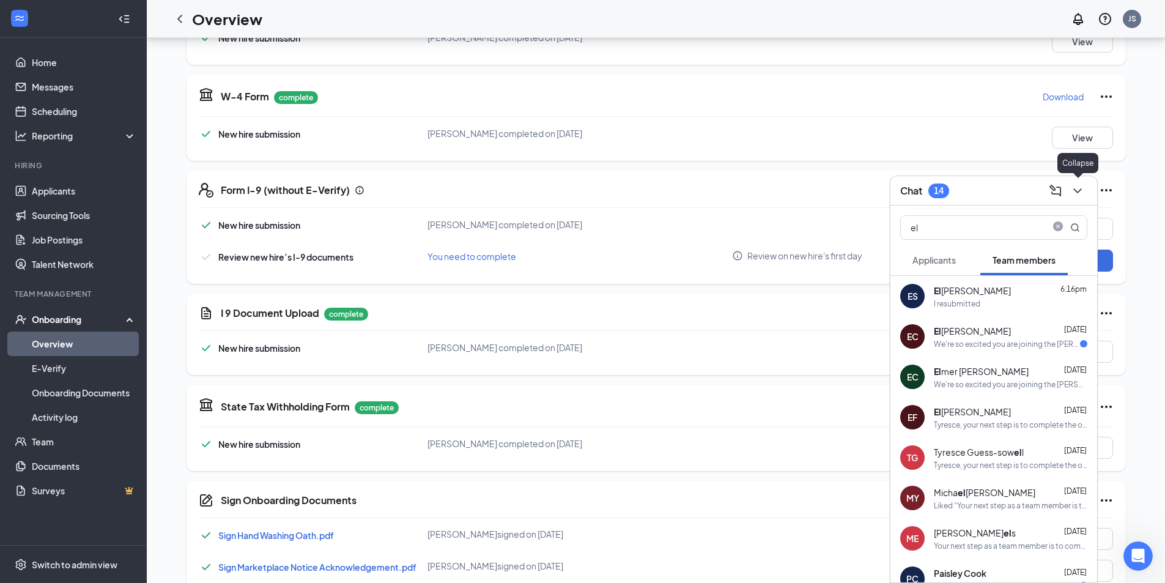
click at [1076, 191] on icon "ChevronDown" at bounding box center [1077, 190] width 8 height 5
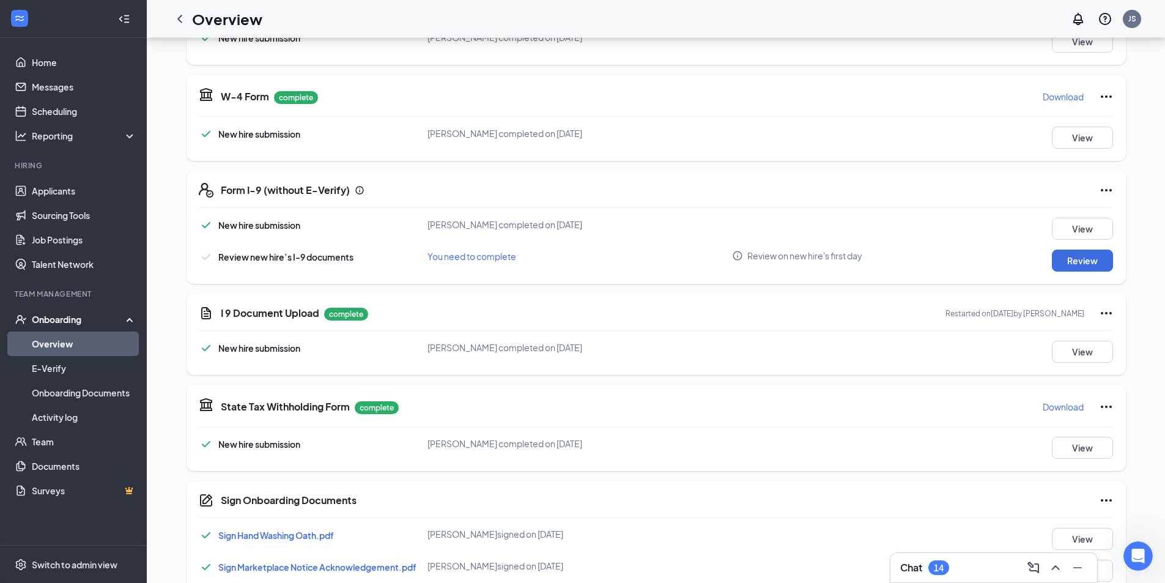
click at [1108, 313] on icon "Ellipses" at bounding box center [1106, 313] width 15 height 15
click at [1141, 328] on button "Restart" at bounding box center [1129, 338] width 49 height 20
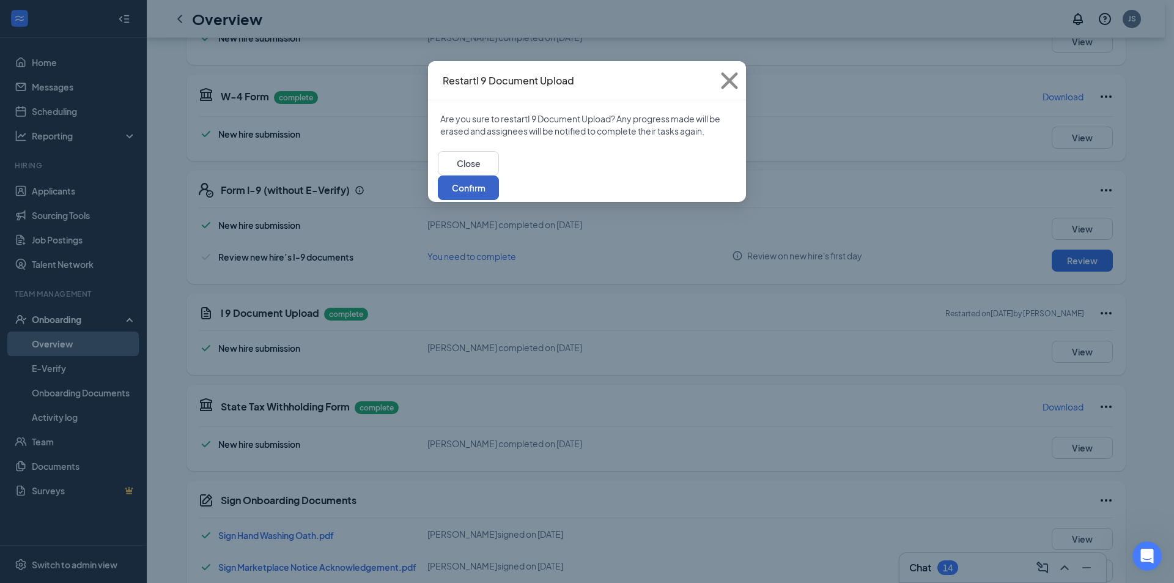
click at [499, 175] on button "Confirm" at bounding box center [468, 187] width 61 height 24
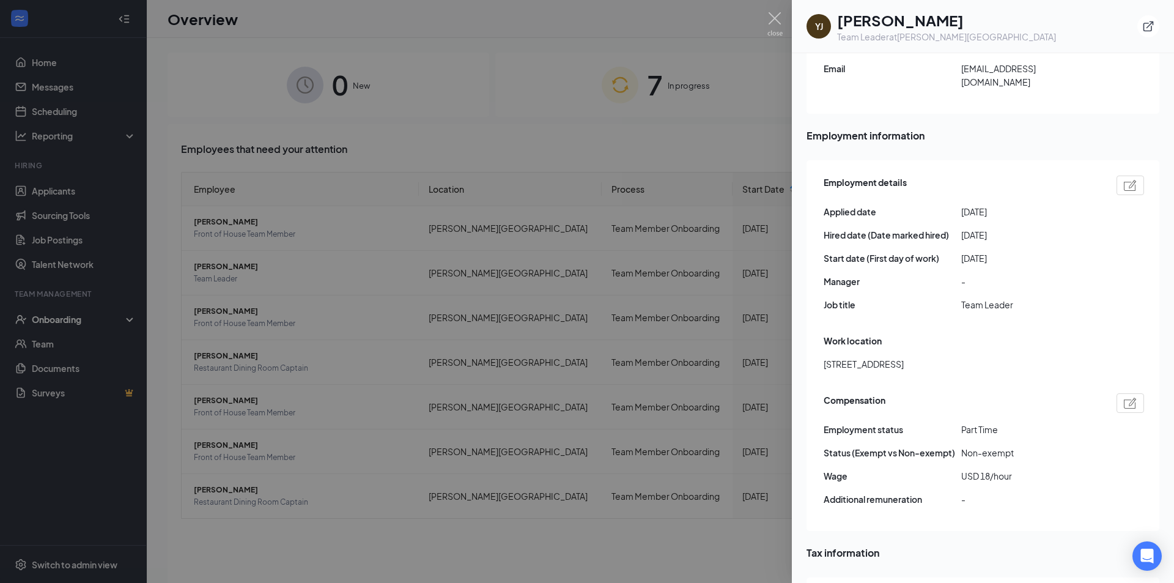
scroll to position [577, 0]
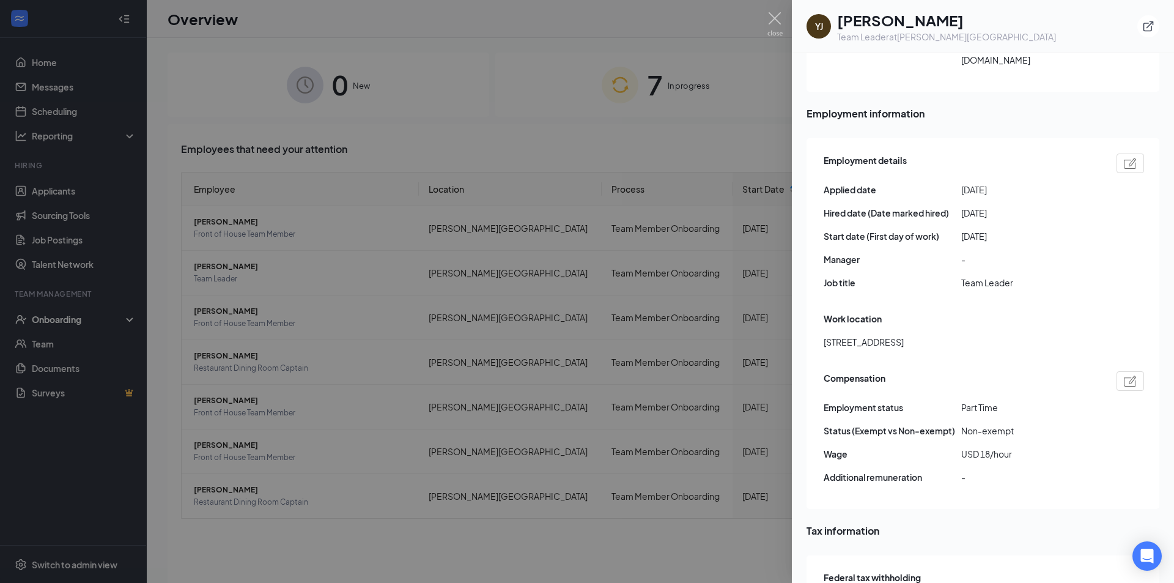
click at [649, 171] on div at bounding box center [587, 291] width 1174 height 583
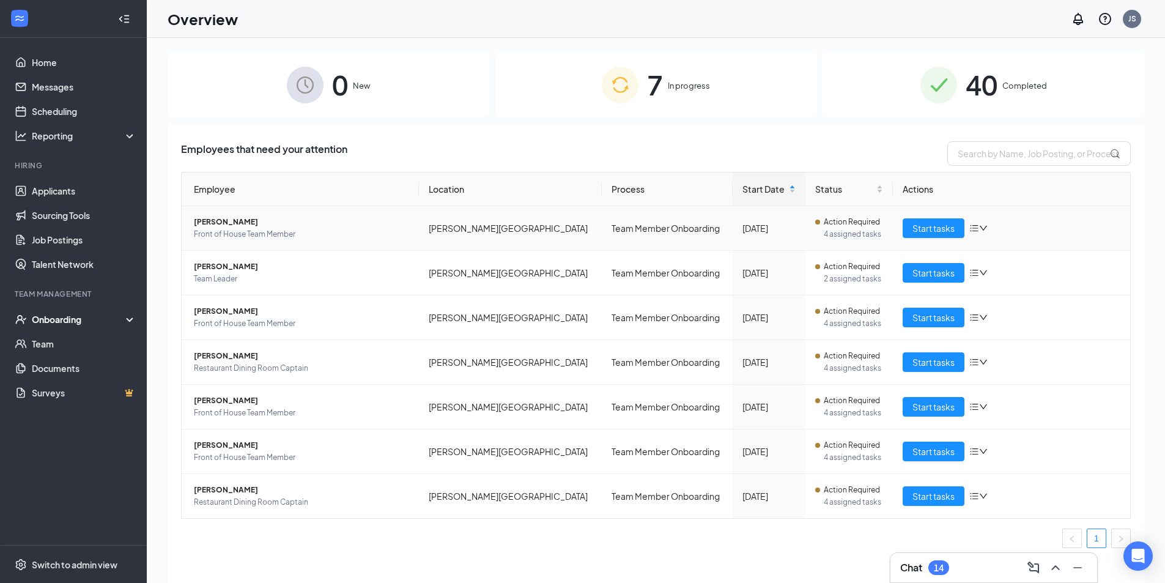
click at [208, 218] on span "[PERSON_NAME]" at bounding box center [301, 222] width 215 height 12
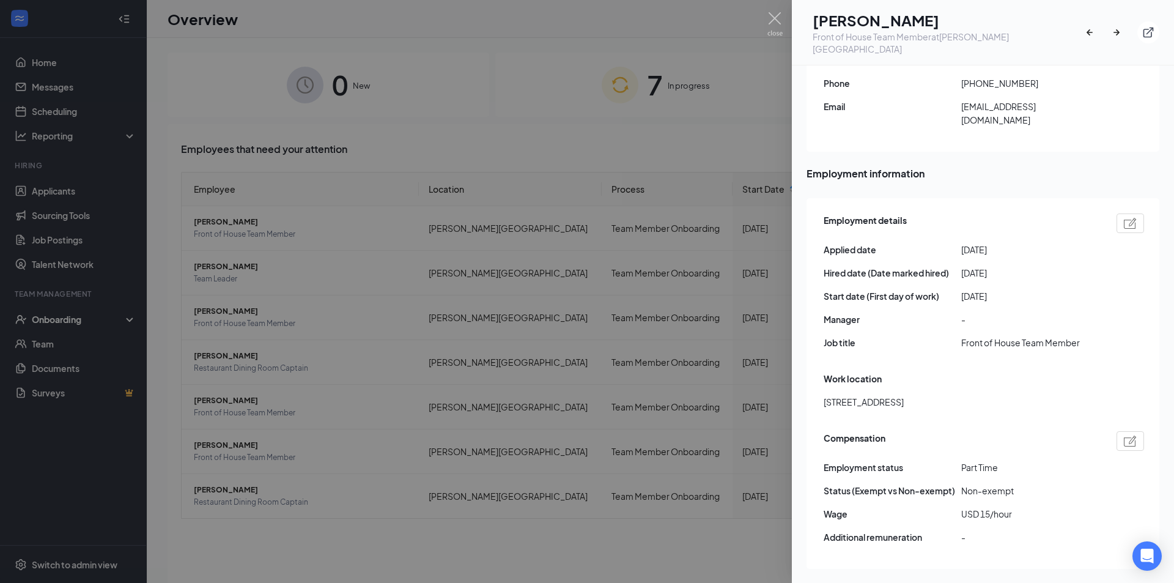
scroll to position [518, 0]
click at [599, 293] on div at bounding box center [587, 291] width 1174 height 583
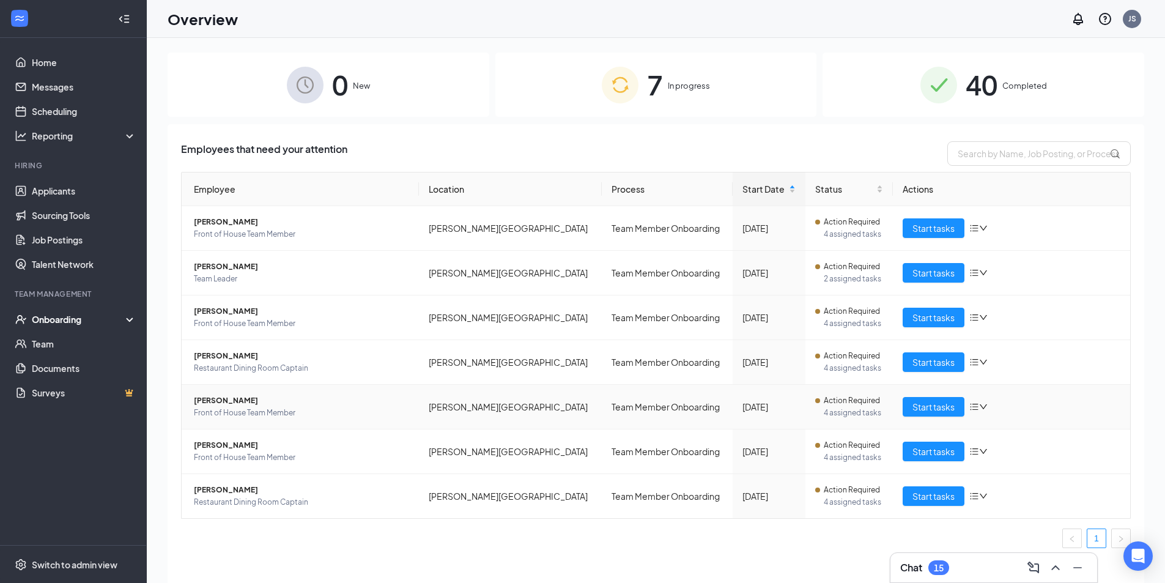
click at [213, 400] on span "[PERSON_NAME]" at bounding box center [301, 400] width 215 height 12
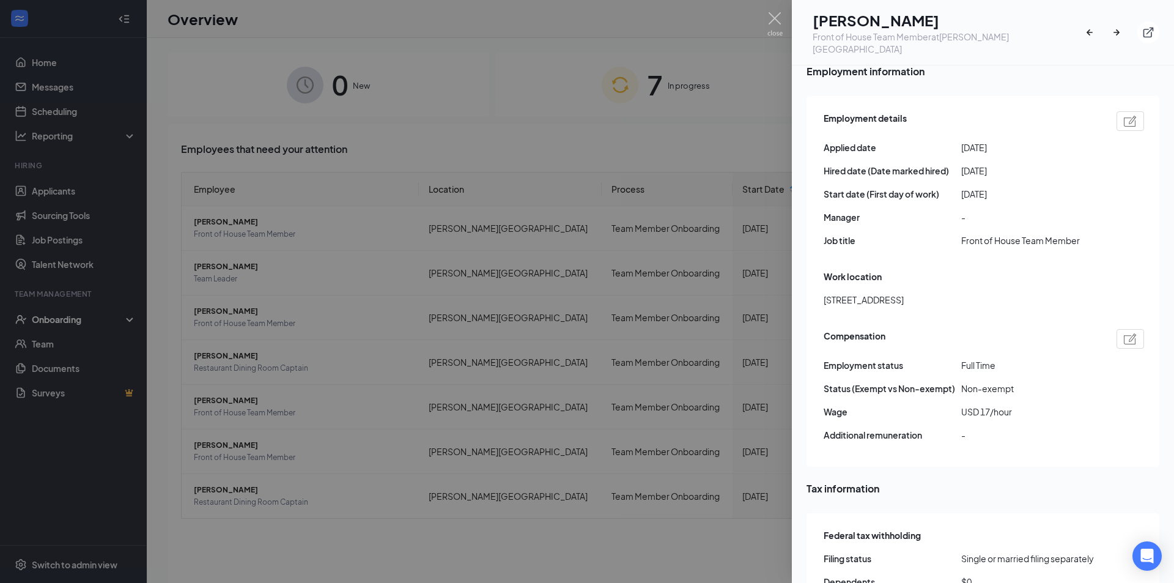
scroll to position [621, 0]
